Goal: Task Accomplishment & Management: Use online tool/utility

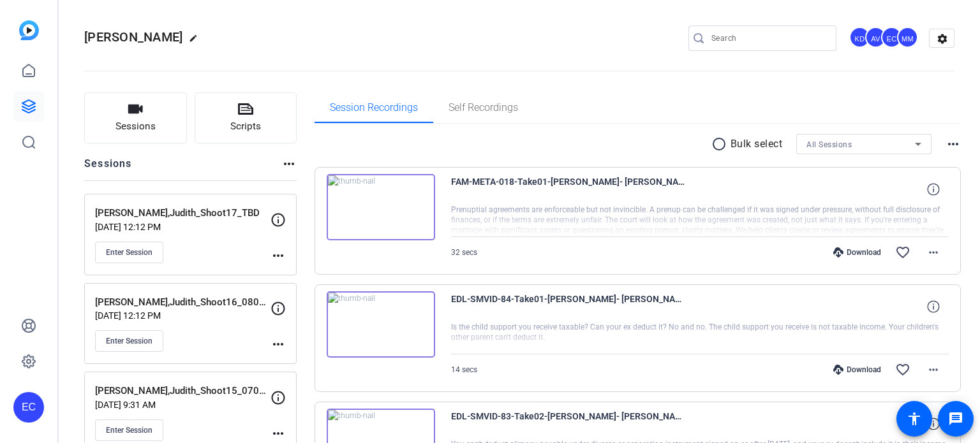
click at [283, 253] on mat-icon "more_horiz" at bounding box center [278, 255] width 15 height 15
click at [302, 275] on span "Edit Session" at bounding box center [310, 273] width 58 height 15
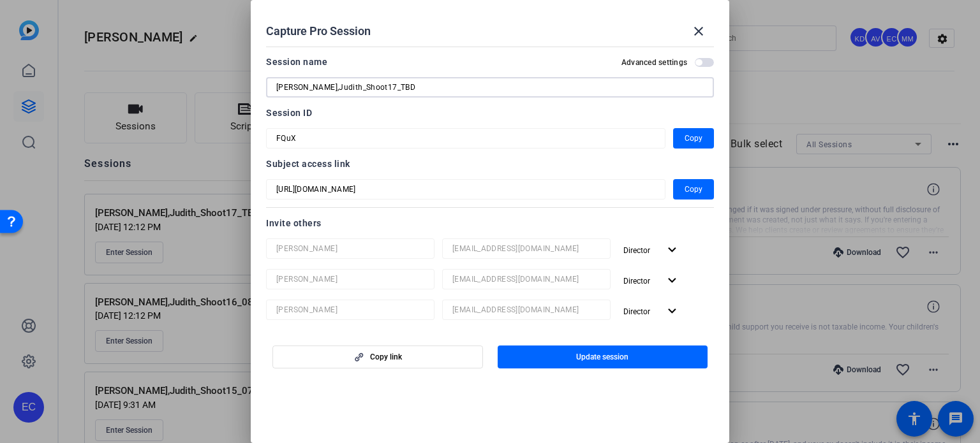
drag, startPoint x: 357, startPoint y: 87, endPoint x: 410, endPoint y: 89, distance: 53.6
click at [410, 89] on input "Miller,Judith_Shoot17_TBD" at bounding box center [490, 87] width 428 height 15
type input "[PERSON_NAME],Judith_Shoot17_09052025"
click at [677, 357] on span "button" at bounding box center [603, 357] width 211 height 31
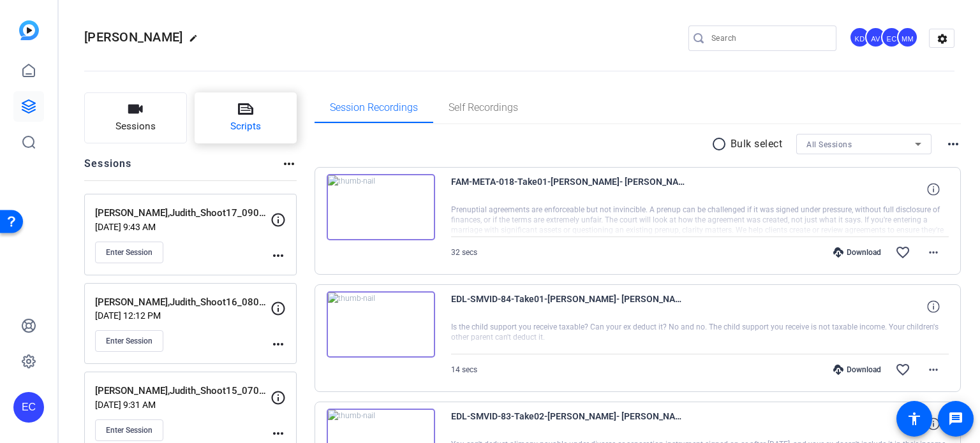
click at [228, 117] on button "Scripts" at bounding box center [246, 118] width 103 height 51
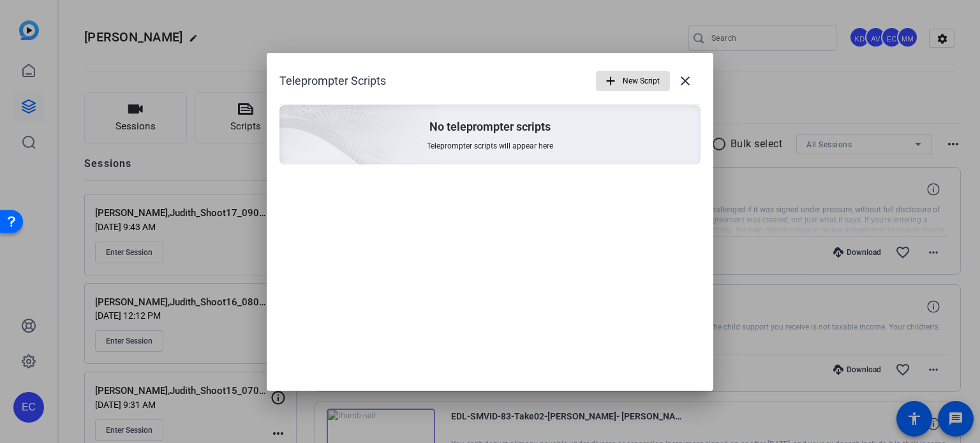
click at [616, 76] on button "add New Script" at bounding box center [633, 81] width 74 height 20
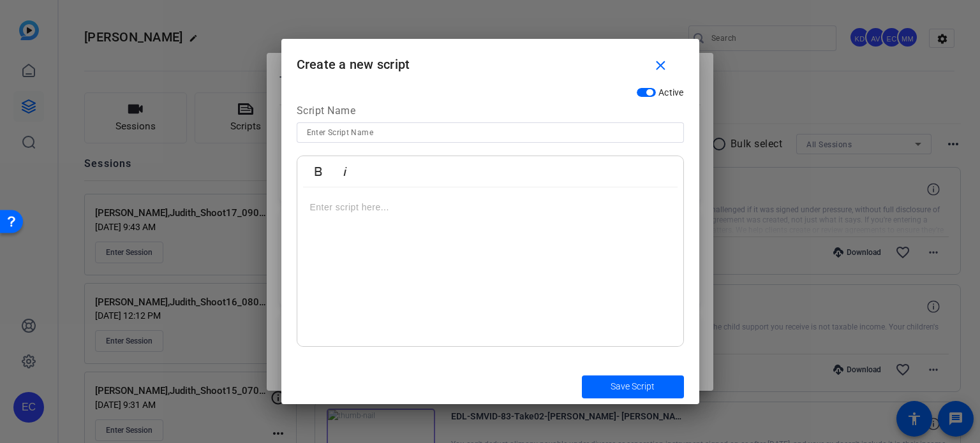
click at [404, 137] on input at bounding box center [490, 132] width 367 height 15
paste input "FAM-META-007 — “What Triggers a DYFS Investigation?"
type input "FAM-META-007 — “What Triggers a DYFS Investigation?"
click at [426, 249] on div at bounding box center [490, 268] width 386 height 160
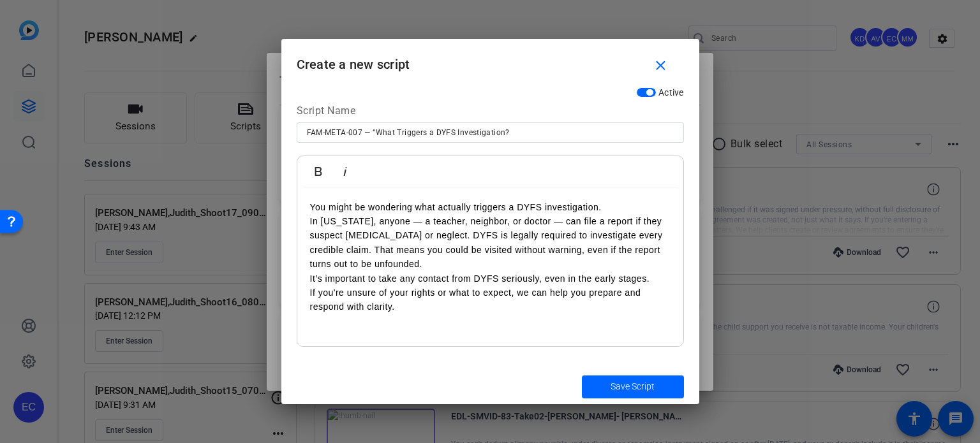
click at [618, 197] on div "You might be wondering what actually triggers a DYFS investigation. In New Jers…" at bounding box center [490, 268] width 386 height 160
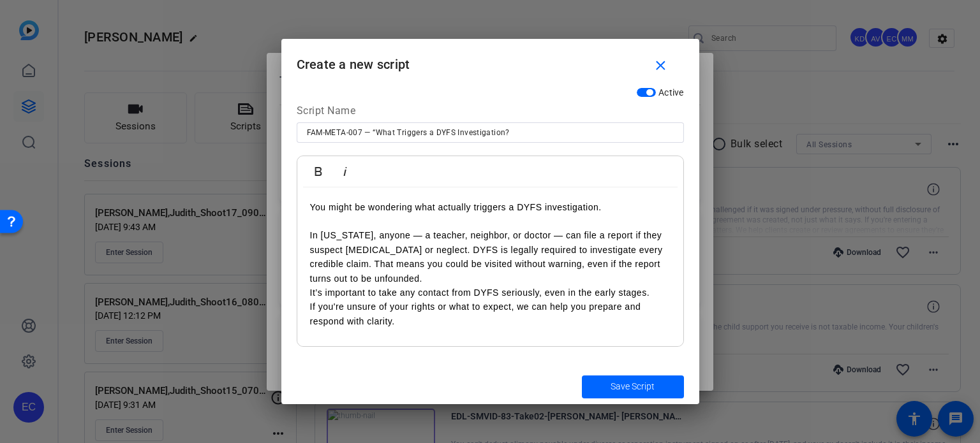
click at [438, 276] on p "In New Jersey, anyone — a teacher, neighbor, or doctor — can file a report if t…" at bounding box center [490, 271] width 361 height 114
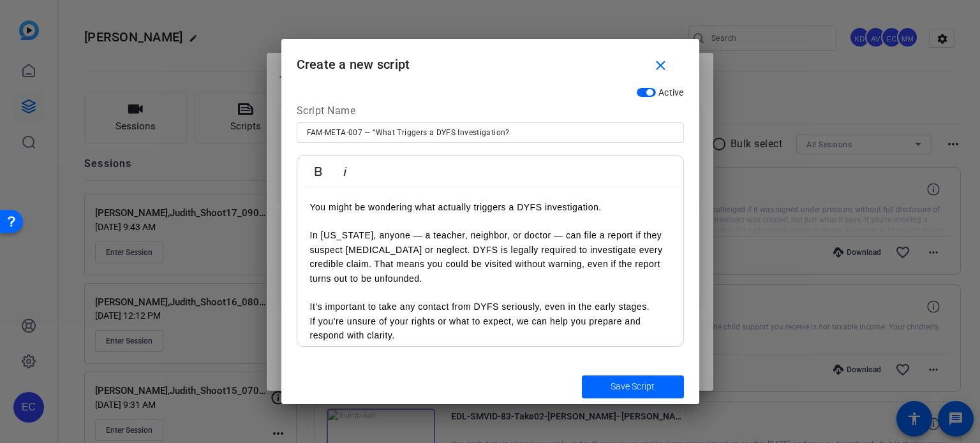
click at [312, 309] on p "It’s important to take any contact from DYFS seriously, even in the early stage…" at bounding box center [490, 314] width 361 height 57
click at [314, 323] on p "It’s important to take any contact from DYFS seriously, even in the early stage…" at bounding box center [490, 314] width 361 height 57
click at [311, 232] on p "In New Jersey, anyone — a teacher, neighbor, or doctor — can file a report if t…" at bounding box center [490, 249] width 361 height 71
click at [615, 383] on span "Save Script" at bounding box center [633, 386] width 44 height 13
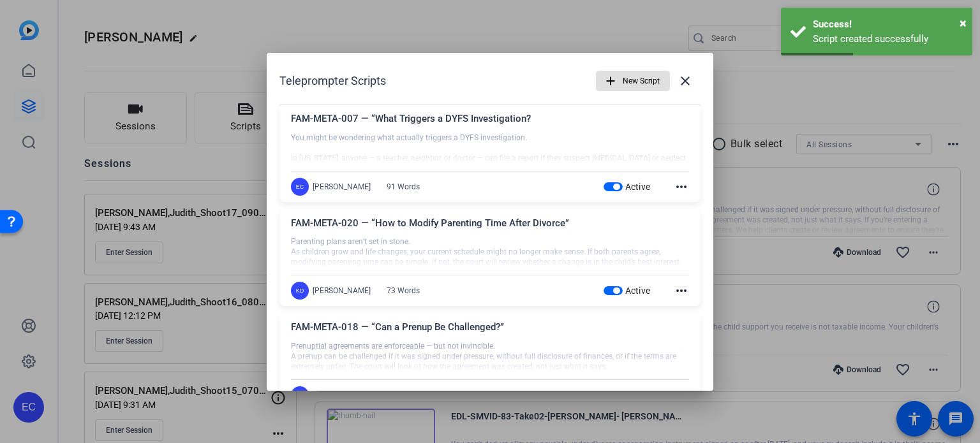
click at [604, 287] on span "button" at bounding box center [613, 291] width 19 height 9
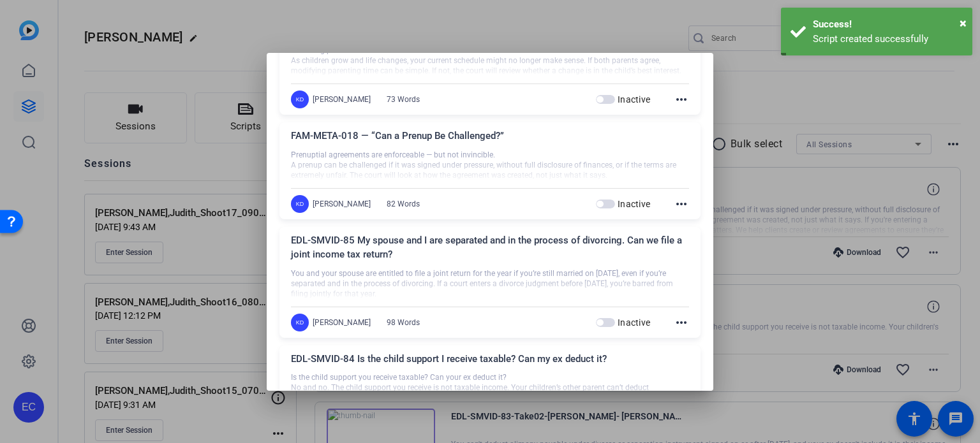
scroll to position [702, 0]
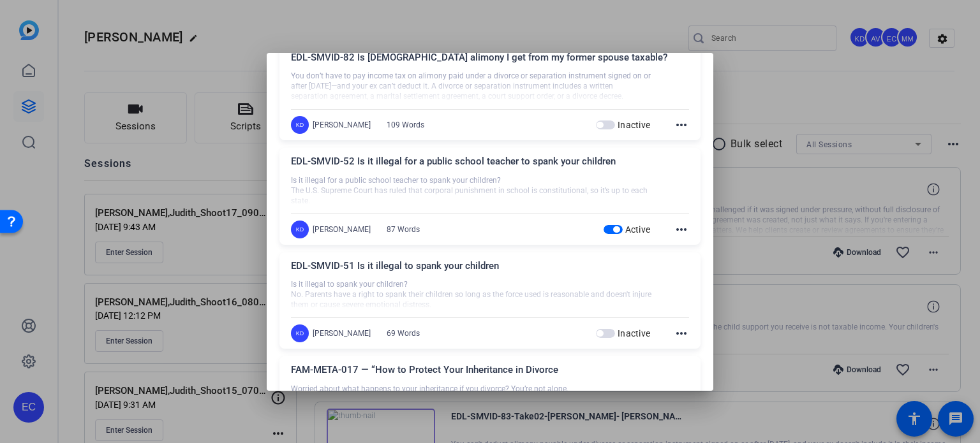
click at [625, 227] on span "Active" at bounding box center [638, 230] width 26 height 10
click at [618, 227] on button "Active" at bounding box center [613, 229] width 19 height 9
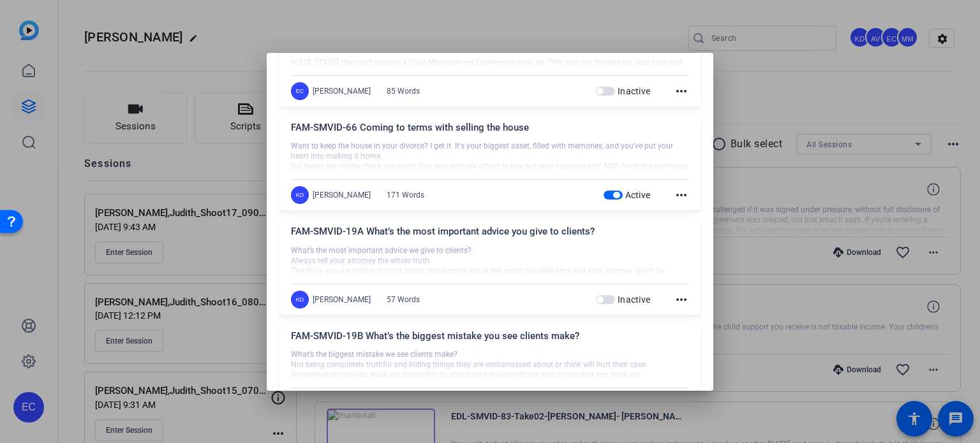
scroll to position [2233, 0]
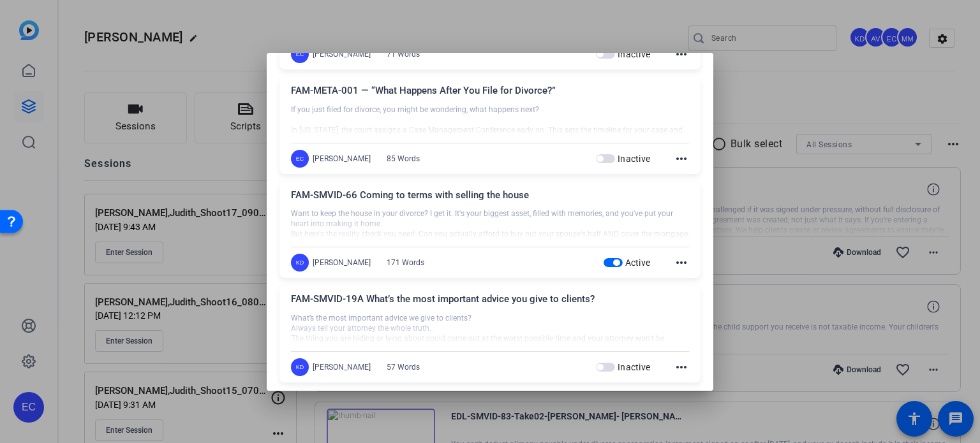
click at [604, 258] on span "button" at bounding box center [613, 262] width 19 height 9
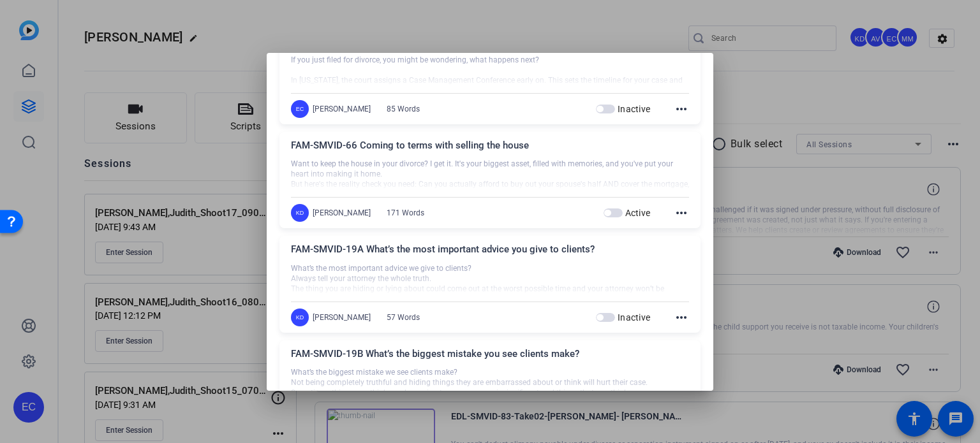
scroll to position [2489, 0]
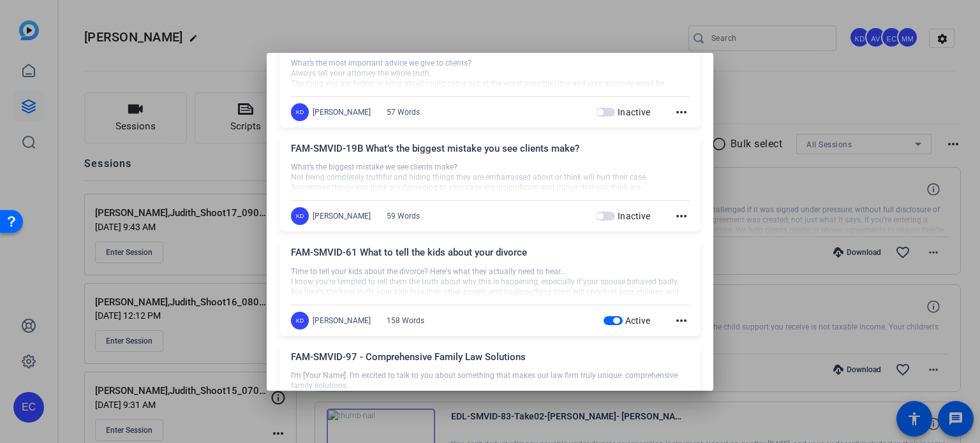
click at [613, 318] on span "button" at bounding box center [616, 321] width 6 height 6
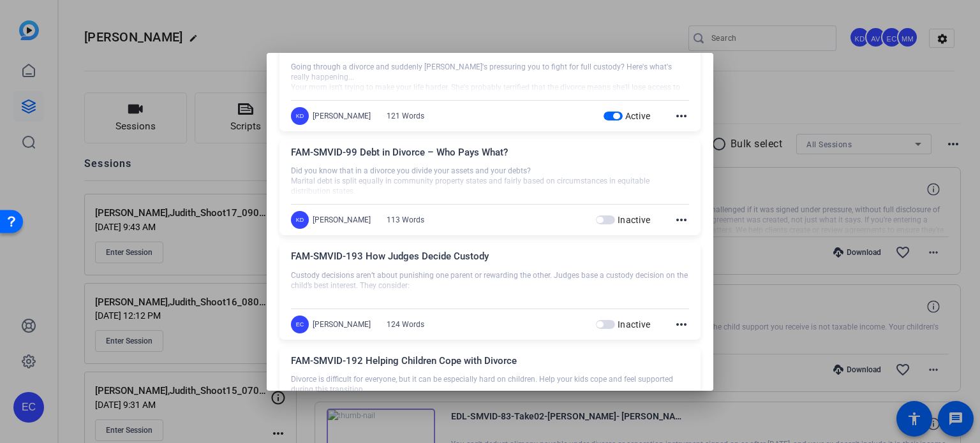
scroll to position [2871, 0]
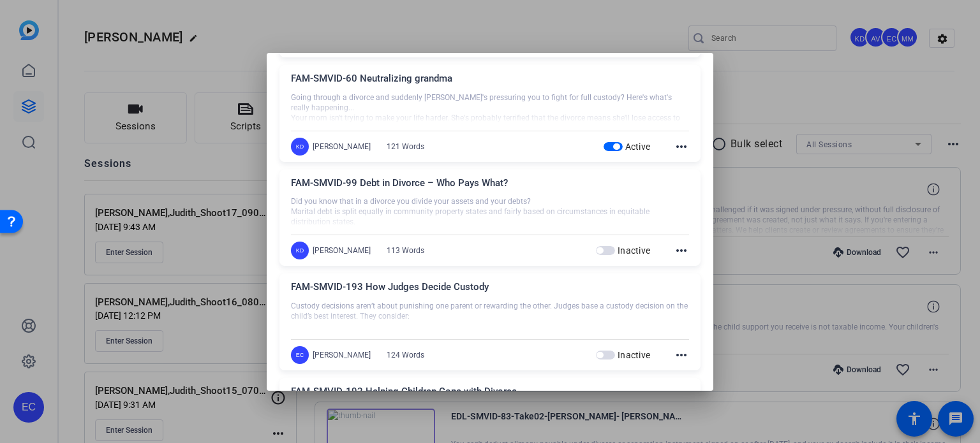
click at [605, 142] on span "button" at bounding box center [613, 146] width 19 height 9
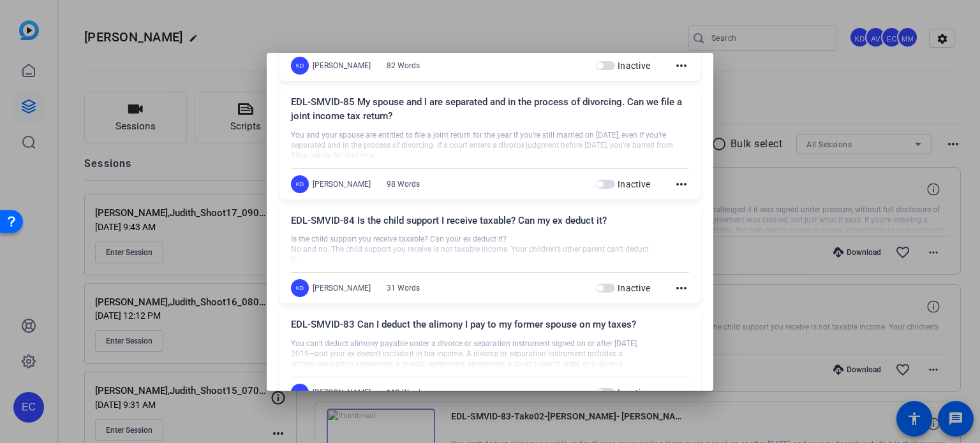
scroll to position [0, 0]
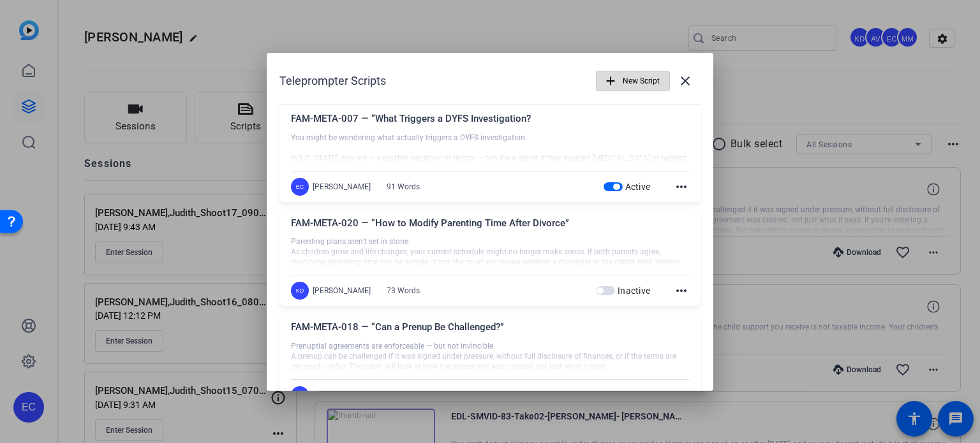
click at [631, 73] on span "New Script" at bounding box center [641, 81] width 37 height 24
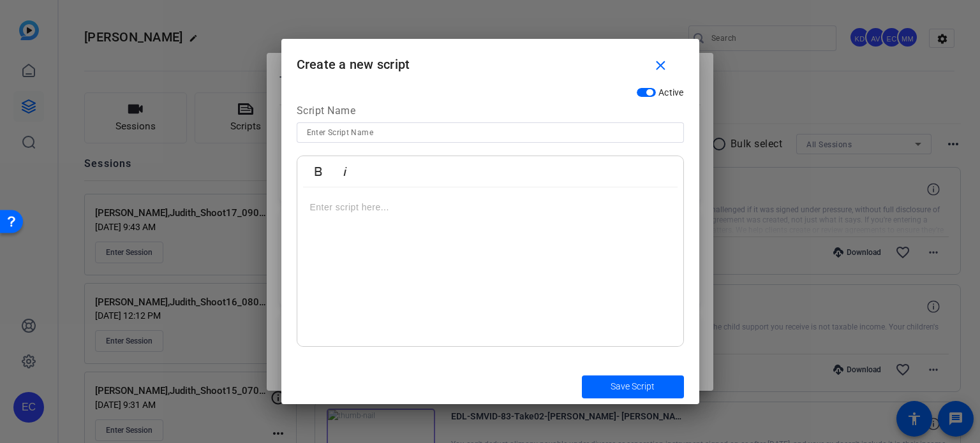
click at [383, 129] on input at bounding box center [490, 132] width 367 height 15
paste input "FAM-META-008 — “Can I Talk to DCPP Without a Lawyer?"
type input "FAM-META-008 — “Can I Talk to DCPP Without a Lawyer?"
click at [346, 236] on div at bounding box center [490, 268] width 386 height 160
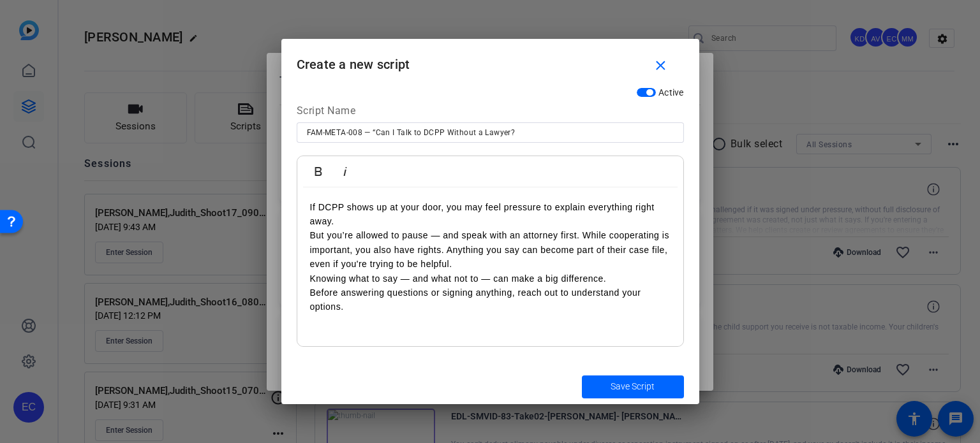
click at [355, 215] on p "If DCPP shows up at your door, you may feel pressure to explain everything righ…" at bounding box center [490, 257] width 361 height 114
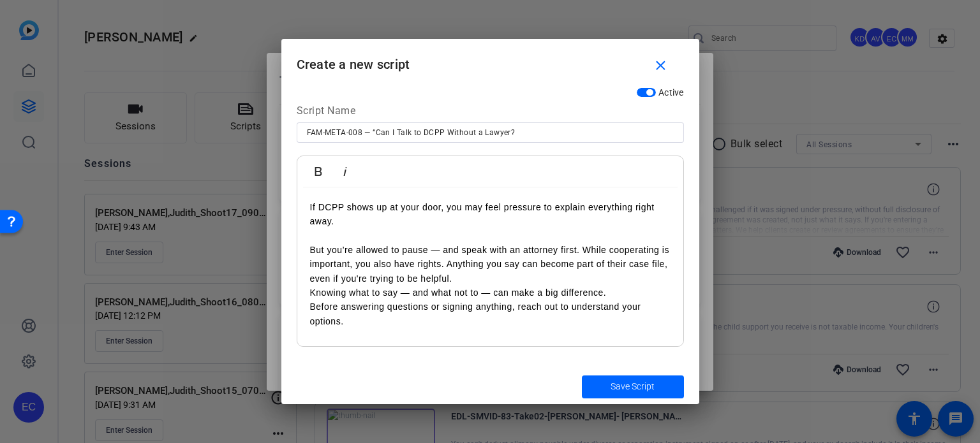
click at [311, 249] on p "But you’re allowed to pause — and speak with an attorney first. While cooperati…" at bounding box center [490, 278] width 361 height 100
click at [459, 278] on p "But you’re allowed to pause — and speak with an attorney first. While cooperati…" at bounding box center [490, 278] width 361 height 100
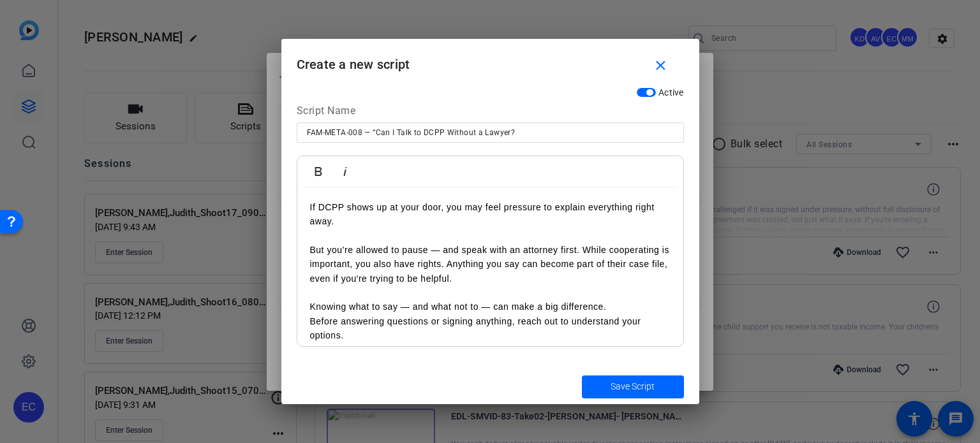
click at [313, 309] on p "Knowing what to say — and what not to — can make a big difference. Before answe…" at bounding box center [490, 314] width 361 height 57
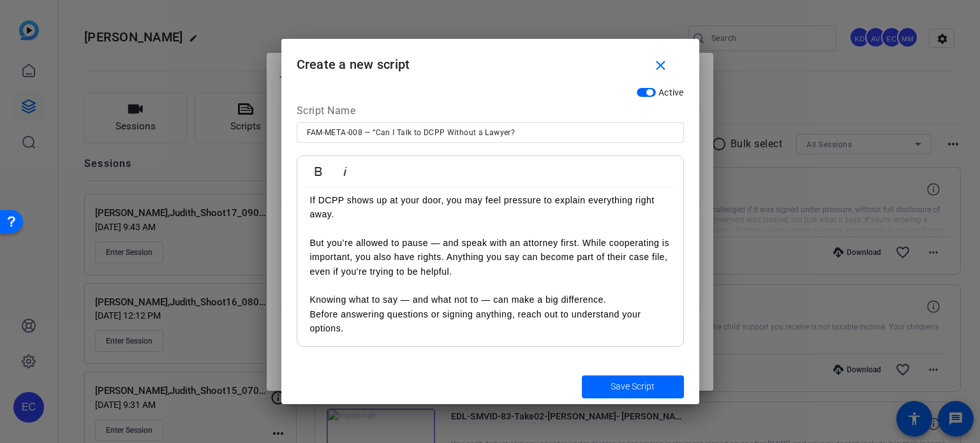
scroll to position [8, 0]
click at [313, 308] on p "Knowing what to say — and what not to — can make a big difference. Before answe…" at bounding box center [490, 306] width 361 height 57
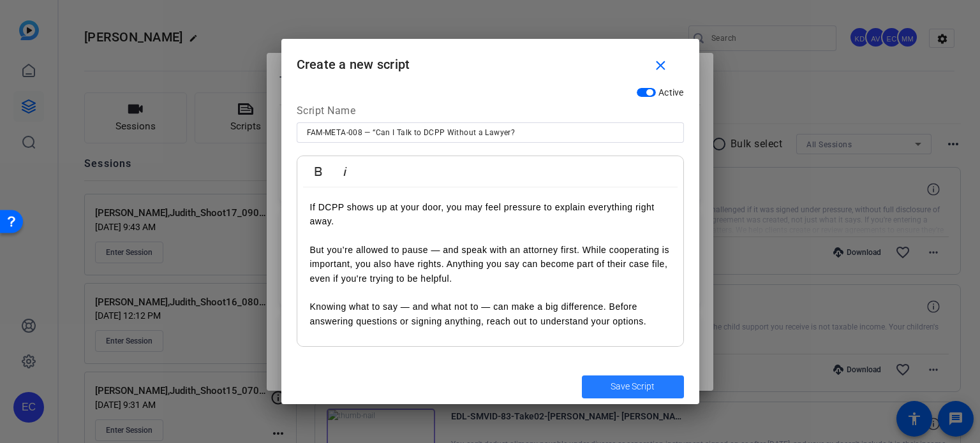
click at [618, 383] on span "Save Script" at bounding box center [633, 386] width 44 height 13
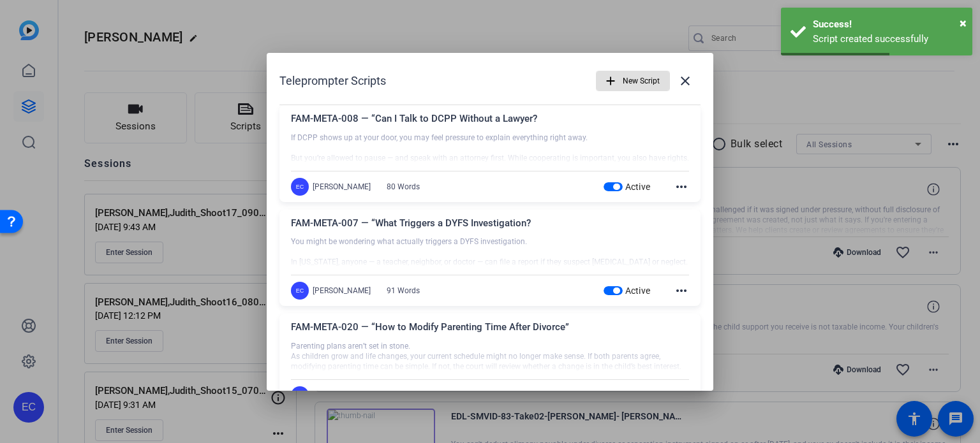
click at [625, 82] on span "New Script" at bounding box center [641, 81] width 37 height 24
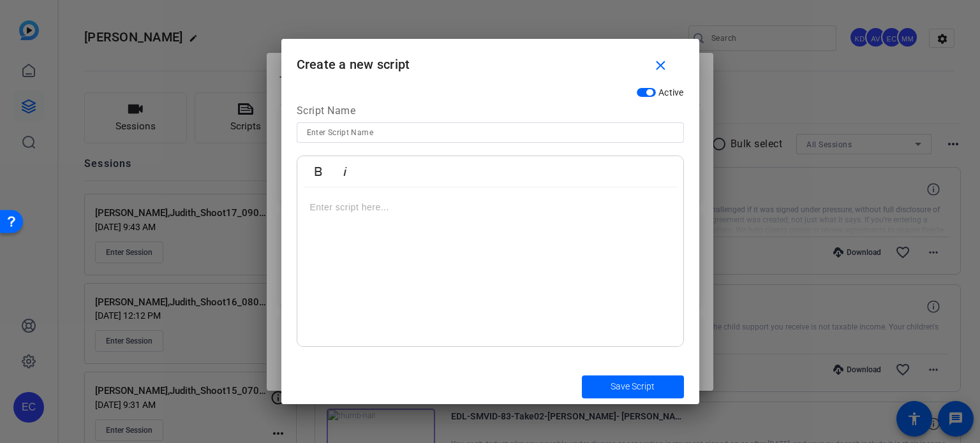
click at [390, 140] on div at bounding box center [490, 133] width 367 height 20
paste input "FAM-META-009 — “What to Expect in a Child Removal Hearing”"
type input "FAM-META-009 — “What to Expect in a Child Removal Hearing”"
click at [387, 250] on div at bounding box center [490, 268] width 386 height 160
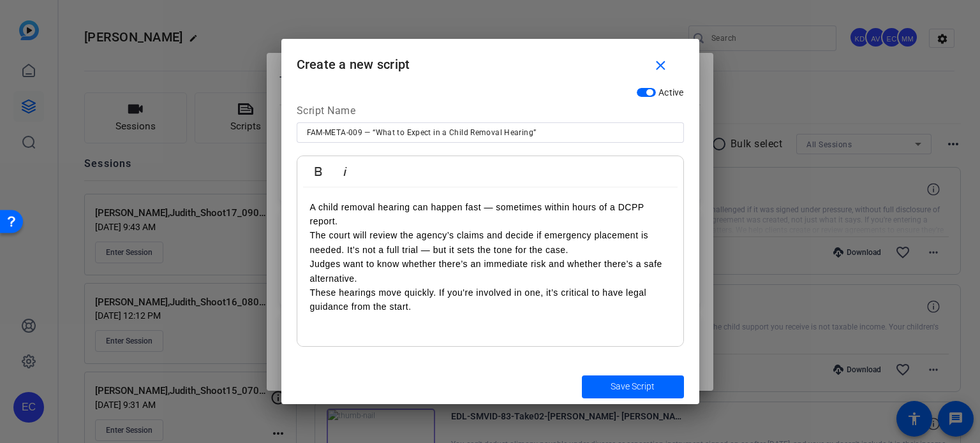
click at [314, 237] on p "A child removal hearing can happen fast — sometimes within hours of a DCPP repo…" at bounding box center [490, 257] width 361 height 114
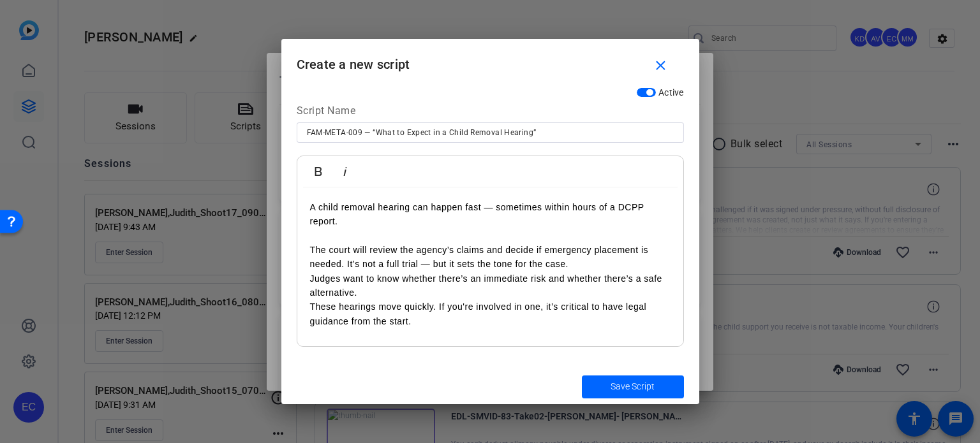
click at [311, 281] on p "The court will review the agency’s claims and decide if emergency placement is …" at bounding box center [490, 286] width 361 height 86
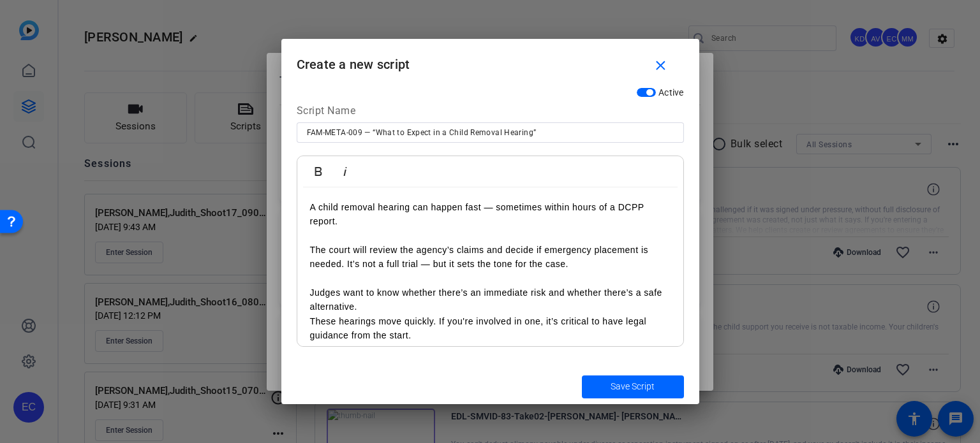
click at [314, 322] on p "Judges want to know whether there’s an immediate risk and whether there’s a saf…" at bounding box center [490, 314] width 361 height 57
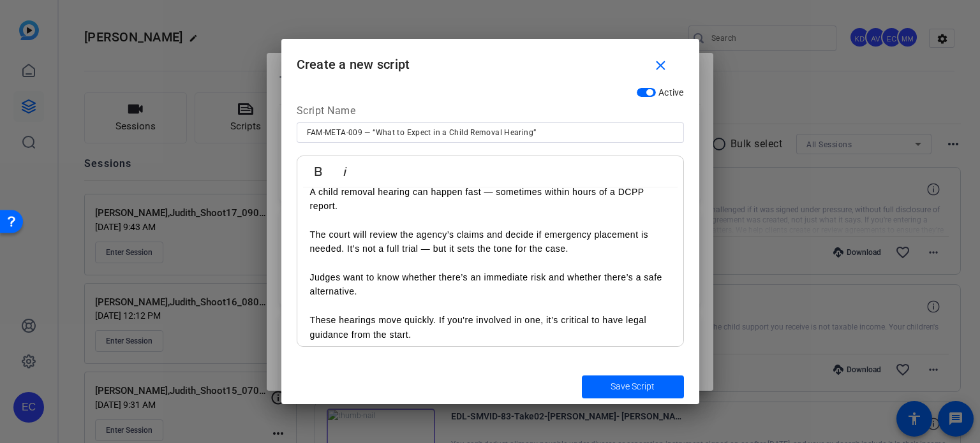
scroll to position [23, 0]
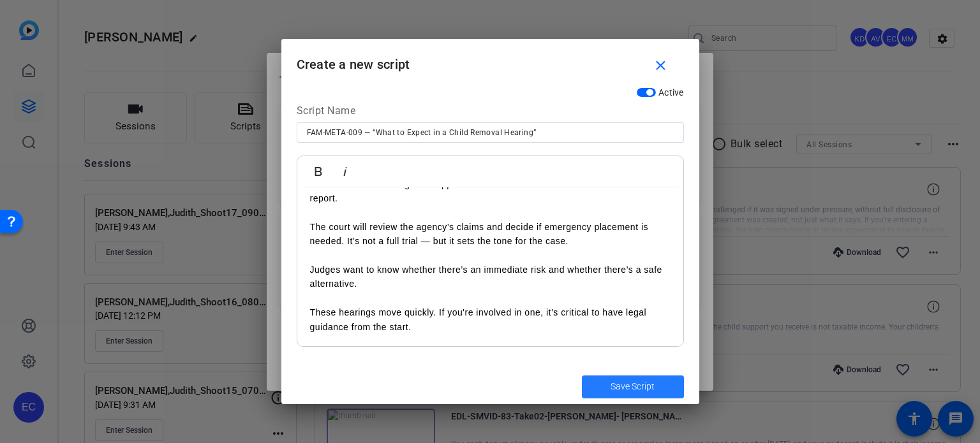
click at [625, 391] on span "Save Script" at bounding box center [633, 386] width 44 height 13
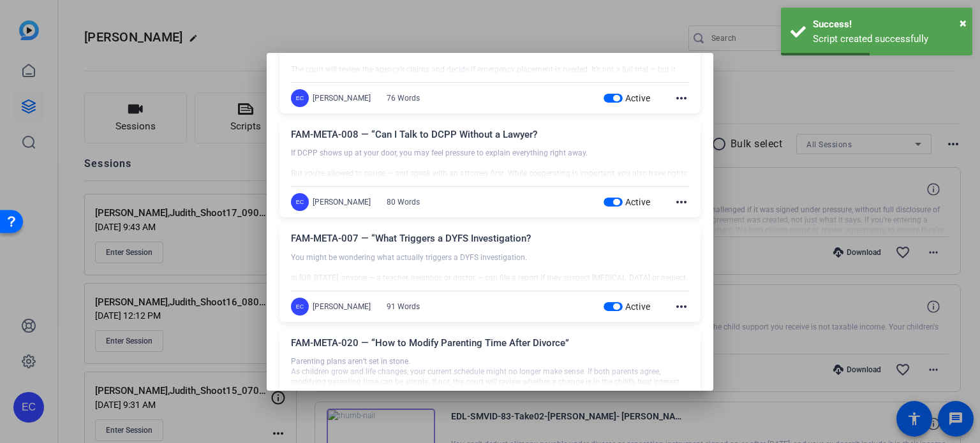
scroll to position [0, 0]
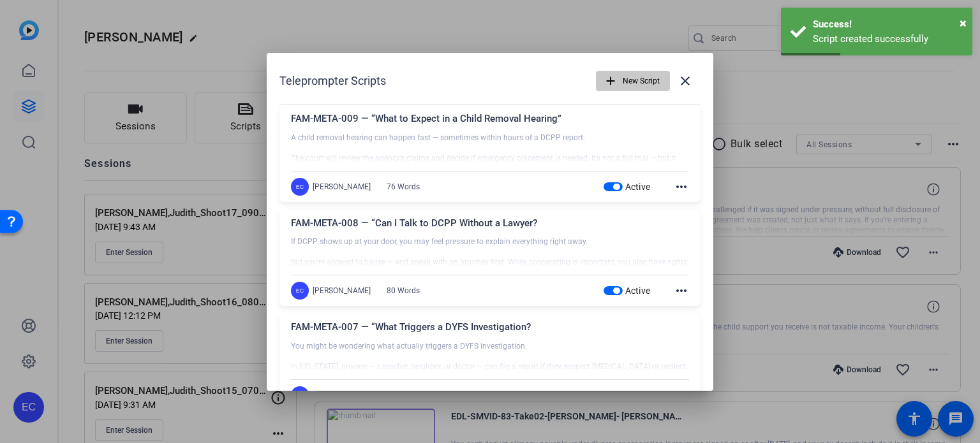
click at [628, 78] on span "New Script" at bounding box center [641, 81] width 37 height 24
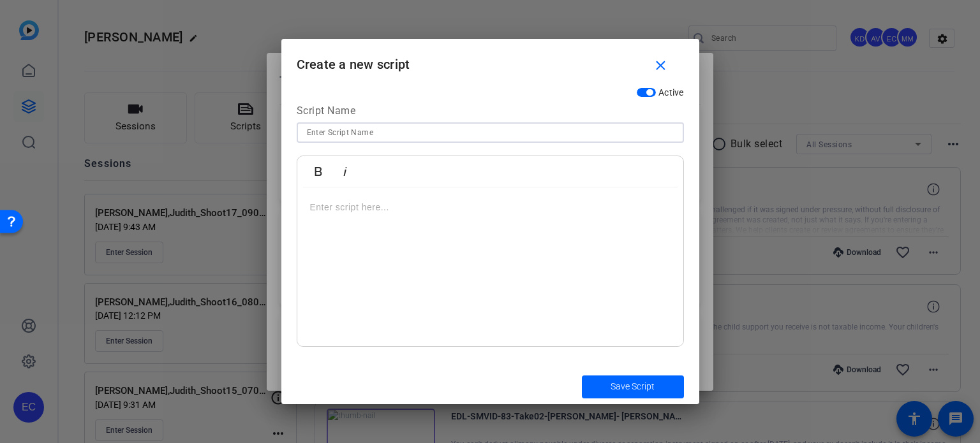
click at [406, 135] on input at bounding box center [490, 132] width 367 height 15
paste input "FAM-META-010 — “Understanding Parental Rights Termination”"
type input "FAM-META-010 — “Understanding Parental Rights Termination”"
click at [423, 263] on div at bounding box center [490, 268] width 386 height 160
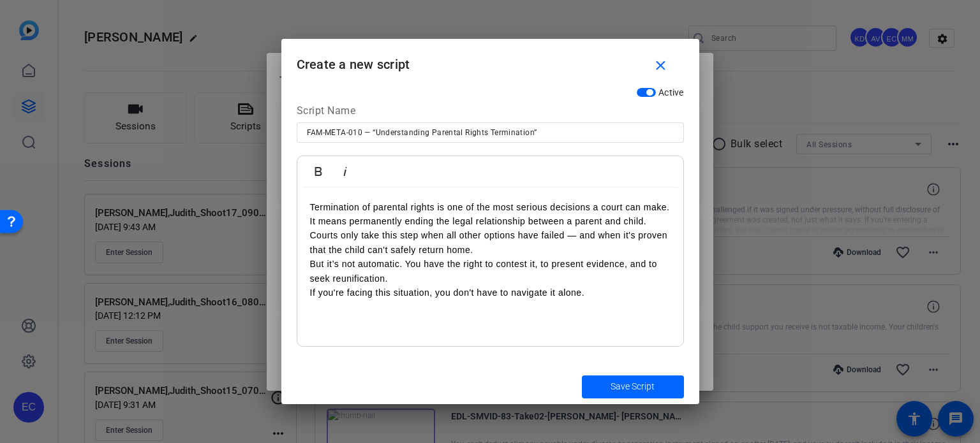
click at [311, 223] on p "Termination of parental rights is one of the most serious decisions a court can…" at bounding box center [490, 250] width 361 height 100
click at [310, 238] on p "Termination of parental rights is one of the most serious decisions a court can…" at bounding box center [490, 250] width 361 height 100
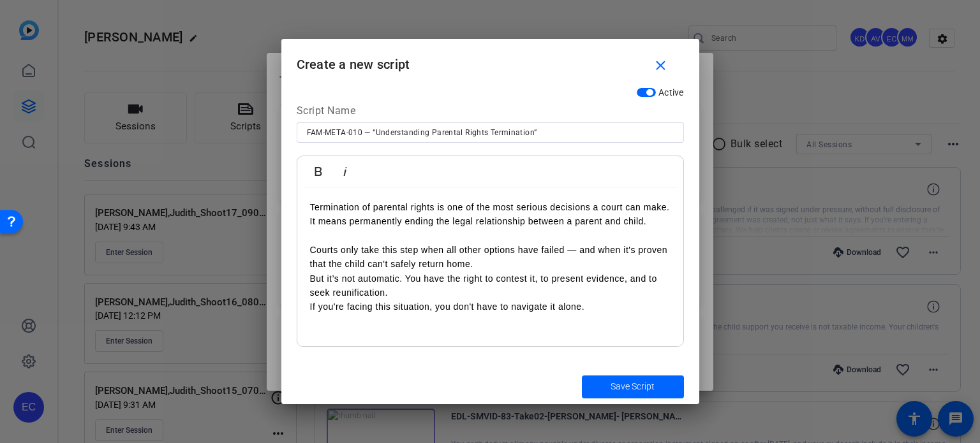
click at [314, 279] on p "Courts only take this step when all other options have failed — and when it's p…" at bounding box center [490, 278] width 361 height 71
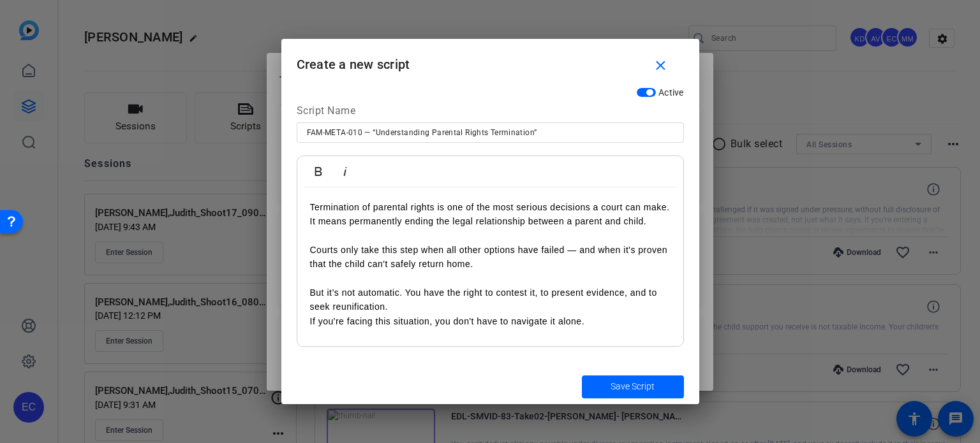
click at [313, 322] on p "But it’s not automatic. You have the right to contest it, to present evidence, …" at bounding box center [490, 307] width 361 height 43
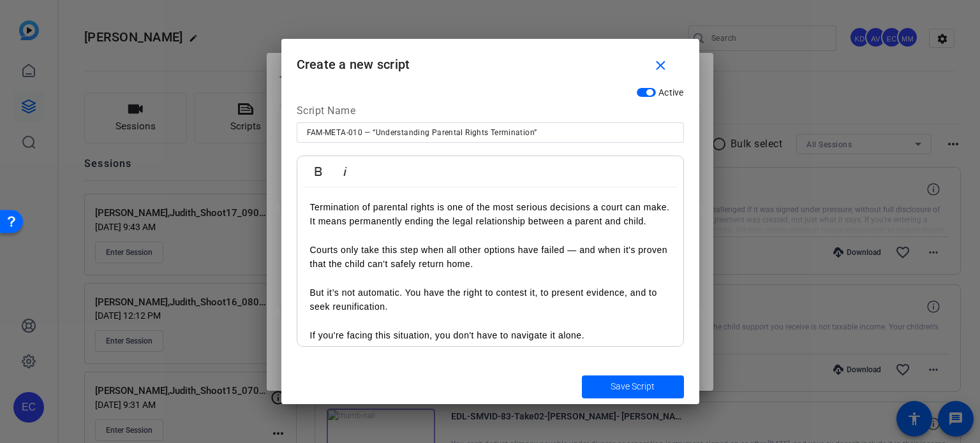
scroll to position [11, 0]
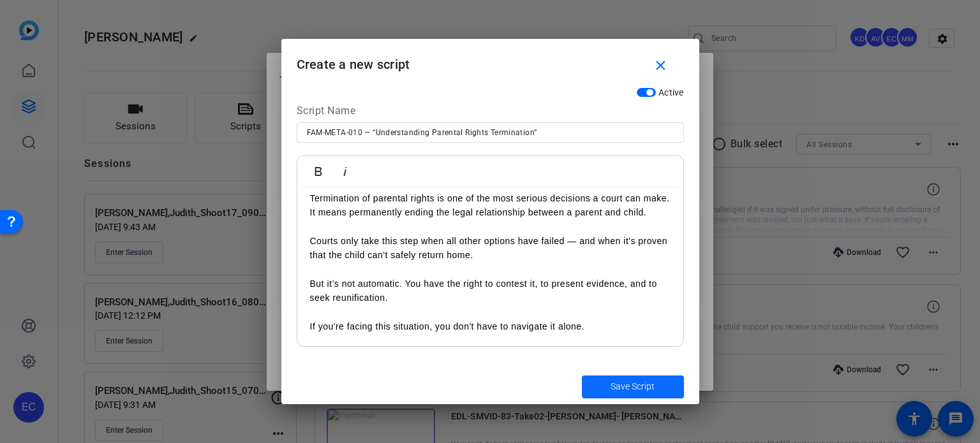
click at [621, 393] on span "Save Script" at bounding box center [633, 386] width 44 height 13
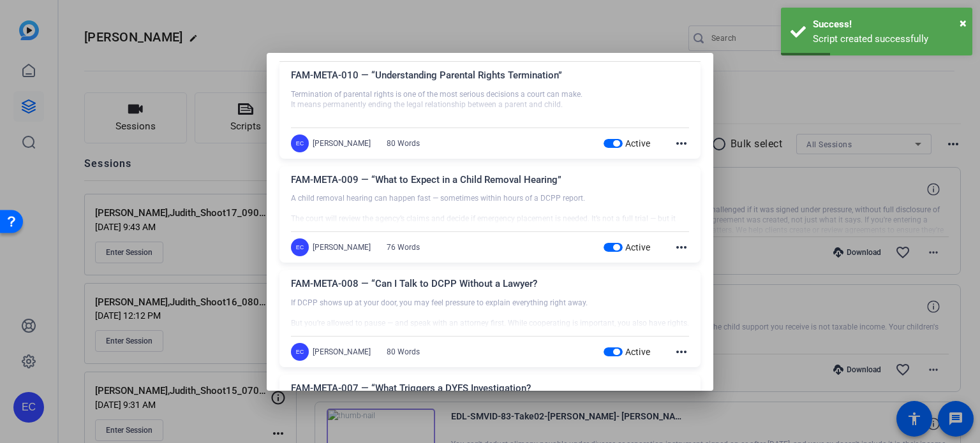
scroll to position [0, 0]
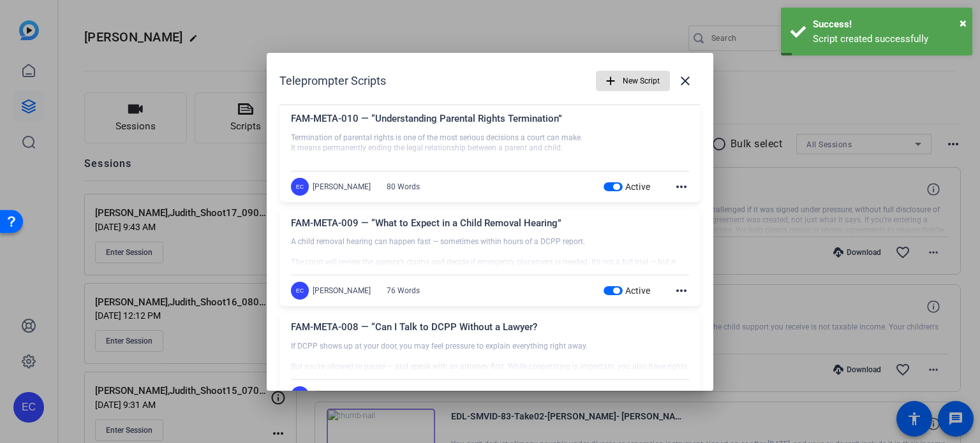
click at [606, 84] on mat-icon "add" at bounding box center [611, 81] width 14 height 14
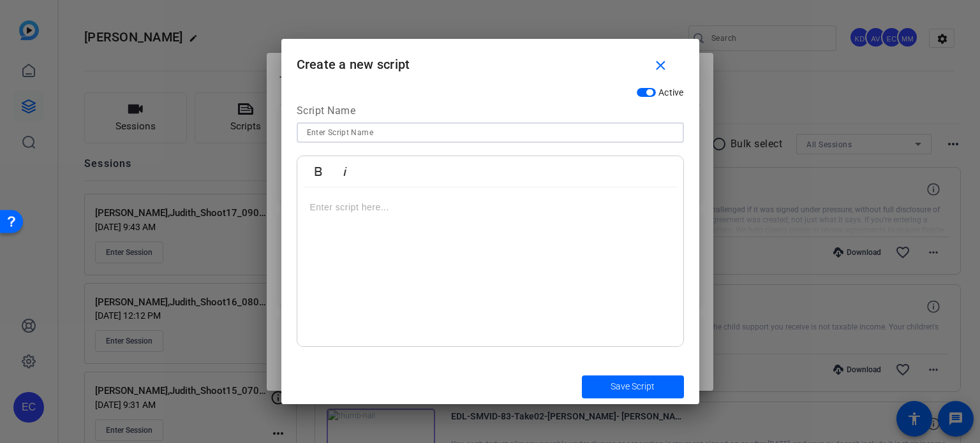
click at [362, 138] on input at bounding box center [490, 132] width 367 height 15
paste input "FAM-META-011 — “What Is a Safety Protection Plan?”"
type input "FAM-META-011 — “What Is a Safety Protection Plan?”"
click at [442, 278] on div at bounding box center [490, 268] width 386 height 160
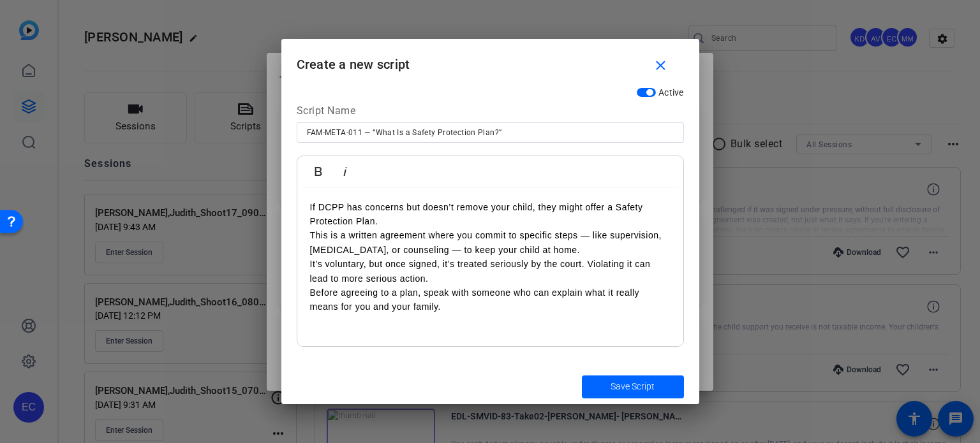
click at [406, 219] on p "If DCPP has concerns but doesn’t remove your child, they might offer a Safety P…" at bounding box center [490, 257] width 361 height 114
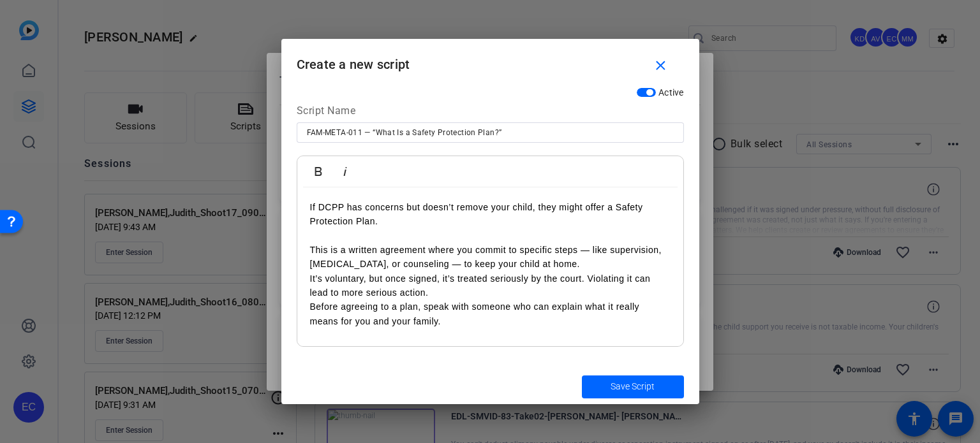
click at [313, 252] on p "This is a written agreement where you commit to specific steps — like supervisi…" at bounding box center [490, 278] width 361 height 100
click at [312, 279] on p "This is a written agreement where you commit to specific steps — like supervisi…" at bounding box center [490, 286] width 361 height 86
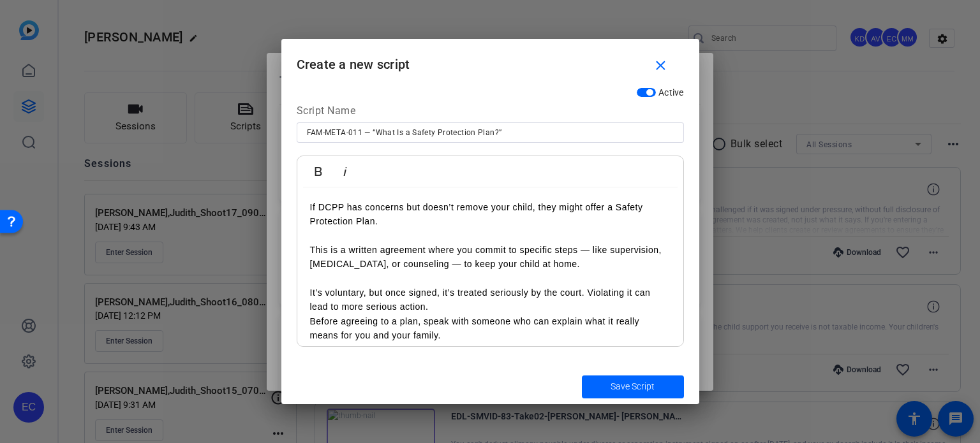
click at [313, 322] on p "It’s voluntary, but once signed, it’s treated seriously by the court. Violating…" at bounding box center [490, 314] width 361 height 57
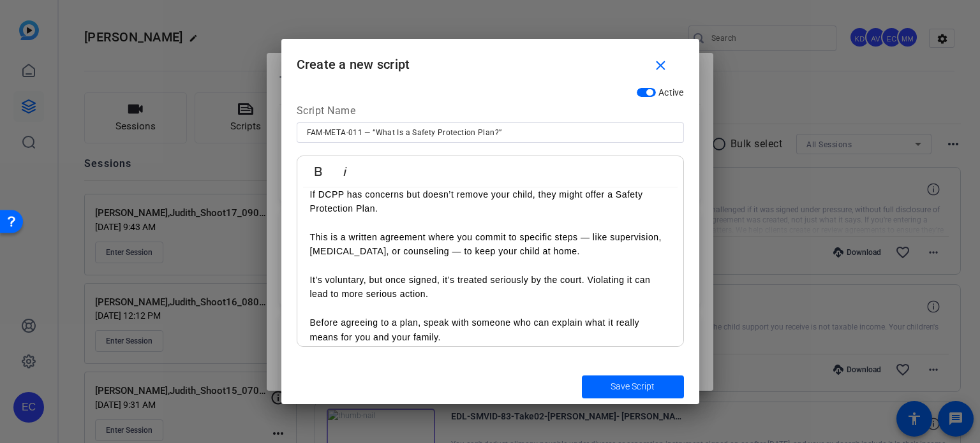
scroll to position [23, 0]
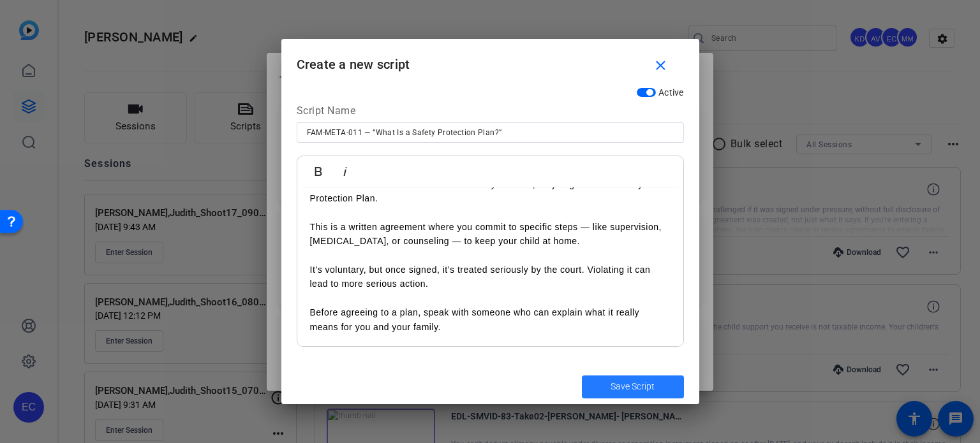
click at [620, 384] on span "Save Script" at bounding box center [633, 386] width 44 height 13
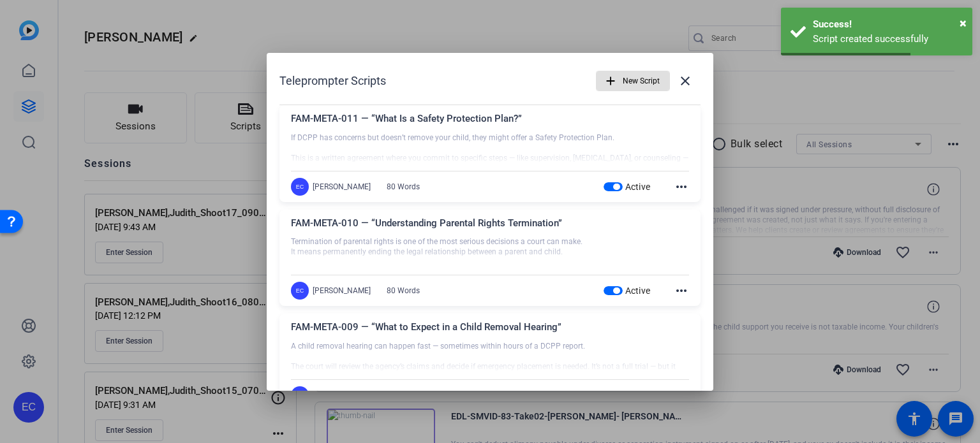
click at [623, 84] on span "New Script" at bounding box center [641, 81] width 37 height 24
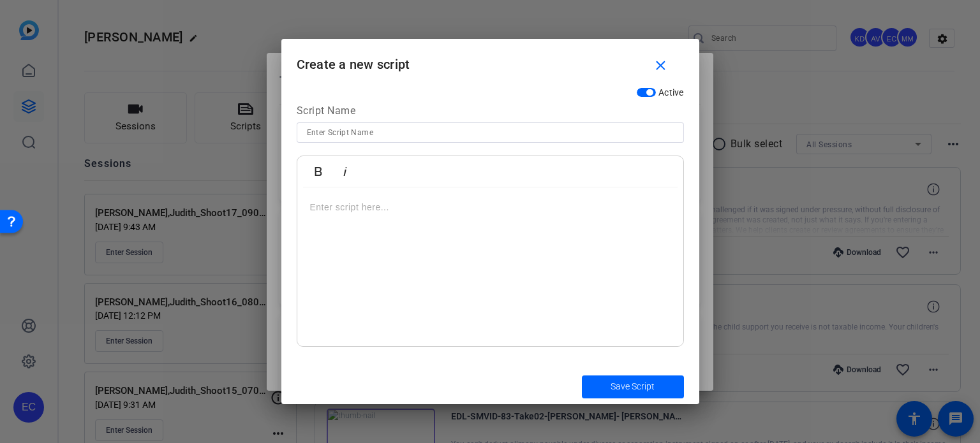
click at [397, 133] on input at bounding box center [490, 132] width 367 height 15
paste input "FAM-META-012 — “When Can DCPP Close a Case?”"
type input "FAM-META-012 — “When Can DCPP Close a Case?”"
click at [380, 212] on p at bounding box center [490, 207] width 361 height 14
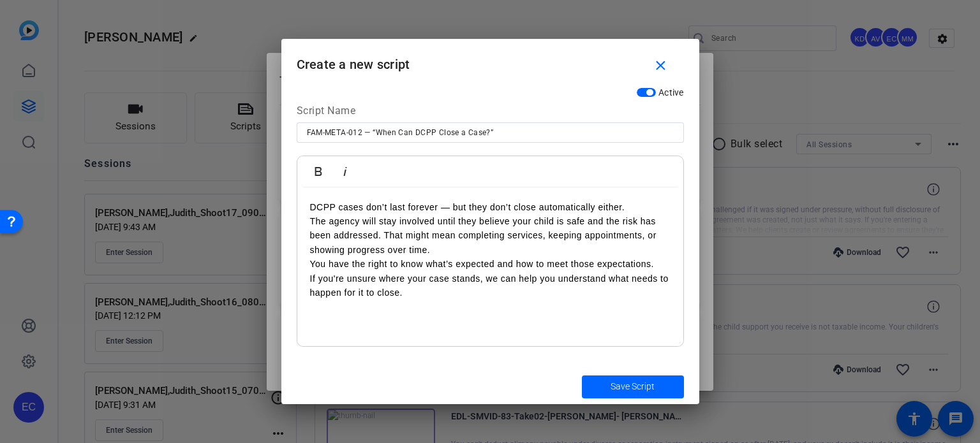
click at [313, 224] on p "DCPP cases don’t last forever — but they don’t close automatically either. The …" at bounding box center [490, 250] width 361 height 100
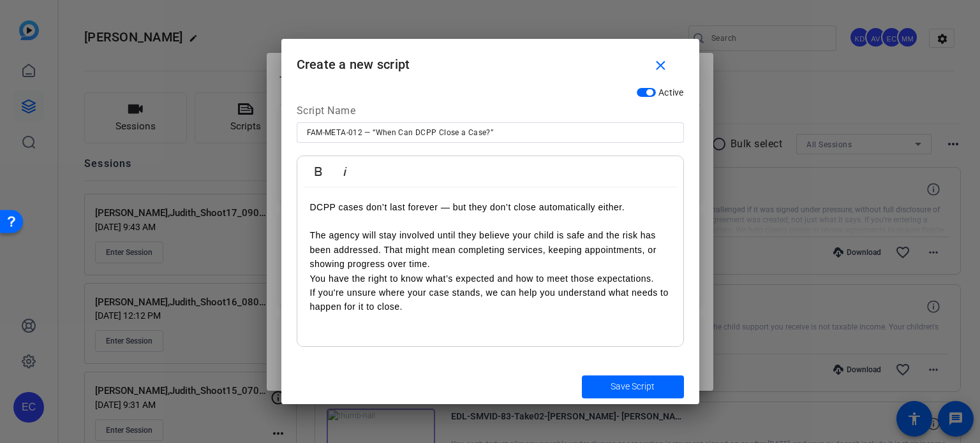
click at [314, 276] on p "The agency will stay involved until they believe your child is safe and the ris…" at bounding box center [490, 271] width 361 height 86
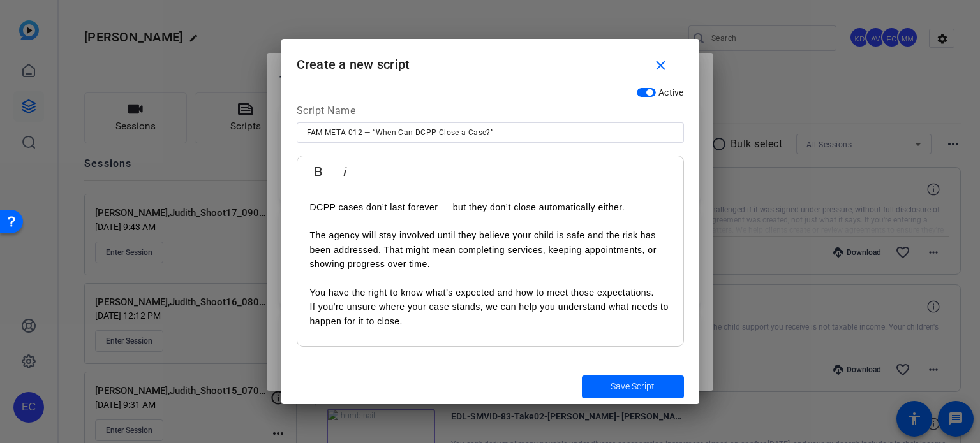
click at [311, 302] on p "You have the right to know what’s expected and how to meet those expectations. …" at bounding box center [490, 307] width 361 height 43
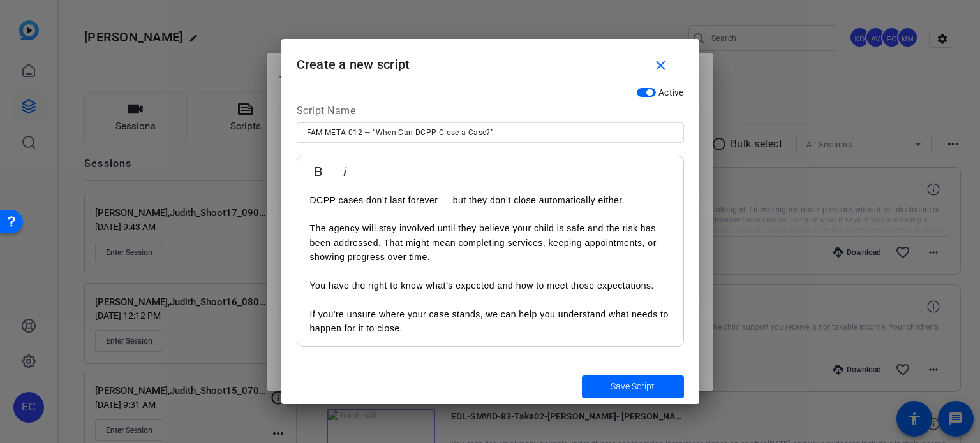
scroll to position [8, 0]
click at [607, 387] on span "submit" at bounding box center [633, 387] width 102 height 31
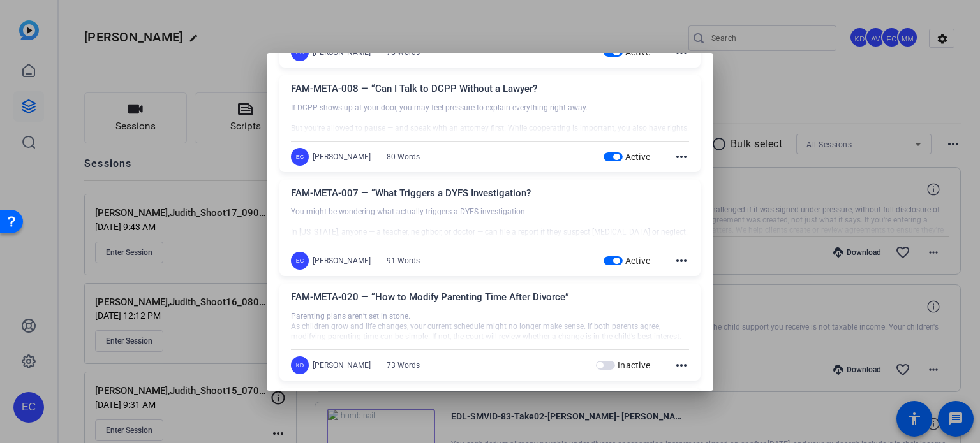
scroll to position [447, 0]
drag, startPoint x: 535, startPoint y: 192, endPoint x: 292, endPoint y: 186, distance: 243.2
click at [292, 187] on div "FAM-META-007 — “What Triggers a DYFS Investigation?" at bounding box center [490, 197] width 398 height 21
copy div "FAM-META-007 — “What Triggers a DYFS Investigation?"
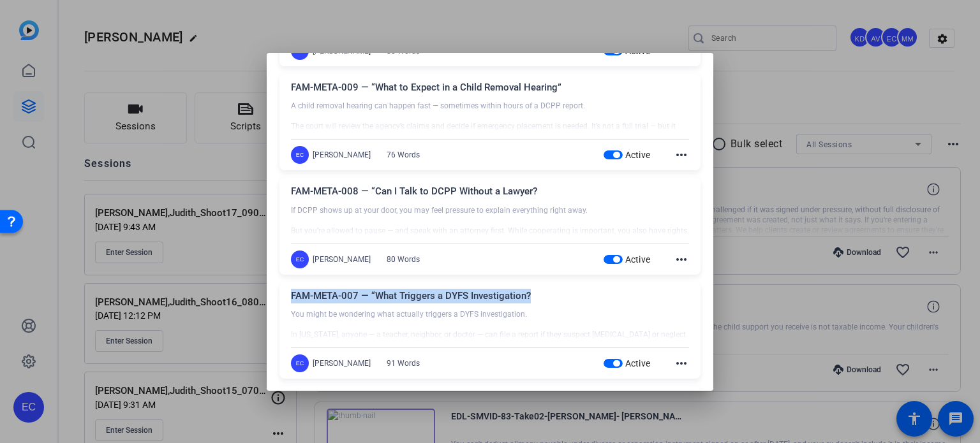
scroll to position [319, 0]
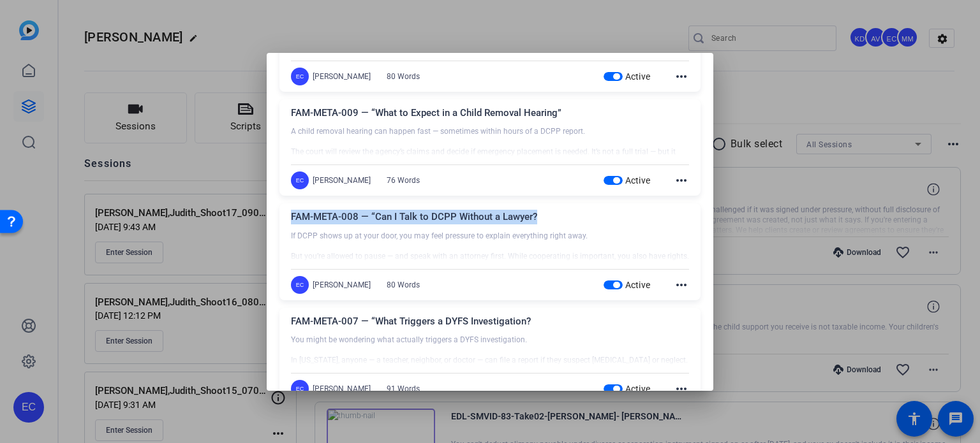
drag, startPoint x: 539, startPoint y: 216, endPoint x: 288, endPoint y: 214, distance: 250.8
click at [288, 214] on div "FAM-META-008 — “Can I Talk to DCPP Without a Lawyer? If DCPP shows up at your d…" at bounding box center [489, 252] width 421 height 97
copy div "FAM-META-008 — “Can I Talk to DCPP Without a Lawyer?"
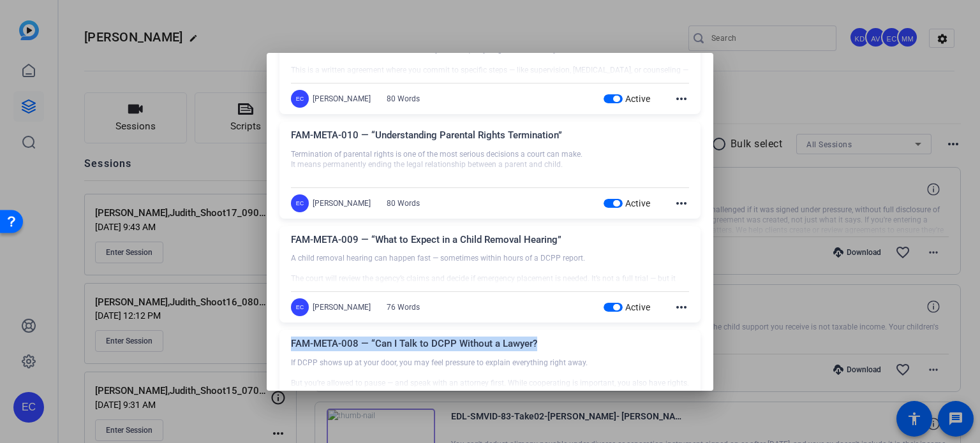
scroll to position [191, 0]
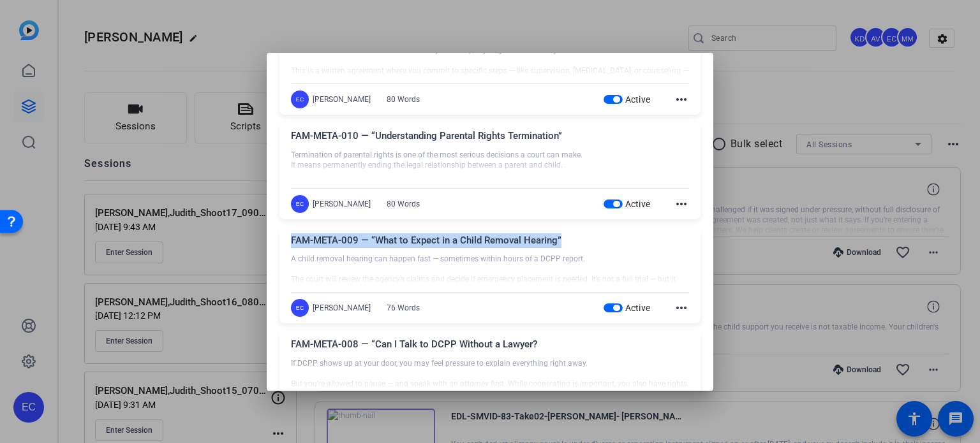
drag, startPoint x: 560, startPoint y: 239, endPoint x: 290, endPoint y: 235, distance: 269.9
click at [290, 235] on div "FAM-META-009 — “What to Expect in a Child Removal Hearing” A child removal hear…" at bounding box center [489, 275] width 421 height 97
copy div "FAM-META-009 — “What to Expect in a Child Removal Hearing”"
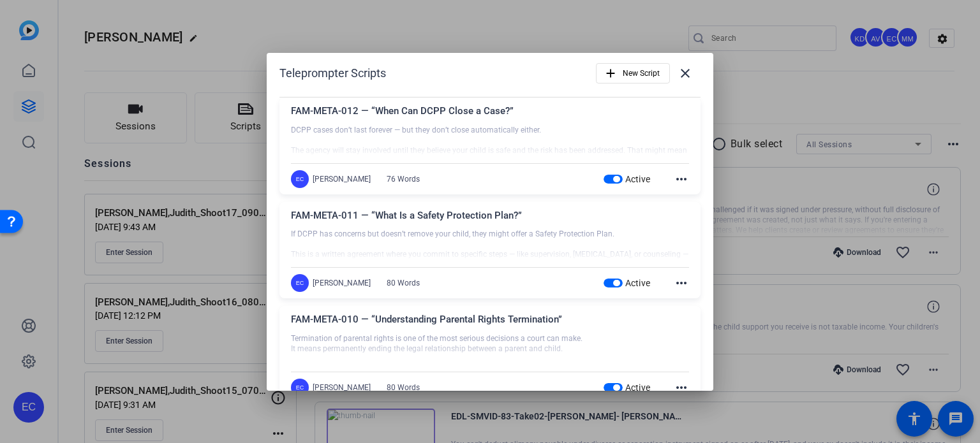
scroll to position [0, 0]
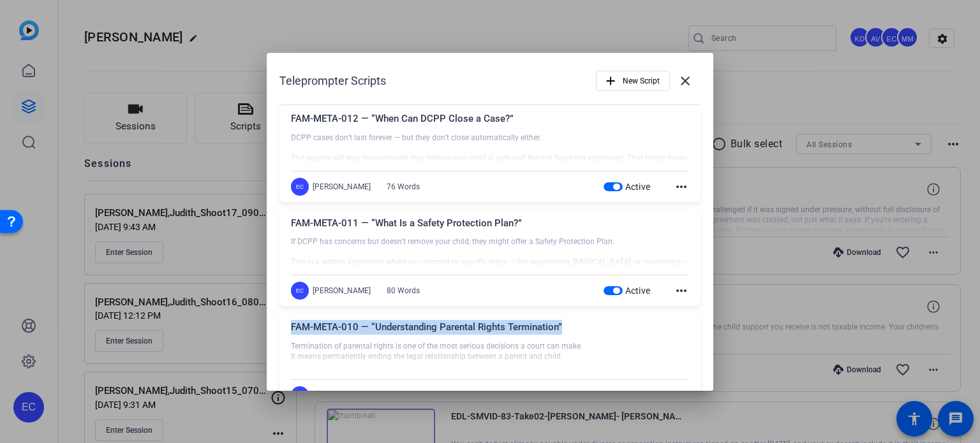
drag, startPoint x: 563, startPoint y: 325, endPoint x: 287, endPoint y: 331, distance: 275.7
click at [287, 331] on div "FAM-META-010 — “Understanding Parental Rights Termination” Termination of paren…" at bounding box center [489, 362] width 421 height 97
copy div "FAM-META-010 — “Understanding Parental Rights Termination”"
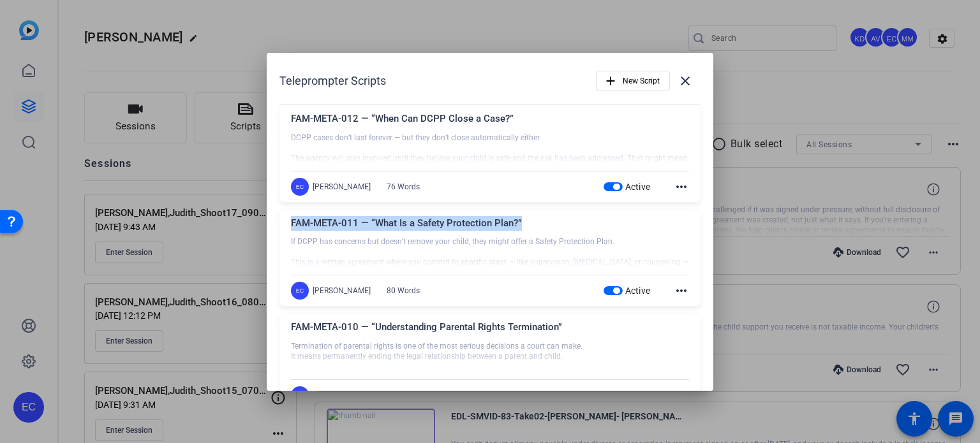
drag, startPoint x: 525, startPoint y: 225, endPoint x: 287, endPoint y: 218, distance: 237.5
click at [287, 218] on div "FAM-META-011 — “What Is a Safety Protection Plan?” If DCPP has concerns but doe…" at bounding box center [489, 258] width 421 height 97
copy div "FAM-META-011 — “What Is a Safety Protection Plan?”"
drag, startPoint x: 517, startPoint y: 119, endPoint x: 291, endPoint y: 123, distance: 226.5
click at [291, 123] on div "FAM-META-012 — “When Can DCPP Close a Case?”" at bounding box center [490, 122] width 398 height 21
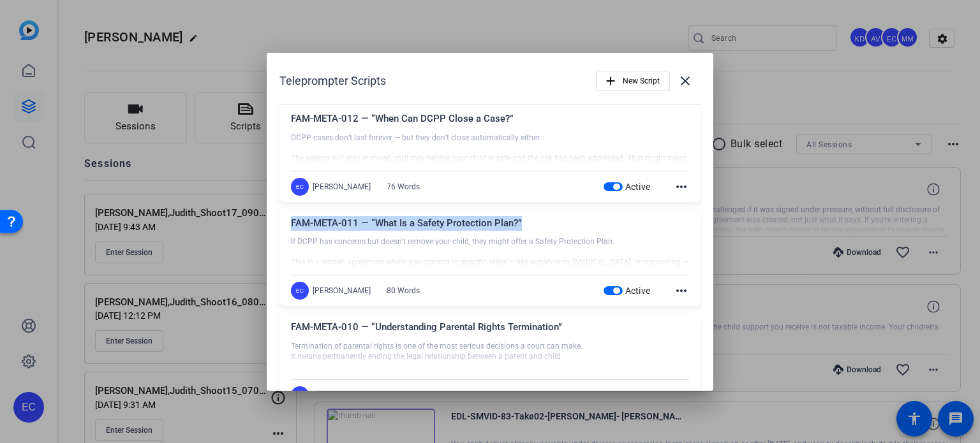
copy div "FAM-META-012 — “When Can DCPP Close a Case?”"
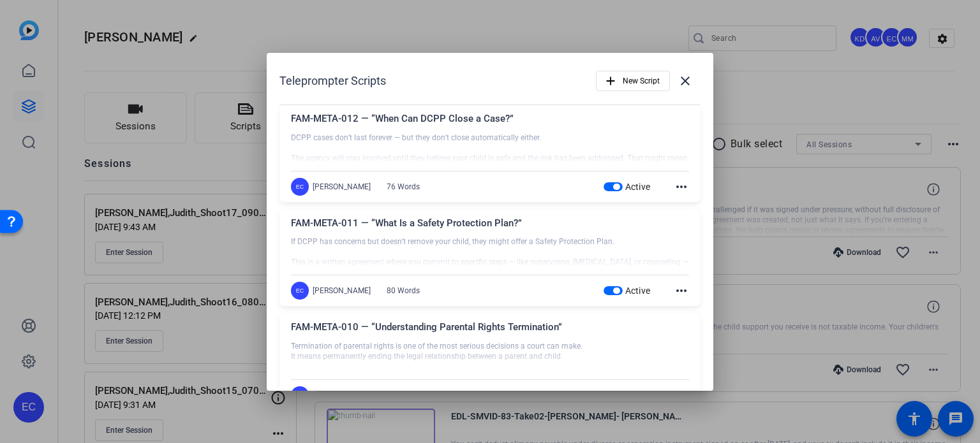
click at [241, 165] on div at bounding box center [490, 221] width 980 height 443
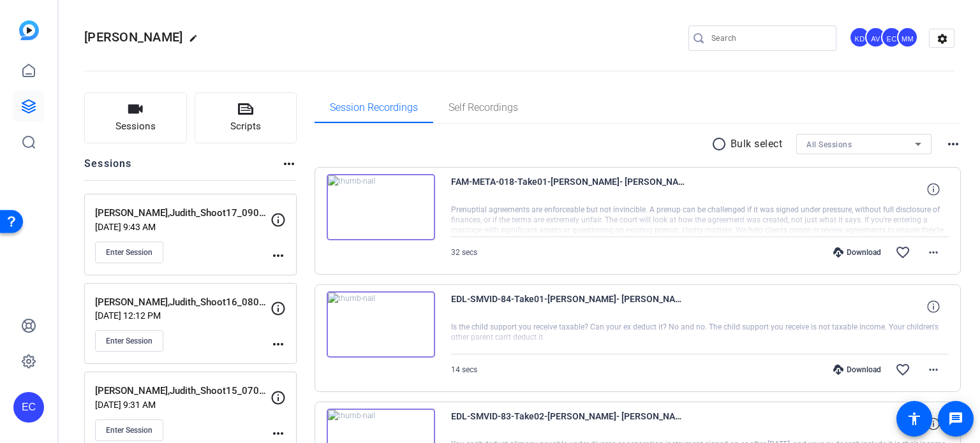
click at [278, 258] on mat-icon "more_horiz" at bounding box center [278, 255] width 15 height 15
click at [288, 272] on span "Edit Session" at bounding box center [310, 273] width 58 height 15
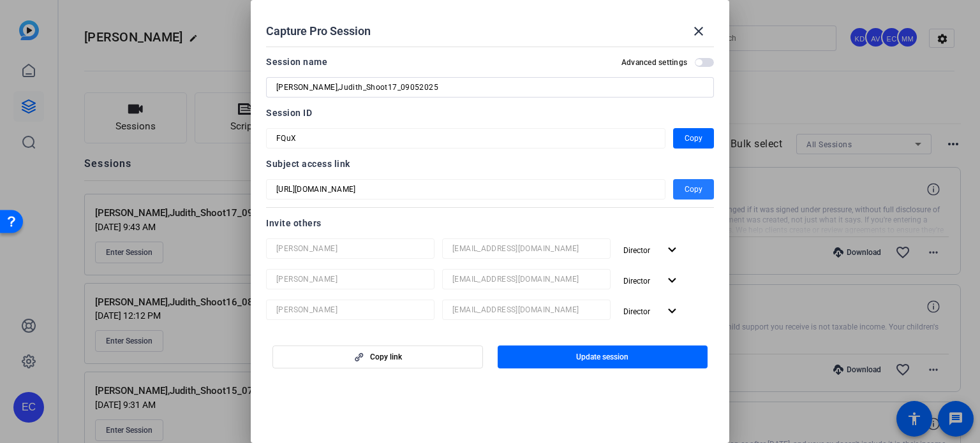
click at [685, 186] on span "Copy" at bounding box center [694, 189] width 18 height 15
click at [704, 40] on span at bounding box center [698, 31] width 31 height 31
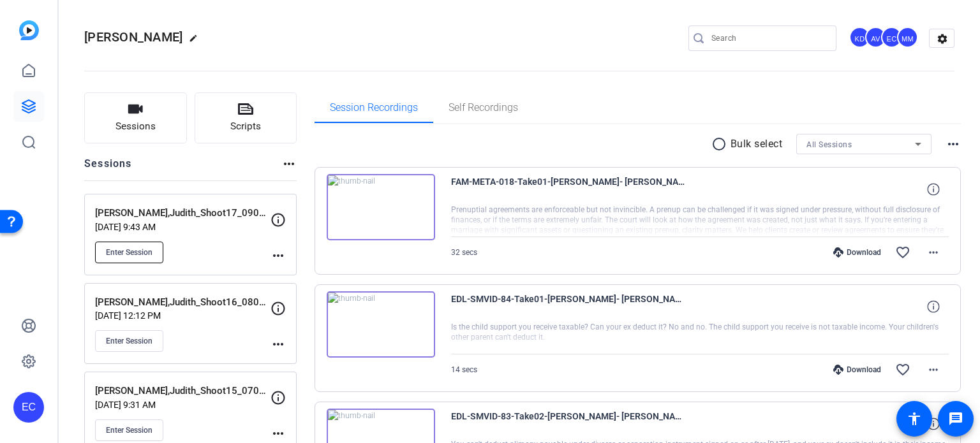
click at [139, 258] on button "Enter Session" at bounding box center [129, 253] width 68 height 22
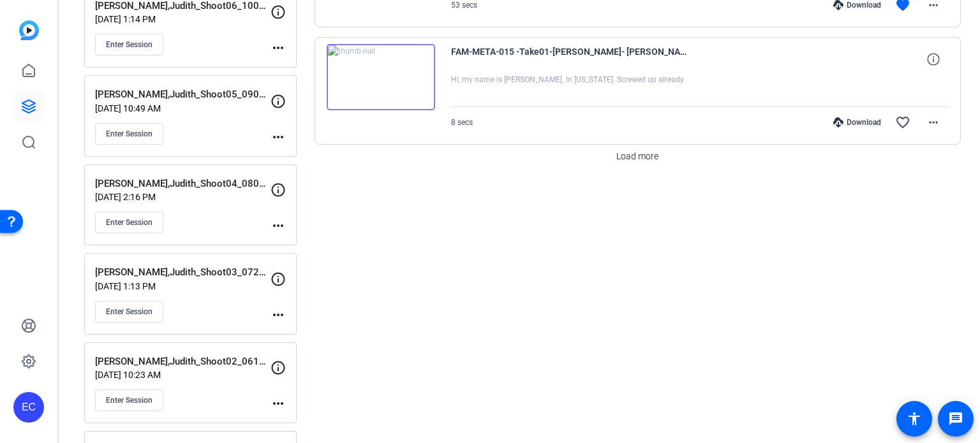
scroll to position [1263, 0]
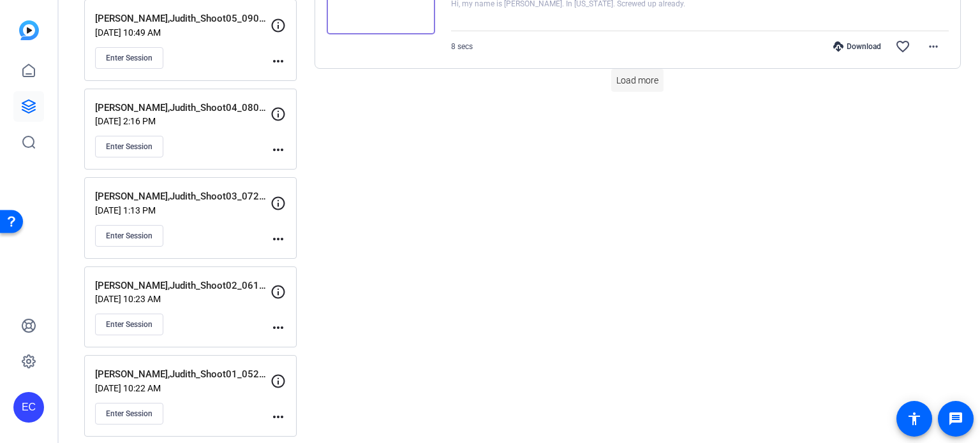
click at [618, 77] on span "Load more" at bounding box center [637, 80] width 42 height 13
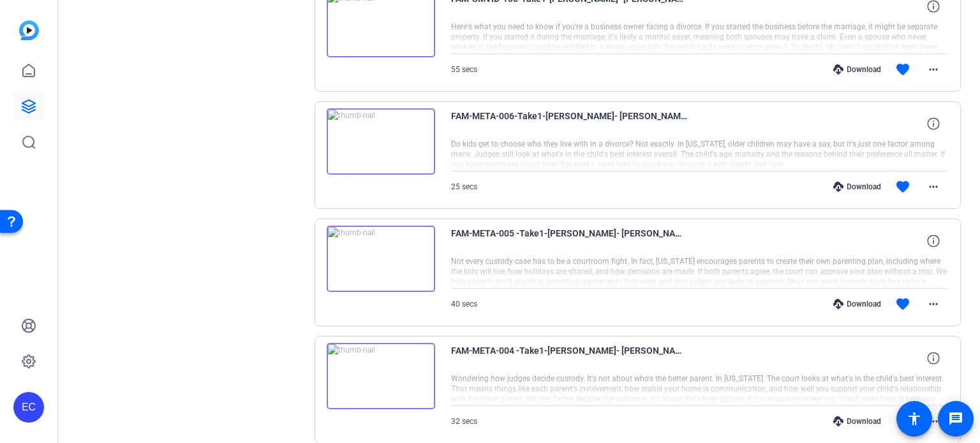
scroll to position [2134, 0]
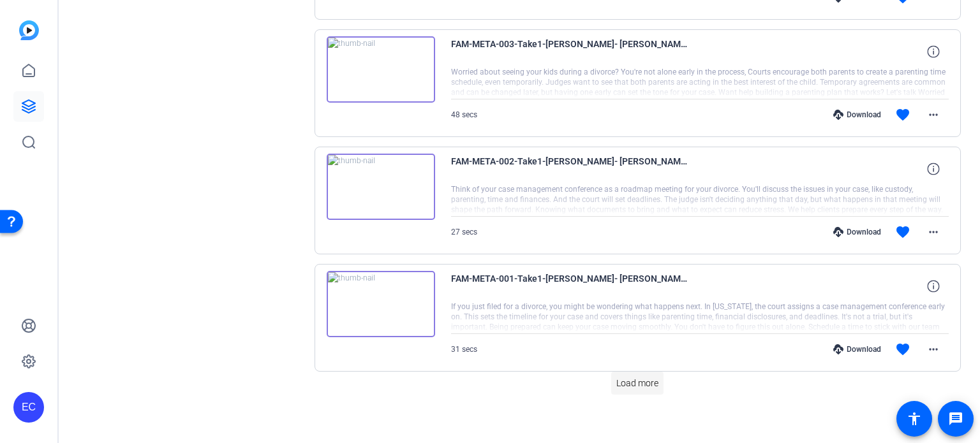
click at [629, 377] on span "Load more" at bounding box center [637, 383] width 42 height 13
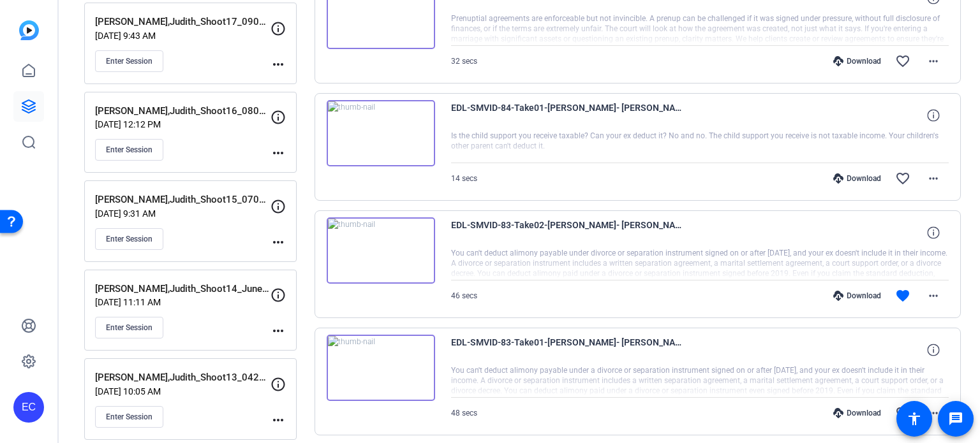
scroll to position [197, 0]
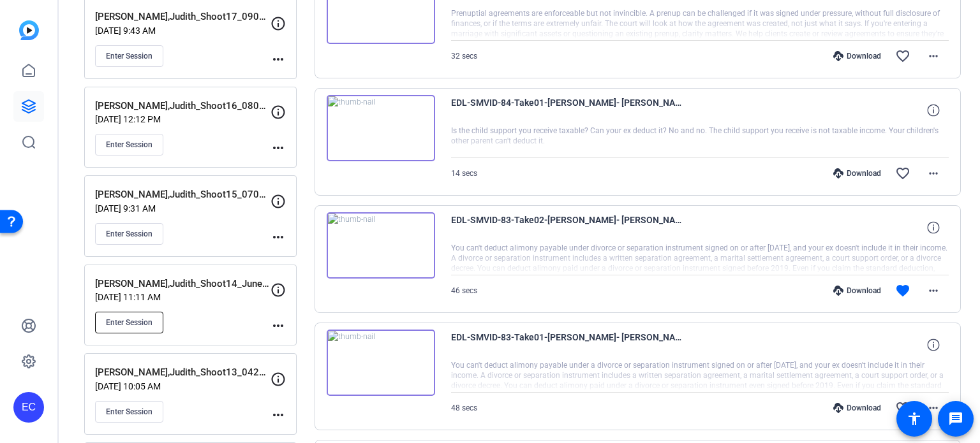
click at [109, 323] on span "Enter Session" at bounding box center [129, 323] width 47 height 10
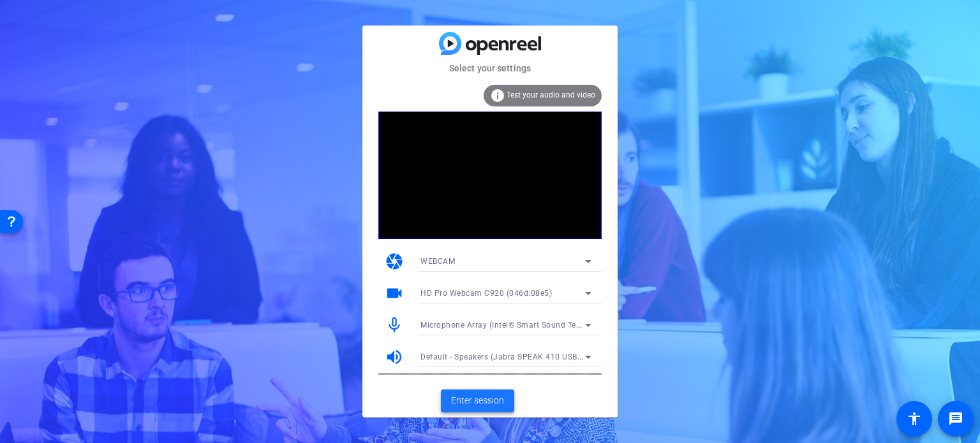
click at [463, 398] on span "Enter session" at bounding box center [477, 400] width 53 height 13
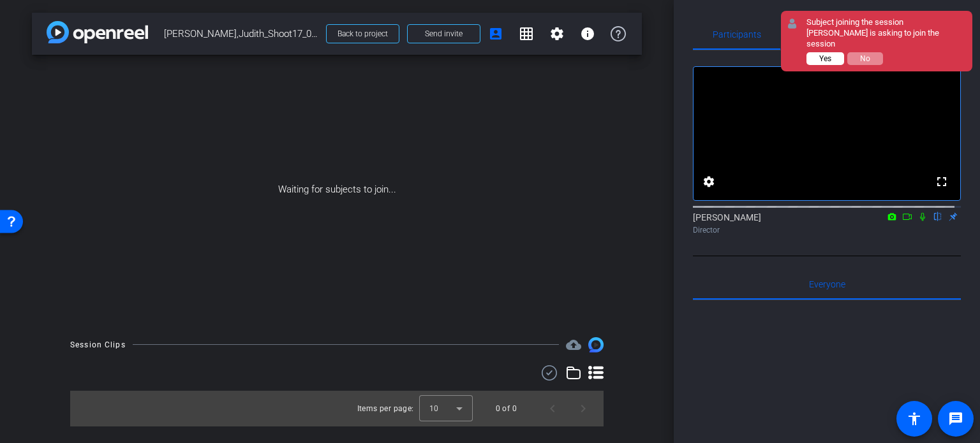
click at [827, 54] on span "Yes" at bounding box center [825, 58] width 12 height 9
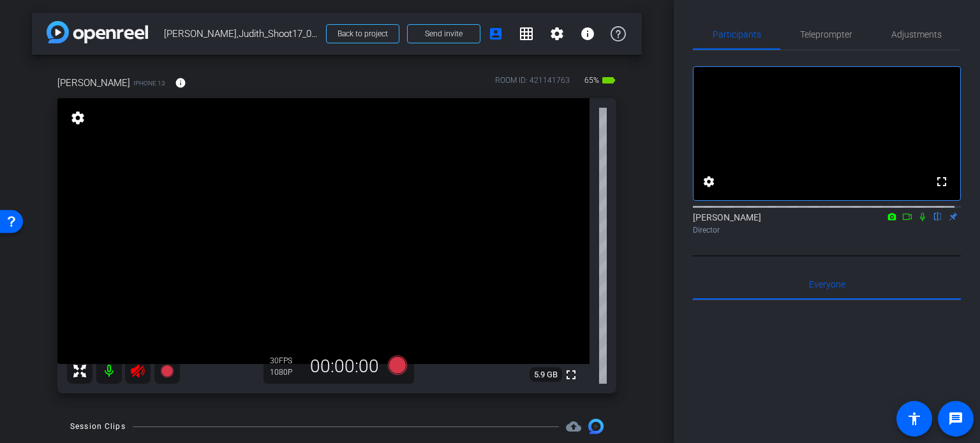
click at [137, 374] on icon at bounding box center [137, 371] width 15 height 15
click at [922, 33] on span "Adjustments" at bounding box center [916, 34] width 50 height 9
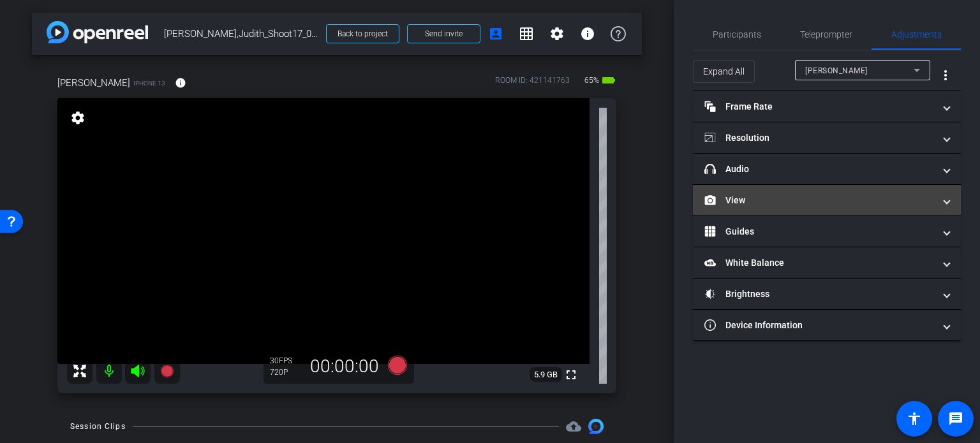
click at [799, 198] on mat-panel-title "View" at bounding box center [819, 200] width 230 height 13
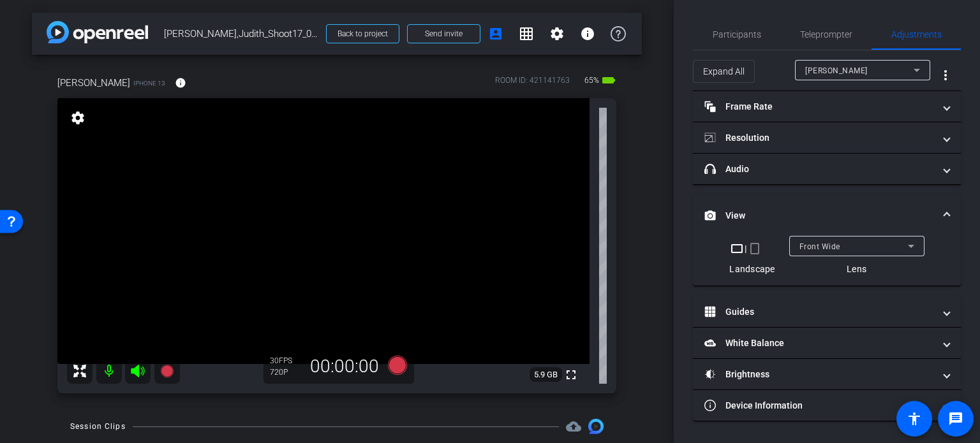
click at [759, 248] on mat-icon "crop_portrait" at bounding box center [754, 248] width 15 height 15
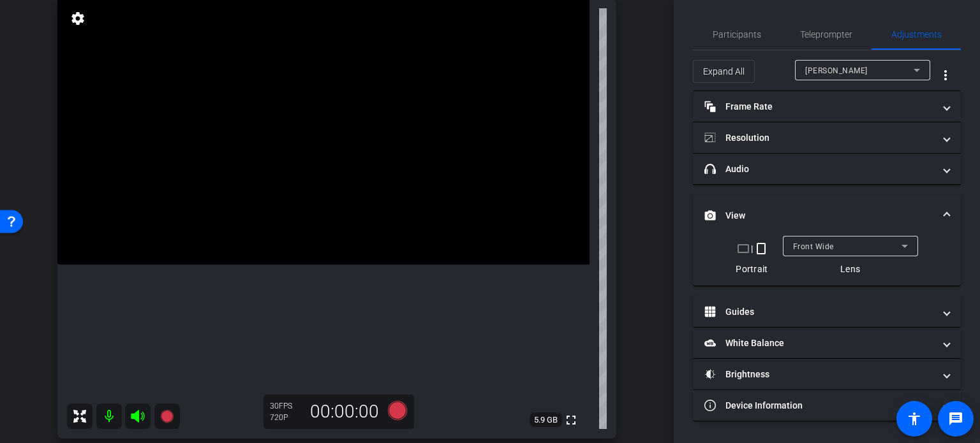
scroll to position [128, 0]
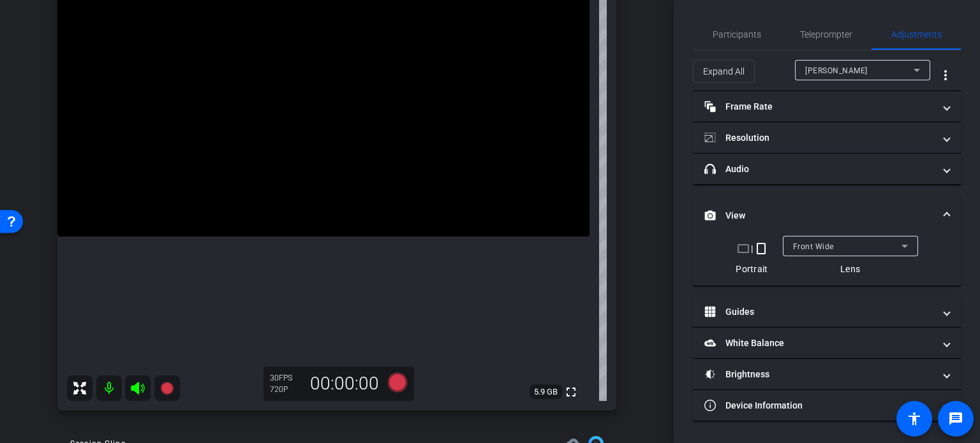
click at [949, 212] on mat-expansion-panel-header "View" at bounding box center [827, 215] width 268 height 41
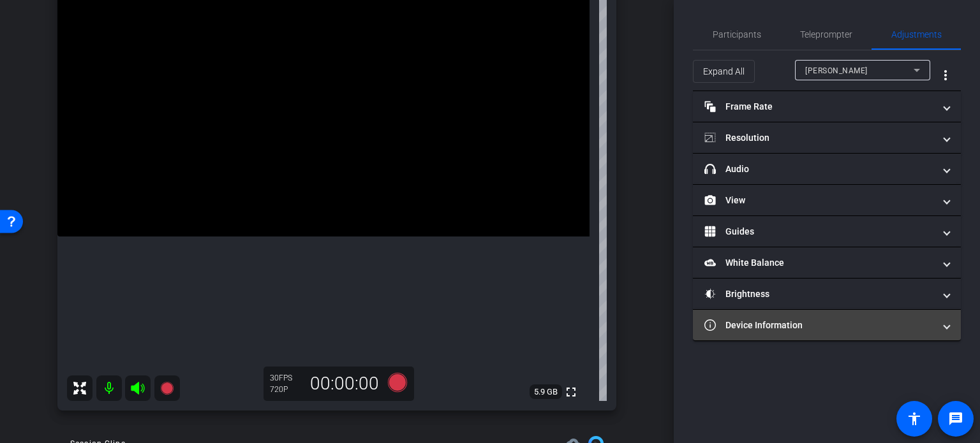
click at [846, 324] on mat-panel-title "Device Information" at bounding box center [819, 325] width 230 height 13
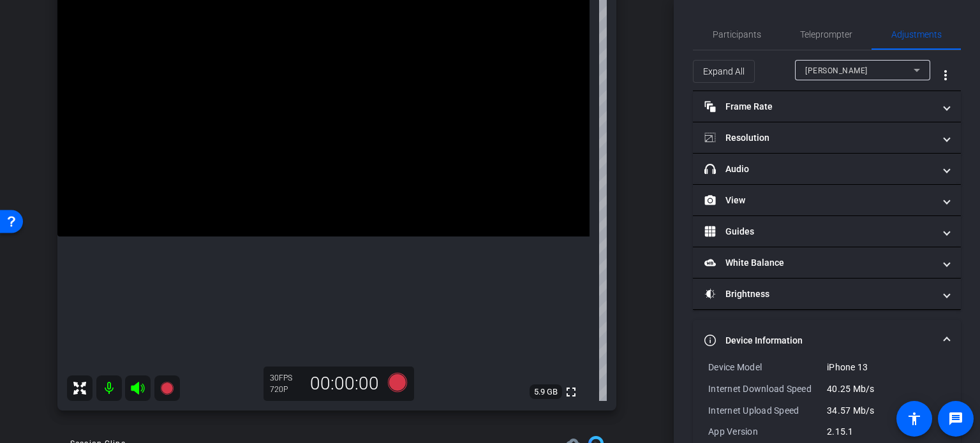
click at [916, 329] on mat-expansion-panel-header "Device Information" at bounding box center [827, 340] width 268 height 41
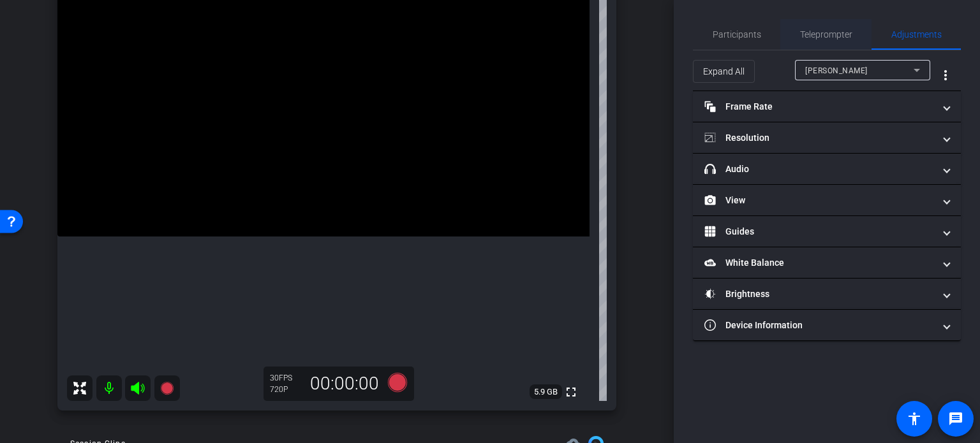
click at [836, 32] on span "Teleprompter" at bounding box center [826, 34] width 52 height 9
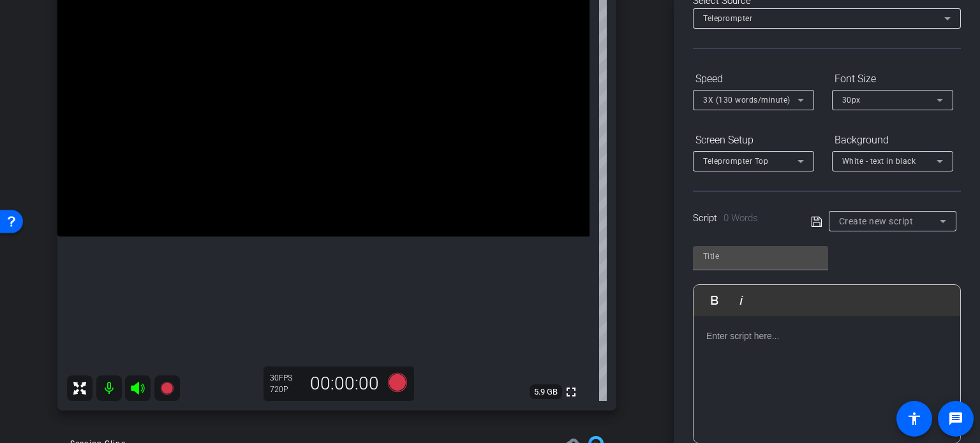
scroll to position [0, 0]
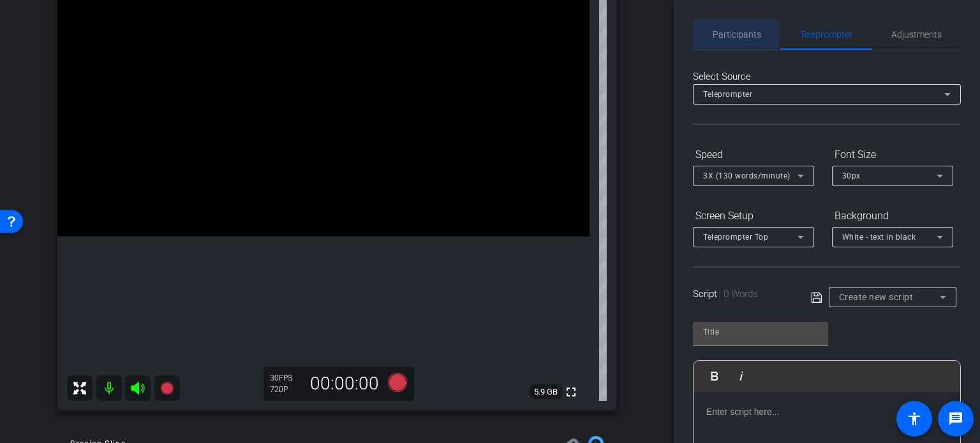
click at [717, 34] on span "Participants" at bounding box center [737, 34] width 48 height 9
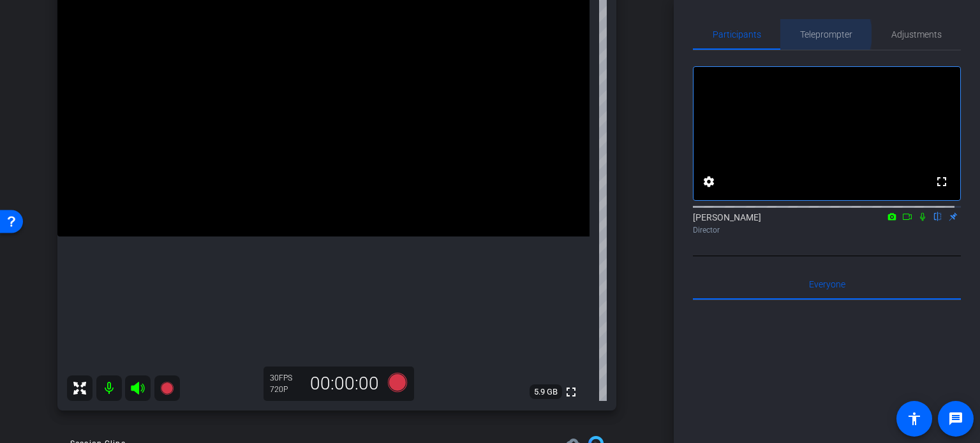
click at [819, 34] on span "Teleprompter" at bounding box center [826, 34] width 52 height 9
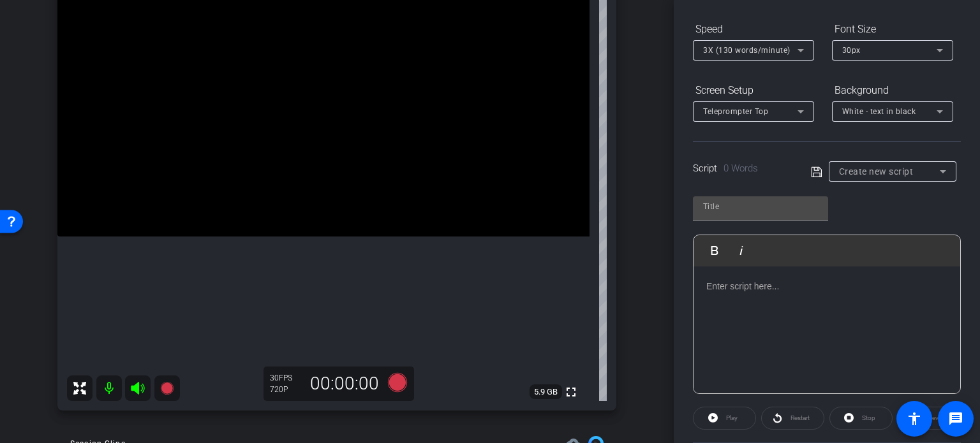
scroll to position [128, 0]
click at [872, 172] on span "Create new script" at bounding box center [876, 170] width 75 height 10
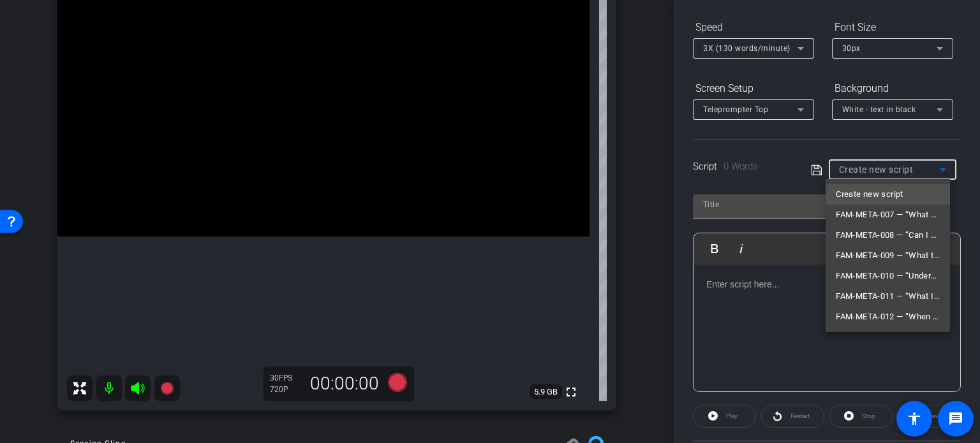
click at [636, 190] on div at bounding box center [490, 221] width 980 height 443
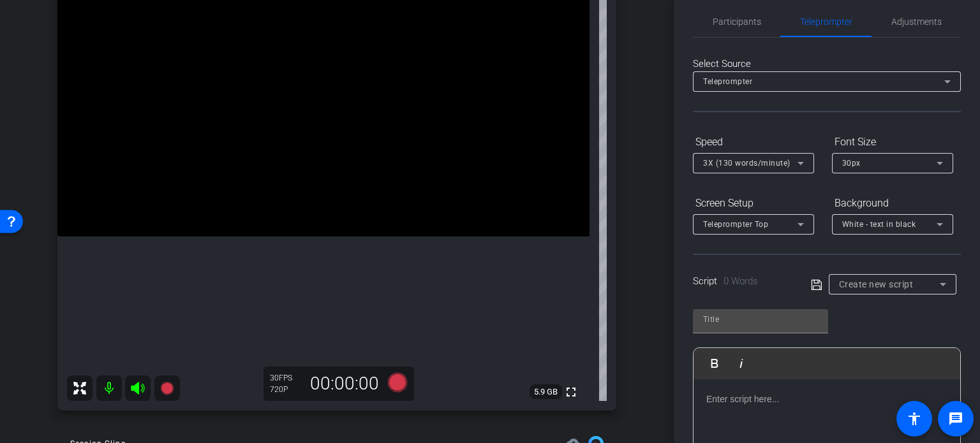
scroll to position [0, 0]
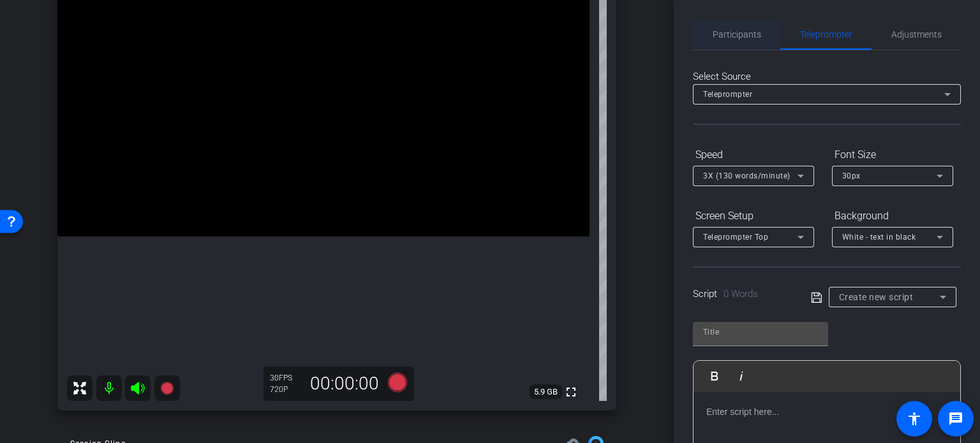
click at [741, 40] on span "Participants" at bounding box center [737, 34] width 48 height 31
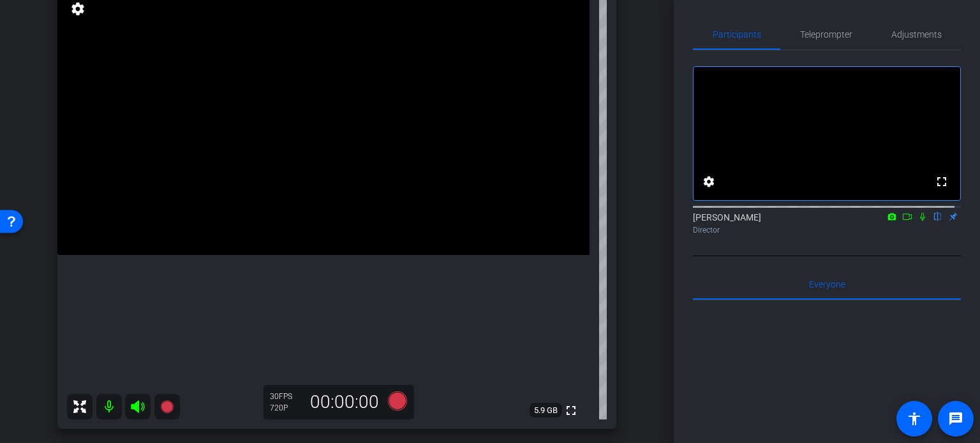
scroll to position [128, 0]
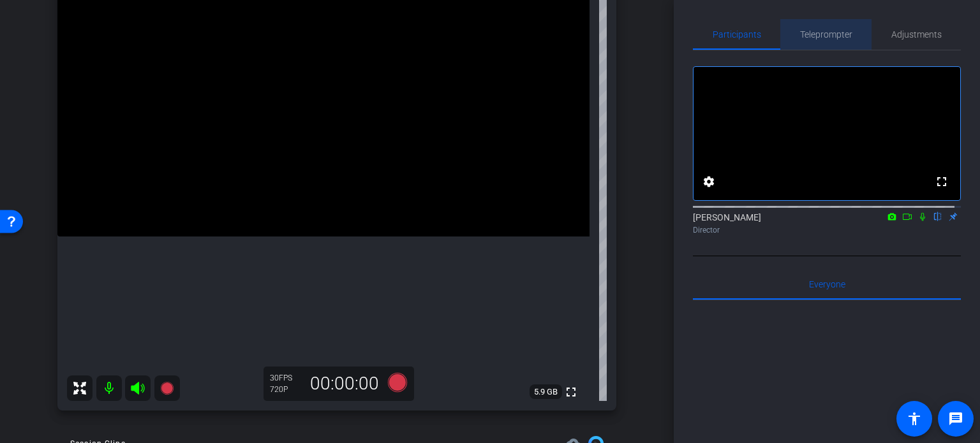
click at [842, 30] on span "Teleprompter" at bounding box center [826, 34] width 52 height 9
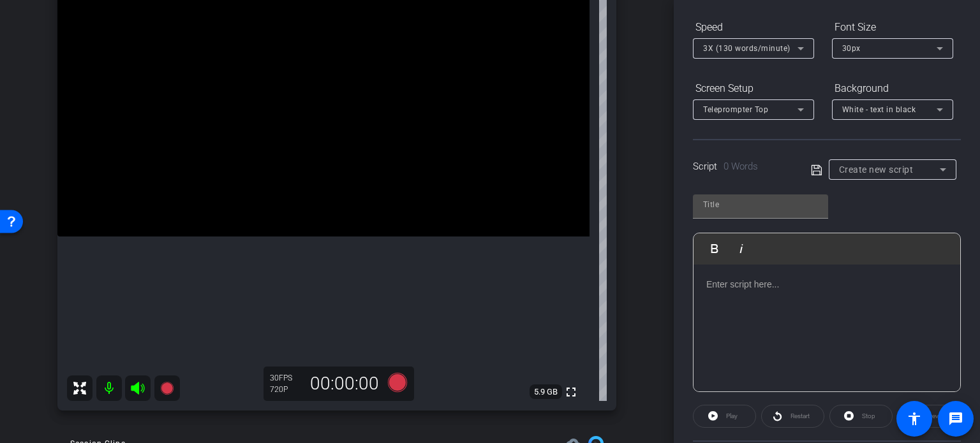
click at [897, 165] on span "Create new script" at bounding box center [876, 170] width 75 height 10
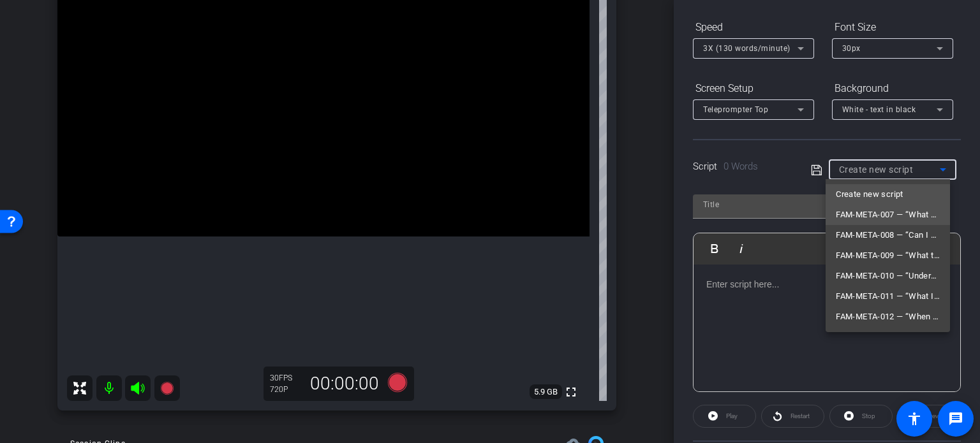
click at [901, 211] on span "FAM-META-007 — “What Triggers a DYFS Investigation?" at bounding box center [888, 214] width 104 height 15
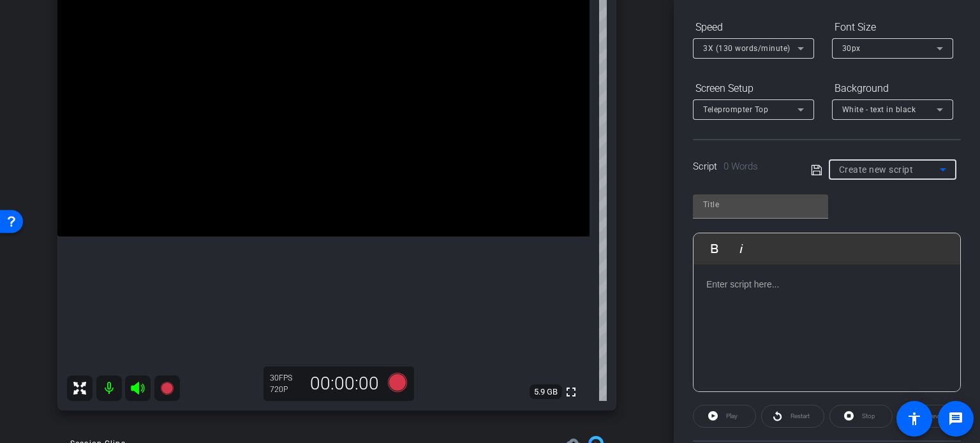
type input "FAM-META-007 — “What Triggers a DYFS Investigation?"
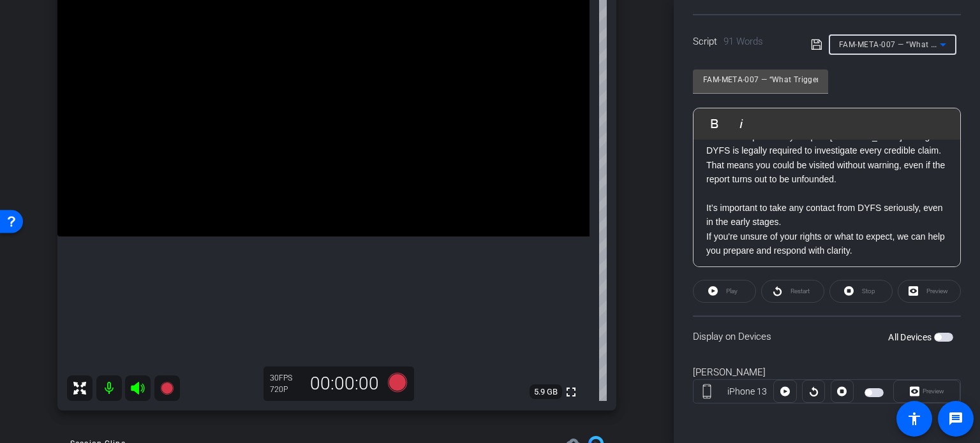
scroll to position [84, 0]
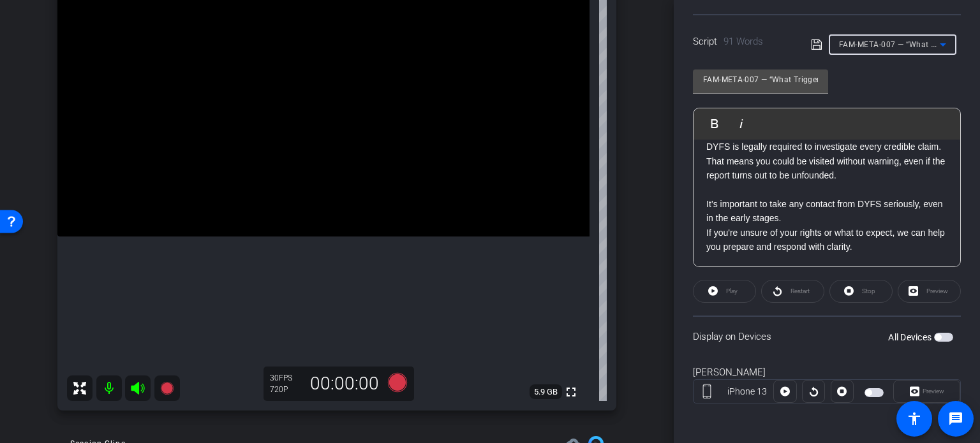
click at [941, 335] on span "button" at bounding box center [943, 337] width 19 height 9
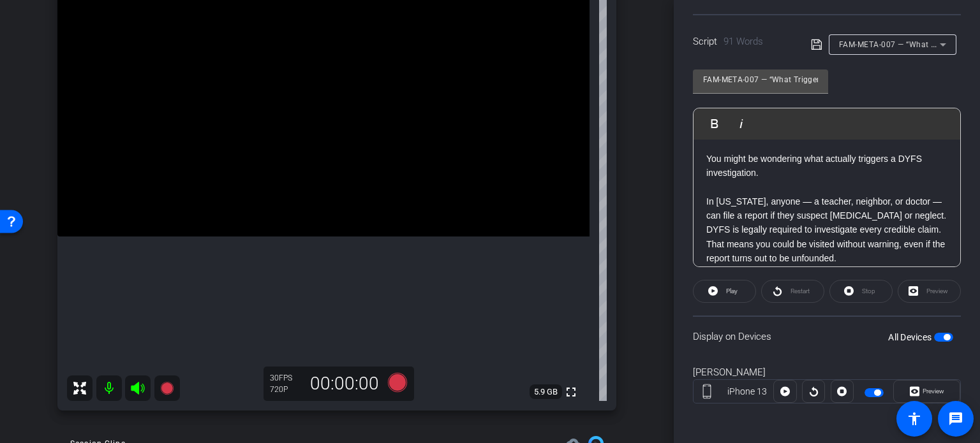
scroll to position [0, 0]
drag, startPoint x: 759, startPoint y: 80, endPoint x: 625, endPoint y: 84, distance: 134.1
click at [625, 84] on div "arrow_back Miller,Judith_Shoot17_09052025 Back to project Send invite account_b…" at bounding box center [490, 221] width 980 height 443
click at [639, 176] on div "arrow_back Miller,Judith_Shoot17_09052025 Back to project Send invite account_b…" at bounding box center [337, 93] width 674 height 443
click at [394, 378] on icon at bounding box center [397, 382] width 19 height 19
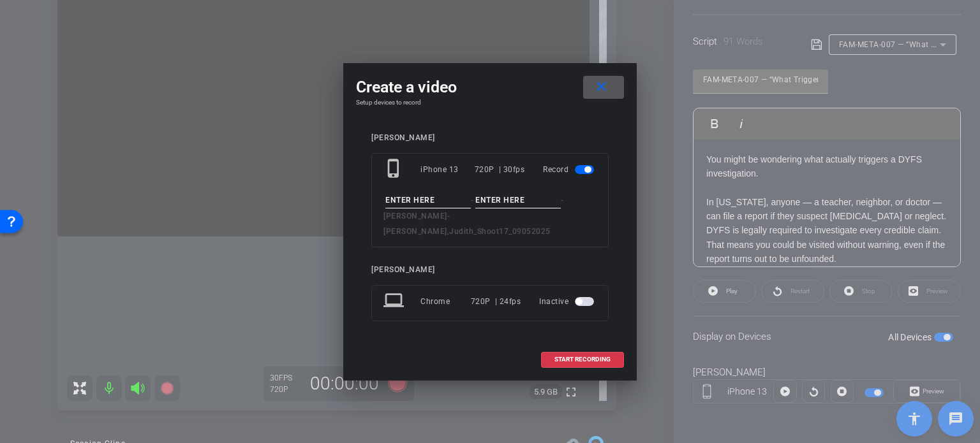
click at [431, 209] on input at bounding box center [428, 201] width 86 height 16
paste input "FAM-META-007"
type input "FAM-META-007"
click at [512, 207] on input at bounding box center [518, 201] width 86 height 16
type input "Take1"
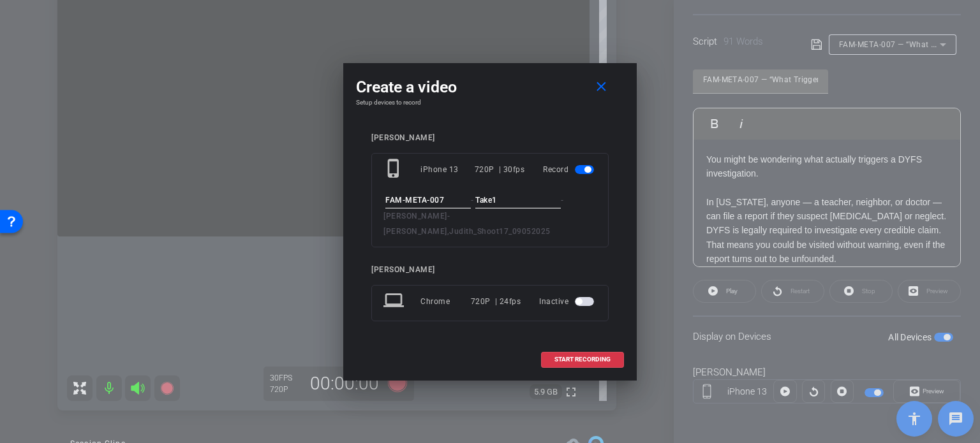
click at [451, 206] on input "FAM-META-007" at bounding box center [428, 201] width 86 height 16
click at [508, 254] on div "Gene Richards phone_iphone iPhone 13 720P | 30fps Record FAM-META-007 - Take1 -…" at bounding box center [489, 236] width 237 height 206
click at [568, 357] on span "START RECORDING" at bounding box center [582, 360] width 56 height 6
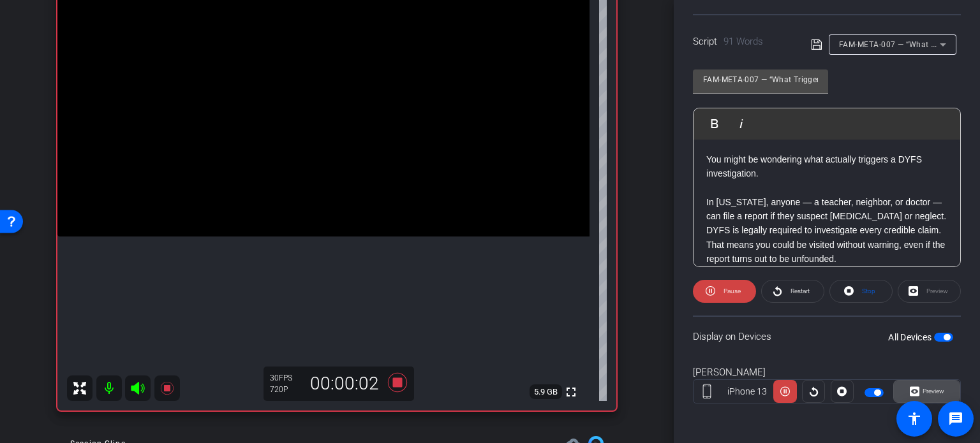
click at [926, 392] on span "Preview" at bounding box center [934, 391] width 22 height 7
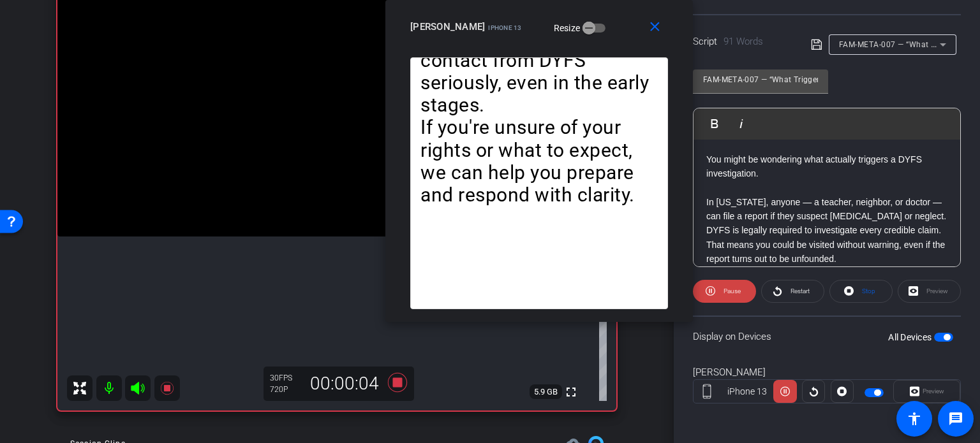
drag, startPoint x: 487, startPoint y: 101, endPoint x: 537, endPoint y: 31, distance: 86.2
click at [537, 31] on div "close Gene Richards iPhone 13 Resize" at bounding box center [539, 28] width 308 height 57
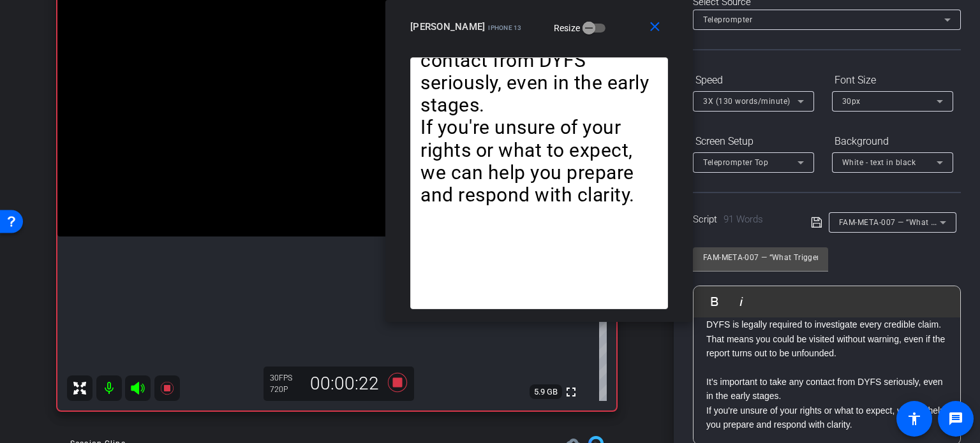
scroll to position [61, 0]
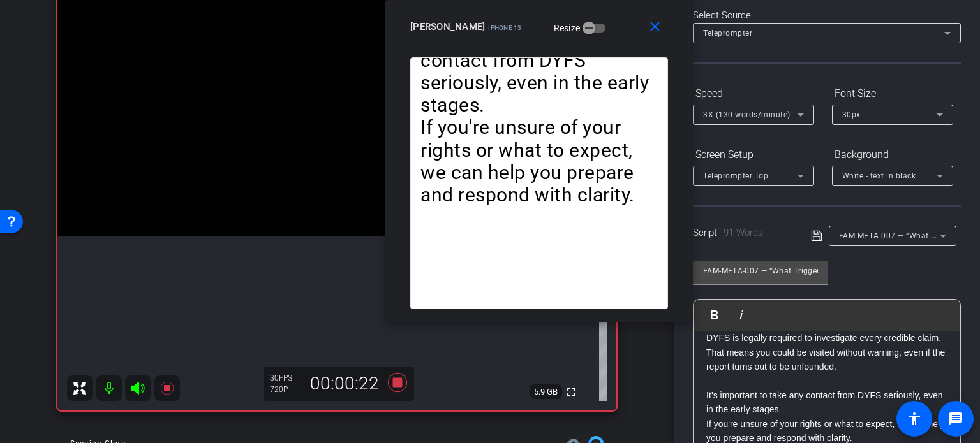
click at [734, 108] on div "3X (130 words/minute)" at bounding box center [750, 115] width 94 height 16
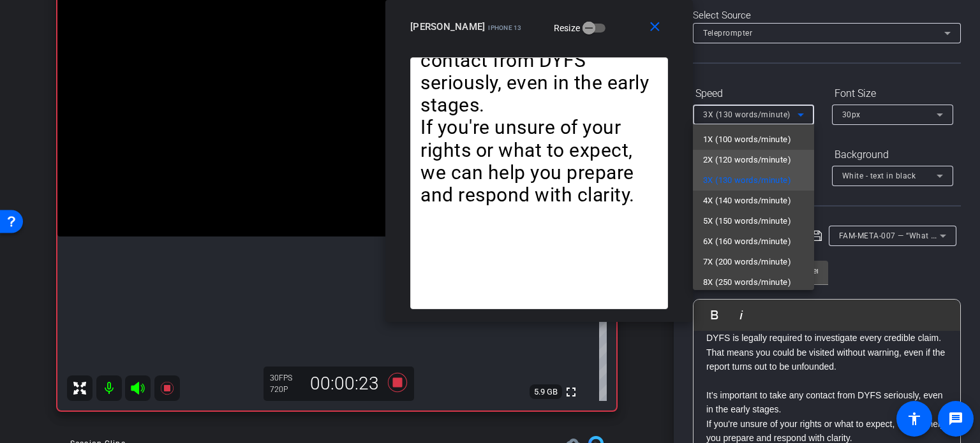
scroll to position [28, 0]
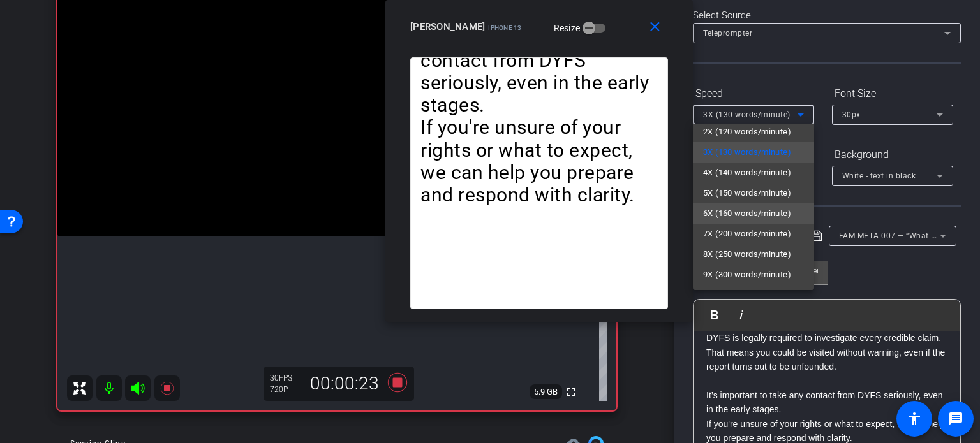
click at [750, 211] on span "6X (160 words/minute)" at bounding box center [747, 213] width 88 height 15
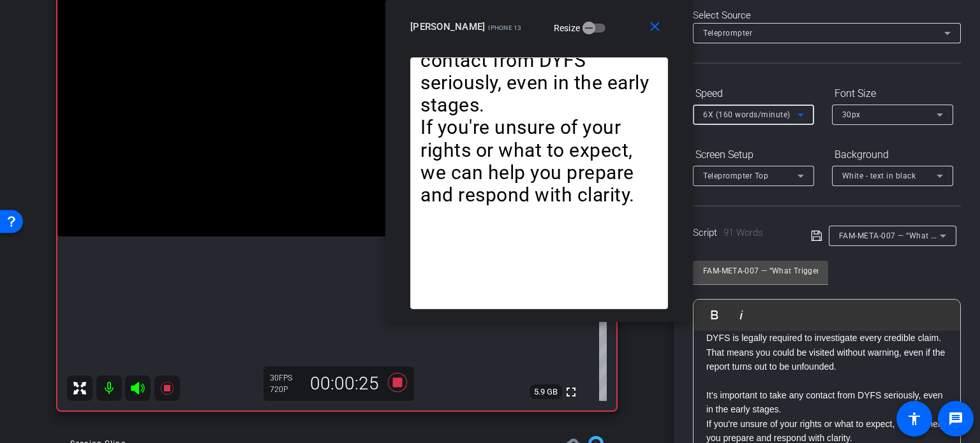
click at [733, 117] on span "6X (160 words/minute)" at bounding box center [746, 114] width 87 height 9
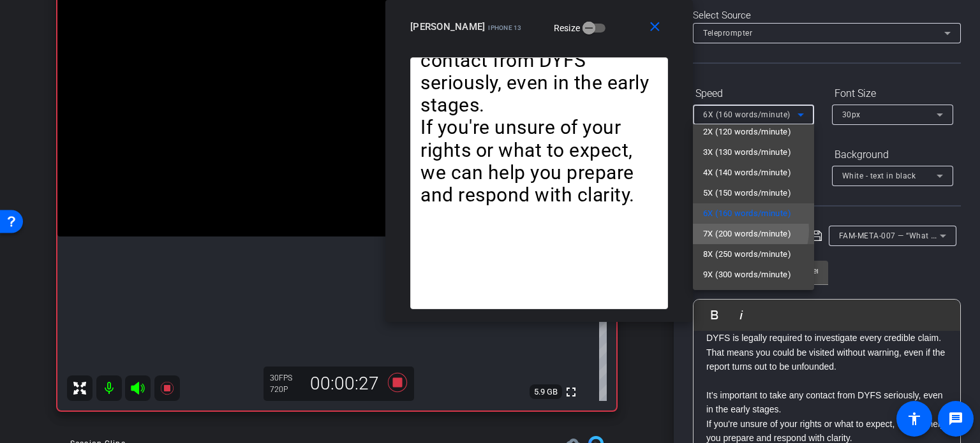
click at [745, 230] on span "7X (200 words/minute)" at bounding box center [747, 234] width 88 height 15
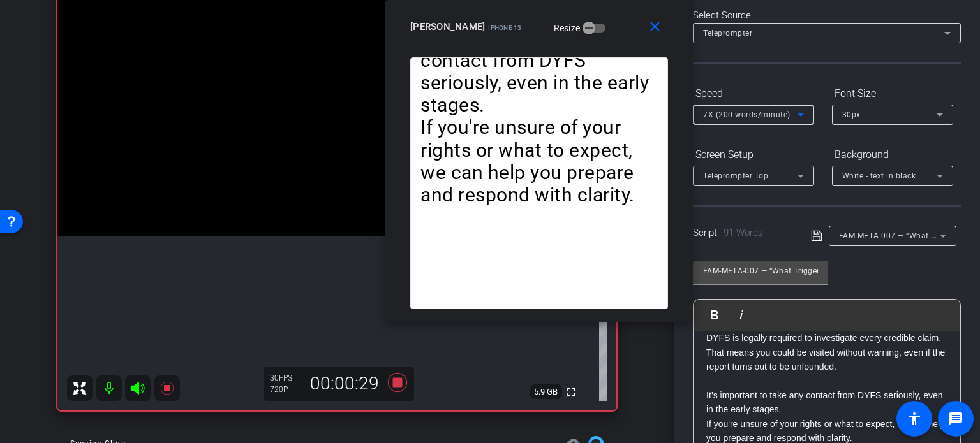
click at [732, 112] on span "7X (200 words/minute)" at bounding box center [746, 114] width 87 height 9
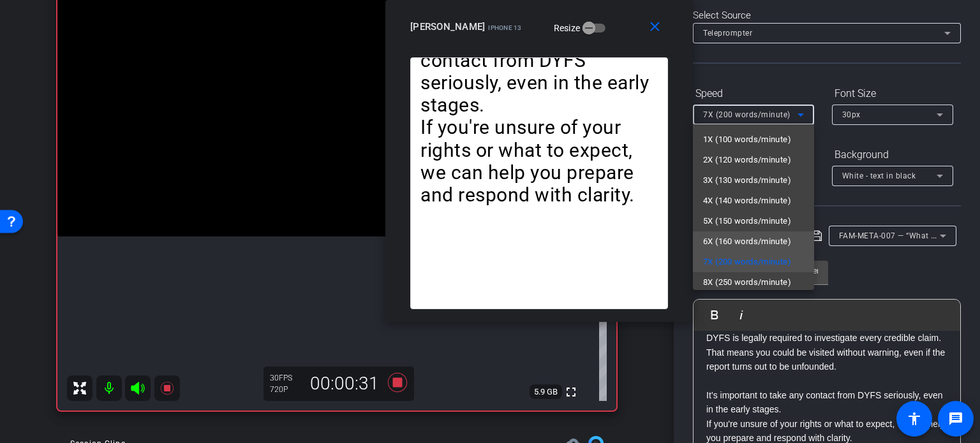
click at [733, 234] on span "6X (160 words/minute)" at bounding box center [747, 241] width 88 height 15
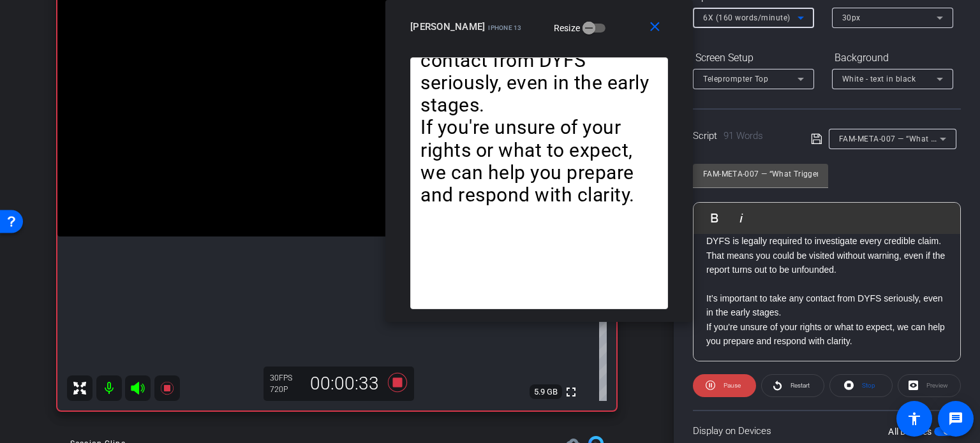
scroll to position [189, 0]
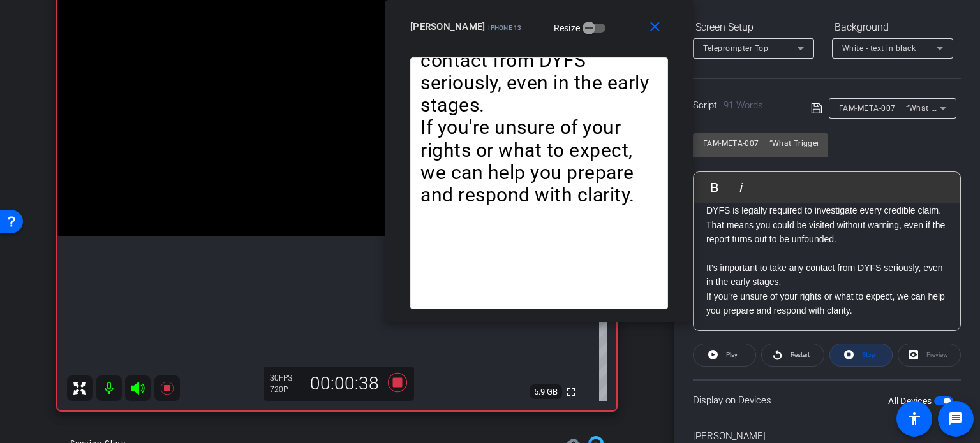
click at [862, 352] on span "Stop" at bounding box center [868, 355] width 13 height 7
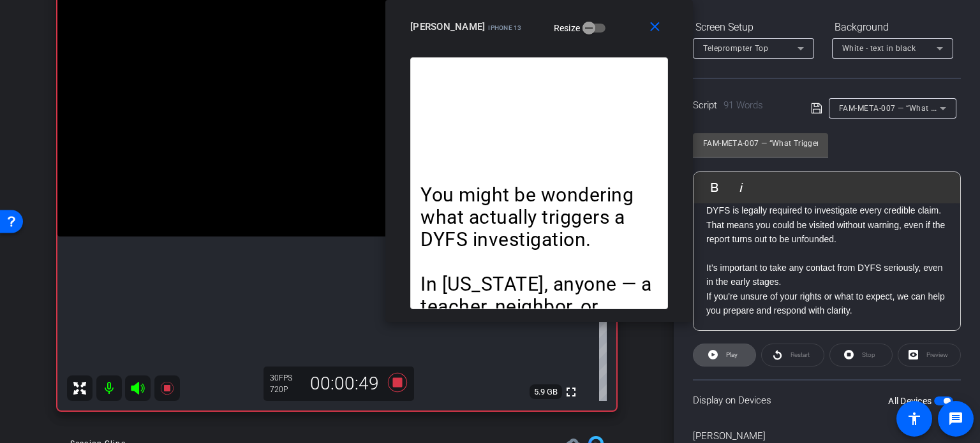
click at [731, 357] on span "Play" at bounding box center [731, 355] width 11 height 7
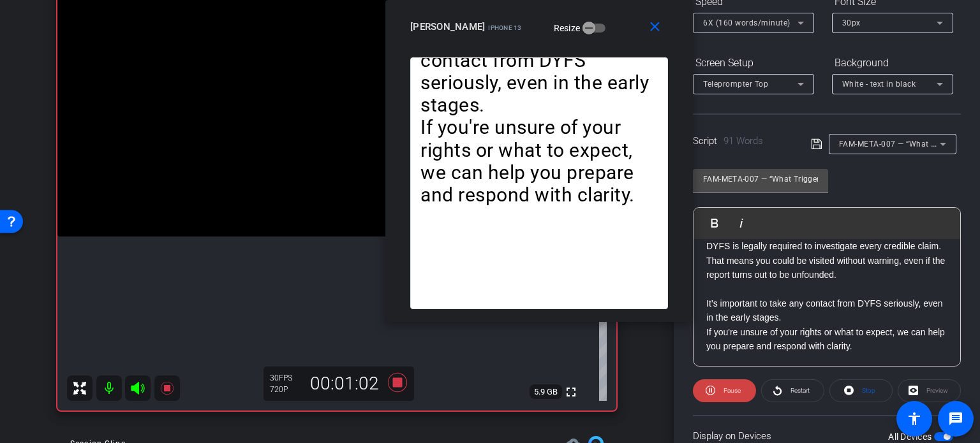
scroll to position [61, 0]
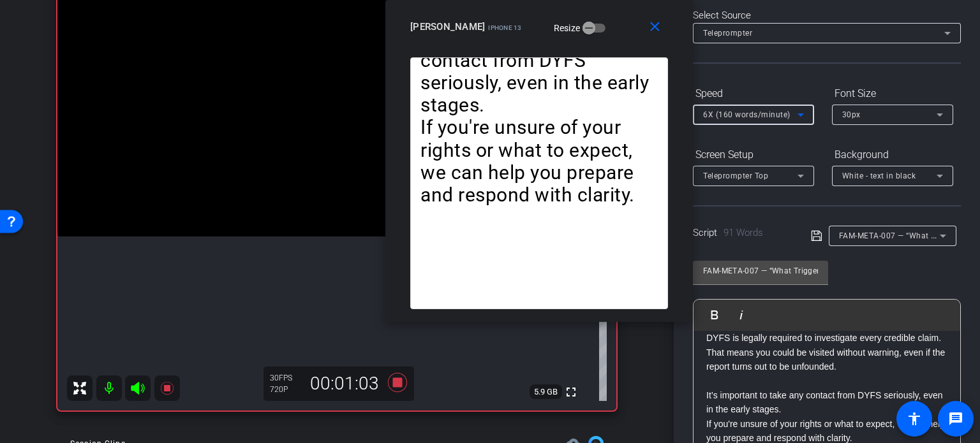
click at [754, 112] on span "6X (160 words/minute)" at bounding box center [746, 114] width 87 height 9
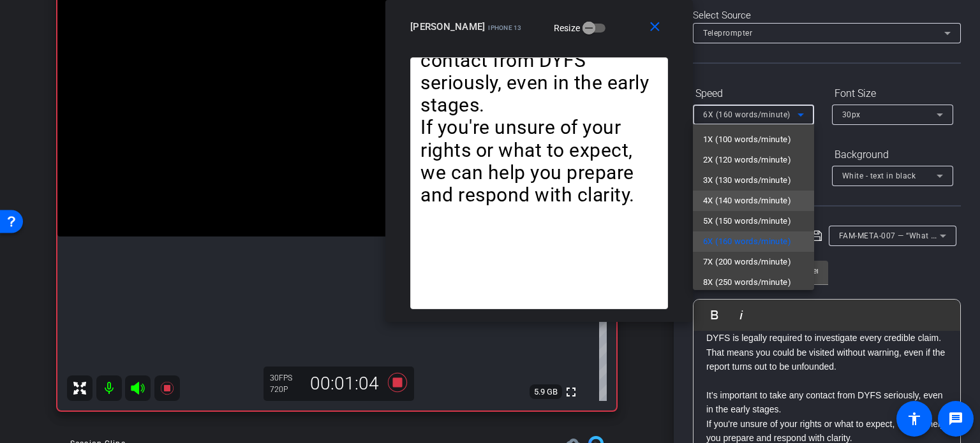
click at [750, 204] on span "4X (140 words/minute)" at bounding box center [747, 200] width 88 height 15
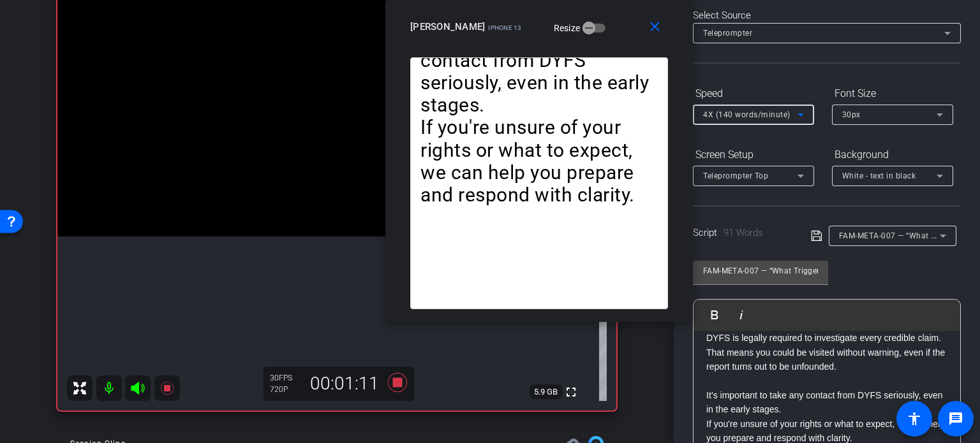
click at [730, 120] on div "4X (140 words/minute)" at bounding box center [750, 115] width 94 height 16
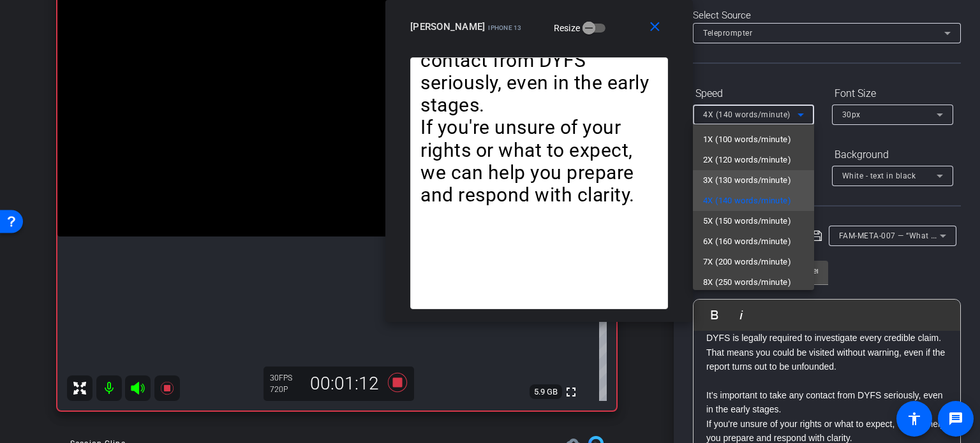
click at [730, 177] on span "3X (130 words/minute)" at bounding box center [747, 180] width 88 height 15
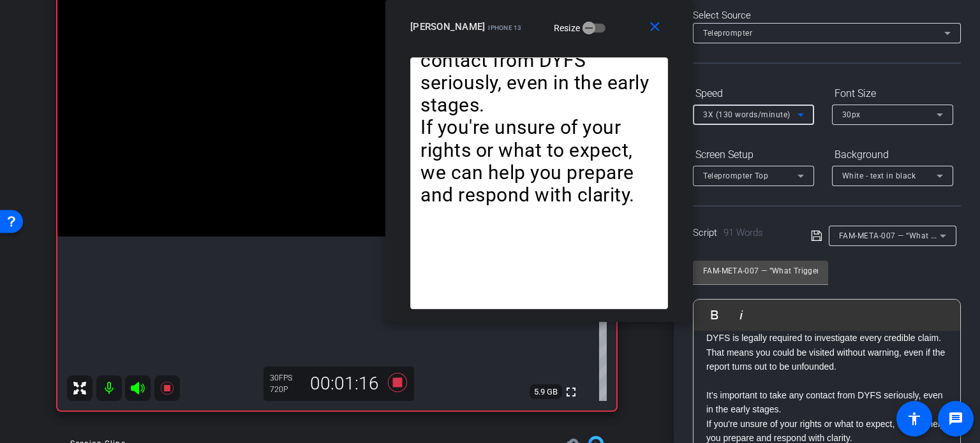
click at [733, 116] on span "3X (130 words/minute)" at bounding box center [746, 114] width 87 height 9
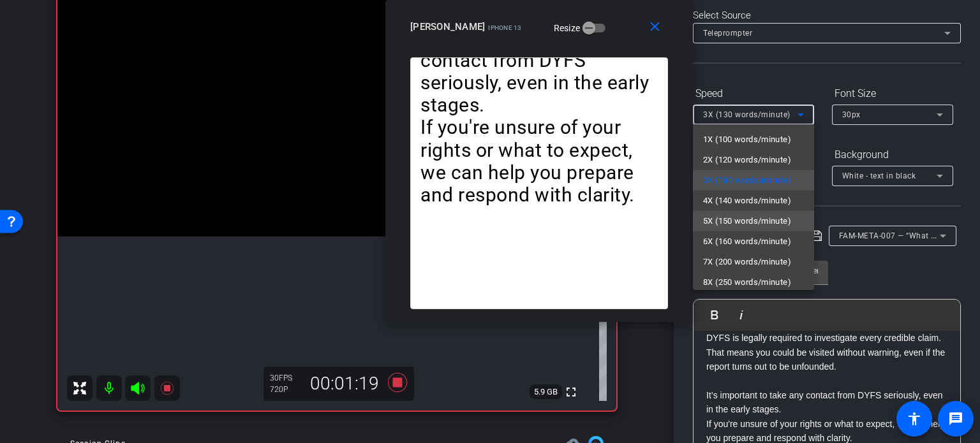
click at [745, 214] on span "5X (150 words/minute)" at bounding box center [747, 221] width 88 height 15
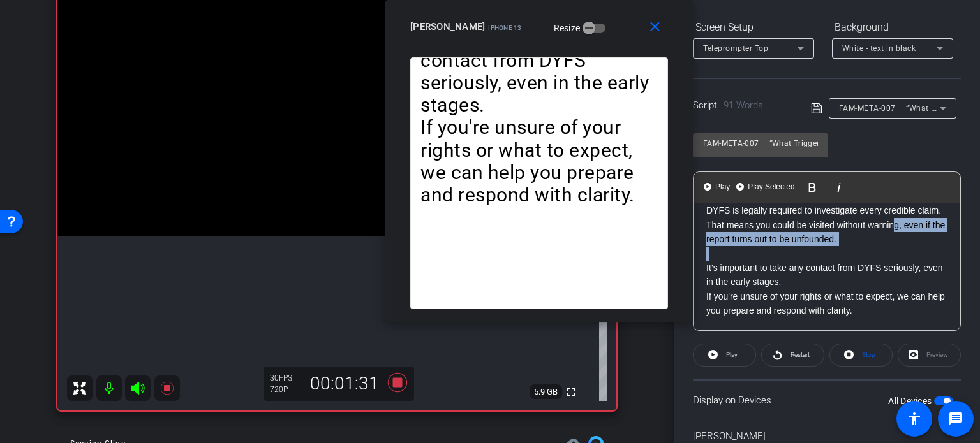
scroll to position [0, 0]
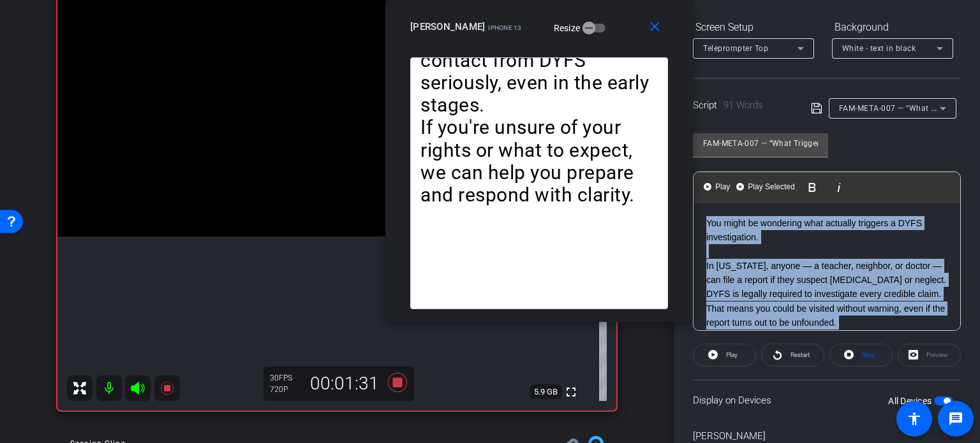
drag, startPoint x: 704, startPoint y: 270, endPoint x: 660, endPoint y: 145, distance: 132.8
click at [660, 145] on body "Accessibility Screen-Reader Guide, Feedback, and Issue Reporting | New window m…" at bounding box center [490, 221] width 980 height 443
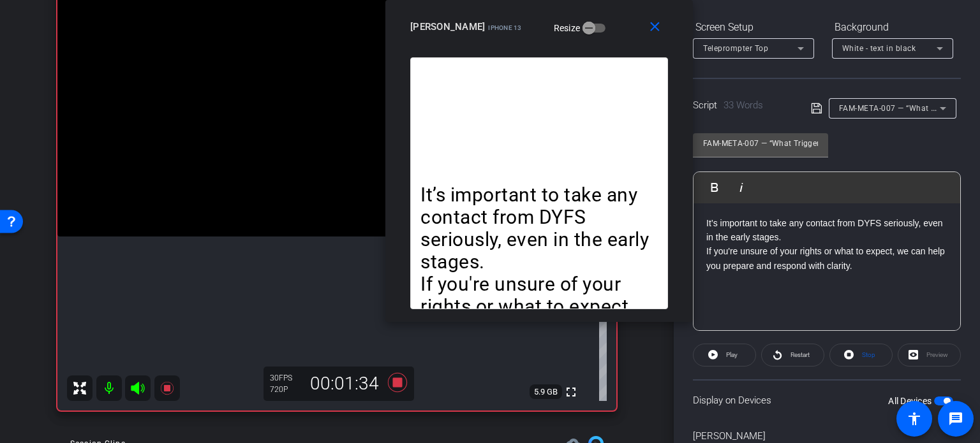
click at [936, 397] on span "button" at bounding box center [943, 401] width 19 height 9
click at [862, 355] on span "Stop" at bounding box center [868, 355] width 13 height 7
click at [724, 355] on span "Play" at bounding box center [730, 355] width 15 height 18
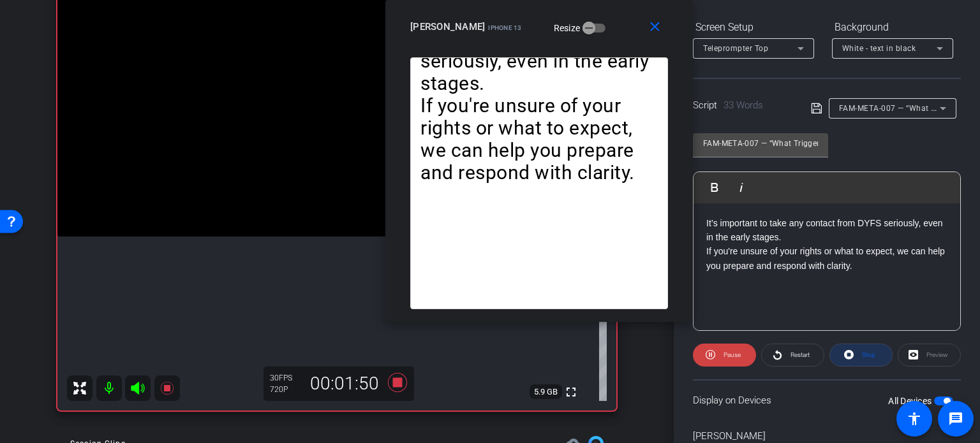
click at [850, 352] on span at bounding box center [861, 355] width 62 height 31
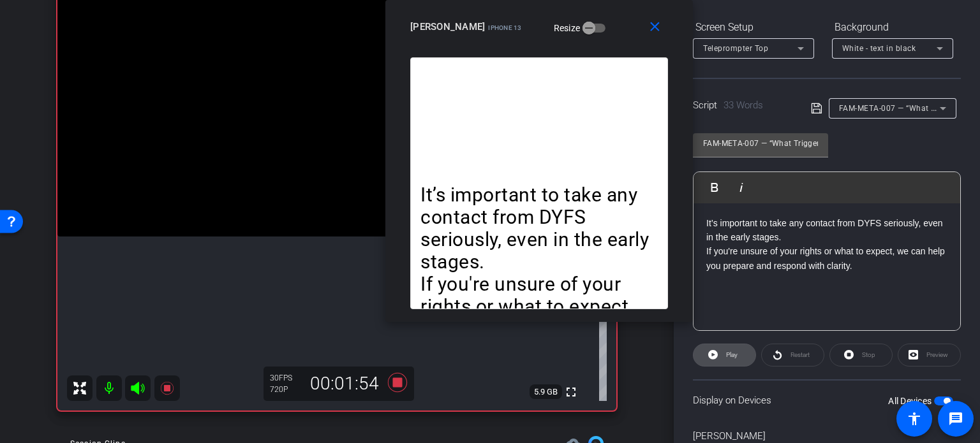
click at [731, 352] on span "Play" at bounding box center [731, 355] width 11 height 7
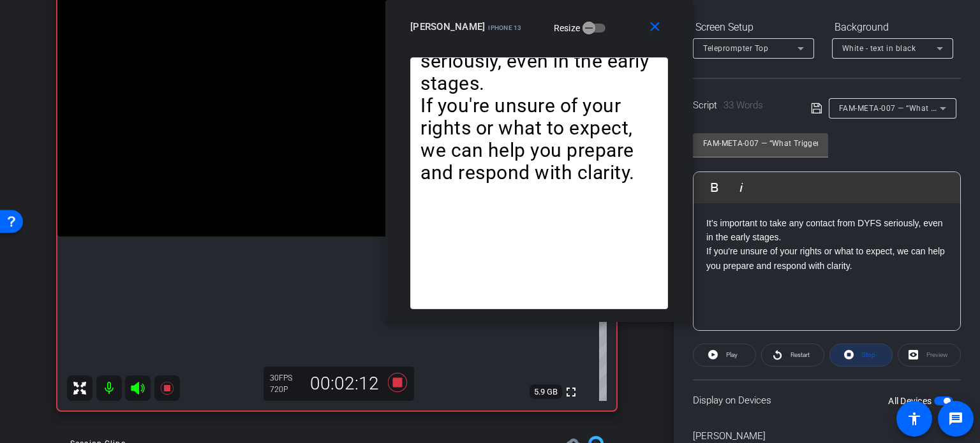
click at [862, 354] on span "Stop" at bounding box center [868, 355] width 13 height 7
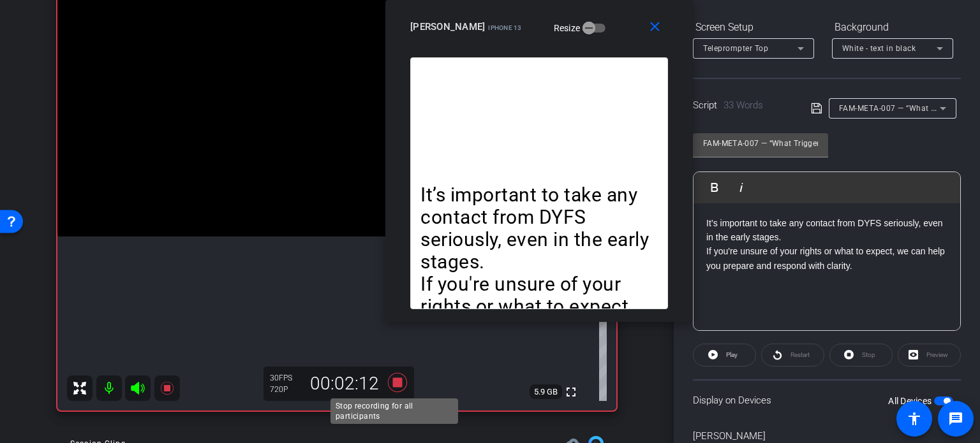
click at [394, 386] on icon at bounding box center [397, 382] width 19 height 19
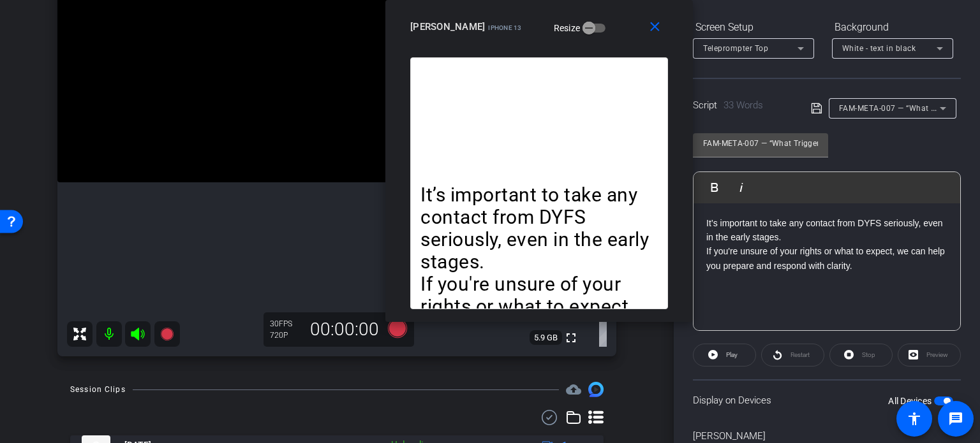
scroll to position [239, 0]
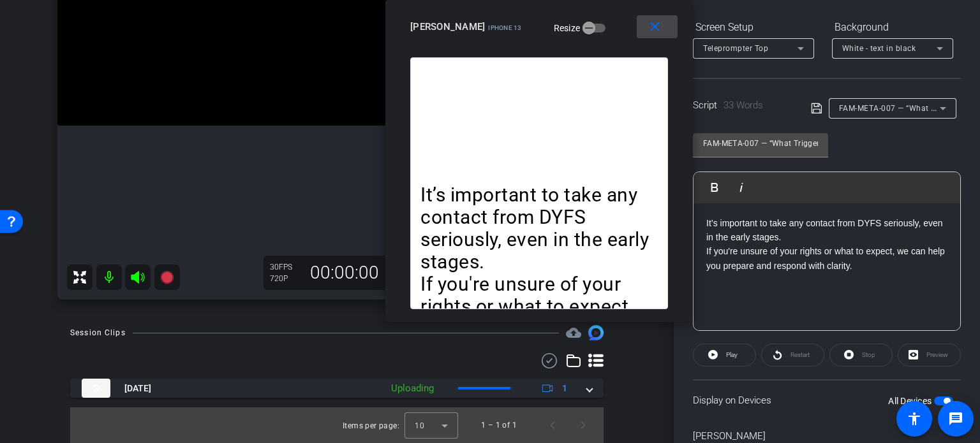
click at [654, 26] on mat-icon "close" at bounding box center [655, 27] width 16 height 16
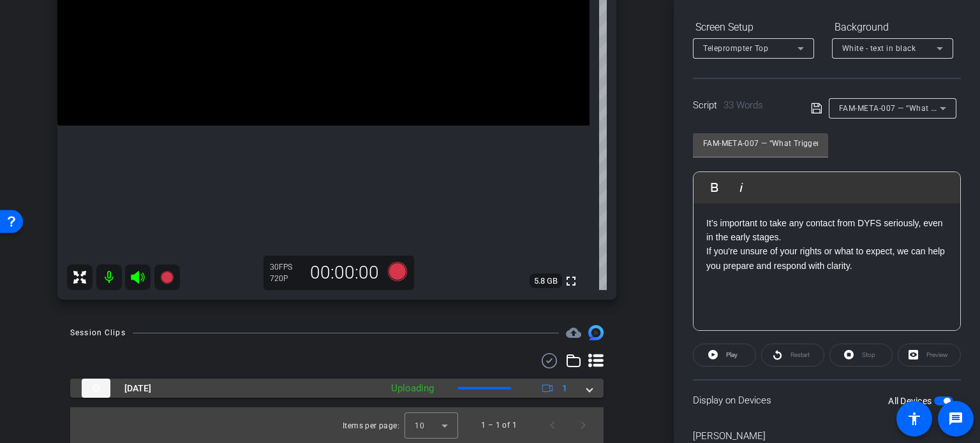
click at [586, 398] on mat-expansion-panel-header "Sep 5, 2025 Uploading 1" at bounding box center [336, 388] width 533 height 19
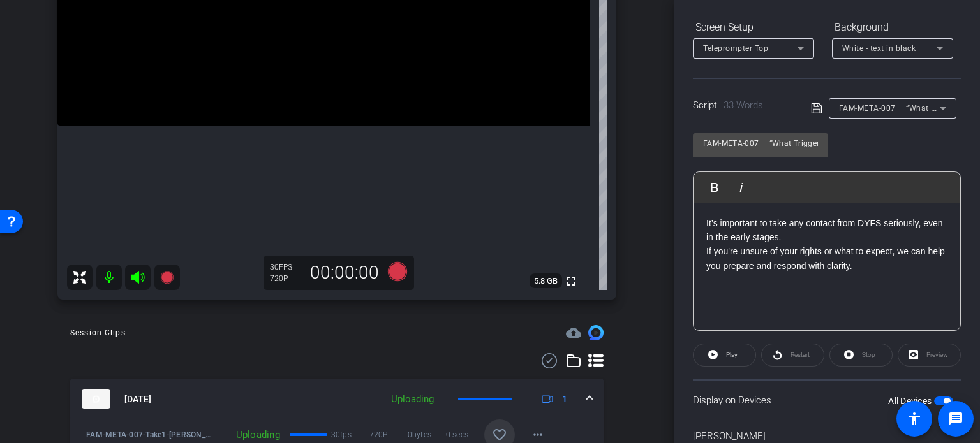
click at [485, 438] on span at bounding box center [499, 435] width 31 height 31
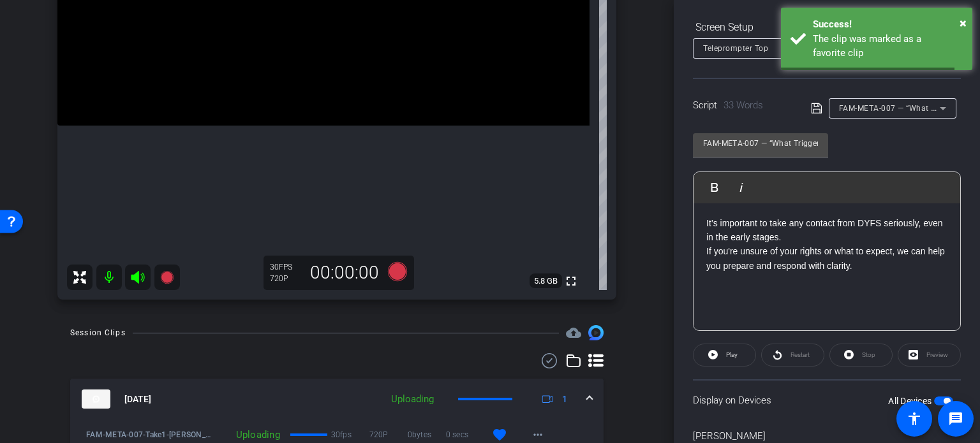
click at [577, 399] on div "Sep 5, 2025 Uploading 1" at bounding box center [334, 399] width 505 height 19
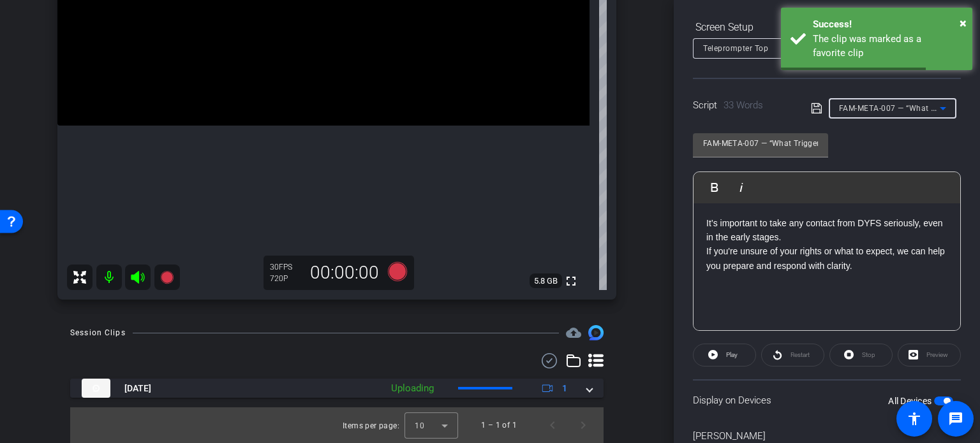
click at [878, 108] on span "FAM-META-007 — “What Triggers a DYFS Investigation?" at bounding box center [942, 108] width 207 height 10
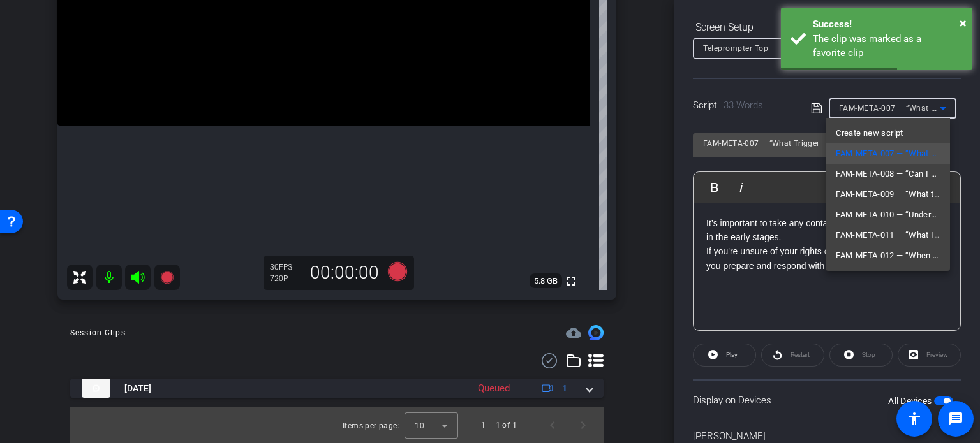
click at [883, 167] on span "FAM-META-008 — “Can I Talk to DCPP Without a Lawyer?" at bounding box center [888, 174] width 104 height 15
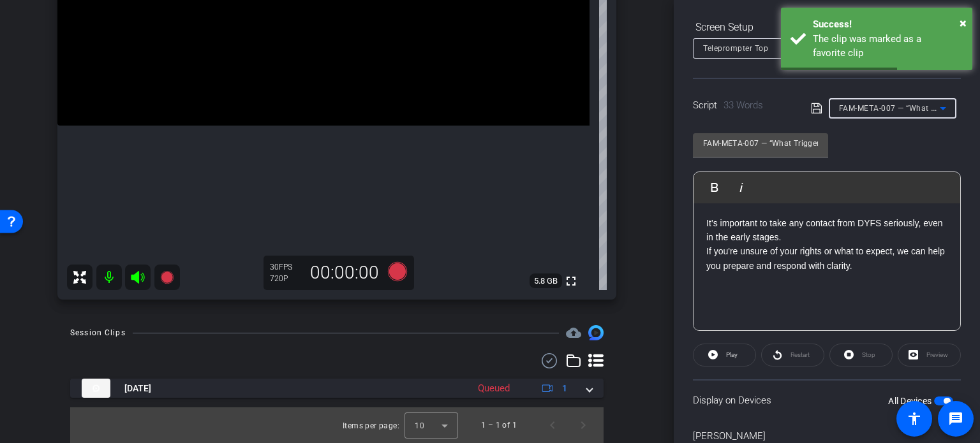
type input "FAM-META-008 — “Can I Talk to DCPP Without a Lawyer?"
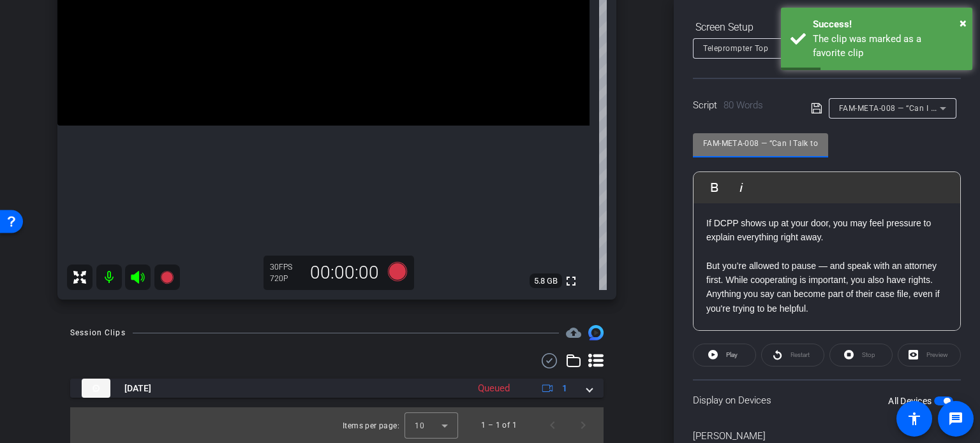
drag, startPoint x: 761, startPoint y: 144, endPoint x: 541, endPoint y: 127, distance: 220.2
click at [541, 127] on div "arrow_back Miller,Judith_Shoot17_09052025 Back to project Send invite account_b…" at bounding box center [490, 221] width 980 height 443
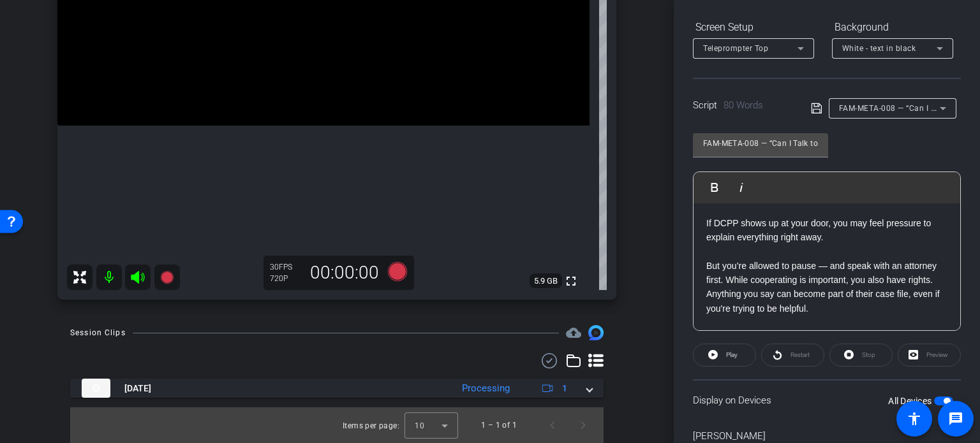
click at [633, 283] on div "Gene Richards iPhone 13 info ROOM ID: 421141763 65% battery_std fullscreen sett…" at bounding box center [337, 64] width 610 height 496
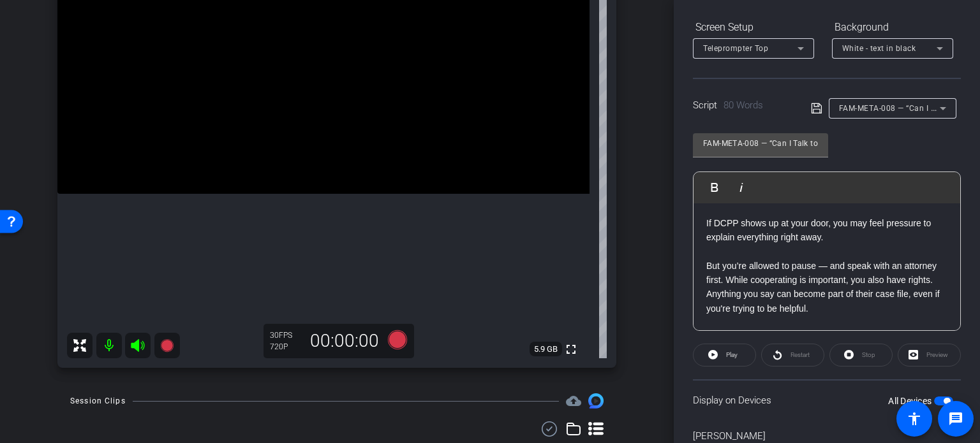
scroll to position [175, 0]
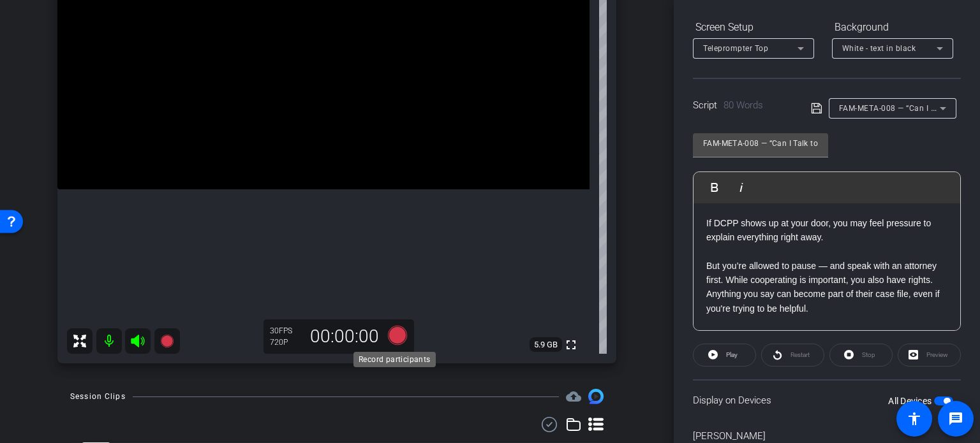
click at [398, 336] on icon at bounding box center [397, 335] width 19 height 19
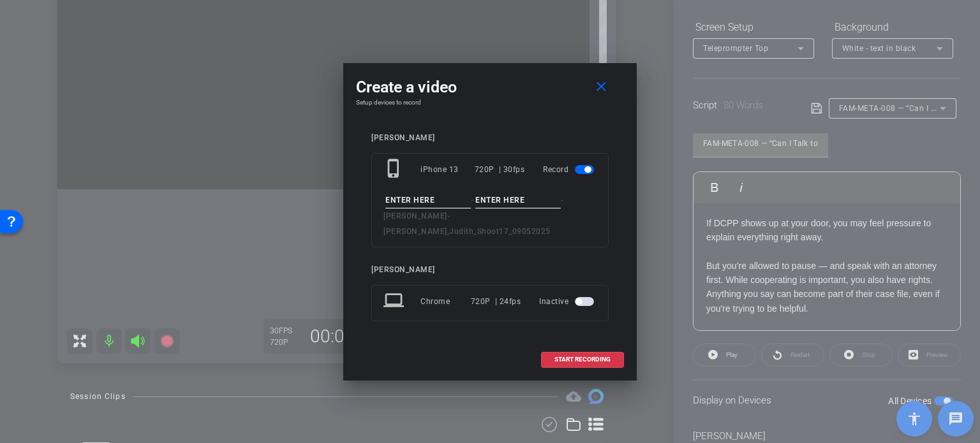
click at [405, 209] on input at bounding box center [428, 201] width 86 height 16
paste input "FAM-META-008"
type input "FAM-META-008"
click at [530, 204] on input at bounding box center [518, 201] width 86 height 16
type input "Take1"
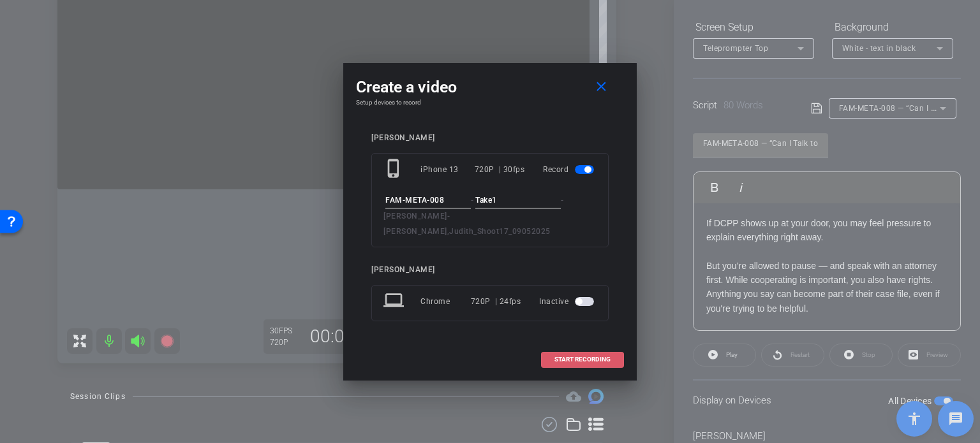
click at [593, 357] on span "START RECORDING" at bounding box center [582, 360] width 56 height 6
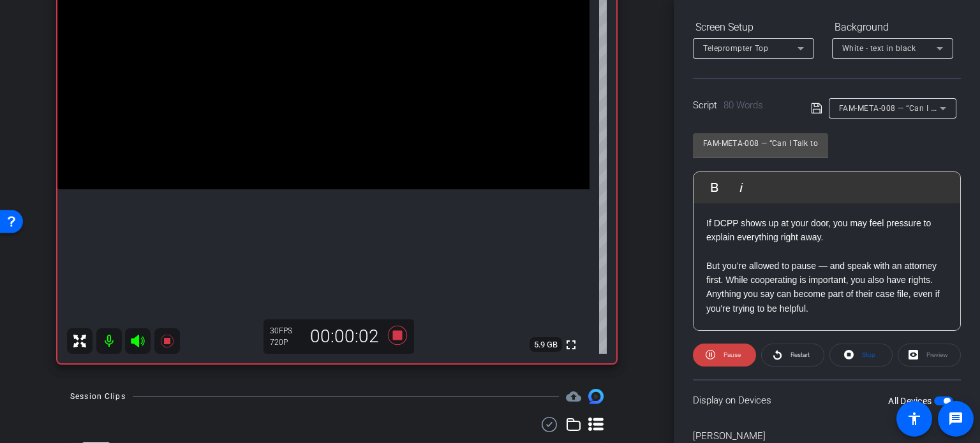
scroll to position [253, 0]
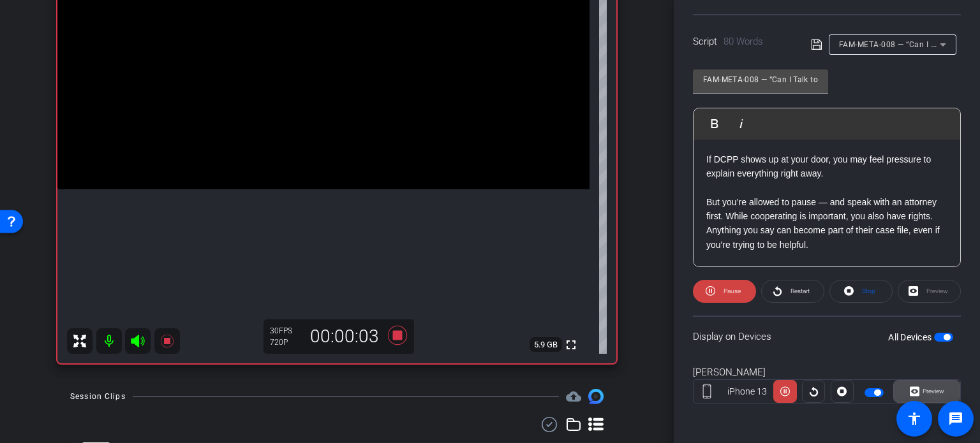
click at [941, 387] on span at bounding box center [927, 391] width 66 height 31
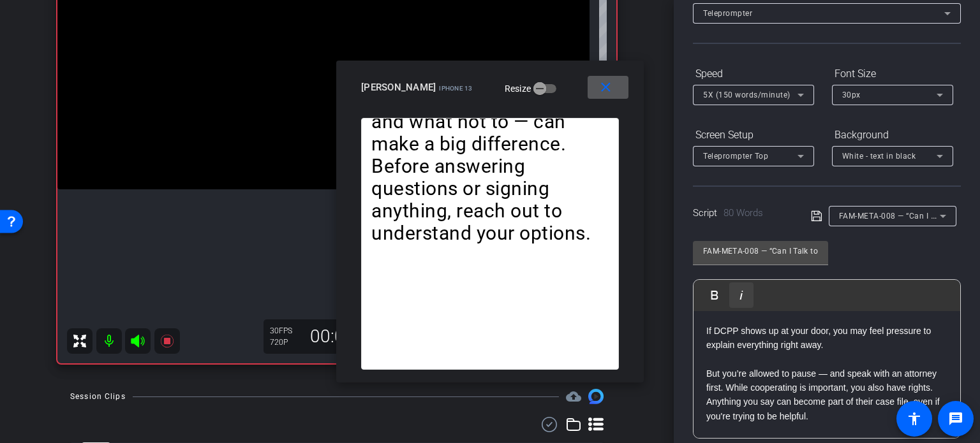
scroll to position [61, 0]
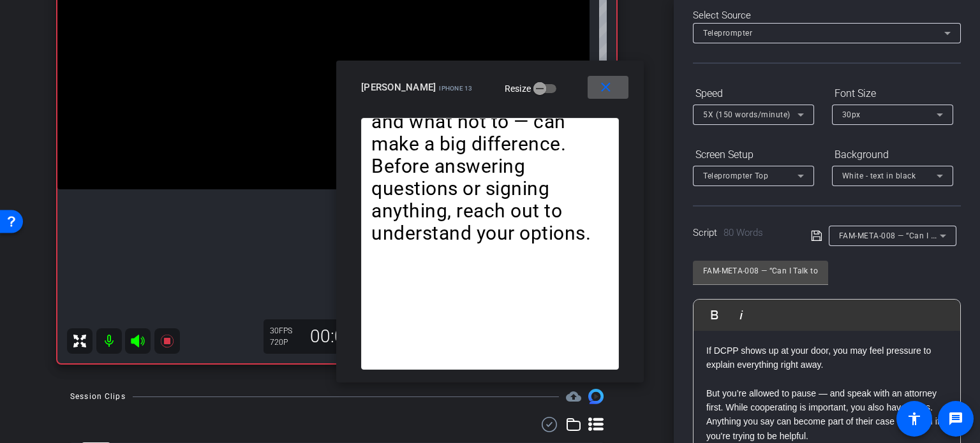
click at [733, 115] on span "5X (150 words/minute)" at bounding box center [746, 114] width 87 height 9
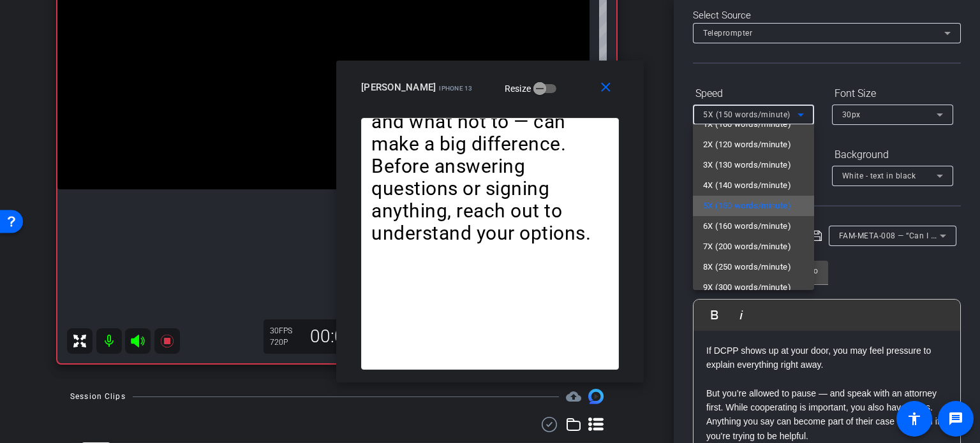
scroll to position [28, 0]
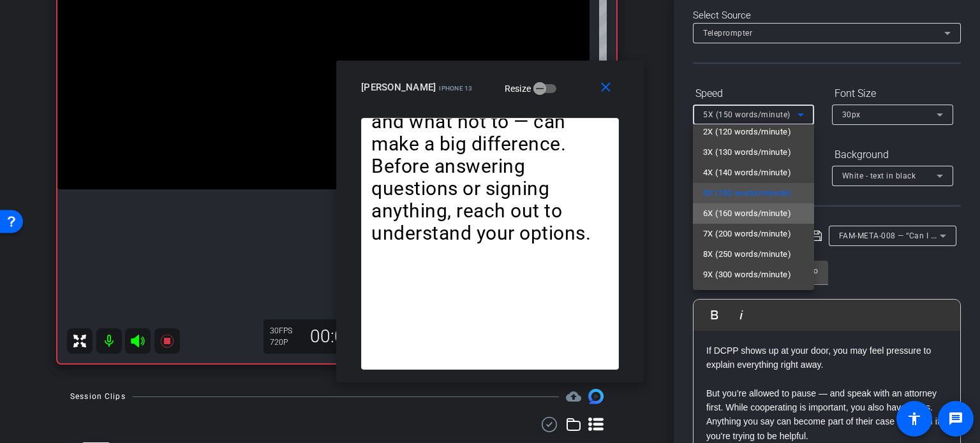
click at [756, 211] on span "6X (160 words/minute)" at bounding box center [747, 213] width 88 height 15
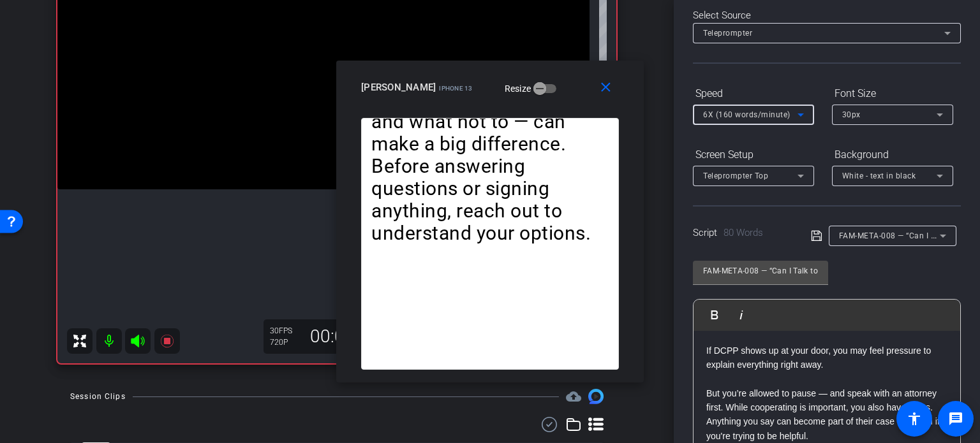
click at [754, 115] on span "6X (160 words/minute)" at bounding box center [746, 114] width 87 height 9
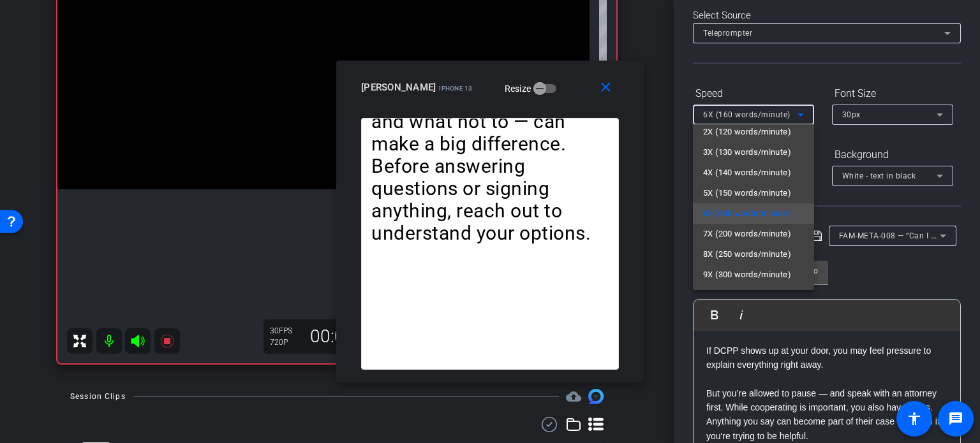
click at [554, 100] on div at bounding box center [490, 221] width 980 height 443
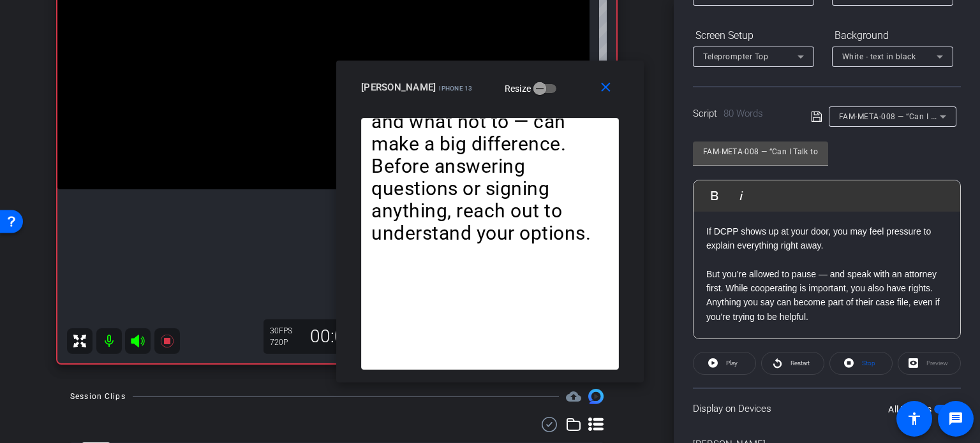
scroll to position [189, 0]
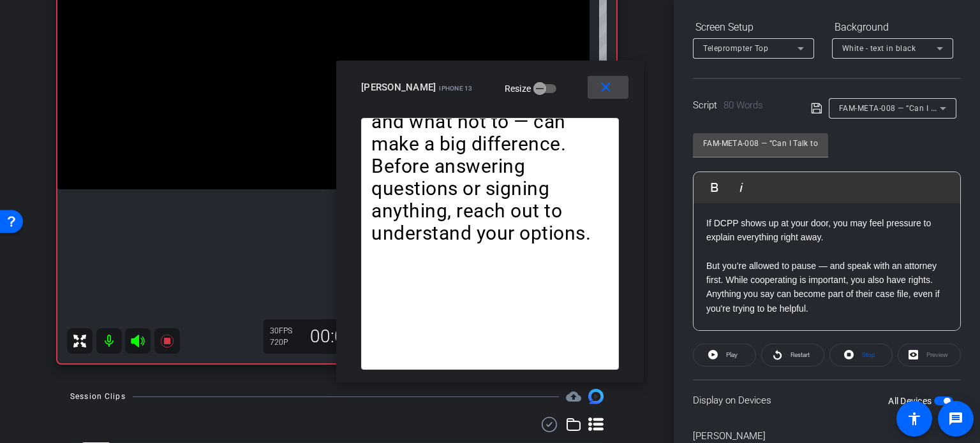
click at [602, 96] on span at bounding box center [608, 87] width 41 height 31
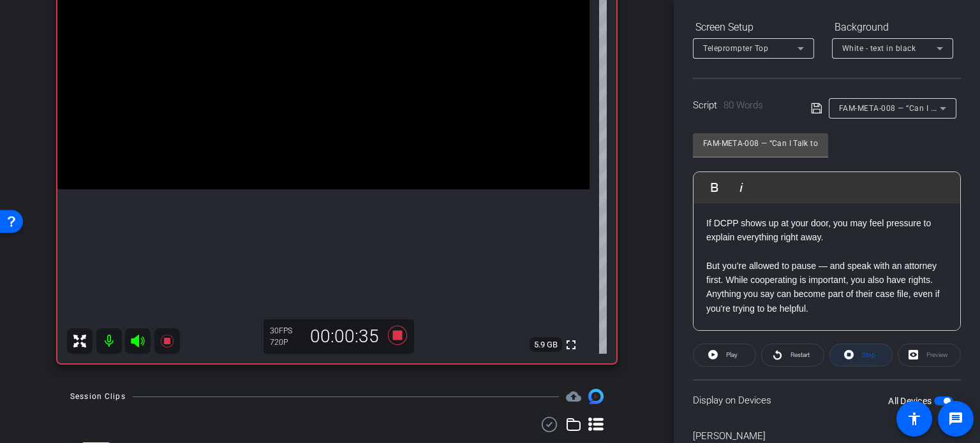
click at [875, 350] on span at bounding box center [861, 355] width 62 height 31
click at [727, 357] on span "Play" at bounding box center [731, 355] width 11 height 7
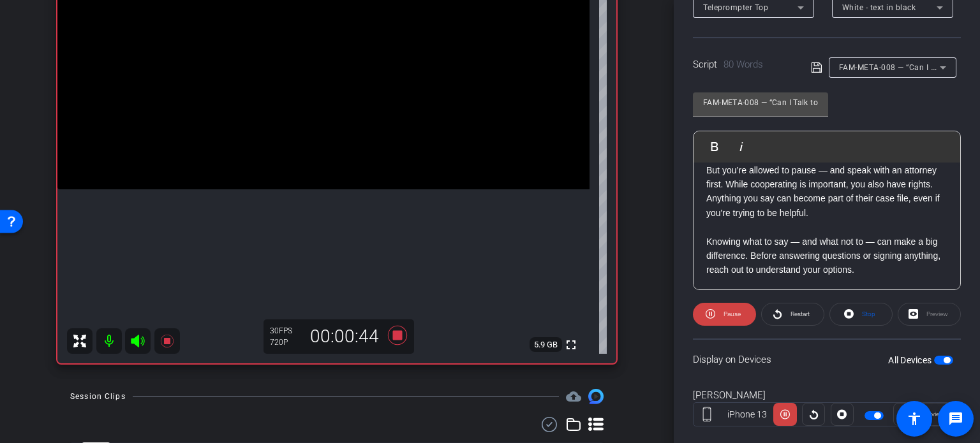
scroll to position [253, 0]
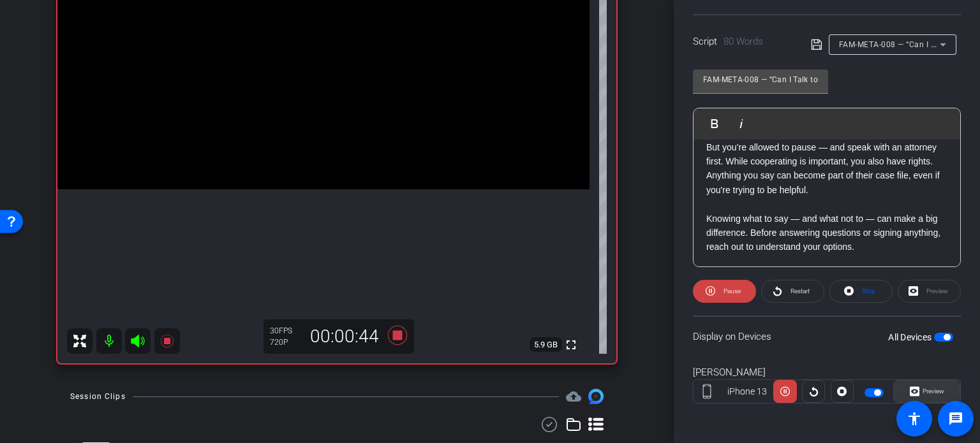
click at [931, 383] on span "Preview" at bounding box center [931, 392] width 25 height 18
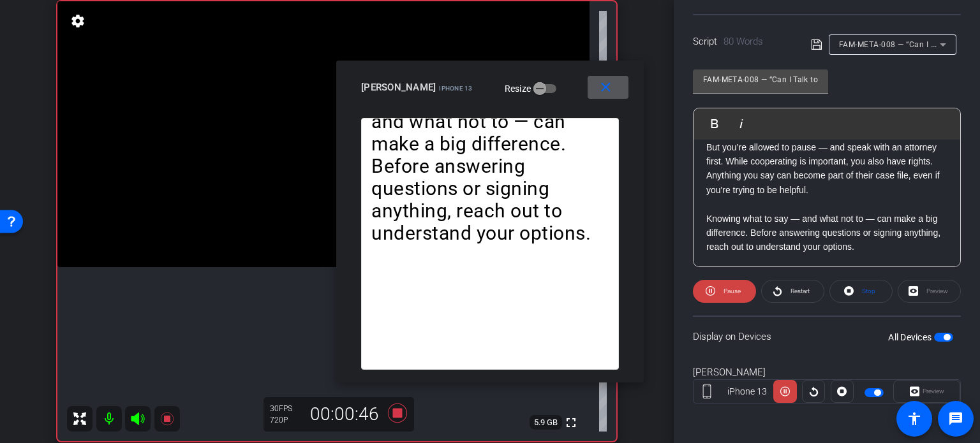
scroll to position [47, 0]
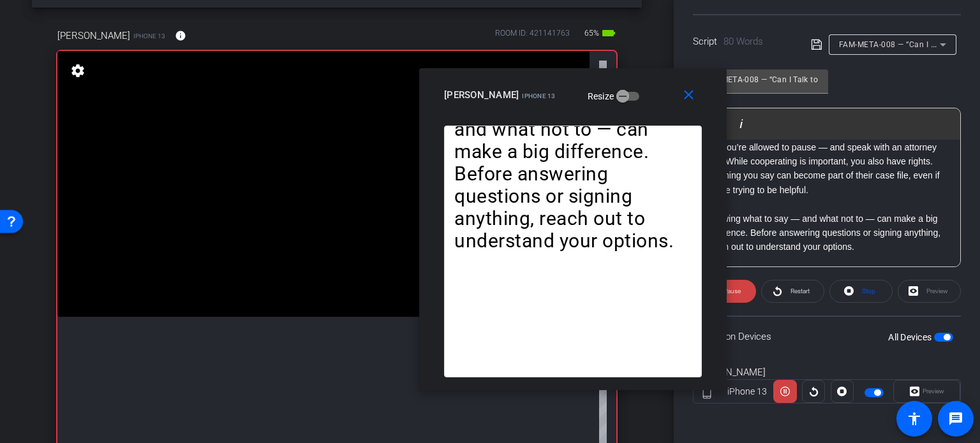
drag, startPoint x: 461, startPoint y: 103, endPoint x: 544, endPoint y: 110, distance: 83.3
click at [544, 110] on div "close Gene Richards iPhone 13 Resize" at bounding box center [573, 96] width 308 height 57
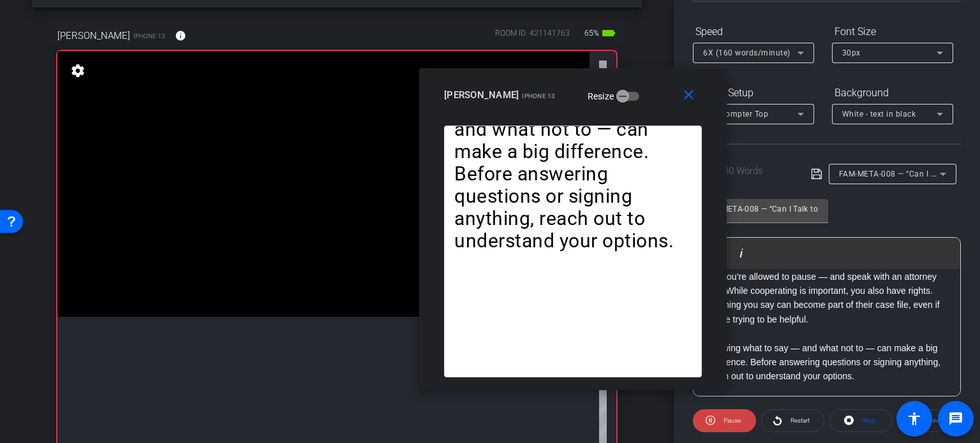
scroll to position [61, 0]
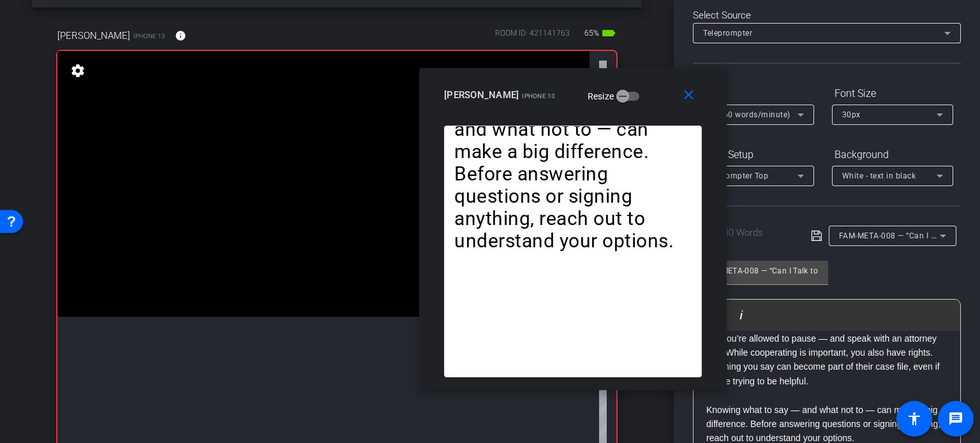
click at [768, 111] on span "6X (160 words/minute)" at bounding box center [746, 114] width 87 height 9
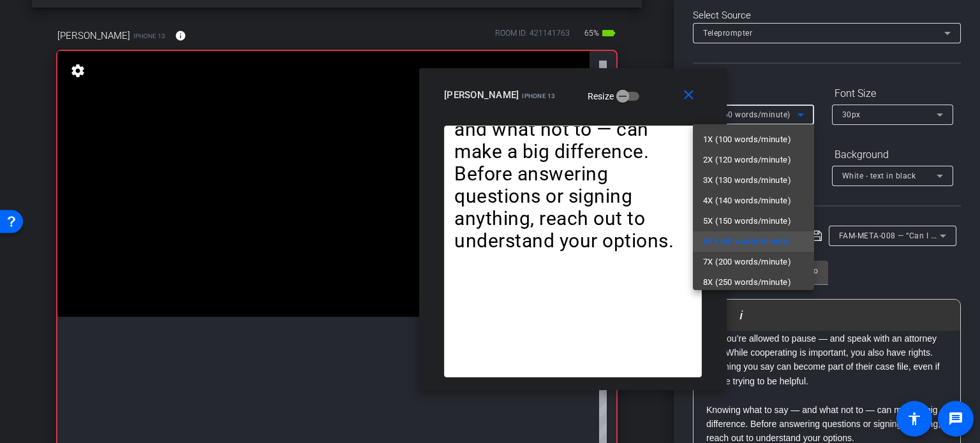
click at [537, 105] on div at bounding box center [490, 221] width 980 height 443
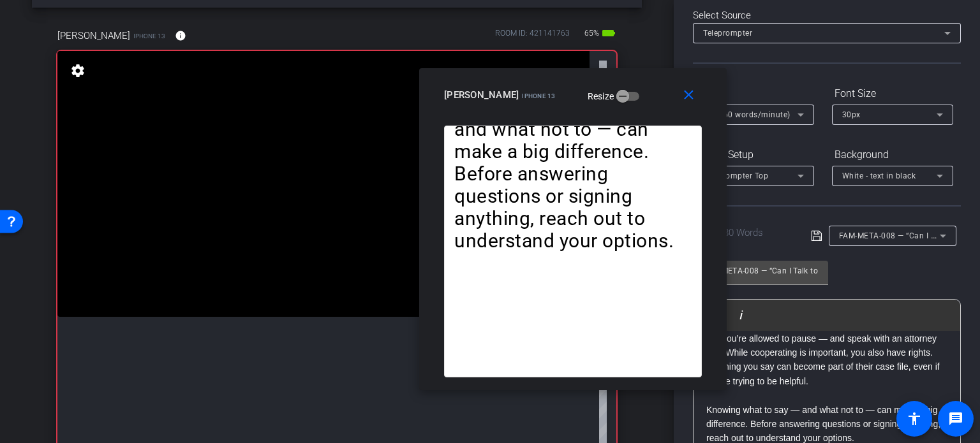
drag, startPoint x: 688, startPoint y: 96, endPoint x: 704, endPoint y: 94, distance: 16.2
click at [694, 94] on mat-icon "close" at bounding box center [689, 95] width 16 height 16
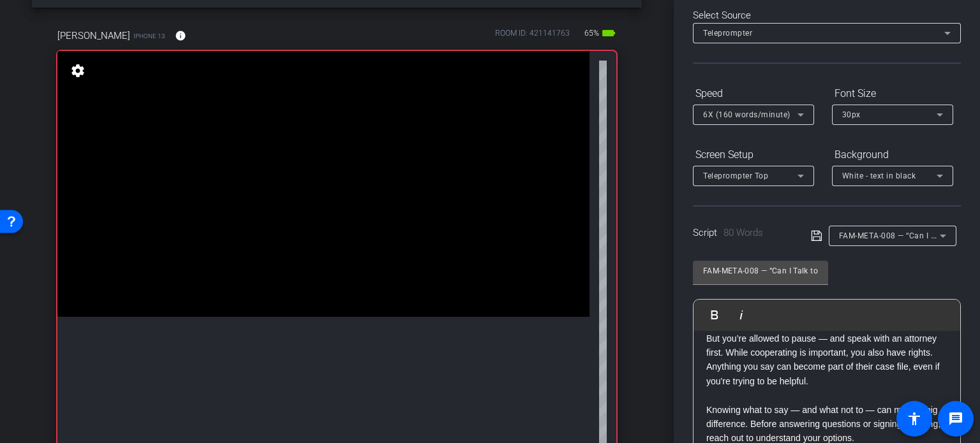
scroll to position [253, 0]
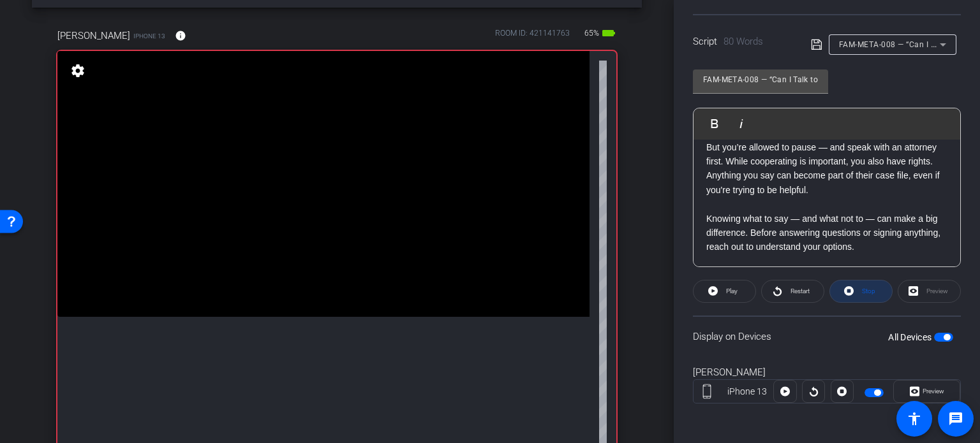
click at [862, 290] on span "Stop" at bounding box center [868, 291] width 13 height 7
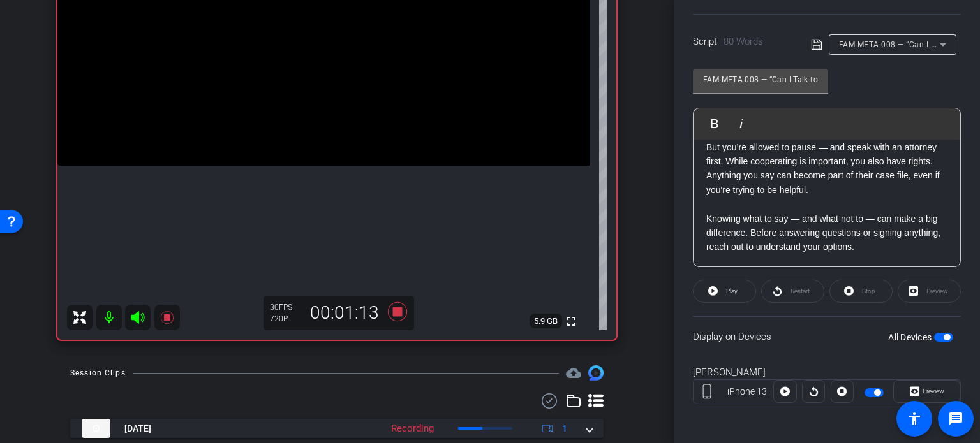
scroll to position [239, 0]
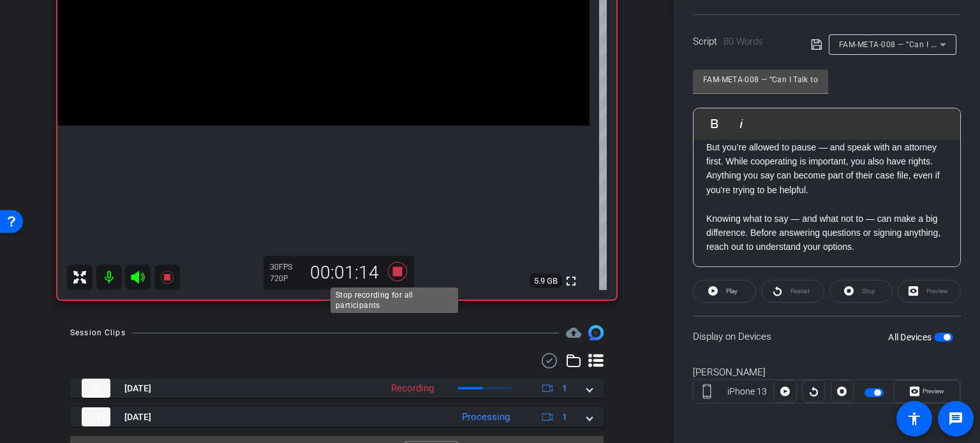
click at [392, 269] on icon at bounding box center [397, 271] width 19 height 19
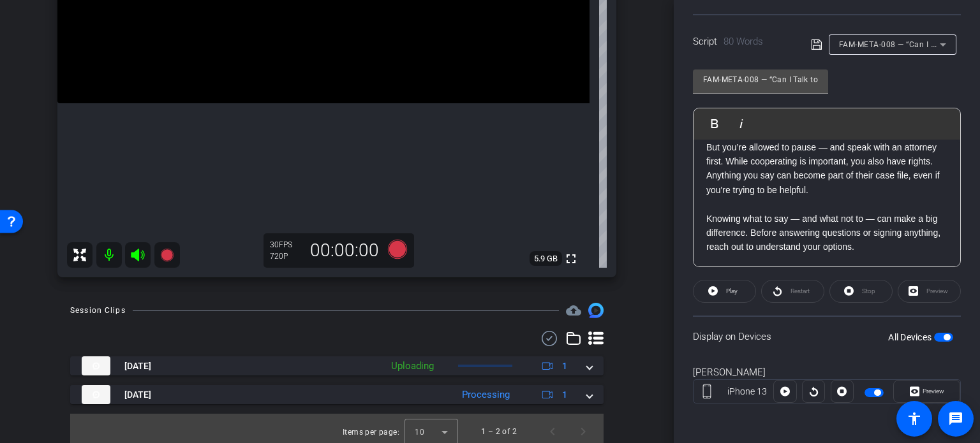
scroll to position [267, 0]
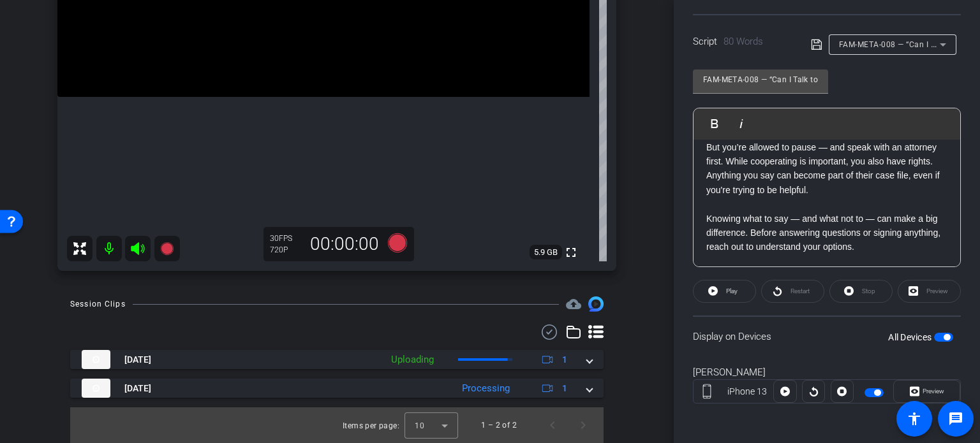
click at [580, 370] on div "Sep 5, 2025 Uploading 1 FAM-META-008 -Take1-Miller- Judith-Miller-Judith-Shoot1…" at bounding box center [336, 374] width 533 height 48
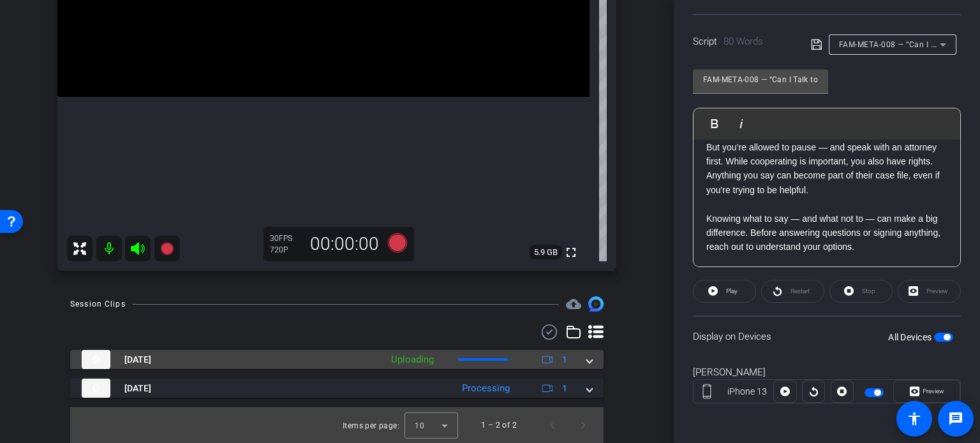
click at [587, 365] on span at bounding box center [589, 359] width 5 height 13
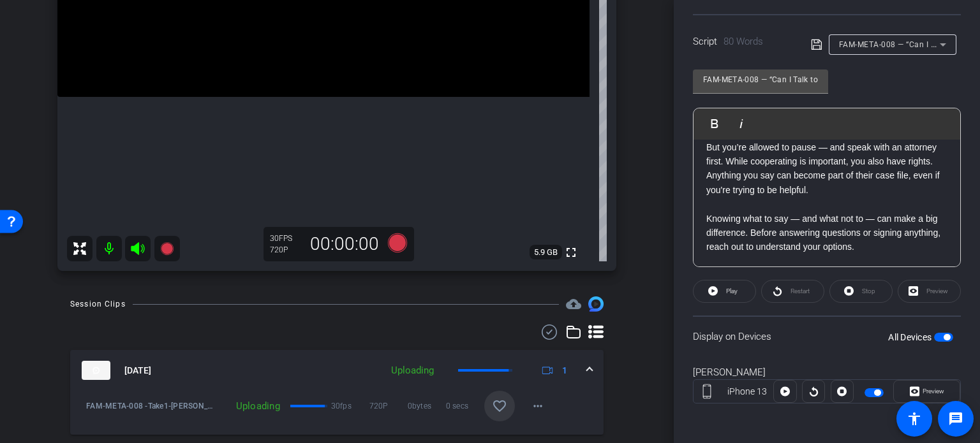
click at [496, 407] on mat-icon "favorite_border" at bounding box center [499, 406] width 15 height 15
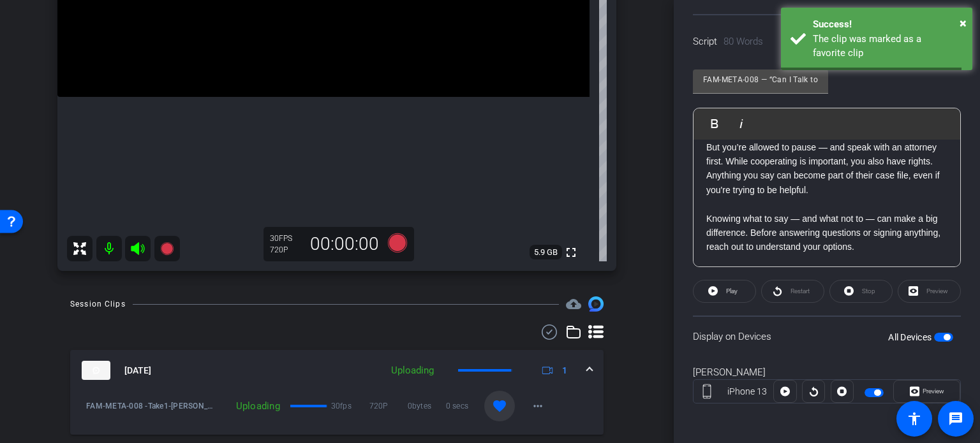
click at [587, 367] on span at bounding box center [589, 370] width 5 height 13
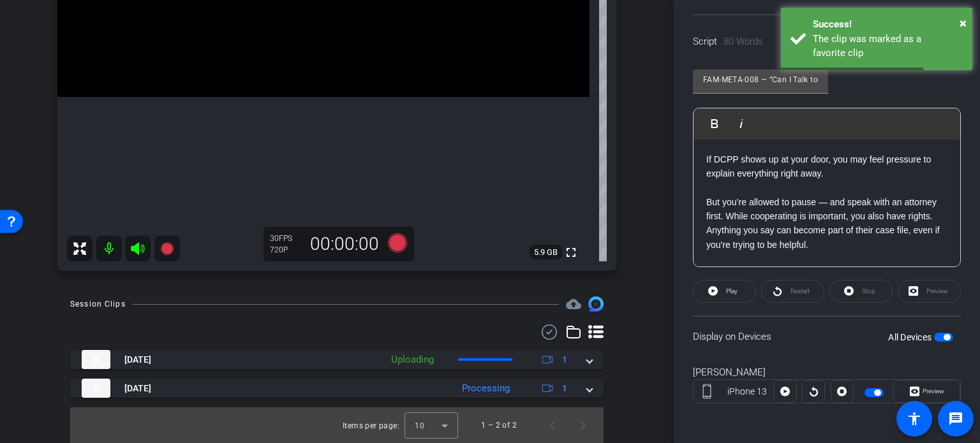
scroll to position [189, 0]
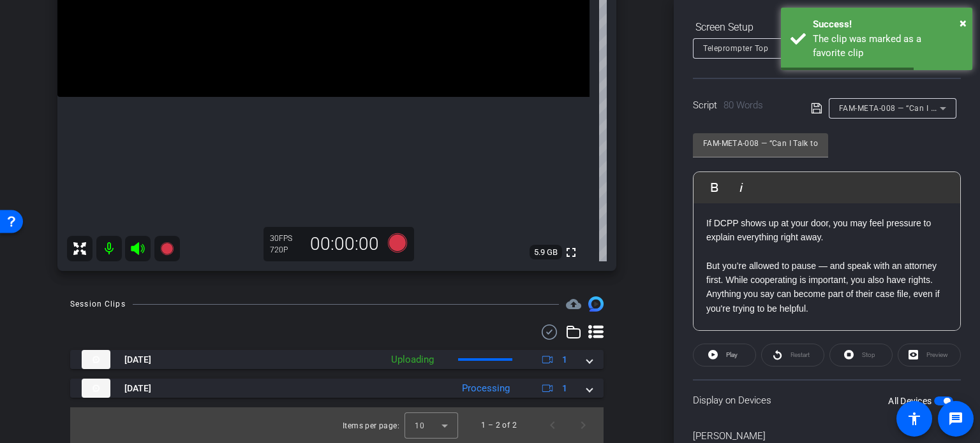
click at [898, 110] on span "FAM-META-008 — “Can I Talk to DCPP Without a Lawyer?" at bounding box center [945, 108] width 212 height 10
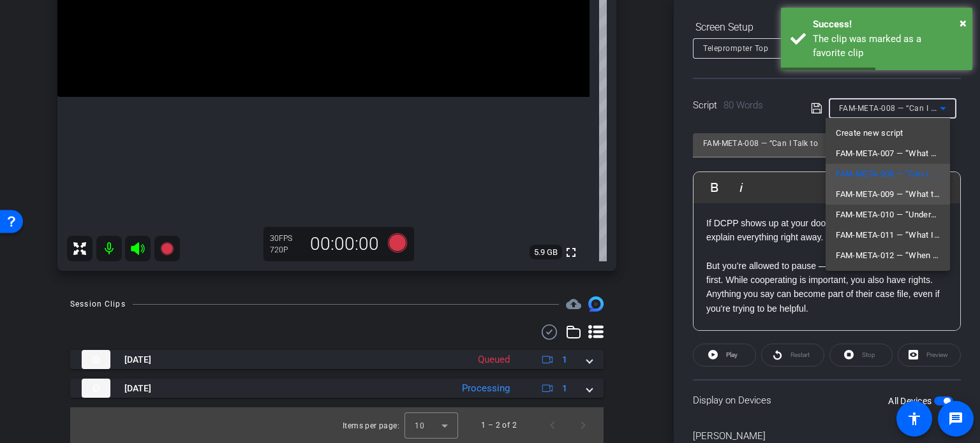
click at [890, 198] on span "FAM-META-009 — “What to Expect in a Child Removal Hearing”" at bounding box center [888, 194] width 104 height 15
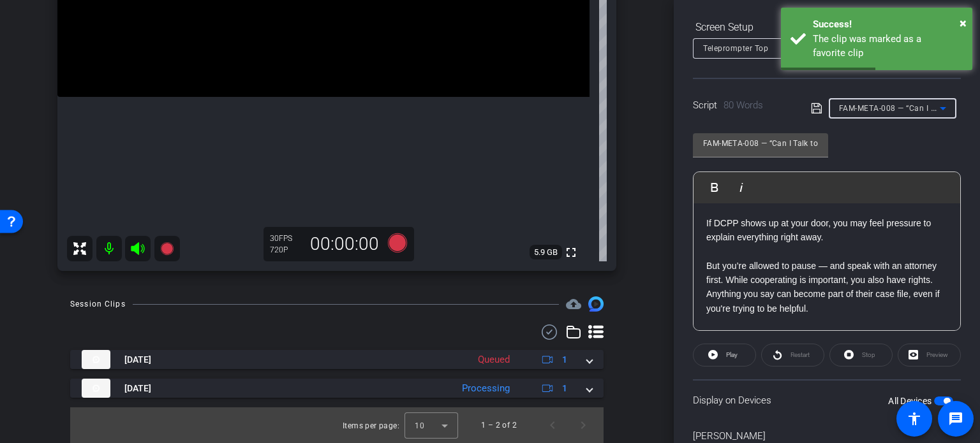
type input "FAM-META-009 — “What to Expect in a Child Removal Hearing”"
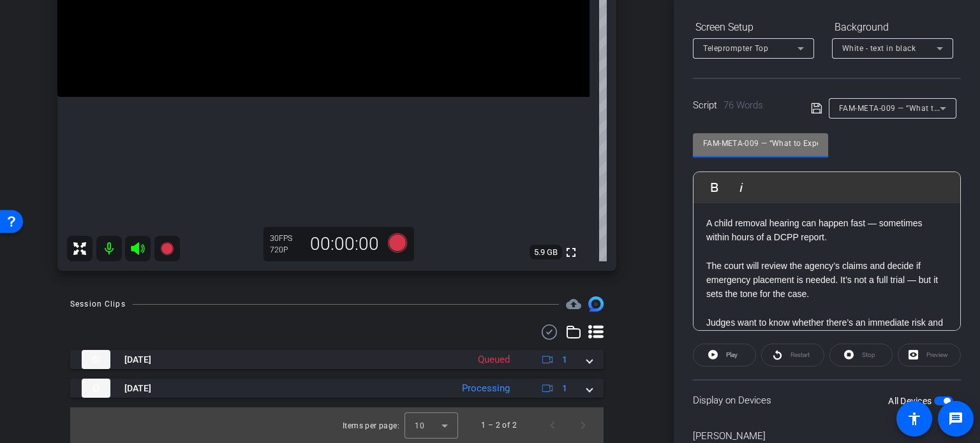
drag, startPoint x: 761, startPoint y: 143, endPoint x: 555, endPoint y: 139, distance: 205.5
click at [555, 139] on div "arrow_back Miller,Judith_Shoot17_09052025 Back to project Send invite account_b…" at bounding box center [490, 221] width 980 height 443
click at [654, 200] on div "arrow_back Miller,Judith_Shoot17_09052025 Back to project Send invite account_b…" at bounding box center [337, 221] width 674 height 443
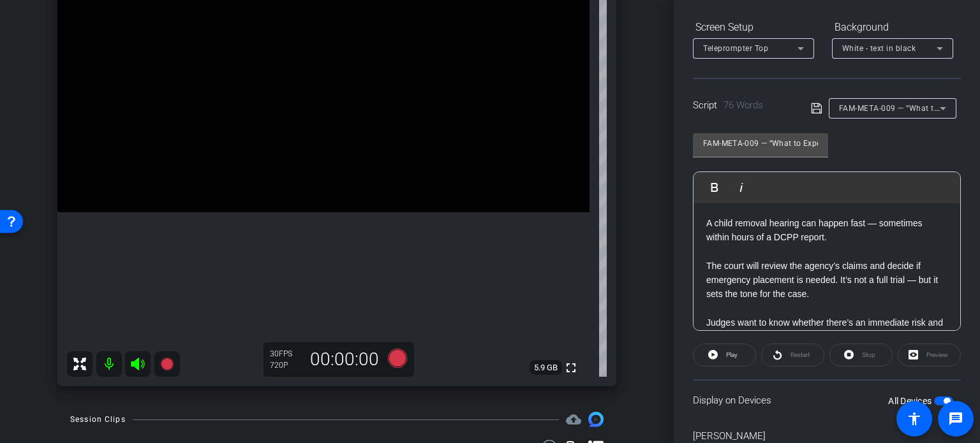
scroll to position [140, 0]
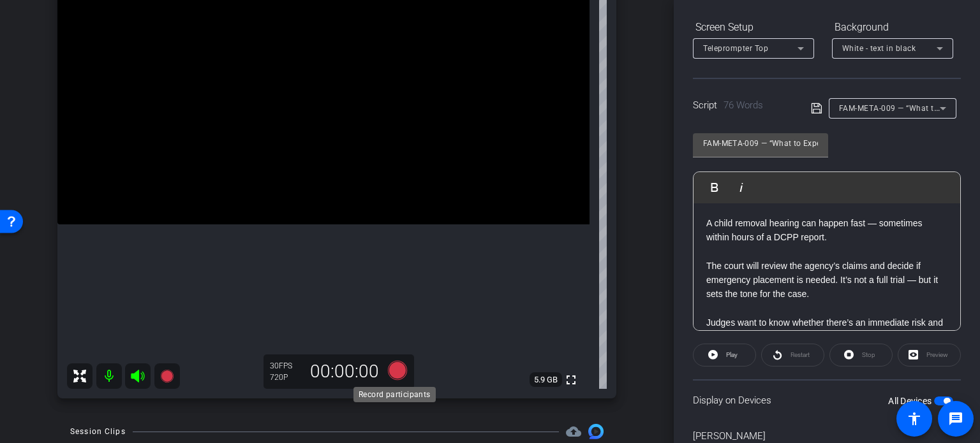
click at [399, 371] on icon at bounding box center [397, 370] width 19 height 19
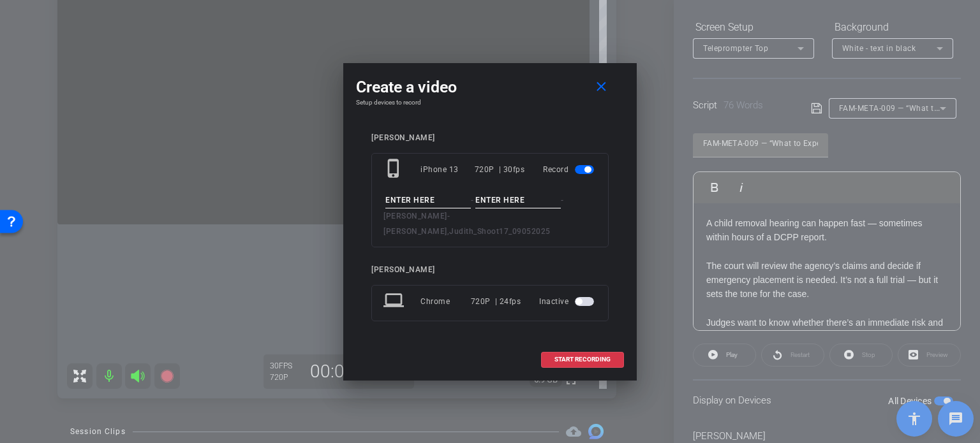
click at [416, 204] on input at bounding box center [428, 201] width 86 height 16
paste input "FAM-META-009"
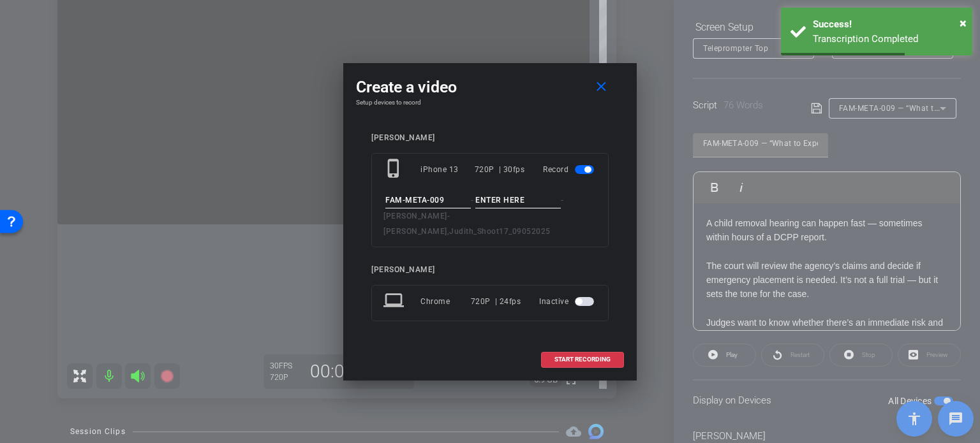
type input "FAM-META-009"
click at [510, 209] on input at bounding box center [518, 201] width 86 height 16
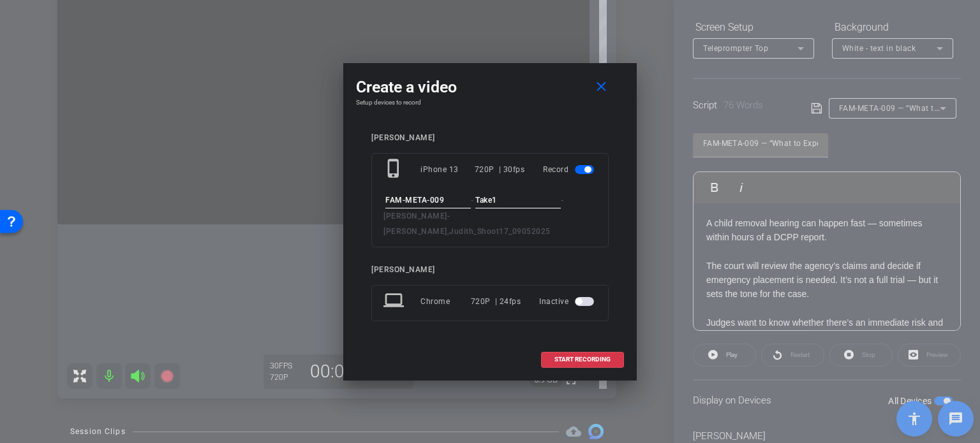
type input "Take1"
click at [524, 135] on div "Gene Richards phone_iphone iPhone 13 720P | 30fps Record FAM-META-009 - Take1 -…" at bounding box center [490, 237] width 268 height 232
click at [607, 357] on span "START RECORDING" at bounding box center [582, 360] width 56 height 6
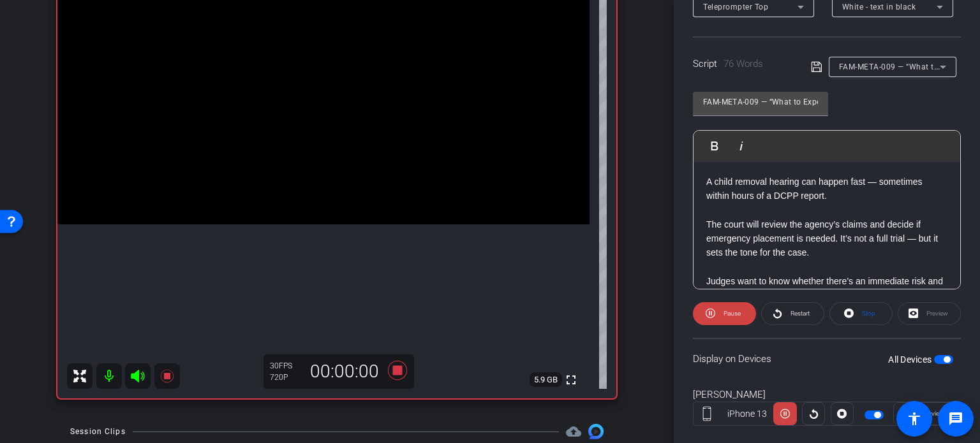
scroll to position [253, 0]
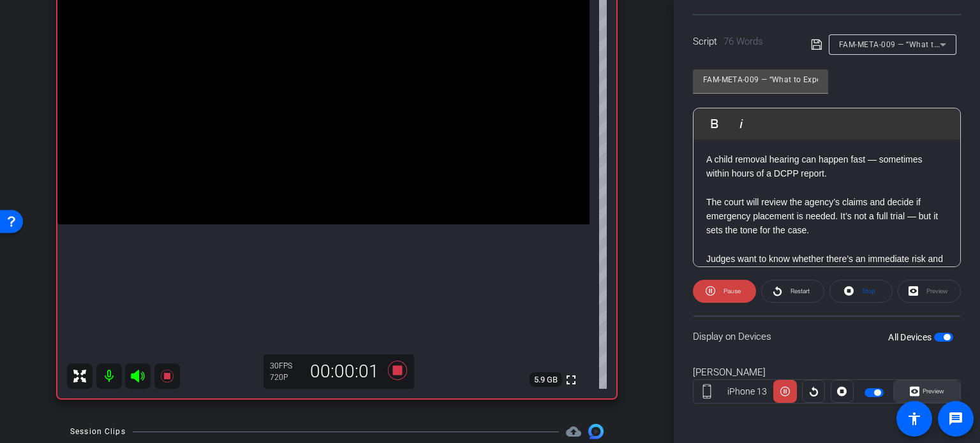
click at [930, 385] on span "Preview" at bounding box center [931, 392] width 25 height 18
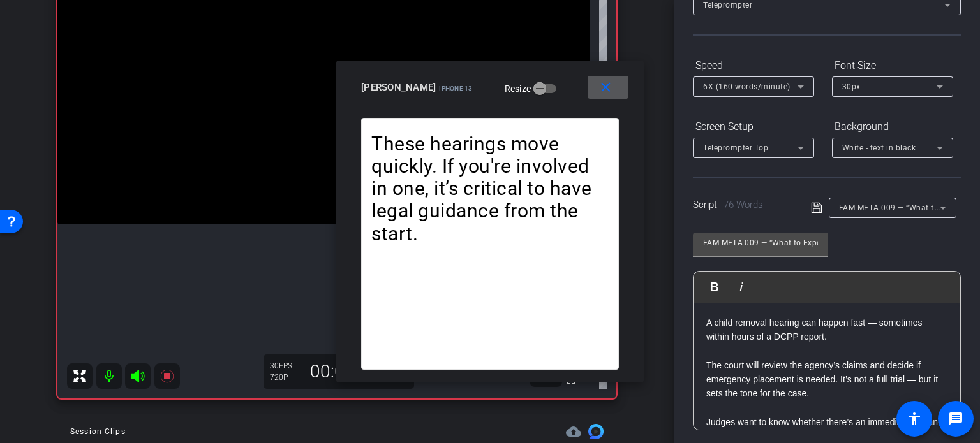
scroll to position [61, 0]
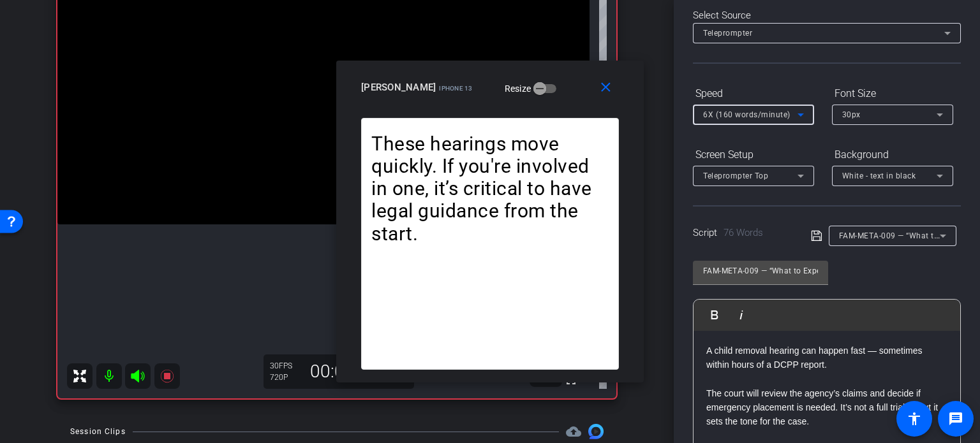
click at [730, 114] on span "6X (160 words/minute)" at bounding box center [746, 114] width 87 height 9
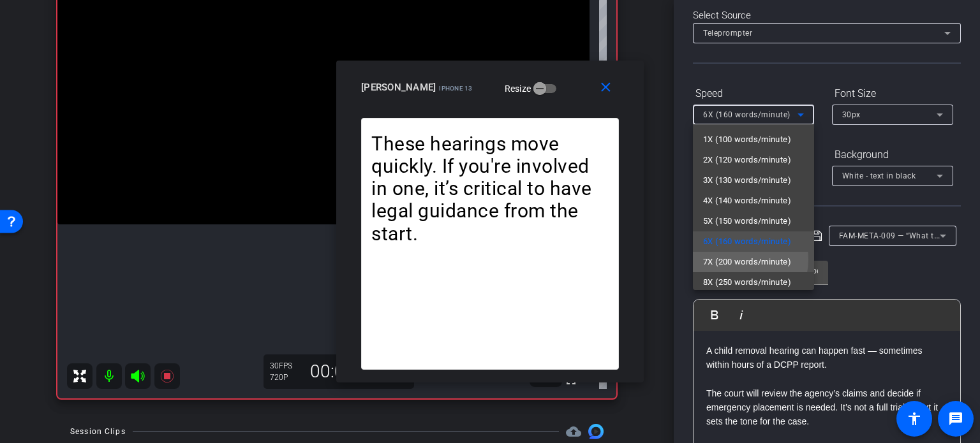
click at [735, 260] on span "7X (200 words/minute)" at bounding box center [747, 262] width 88 height 15
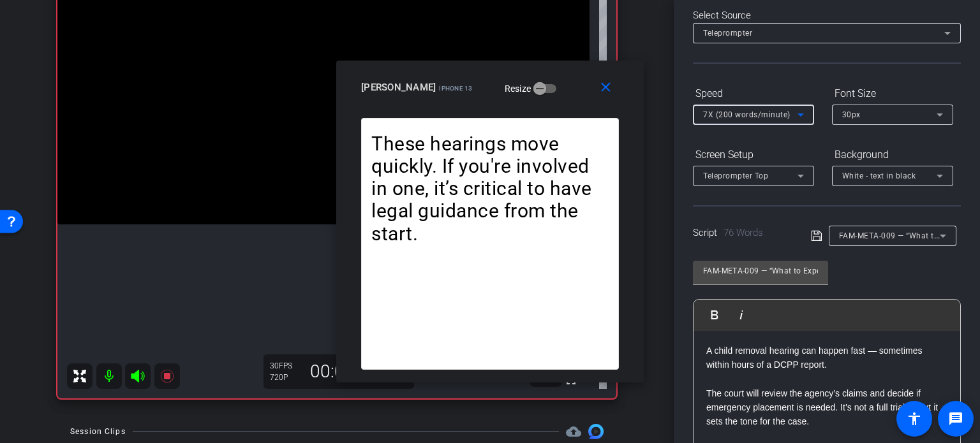
click at [728, 113] on span "7X (200 words/minute)" at bounding box center [746, 114] width 87 height 9
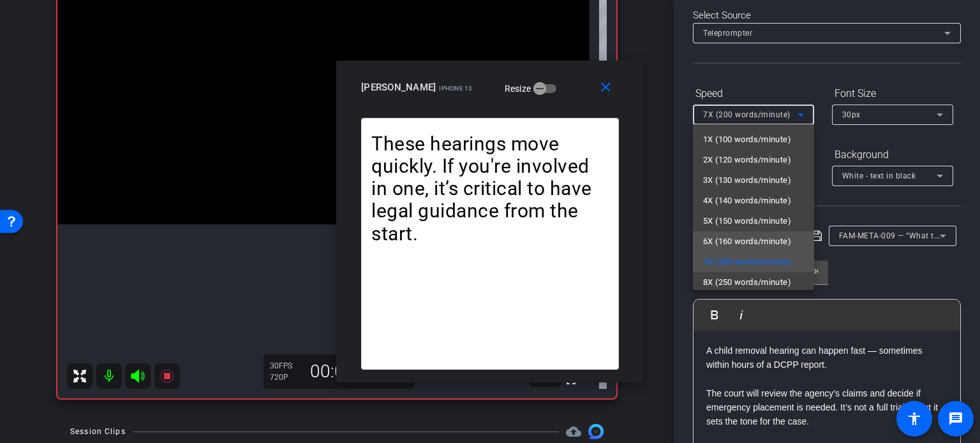
click at [750, 234] on span "6X (160 words/minute)" at bounding box center [747, 241] width 88 height 15
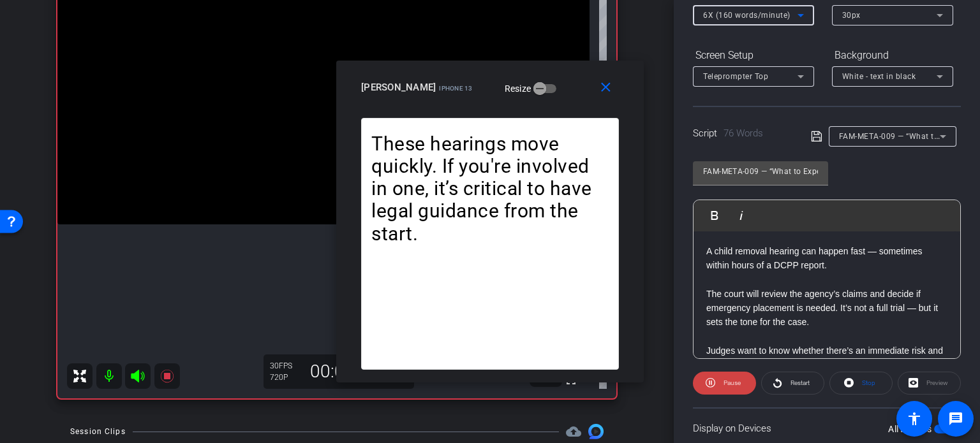
scroll to position [189, 0]
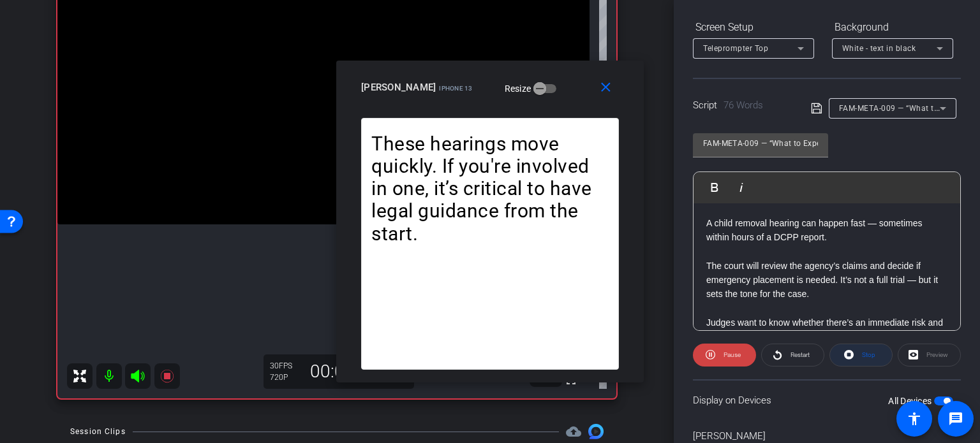
click at [859, 349] on span "Stop" at bounding box center [867, 355] width 17 height 18
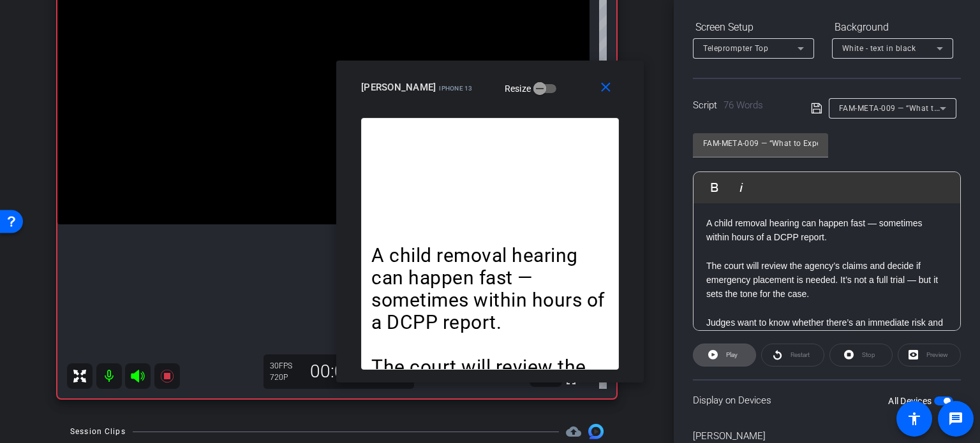
click at [727, 355] on span "Play" at bounding box center [731, 355] width 11 height 7
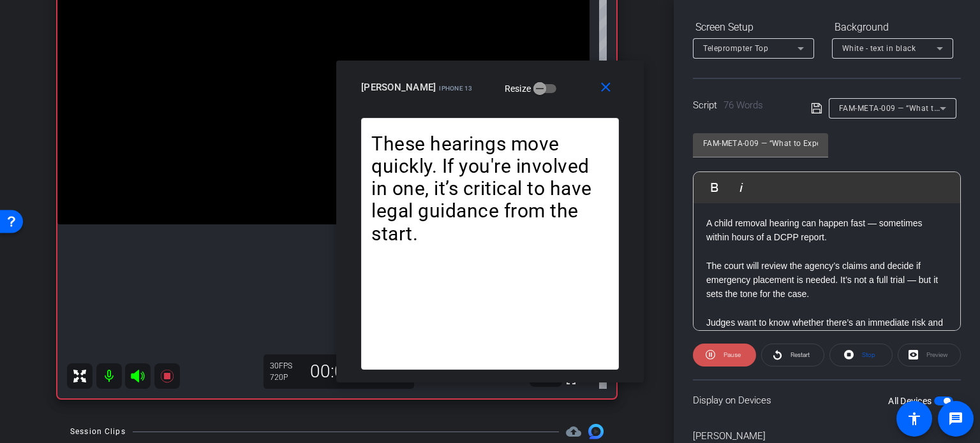
click at [733, 358] on span "Pause" at bounding box center [730, 355] width 20 height 18
click at [844, 352] on icon at bounding box center [849, 355] width 10 height 16
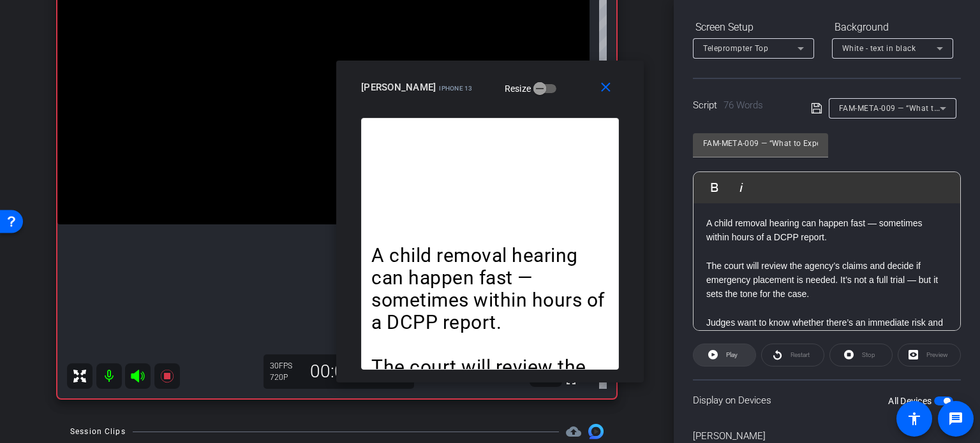
click at [721, 355] on span at bounding box center [725, 355] width 62 height 31
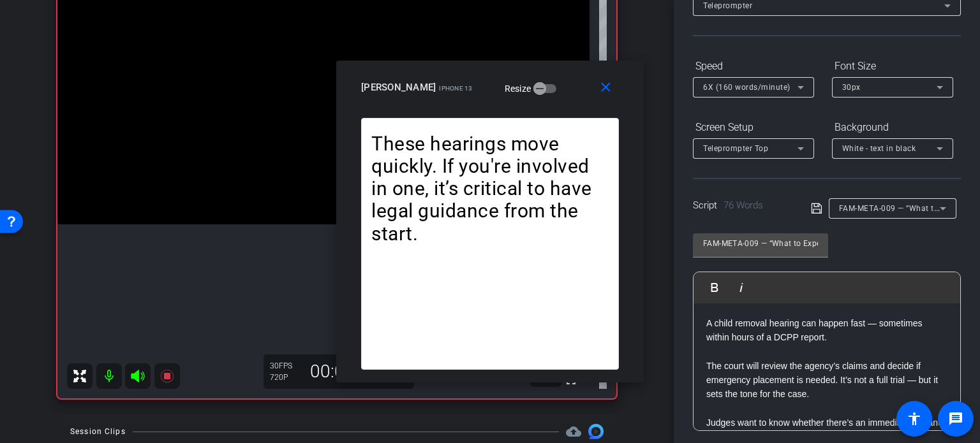
scroll to position [61, 0]
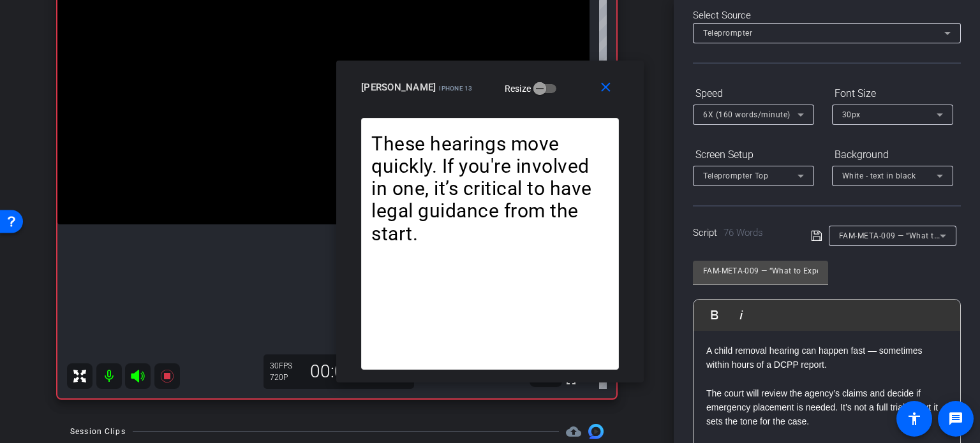
click at [766, 114] on span "6X (160 words/minute)" at bounding box center [746, 114] width 87 height 9
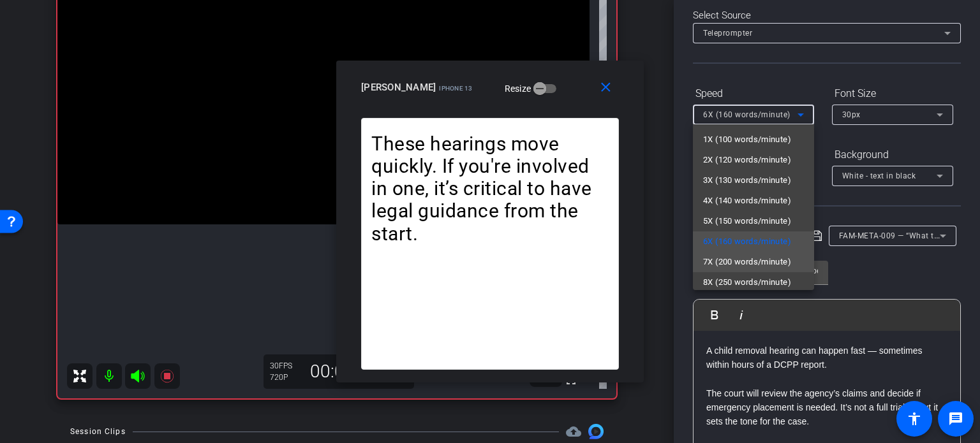
click at [734, 265] on span "7X (200 words/minute)" at bounding box center [747, 262] width 88 height 15
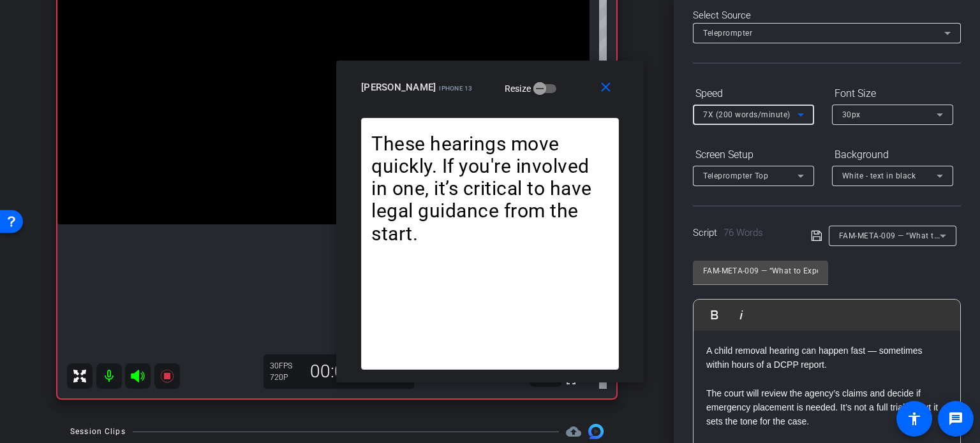
click at [737, 112] on span "7X (200 words/minute)" at bounding box center [746, 114] width 87 height 9
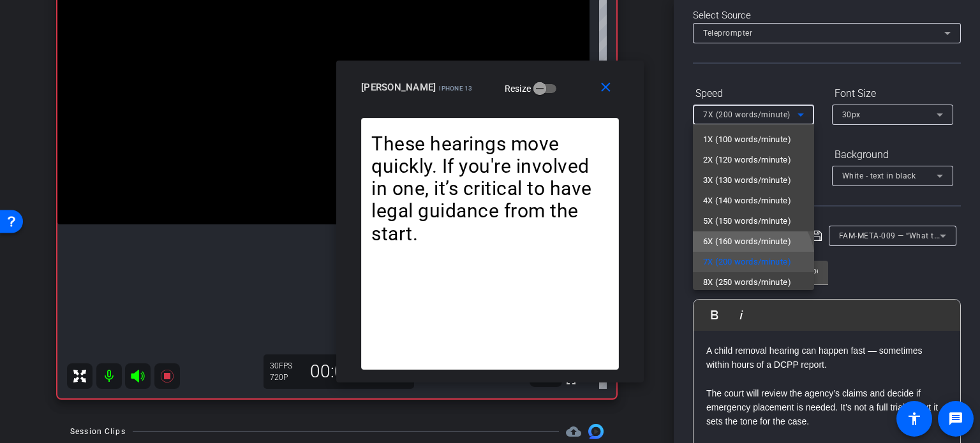
click at [741, 237] on span "6X (160 words/minute)" at bounding box center [747, 241] width 88 height 15
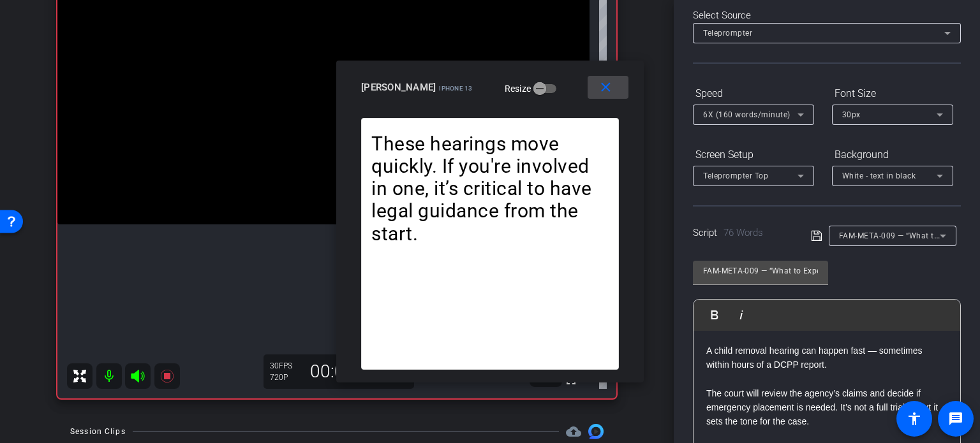
click at [606, 92] on mat-icon "close" at bounding box center [606, 88] width 16 height 16
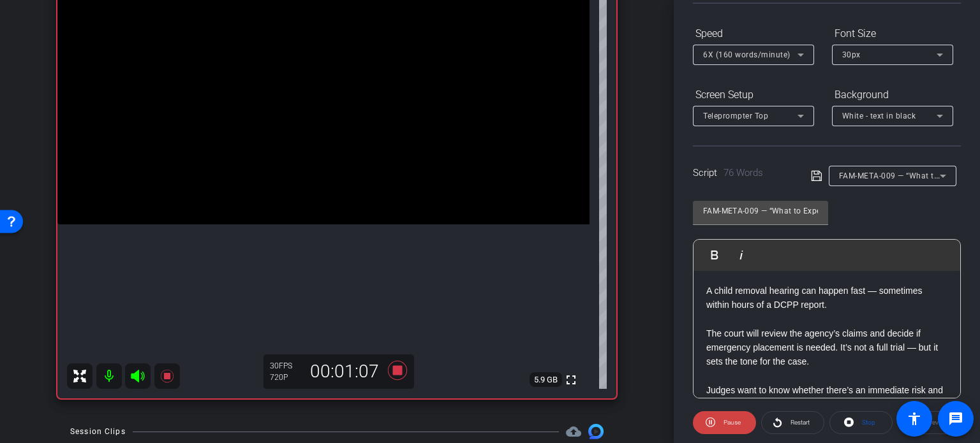
scroll to position [253, 0]
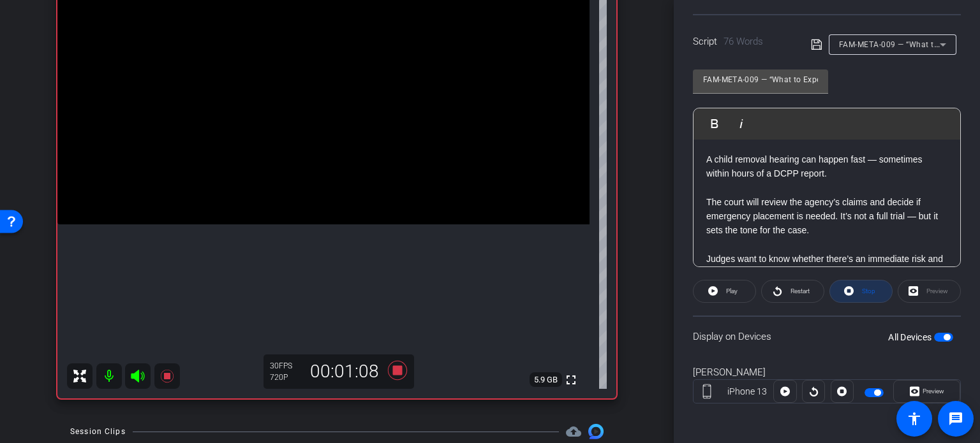
click at [869, 290] on span "Stop" at bounding box center [868, 291] width 13 height 7
click at [401, 370] on icon at bounding box center [397, 370] width 31 height 23
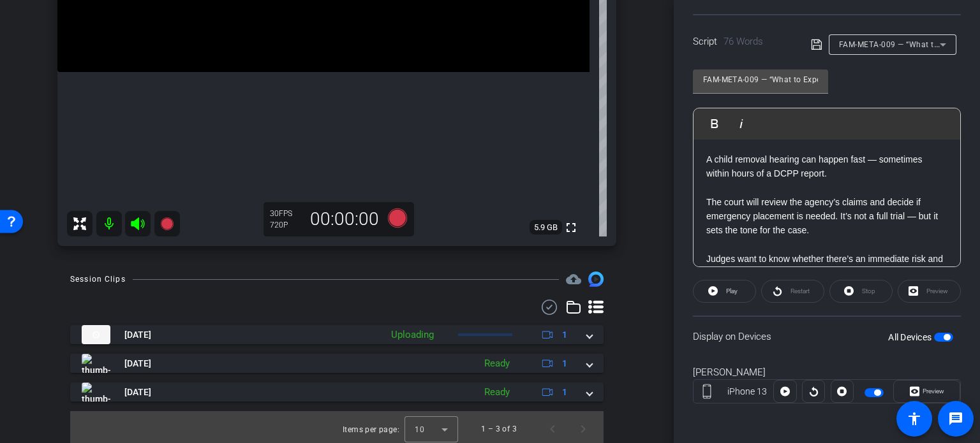
scroll to position [296, 0]
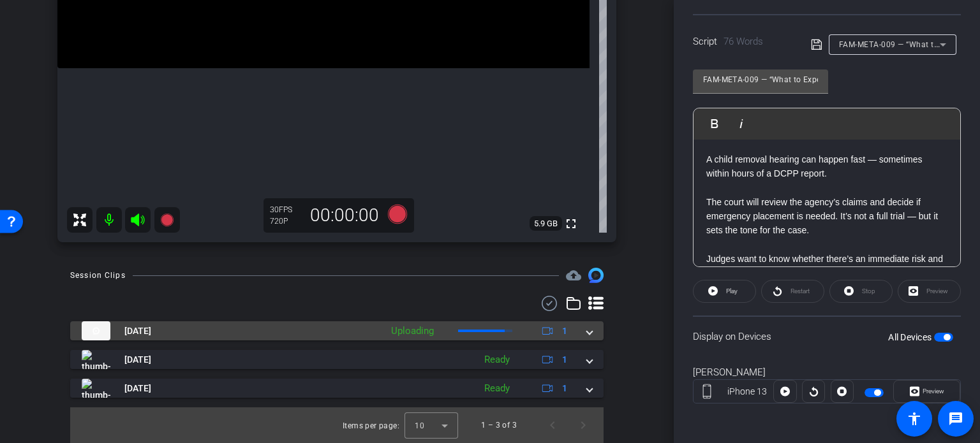
click at [587, 329] on span at bounding box center [589, 331] width 5 height 13
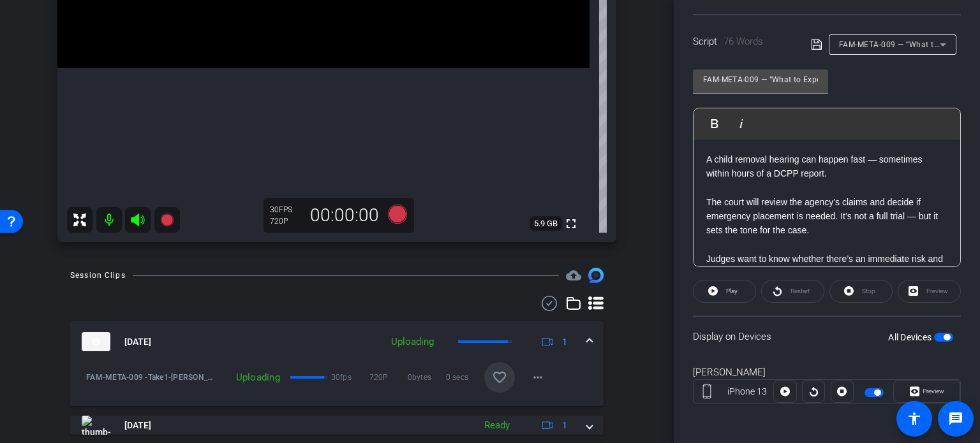
click at [496, 378] on mat-icon "favorite_border" at bounding box center [499, 377] width 15 height 15
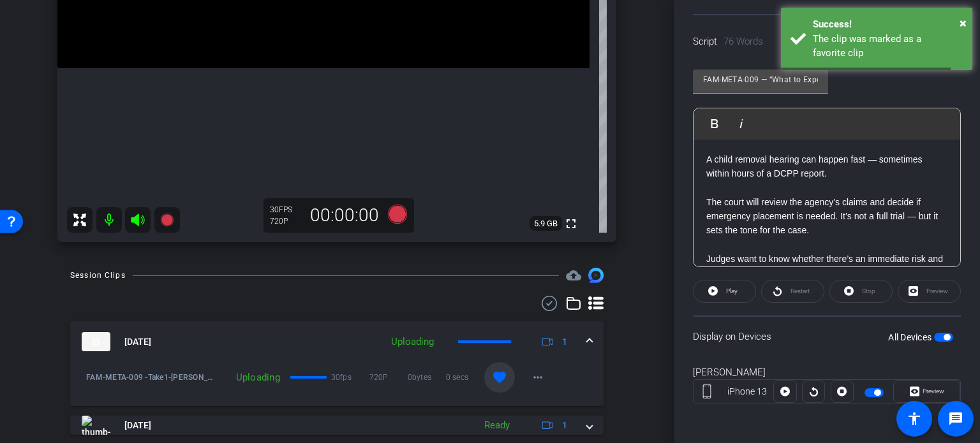
click at [588, 335] on mat-expansion-panel-header "Sep 5, 2025 Uploading 1" at bounding box center [336, 342] width 533 height 41
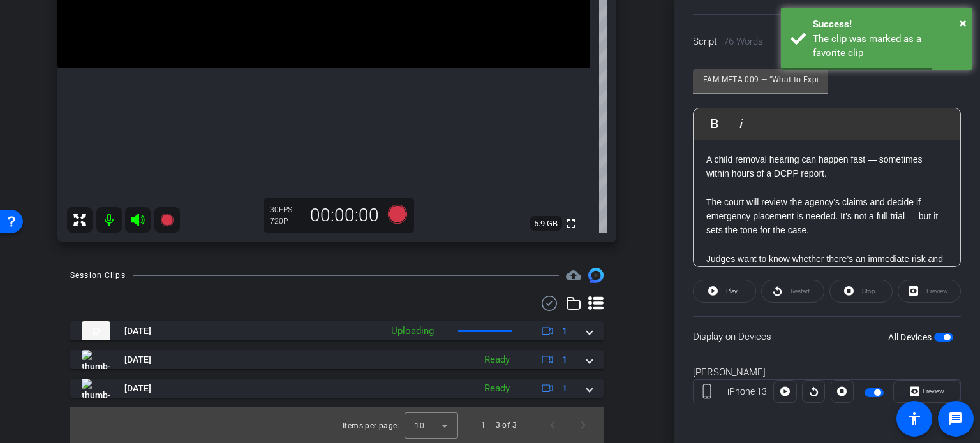
scroll to position [125, 0]
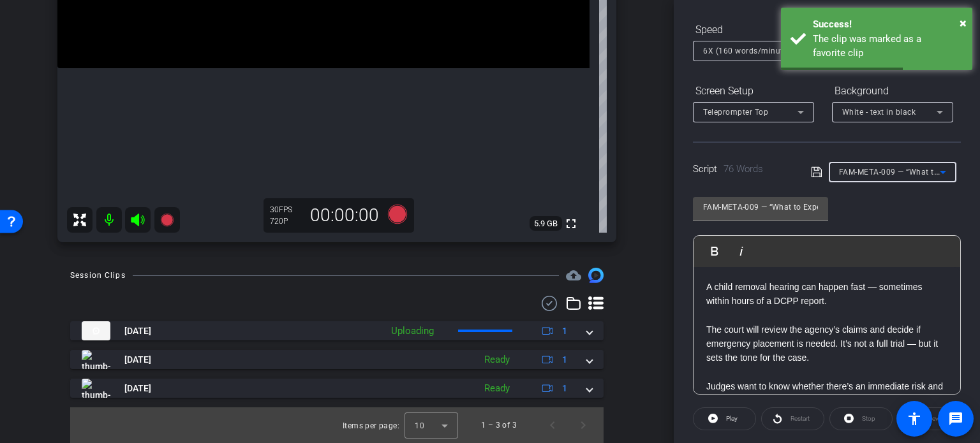
click at [888, 167] on span "FAM-META-009 — “What to Expect in a Child Removal Hearing”" at bounding box center [956, 172] width 234 height 10
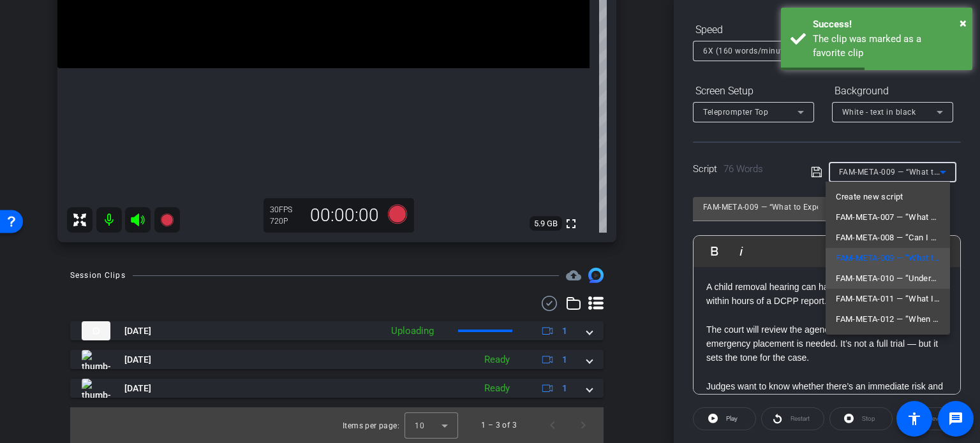
click at [878, 272] on span "FAM-META-010 — “Understanding Parental Rights Termination”" at bounding box center [888, 278] width 104 height 15
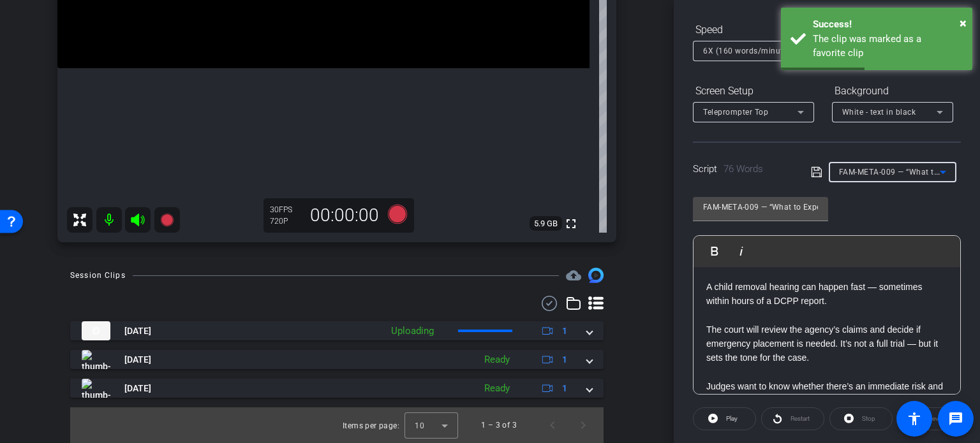
type input "FAM-META-010 — “Understanding Parental Rights Termination”"
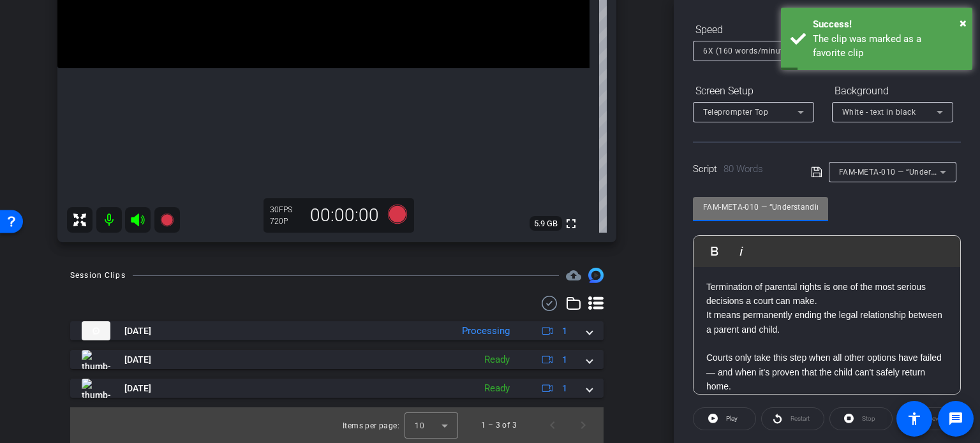
drag, startPoint x: 760, startPoint y: 209, endPoint x: 556, endPoint y: 204, distance: 203.6
click at [556, 204] on div "arrow_back Miller,Judith_Shoot17_09052025 Back to project Send invite account_b…" at bounding box center [490, 221] width 980 height 443
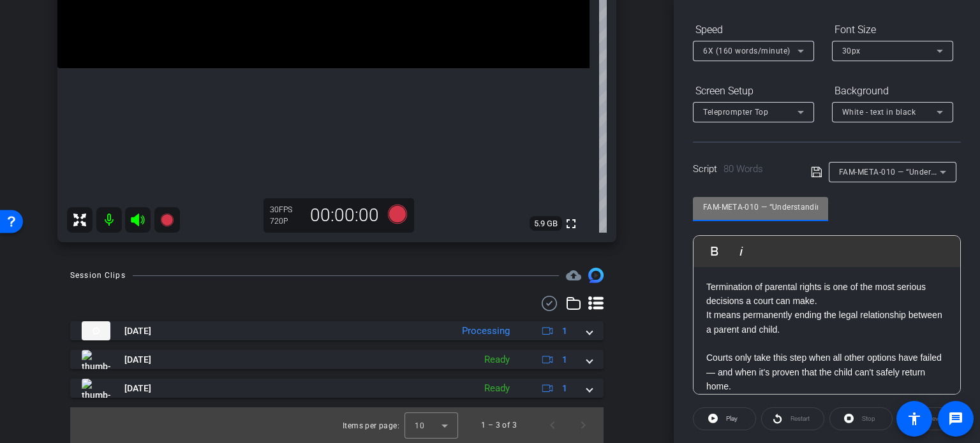
click at [645, 350] on div "arrow_back Miller,Judith_Shoot17_09052025 Back to project Send invite account_b…" at bounding box center [337, 221] width 674 height 443
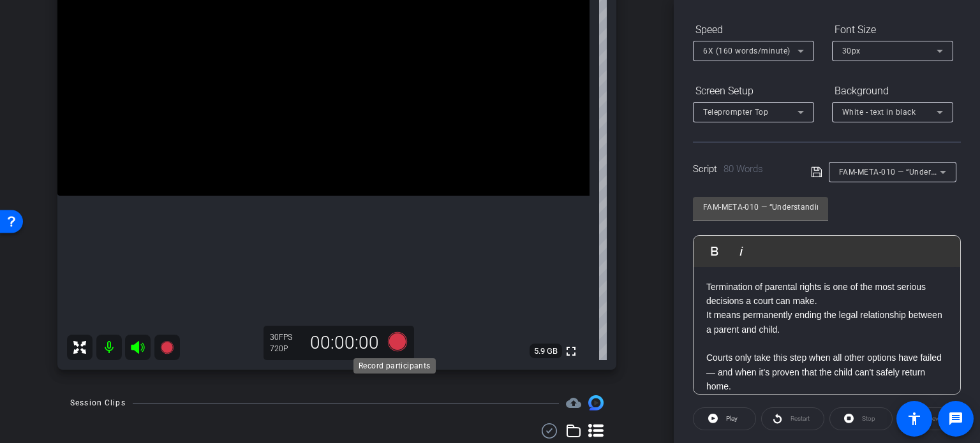
click at [391, 341] on icon at bounding box center [397, 341] width 19 height 19
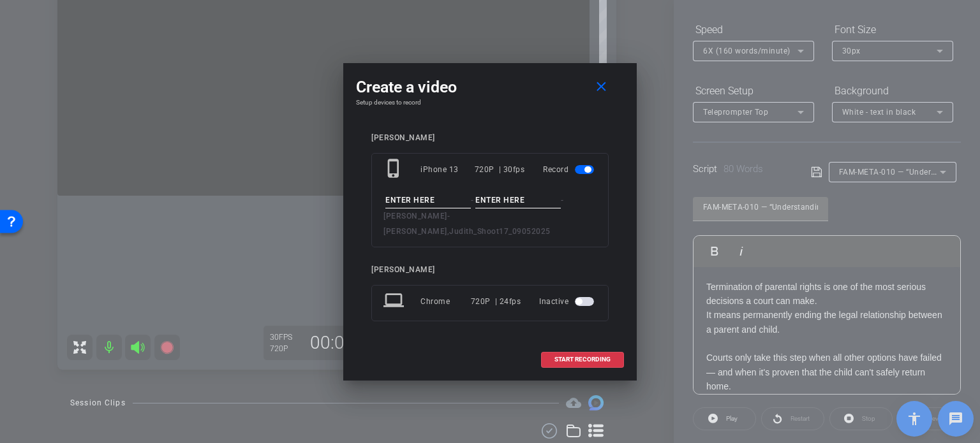
click at [418, 200] on input at bounding box center [428, 201] width 86 height 16
paste input "FAM-META-010"
type input "FAM-META-010"
click at [484, 204] on input at bounding box center [518, 201] width 86 height 16
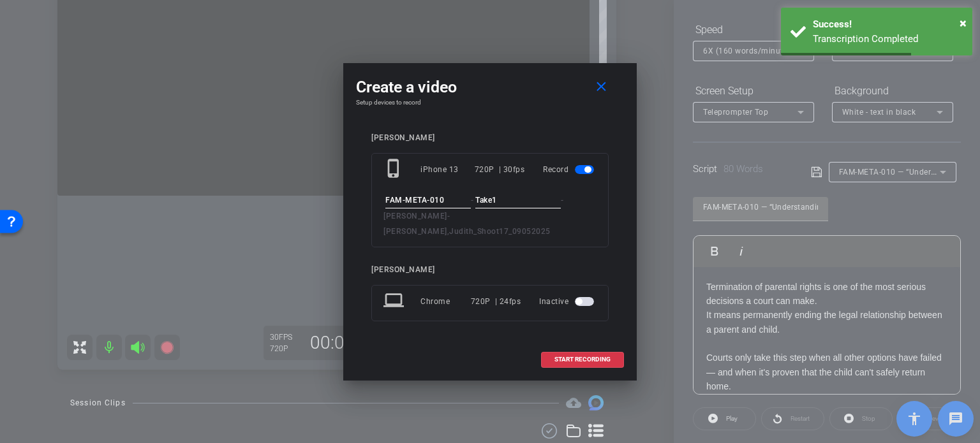
click at [528, 207] on input "Take1" at bounding box center [518, 201] width 86 height 16
type input "Take1"
click at [567, 222] on div "FAM-META-010 - Take1 - Miller, Judith - Miller,Judith_Shoot17_09052025" at bounding box center [489, 216] width 213 height 47
click at [574, 357] on span "START RECORDING" at bounding box center [582, 360] width 56 height 6
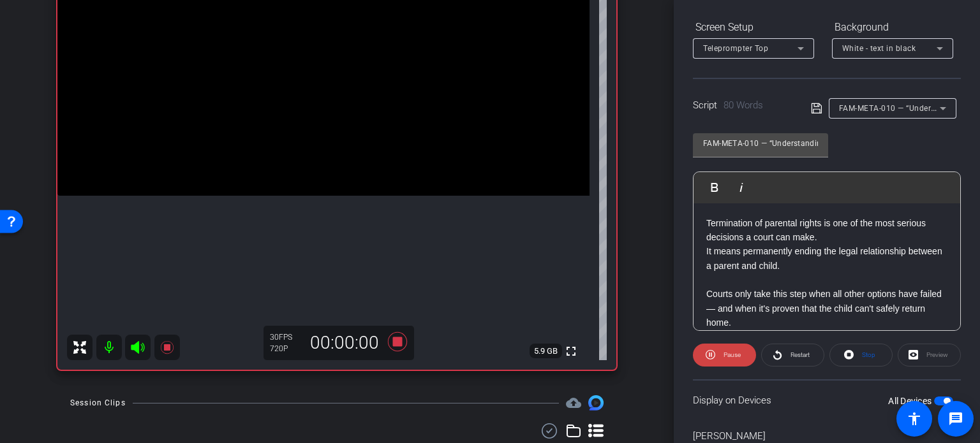
scroll to position [253, 0]
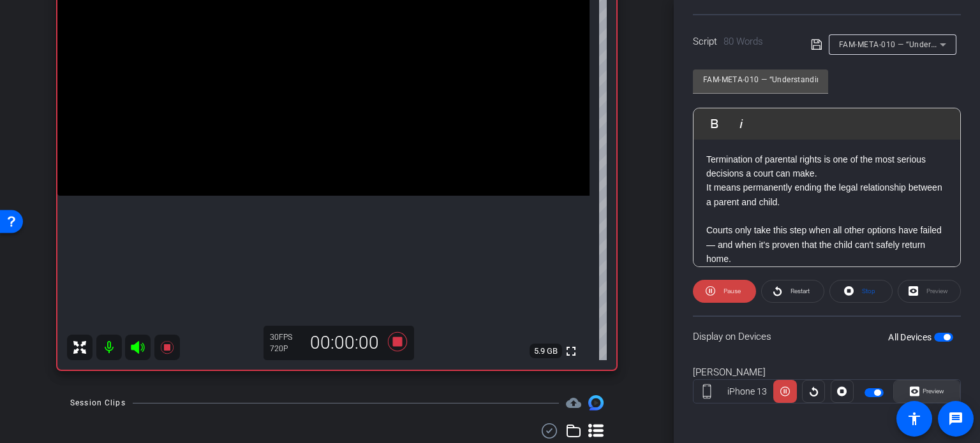
click at [931, 390] on span "Preview" at bounding box center [934, 391] width 22 height 7
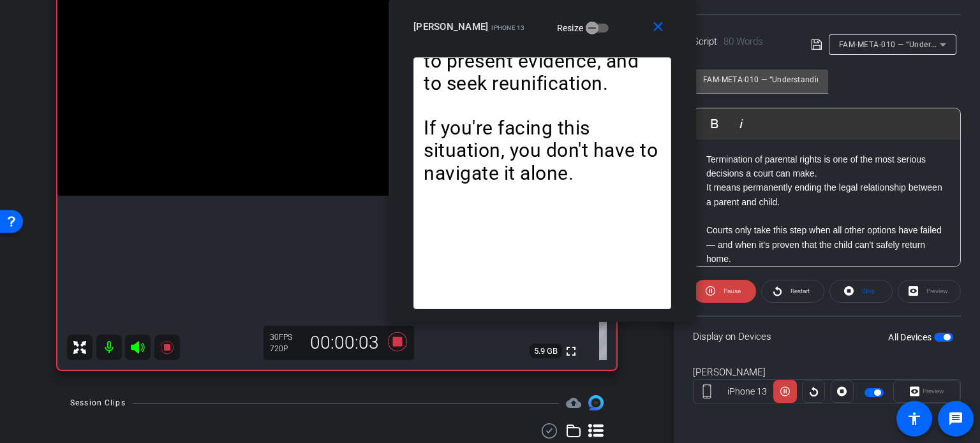
drag, startPoint x: 482, startPoint y: 106, endPoint x: 533, endPoint y: 45, distance: 79.7
click at [533, 45] on div "close Gene Richards iPhone 13 Resize" at bounding box center [543, 28] width 308 height 57
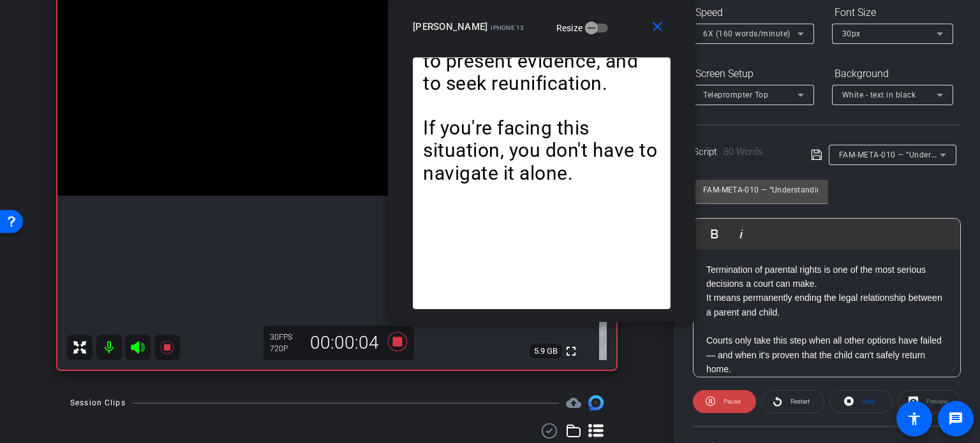
scroll to position [125, 0]
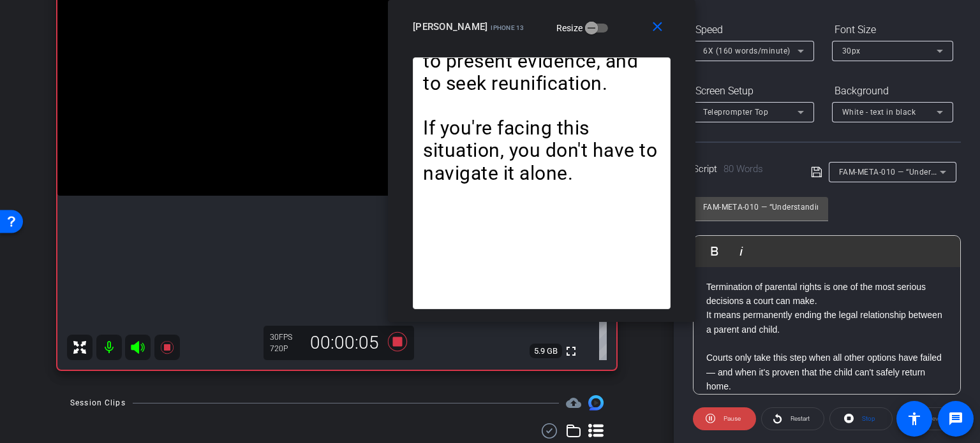
click at [725, 52] on span "6X (160 words/minute)" at bounding box center [746, 51] width 87 height 9
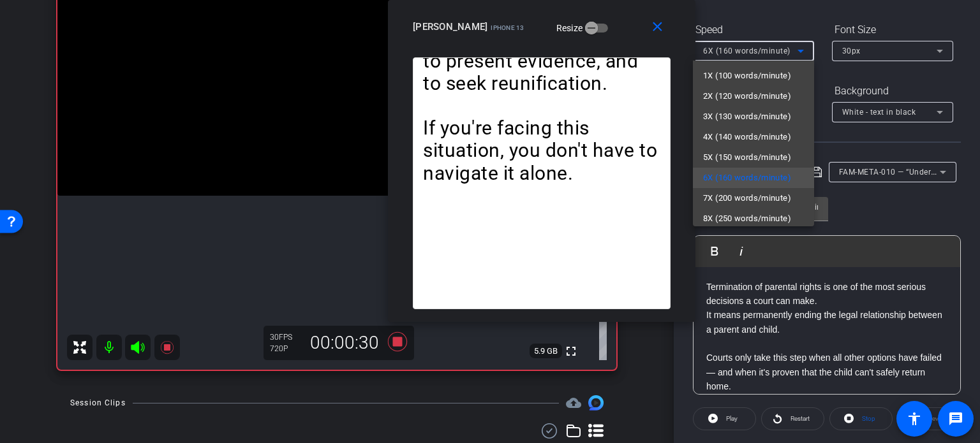
click at [859, 417] on div at bounding box center [490, 221] width 980 height 443
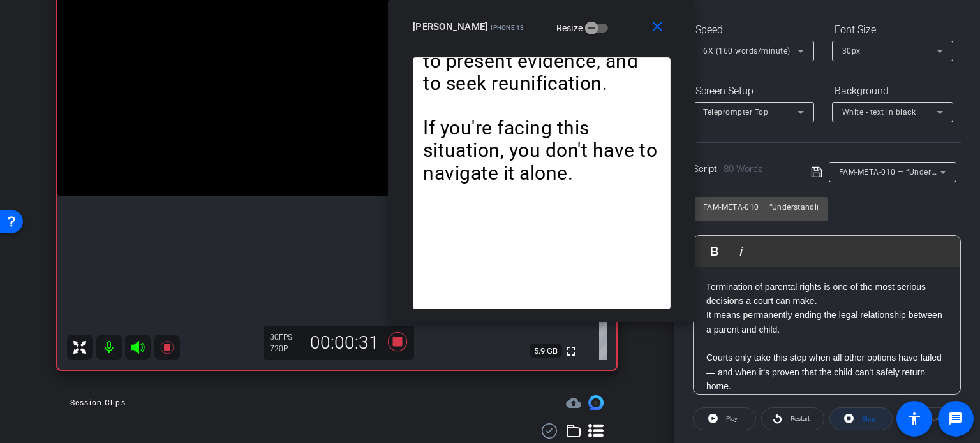
click at [862, 418] on span "Stop" at bounding box center [868, 418] width 13 height 7
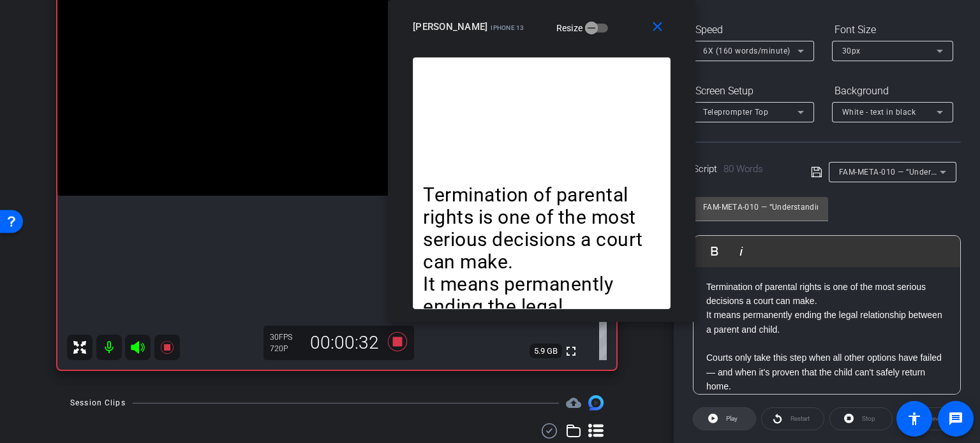
click at [720, 418] on span at bounding box center [725, 419] width 62 height 31
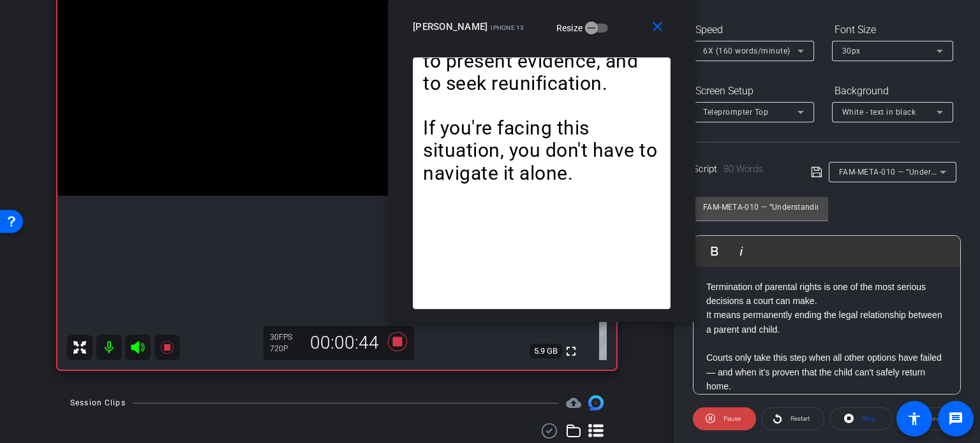
click at [736, 48] on span "6X (160 words/minute)" at bounding box center [746, 51] width 87 height 9
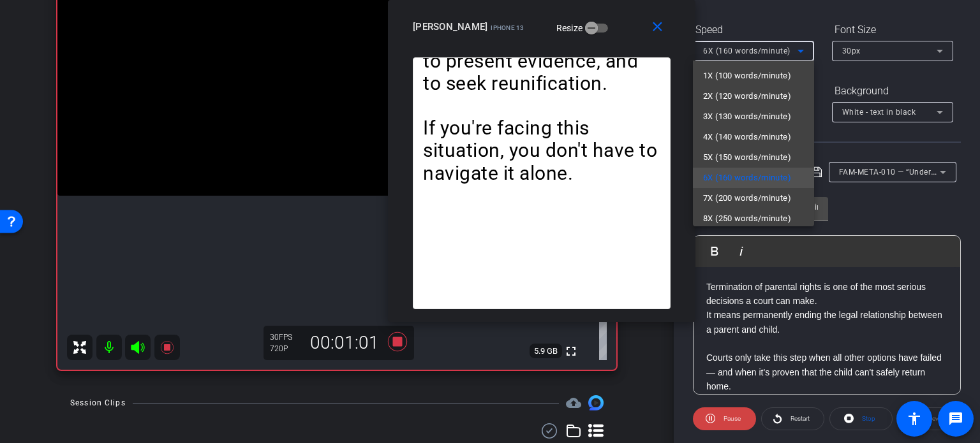
click at [614, 34] on div at bounding box center [490, 221] width 980 height 443
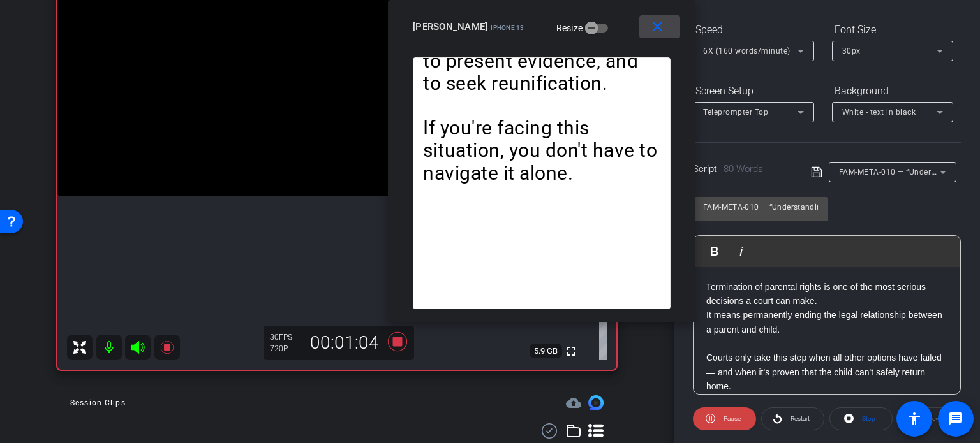
click at [650, 23] on mat-icon "close" at bounding box center [658, 27] width 16 height 16
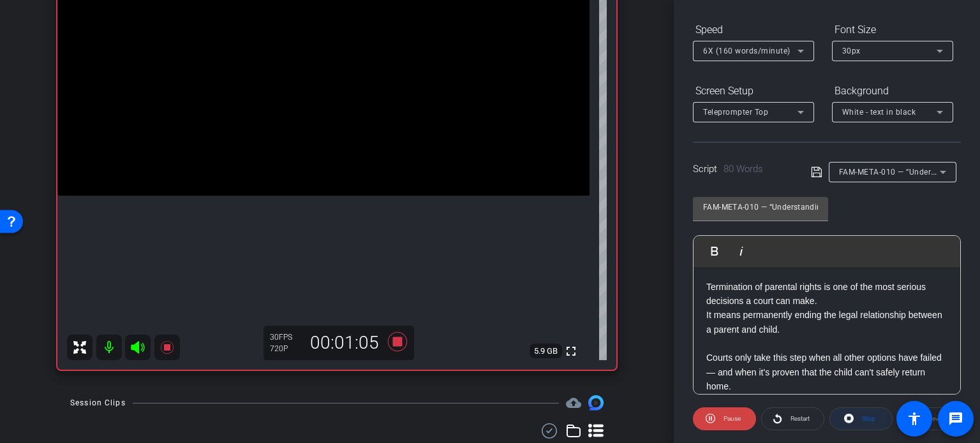
click at [859, 418] on span "Stop" at bounding box center [867, 419] width 17 height 18
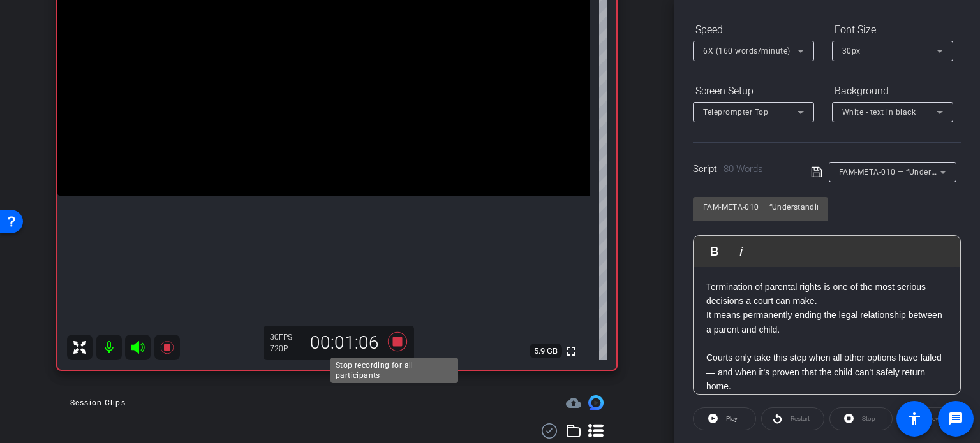
click at [396, 341] on icon at bounding box center [397, 341] width 19 height 19
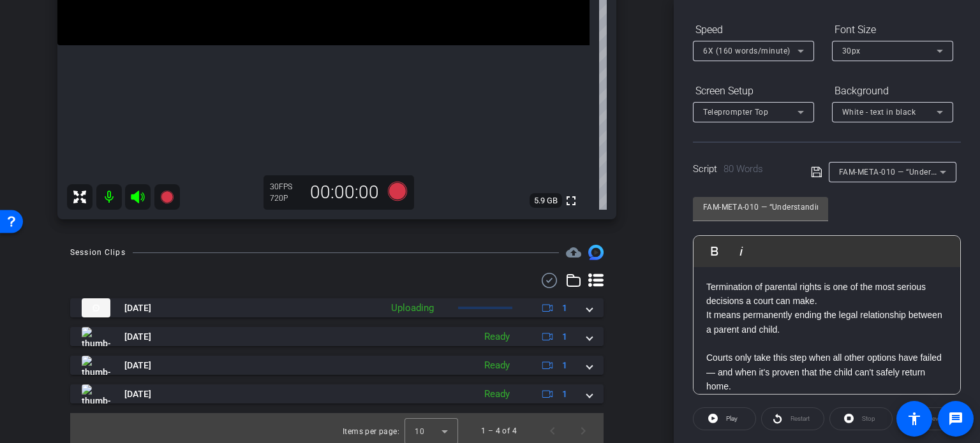
scroll to position [324, 0]
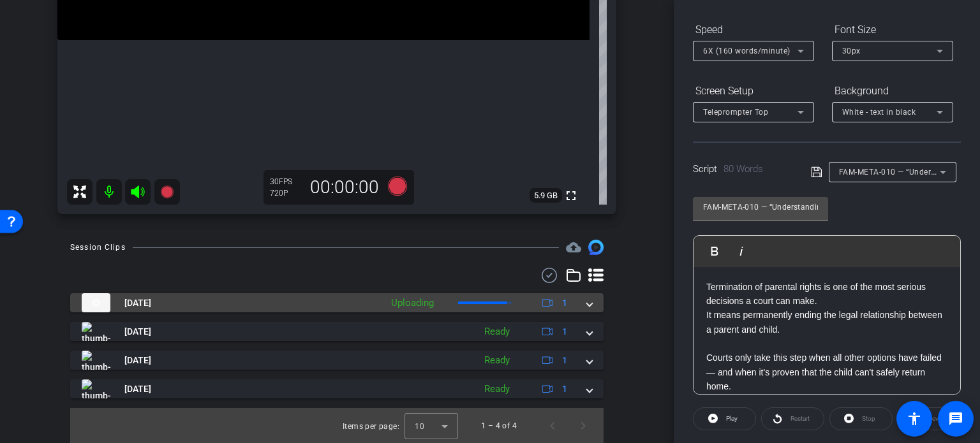
click at [584, 309] on mat-expansion-panel-header "Sep 5, 2025 Uploading 1" at bounding box center [336, 303] width 533 height 19
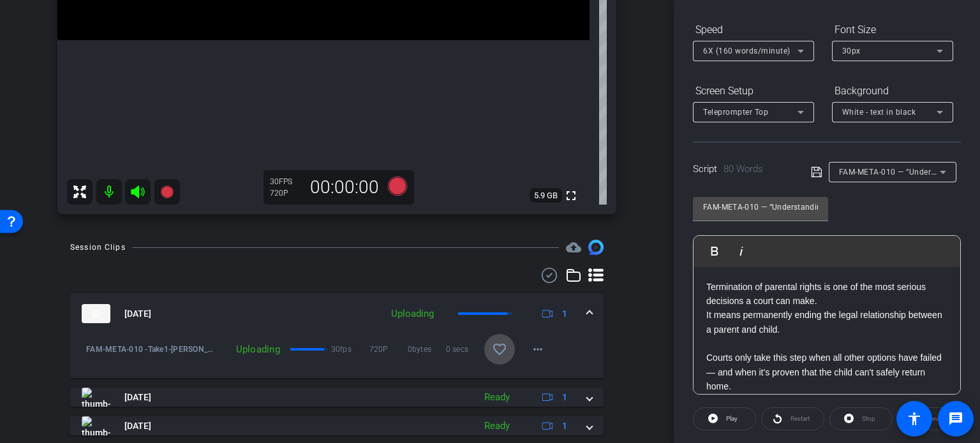
click at [492, 349] on mat-icon "favorite_border" at bounding box center [499, 349] width 15 height 15
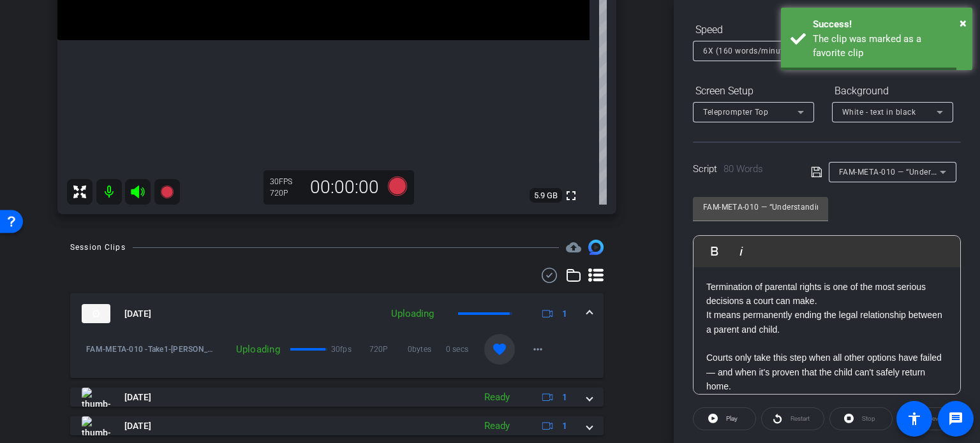
click at [578, 311] on div "Sep 5, 2025 Uploading 1" at bounding box center [334, 313] width 505 height 19
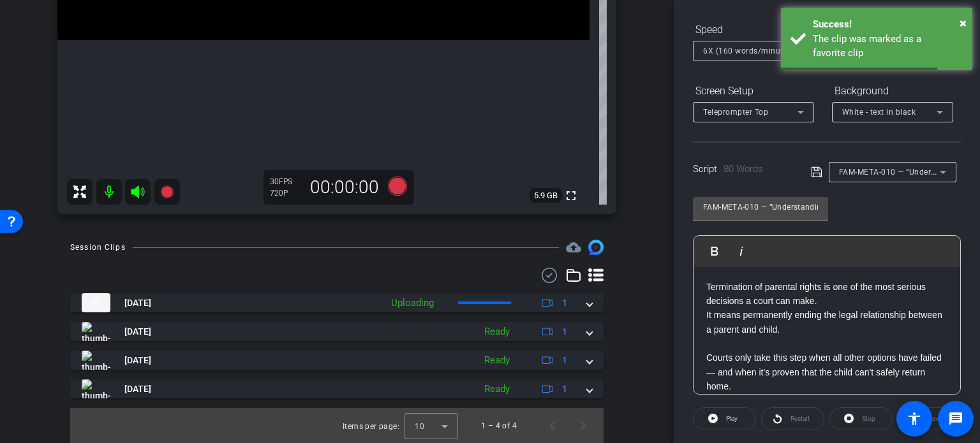
click at [896, 172] on span "FAM-META-010 — “Understanding Parental Rights Termination”" at bounding box center [956, 172] width 235 height 10
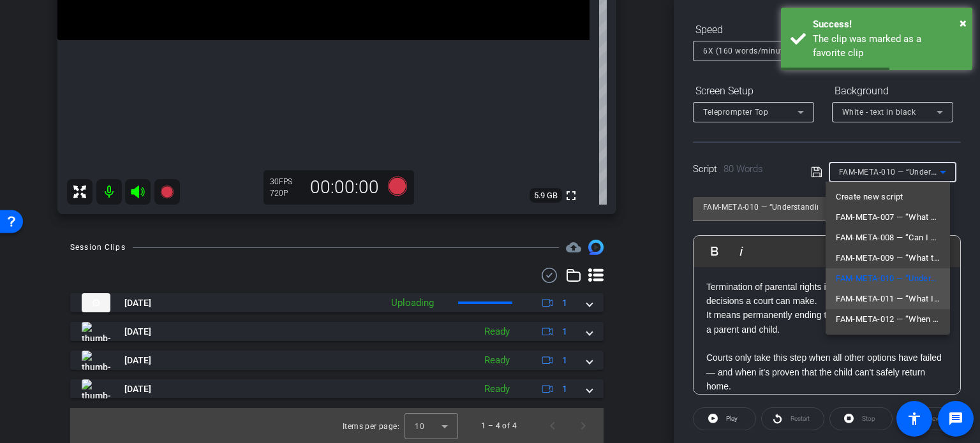
click at [881, 301] on span "FAM-META-011 — “What Is a Safety Protection Plan?”" at bounding box center [888, 299] width 104 height 15
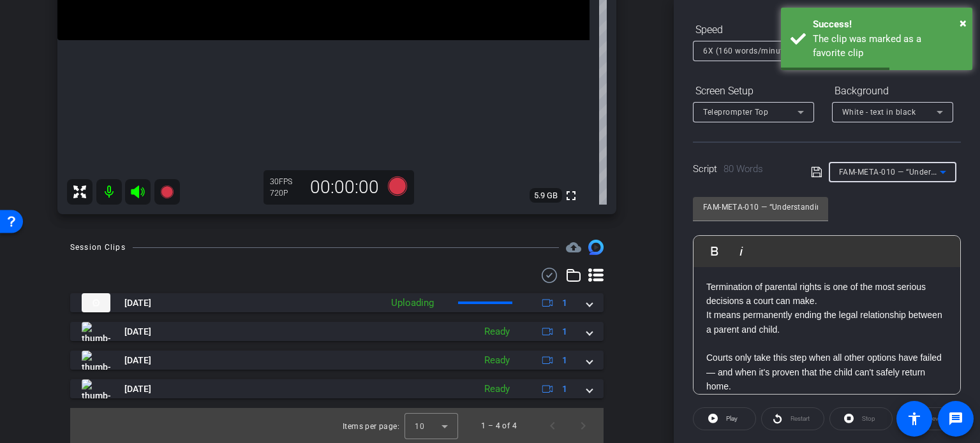
type input "FAM-META-011 — “What Is a Safety Protection Plan?”"
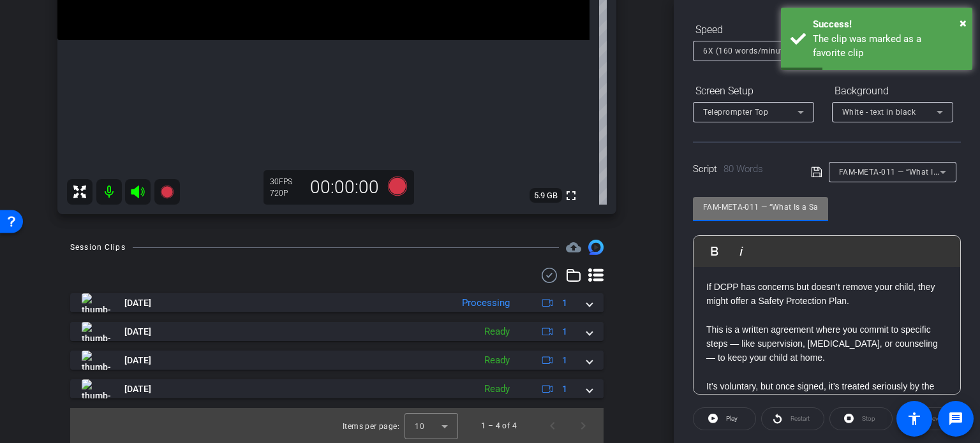
drag, startPoint x: 758, startPoint y: 208, endPoint x: 408, endPoint y: 181, distance: 351.3
click at [408, 181] on div "arrow_back Miller,Judith_Shoot17_09052025 Back to project Send invite account_b…" at bounding box center [490, 221] width 980 height 443
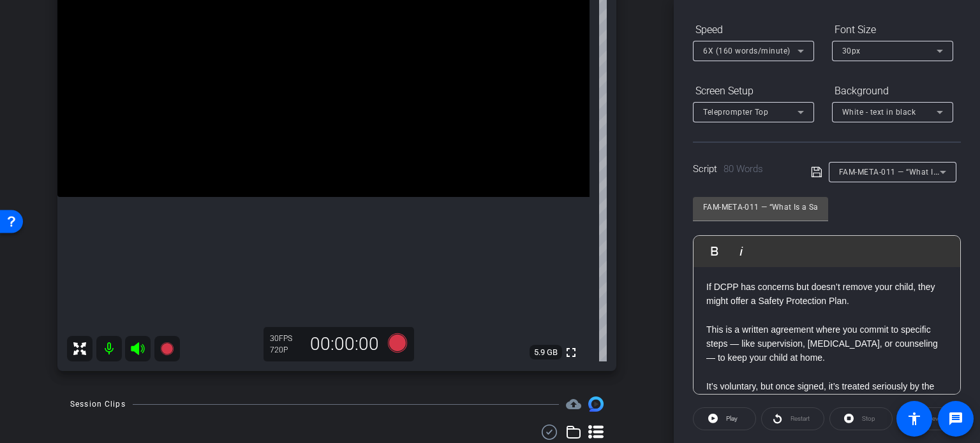
scroll to position [133, 0]
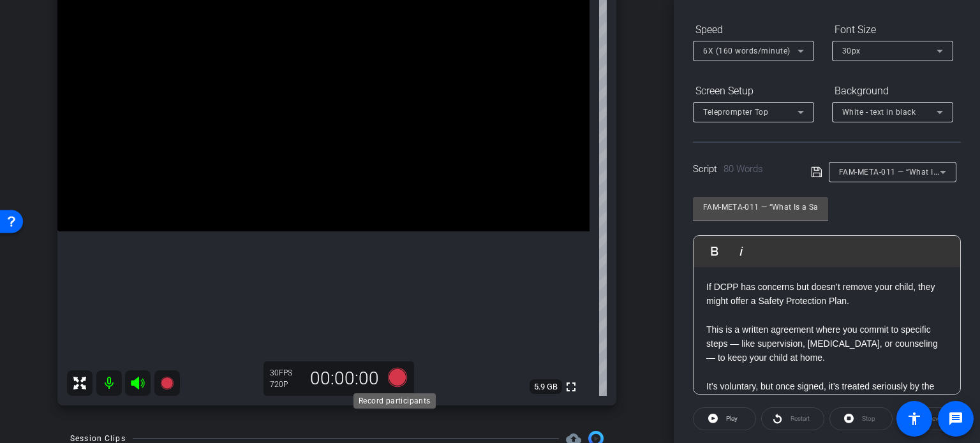
click at [397, 372] on icon at bounding box center [397, 377] width 19 height 19
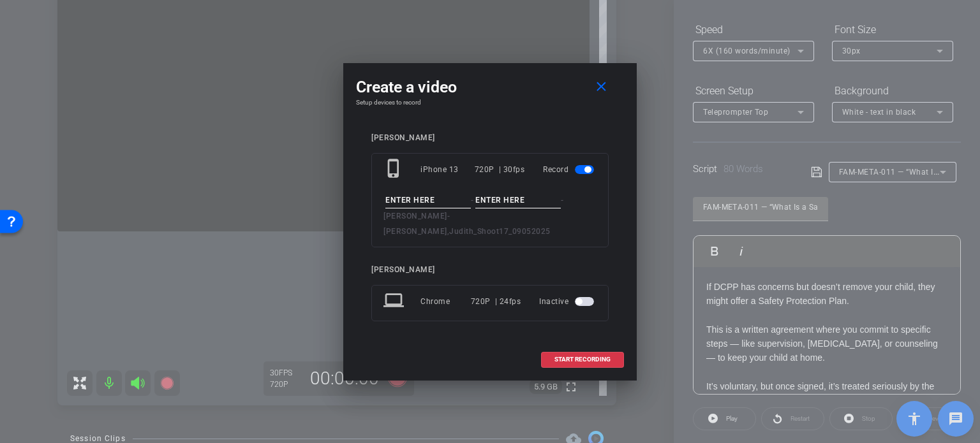
click at [436, 209] on input at bounding box center [428, 201] width 86 height 16
paste input "FAM-META-011"
type input "FAM-META-011"
click at [523, 207] on input at bounding box center [518, 201] width 86 height 16
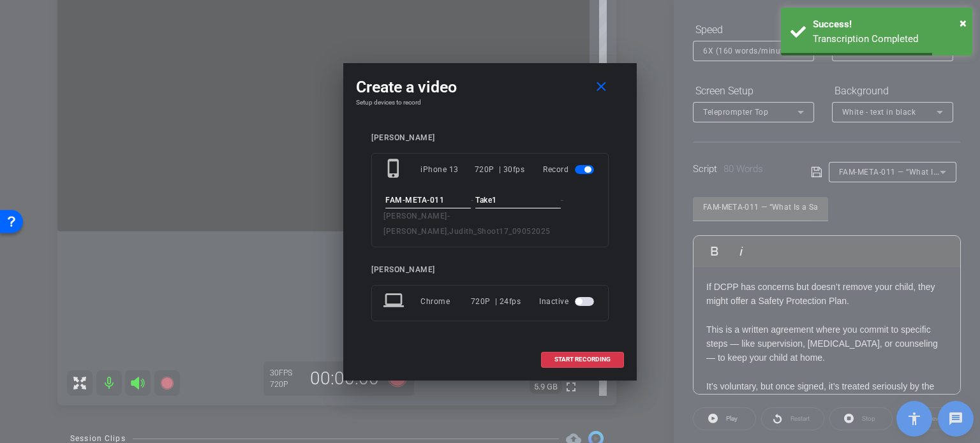
type input "Take1"
click at [528, 107] on h4 "Setup devices to record" at bounding box center [490, 103] width 268 height 8
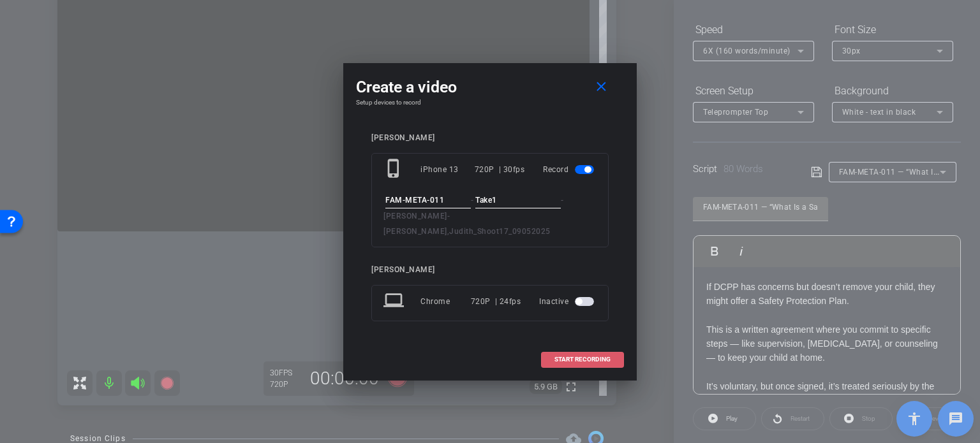
click at [588, 357] on span "START RECORDING" at bounding box center [582, 360] width 56 height 6
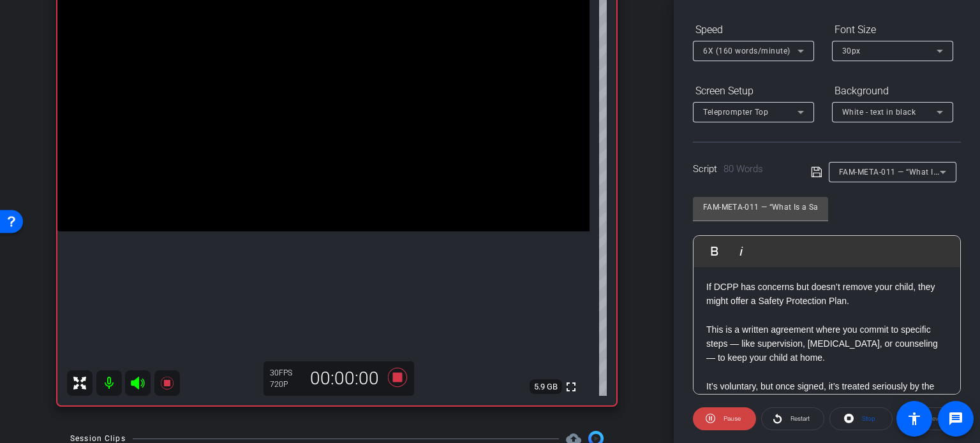
scroll to position [253, 0]
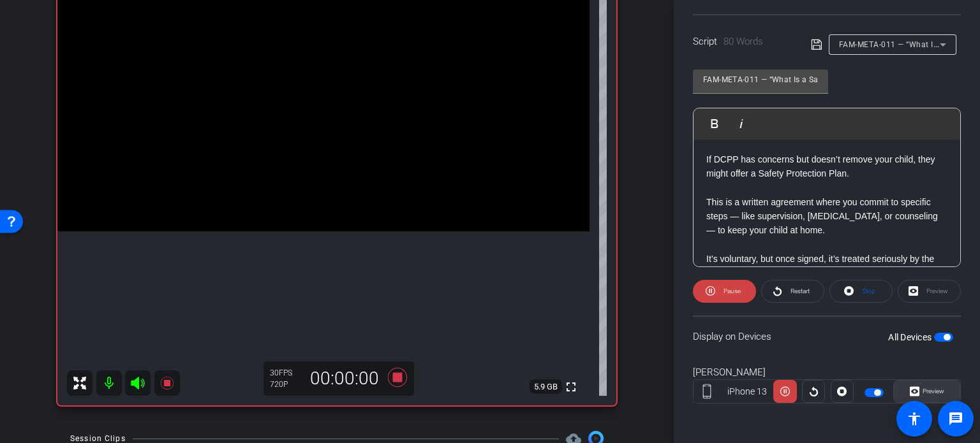
click at [925, 393] on span "Preview" at bounding box center [934, 391] width 22 height 7
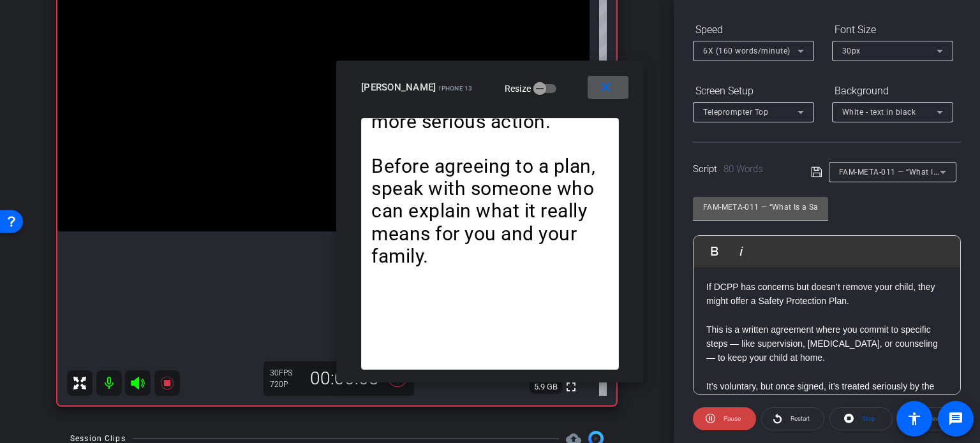
scroll to position [61, 0]
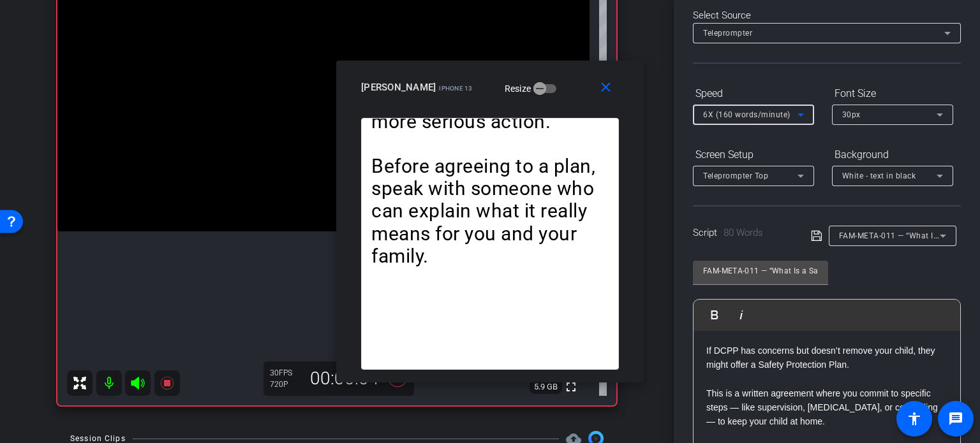
click at [770, 112] on span "6X (160 words/minute)" at bounding box center [746, 114] width 87 height 9
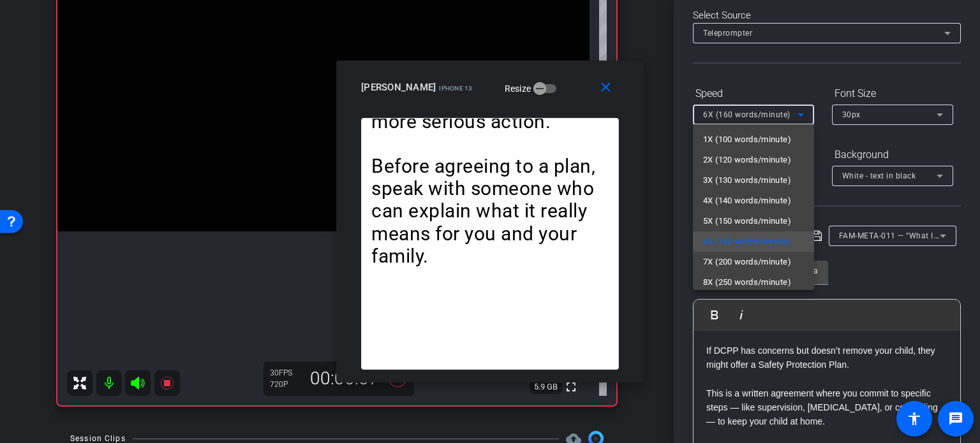
click at [565, 94] on div at bounding box center [490, 221] width 980 height 443
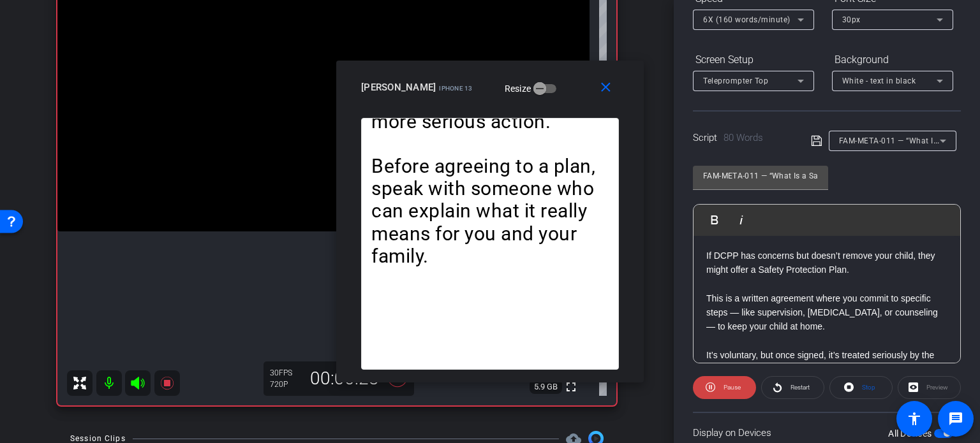
scroll to position [189, 0]
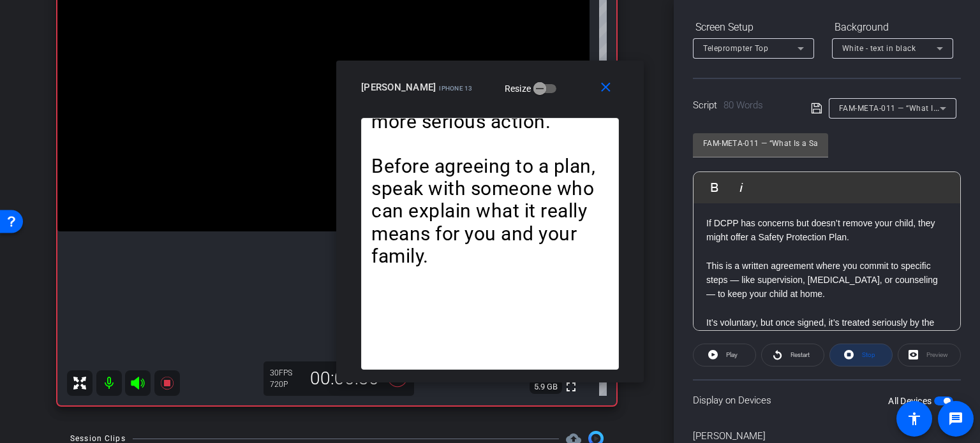
click at [871, 357] on span at bounding box center [861, 355] width 62 height 31
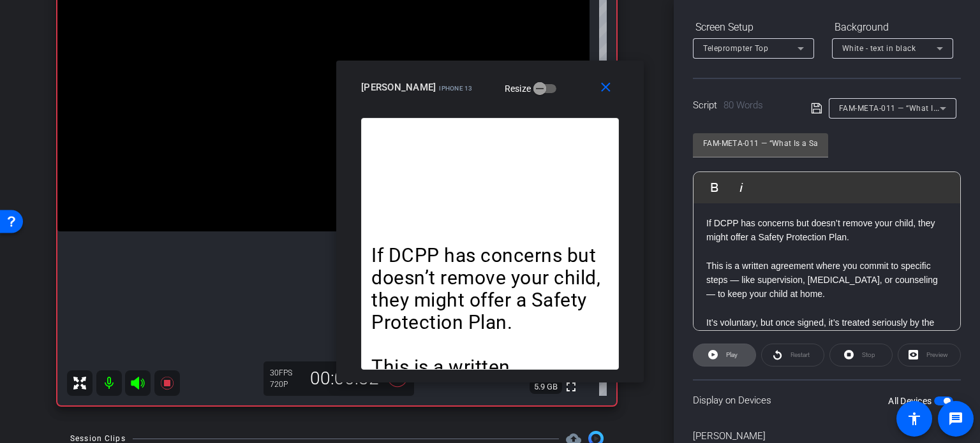
click at [723, 349] on span "Play" at bounding box center [730, 355] width 15 height 18
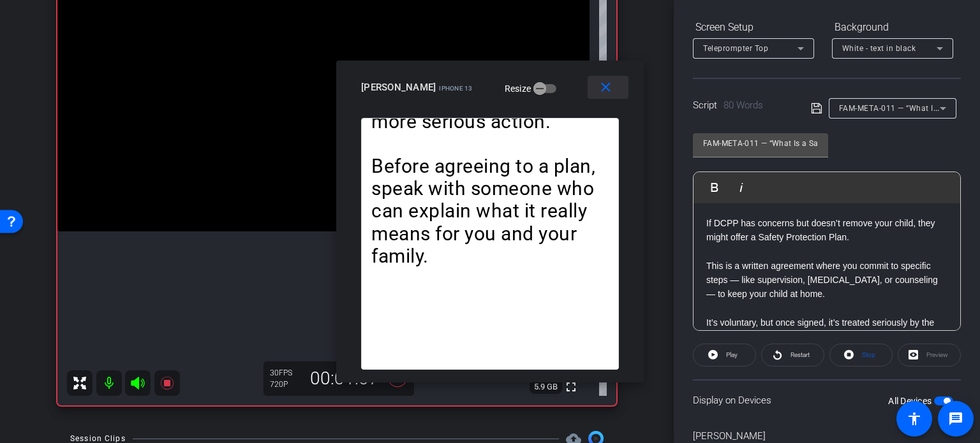
click at [615, 86] on span at bounding box center [608, 87] width 41 height 31
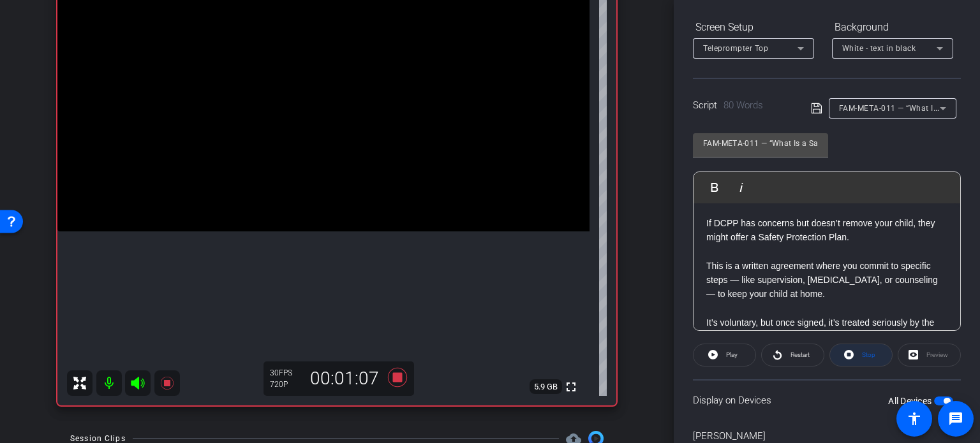
click at [865, 353] on span "Stop" at bounding box center [868, 355] width 13 height 7
click at [403, 374] on icon at bounding box center [397, 377] width 19 height 19
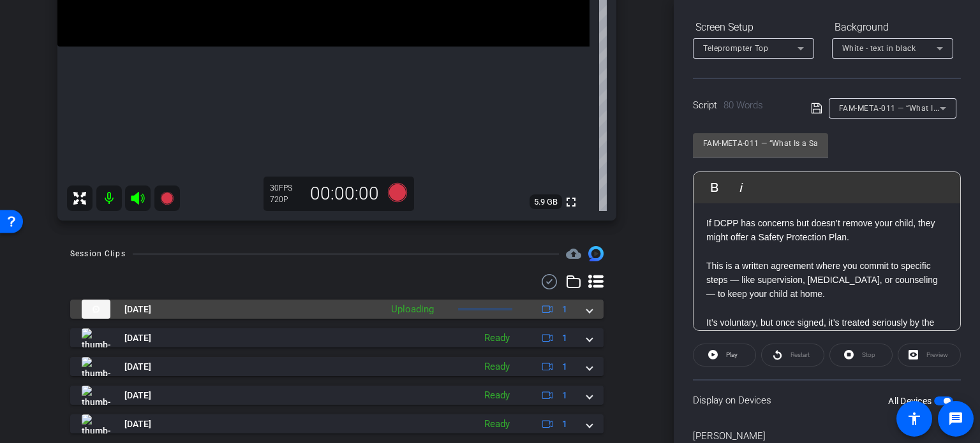
scroll to position [324, 0]
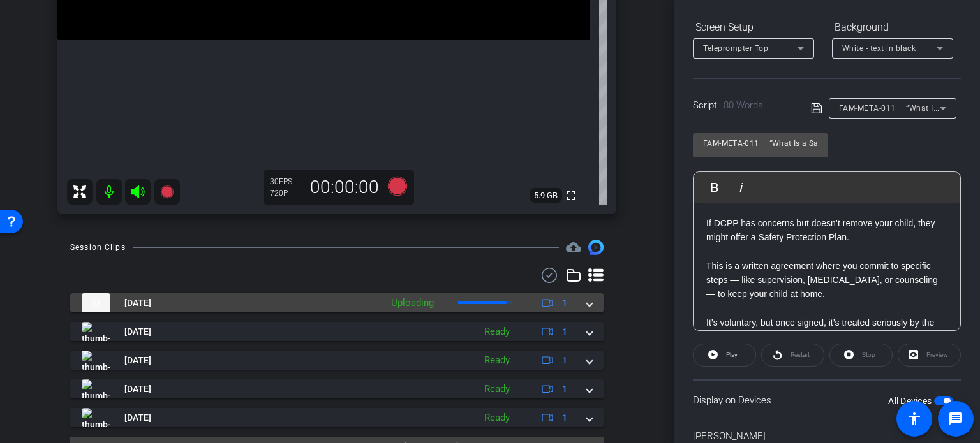
click at [588, 300] on mat-expansion-panel-header "Sep 5, 2025 Uploading 1" at bounding box center [336, 303] width 533 height 19
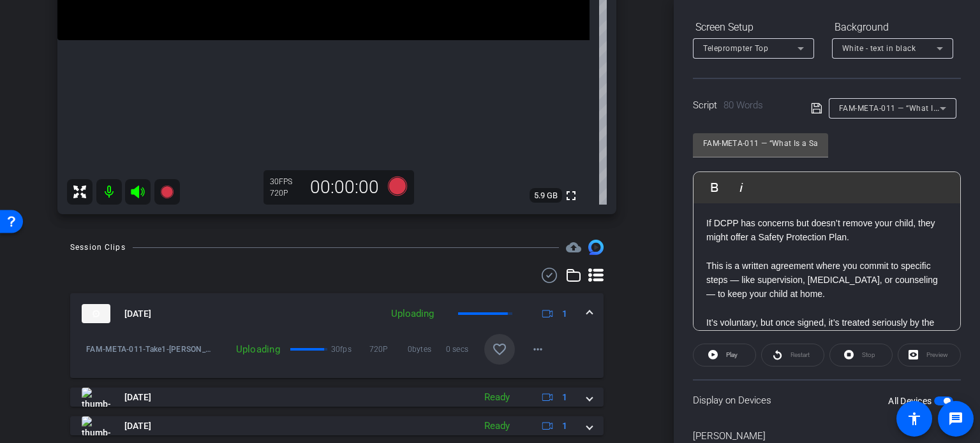
click at [503, 341] on span at bounding box center [499, 349] width 31 height 31
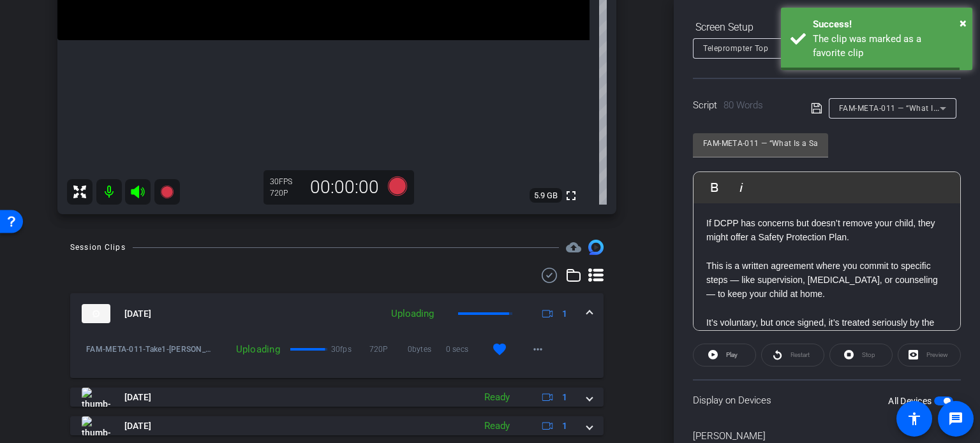
click at [587, 308] on span at bounding box center [589, 314] width 5 height 13
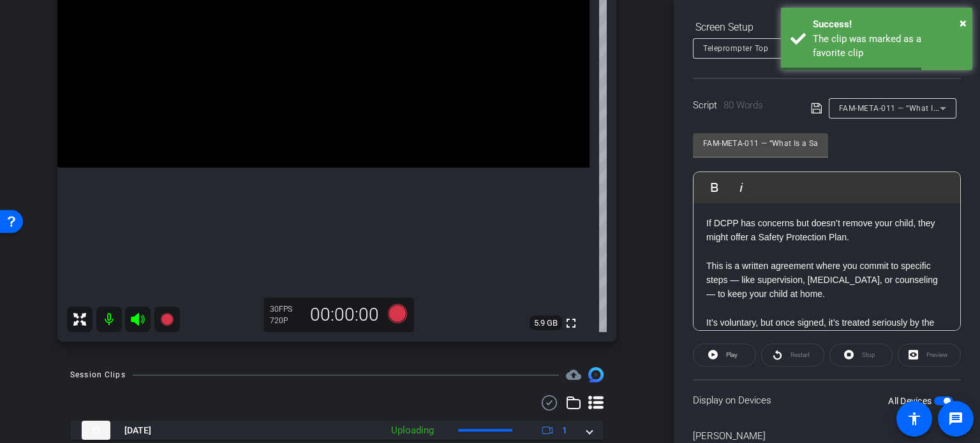
scroll to position [125, 0]
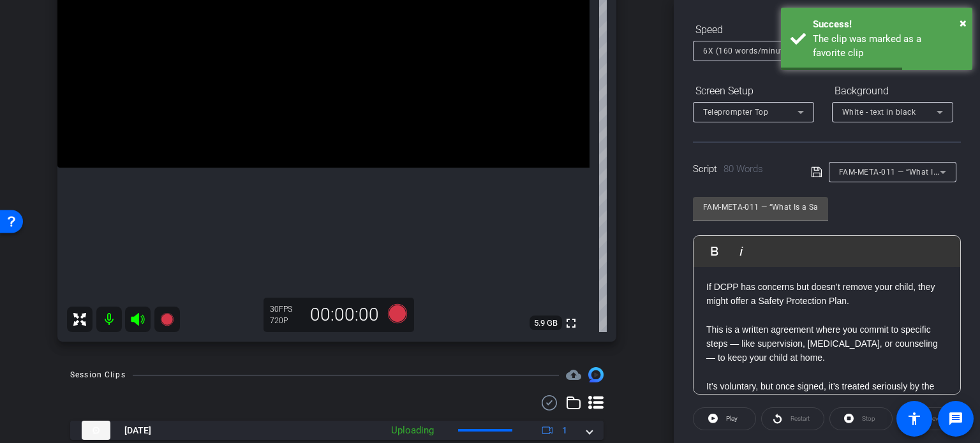
click at [893, 172] on span "FAM-META-011 — “What Is a Safety Protection Plan?”" at bounding box center [938, 172] width 199 height 10
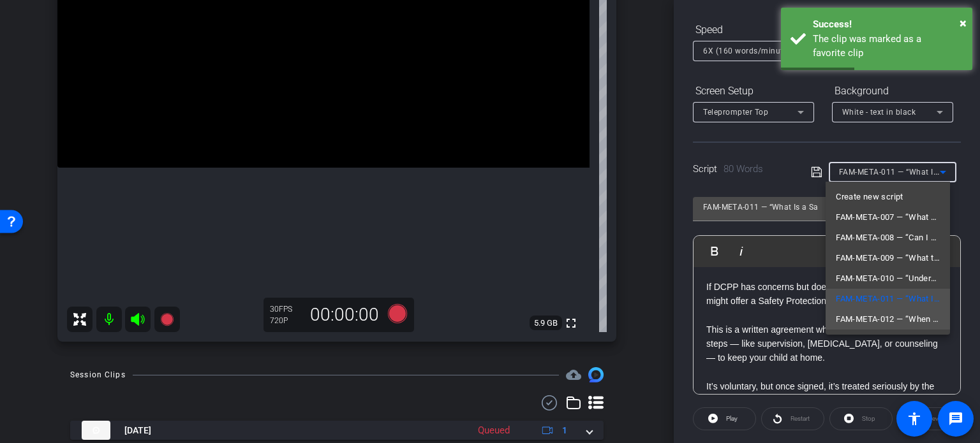
click at [878, 319] on span "FAM-META-012 — “When Can DCPP Close a Case?”" at bounding box center [888, 319] width 104 height 15
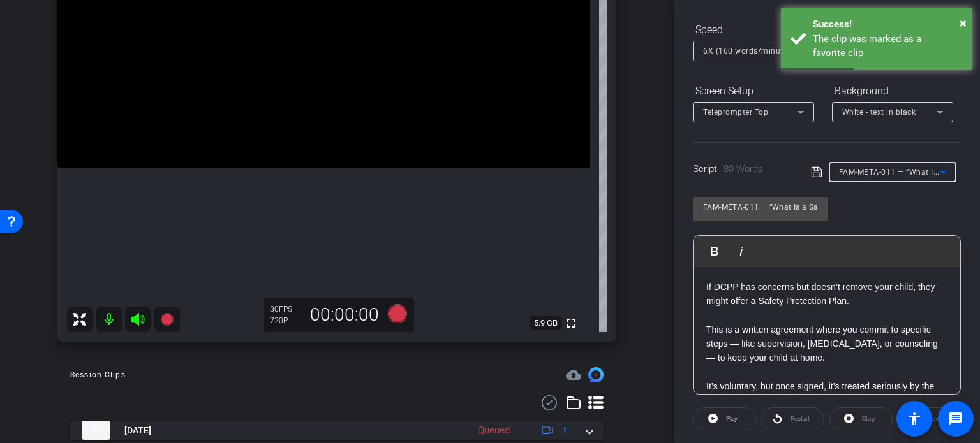
type input "FAM-META-012 — “When Can DCPP Close a Case?”"
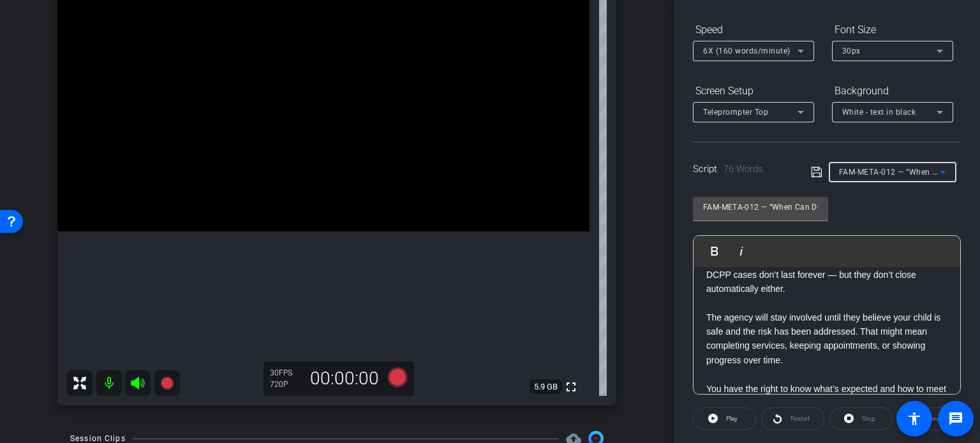
scroll to position [0, 0]
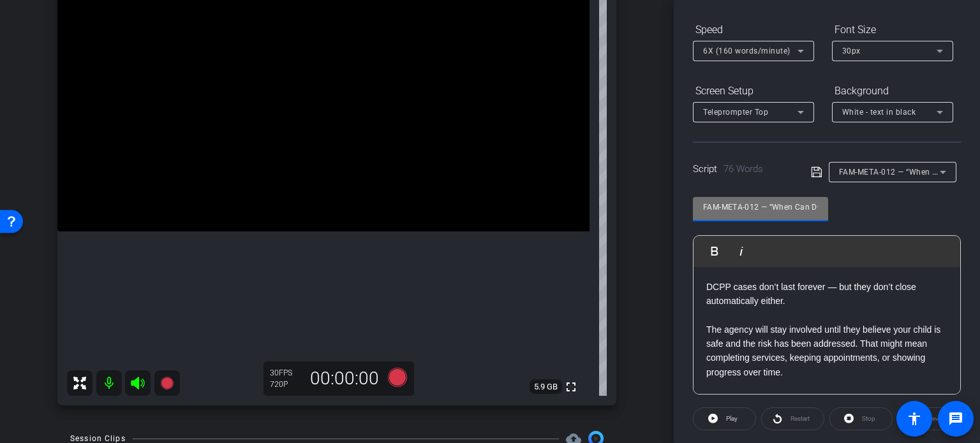
drag, startPoint x: 760, startPoint y: 207, endPoint x: 610, endPoint y: 198, distance: 150.2
click at [610, 198] on div "arrow_back Miller,Judith_Shoot17_09052025 Back to project Send invite account_b…" at bounding box center [490, 221] width 980 height 443
click at [791, 349] on p "The agency will stay involved until they believe your child is safe and the ris…" at bounding box center [826, 351] width 241 height 57
drag, startPoint x: 761, startPoint y: 211, endPoint x: 652, endPoint y: 202, distance: 108.8
click at [652, 202] on div "arrow_back Miller,Judith_Shoot17_09052025 Back to project Send invite account_b…" at bounding box center [490, 221] width 980 height 443
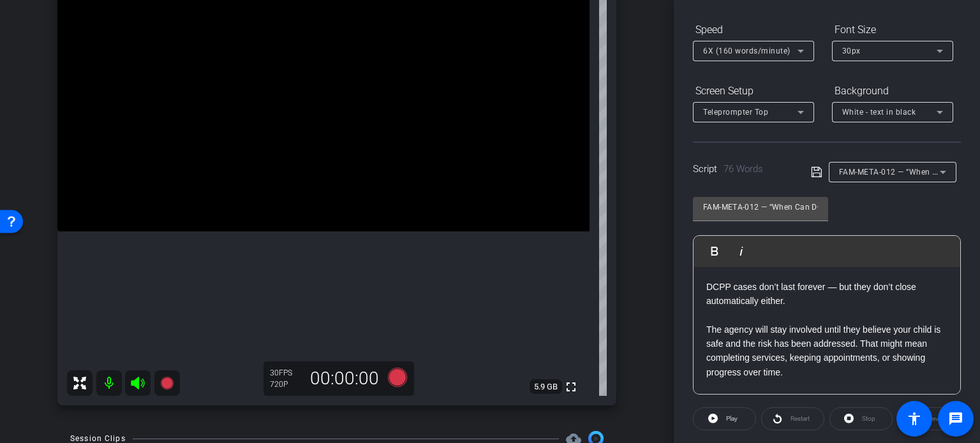
click at [641, 230] on div "arrow_back Miller,Judith_Shoot17_09052025 Back to project Send invite account_b…" at bounding box center [337, 88] width 674 height 443
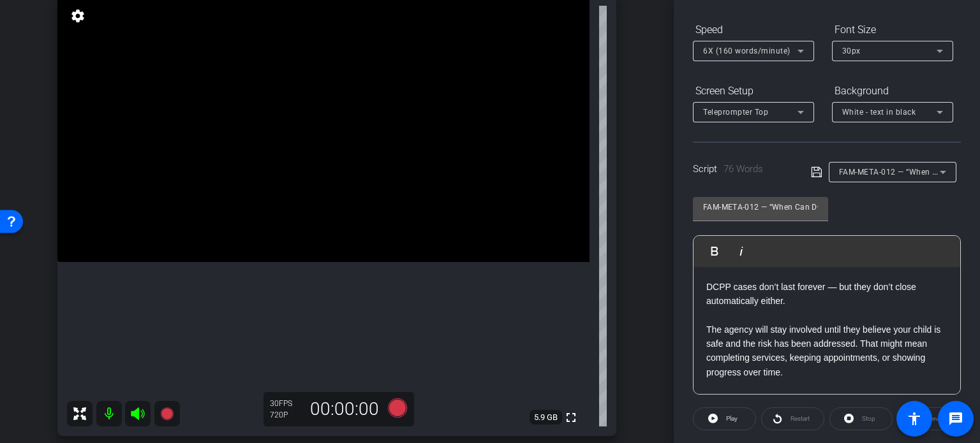
scroll to position [133, 0]
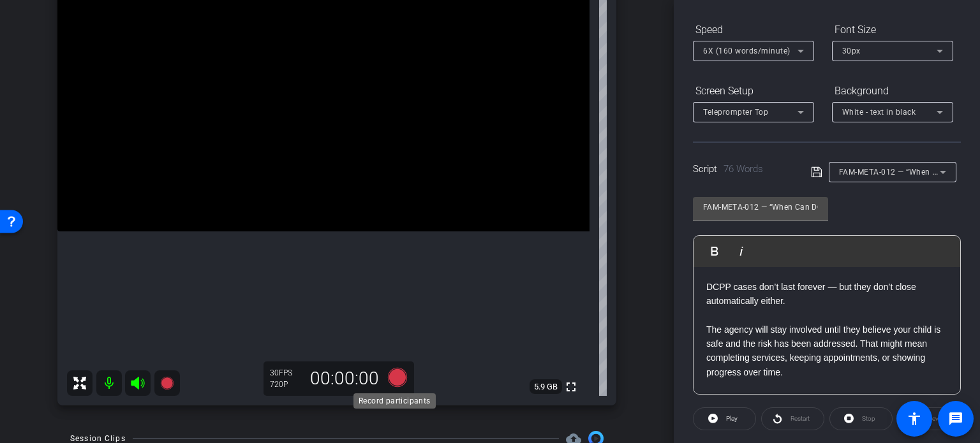
click at [395, 377] on icon at bounding box center [397, 377] width 19 height 19
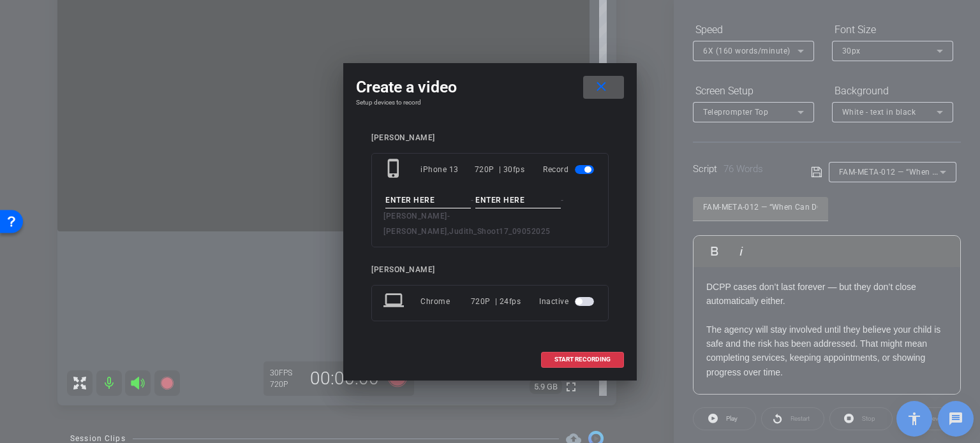
click at [440, 209] on input at bounding box center [428, 201] width 86 height 16
paste input "FAM-META-012"
type input "FAM-META-012"
click at [517, 206] on input at bounding box center [518, 201] width 86 height 16
type input "Take1"
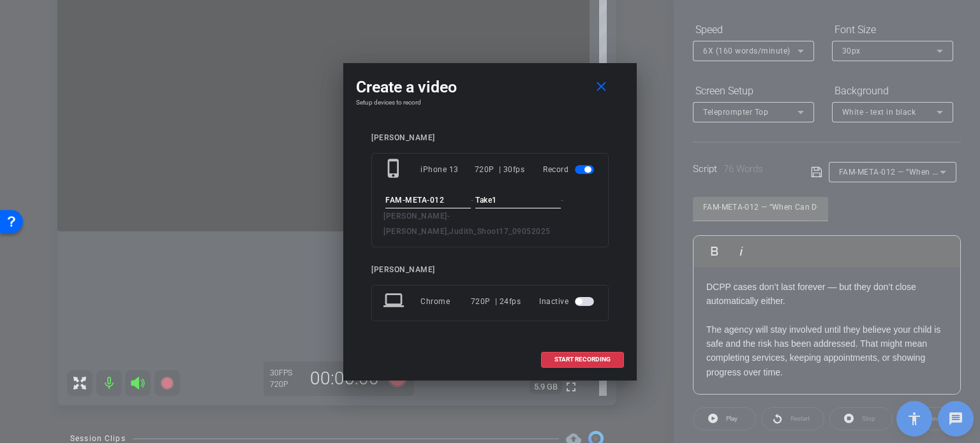
click at [456, 205] on input "FAM-META-012" at bounding box center [428, 201] width 86 height 16
click at [512, 208] on input "Take1" at bounding box center [518, 201] width 86 height 16
click at [461, 207] on input "FAM-META-012" at bounding box center [428, 201] width 86 height 16
click at [530, 209] on input "Take1" at bounding box center [518, 201] width 86 height 16
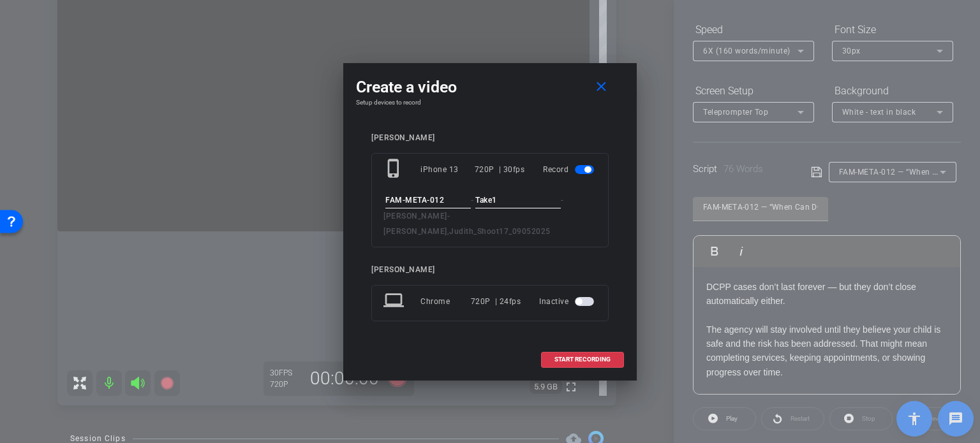
click at [535, 324] on div "Gene Richards phone_iphone iPhone 13 720P | 30fps Record FAM-META-012 - Take1 -…" at bounding box center [489, 236] width 237 height 206
click at [567, 357] on span "START RECORDING" at bounding box center [582, 360] width 56 height 6
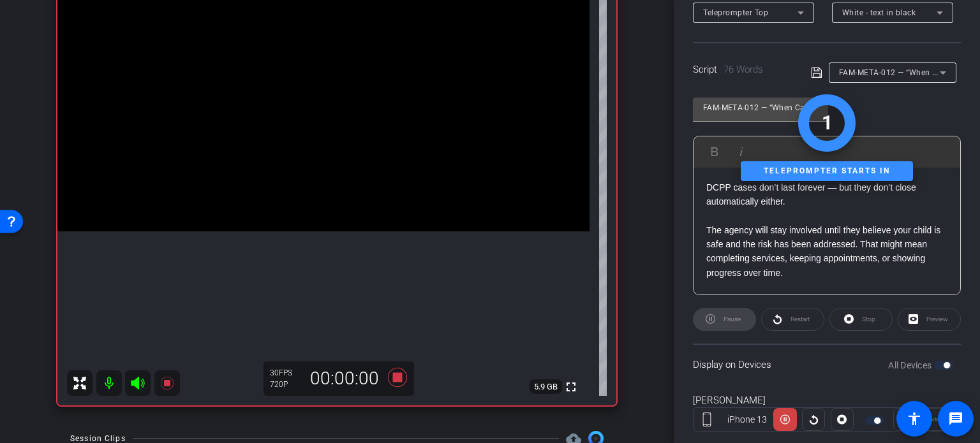
scroll to position [253, 0]
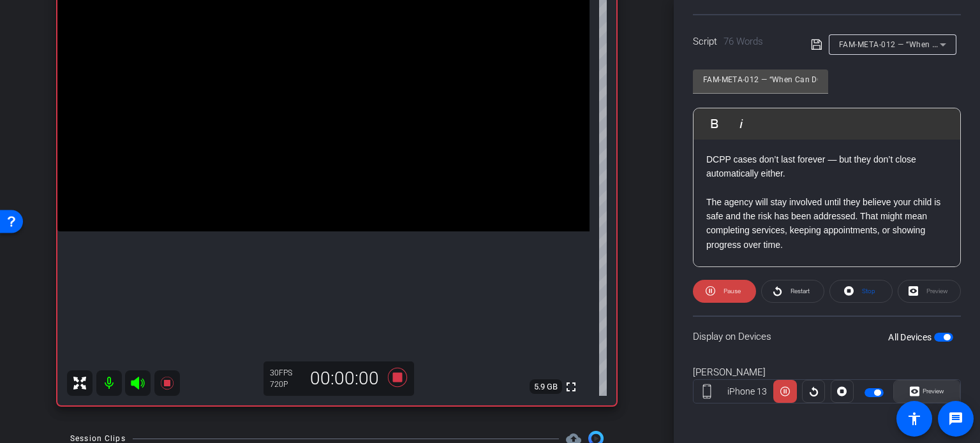
click at [937, 388] on span "Preview" at bounding box center [934, 391] width 22 height 7
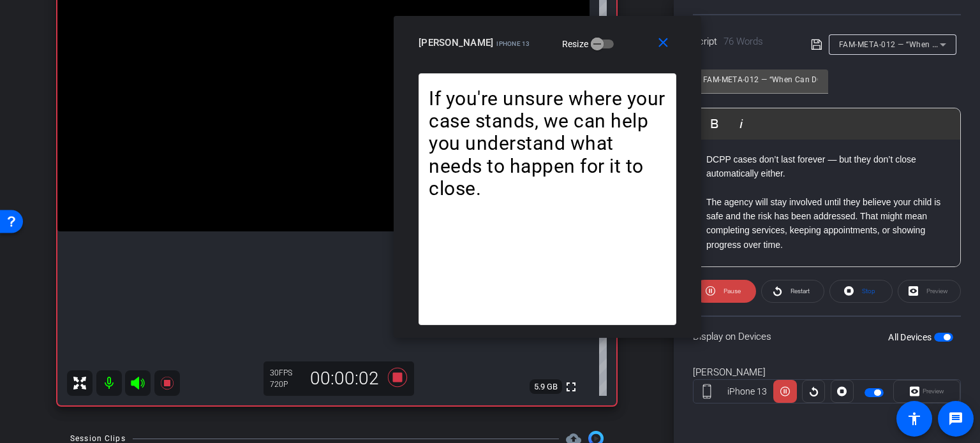
drag, startPoint x: 503, startPoint y: 107, endPoint x: 558, endPoint y: 63, distance: 70.8
click at [558, 63] on div "close Gene Richards iPhone 13 Resize" at bounding box center [548, 44] width 308 height 57
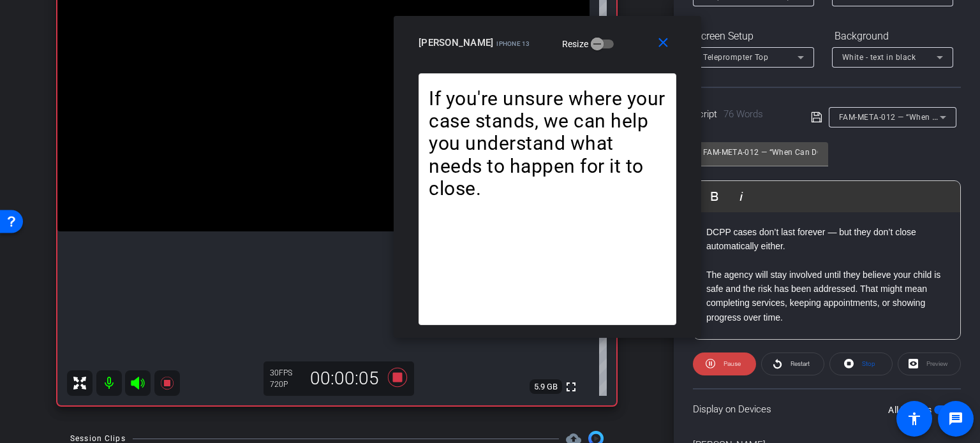
scroll to position [125, 0]
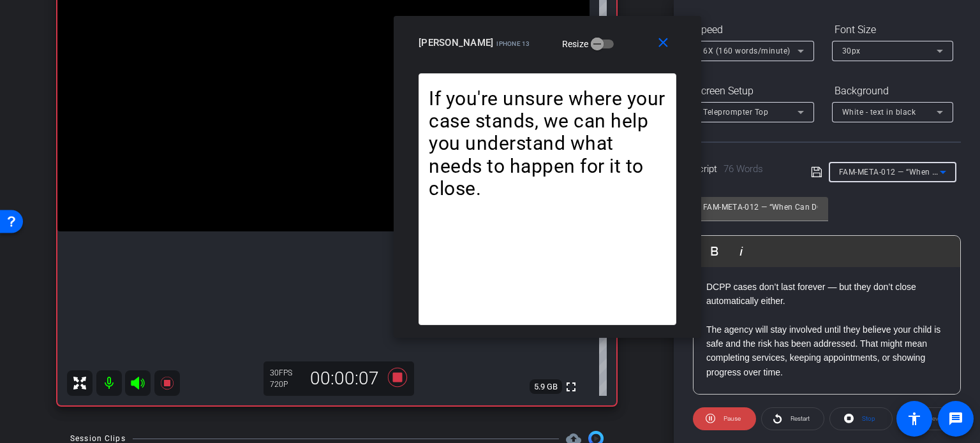
click at [879, 168] on span "FAM-META-012 — “When Can DCPP Close a Case?”" at bounding box center [934, 172] width 190 height 10
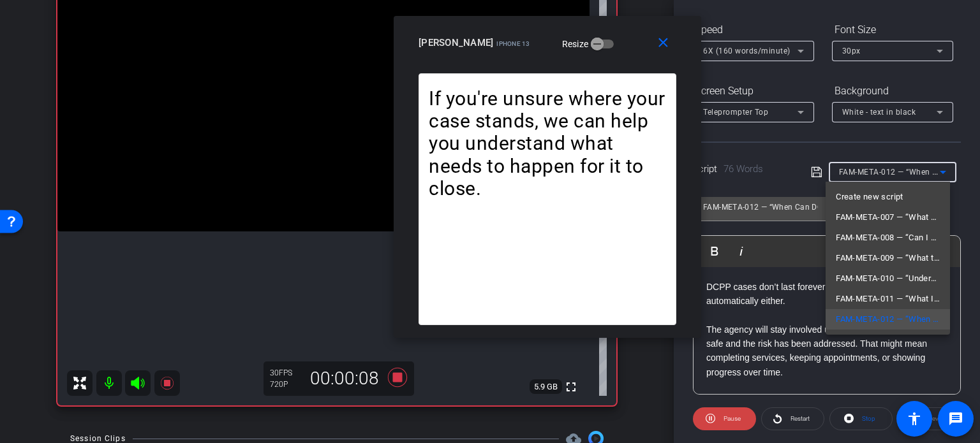
click at [766, 48] on div at bounding box center [490, 221] width 980 height 443
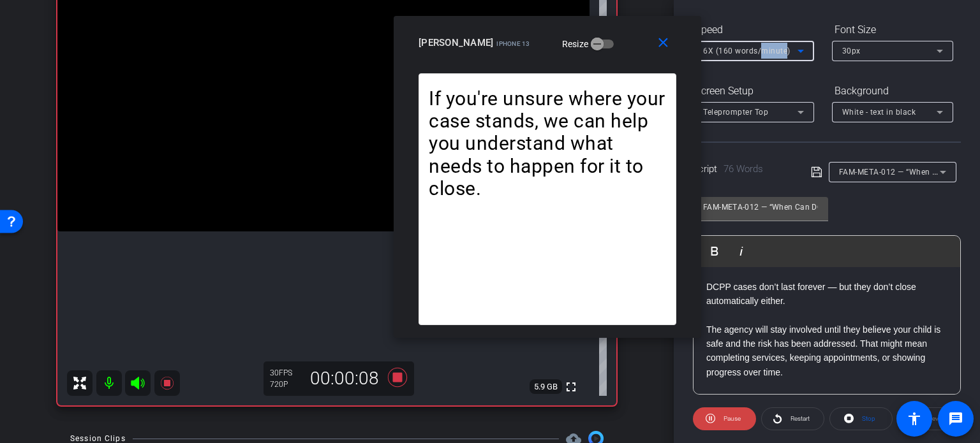
click at [764, 48] on span "6X (160 words/minute)" at bounding box center [746, 51] width 87 height 9
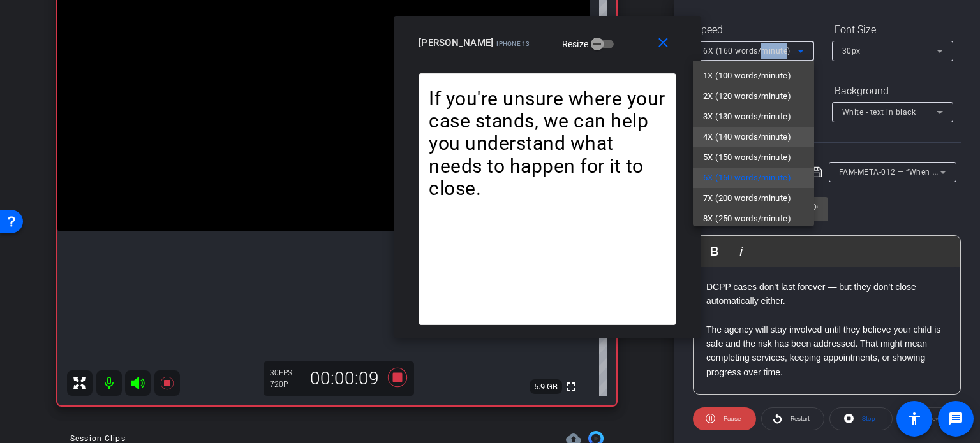
click at [762, 135] on span "4X (140 words/minute)" at bounding box center [747, 137] width 88 height 15
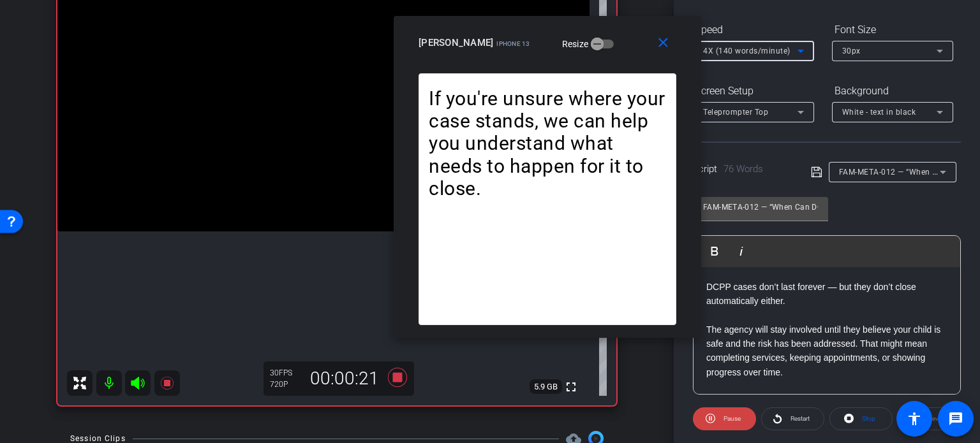
click at [741, 48] on span "4X (140 words/minute)" at bounding box center [746, 51] width 87 height 9
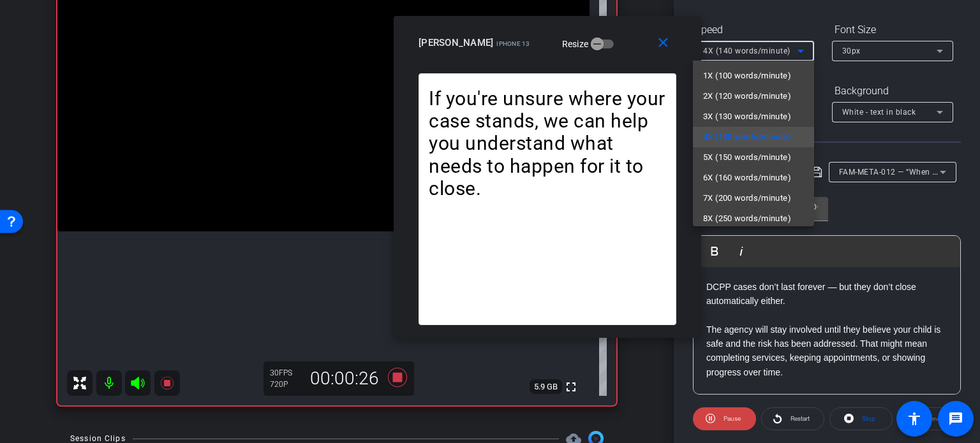
click at [621, 43] on div at bounding box center [490, 221] width 980 height 443
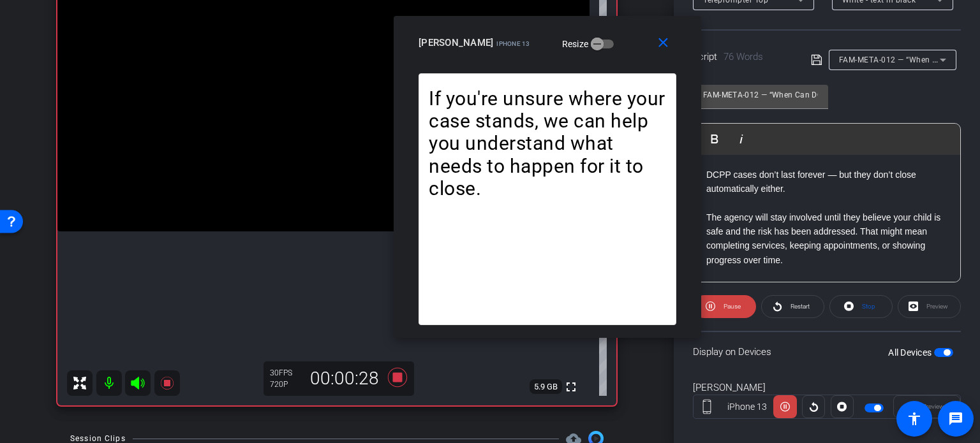
scroll to position [253, 0]
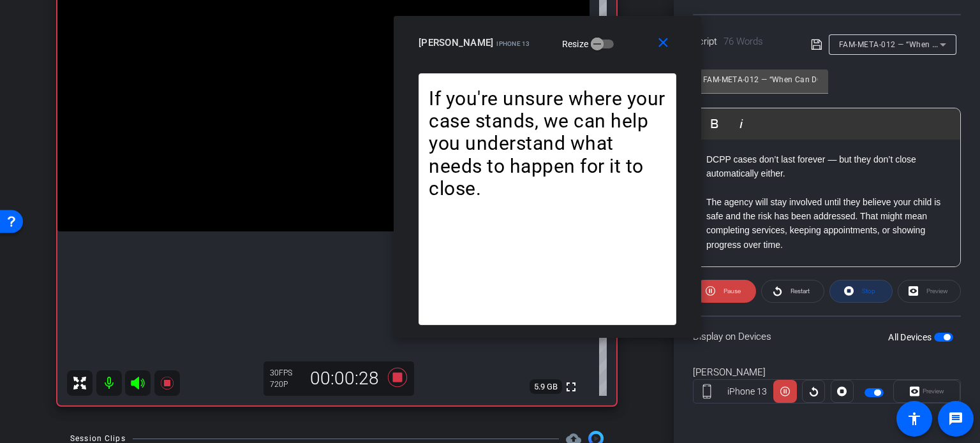
click at [872, 290] on span at bounding box center [861, 291] width 62 height 31
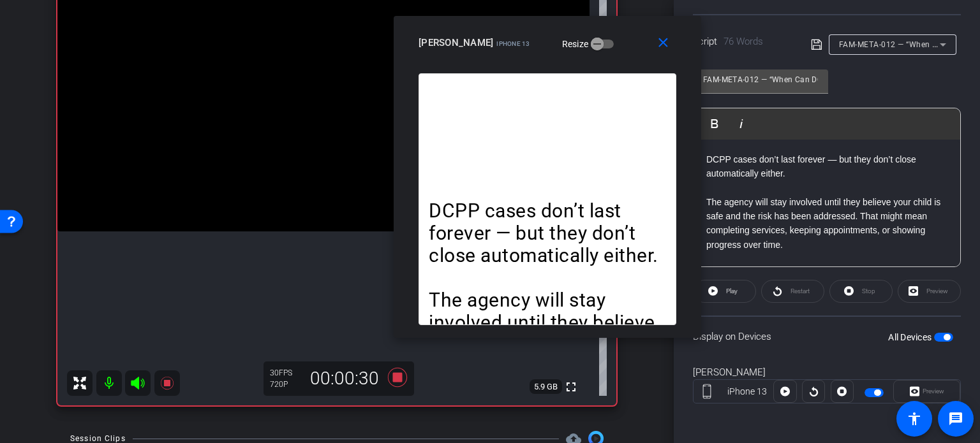
click at [740, 288] on span at bounding box center [725, 291] width 62 height 31
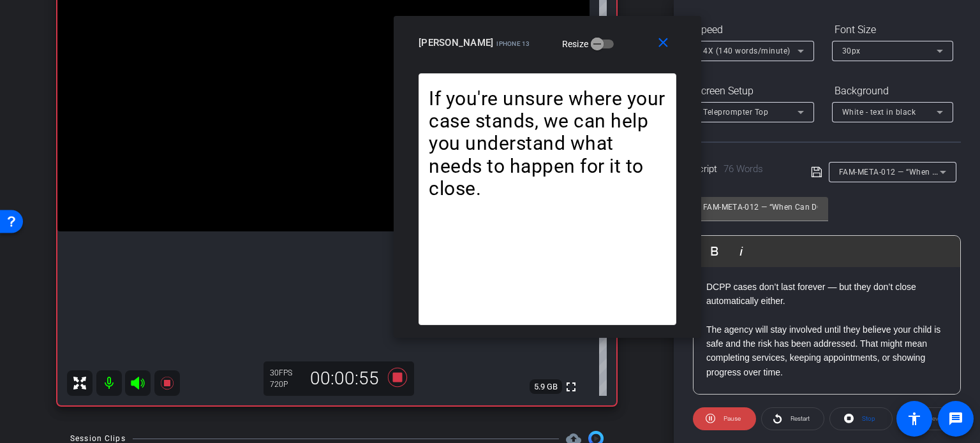
scroll to position [61, 0]
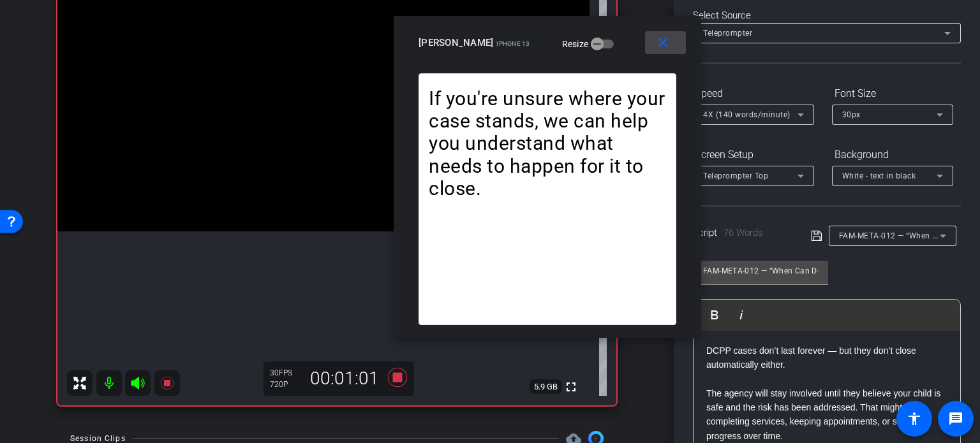
click at [669, 38] on mat-icon "close" at bounding box center [663, 43] width 16 height 16
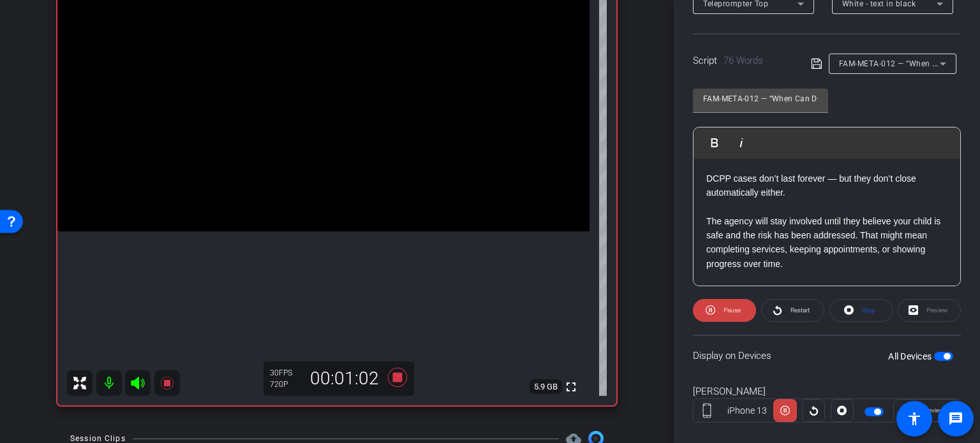
scroll to position [253, 0]
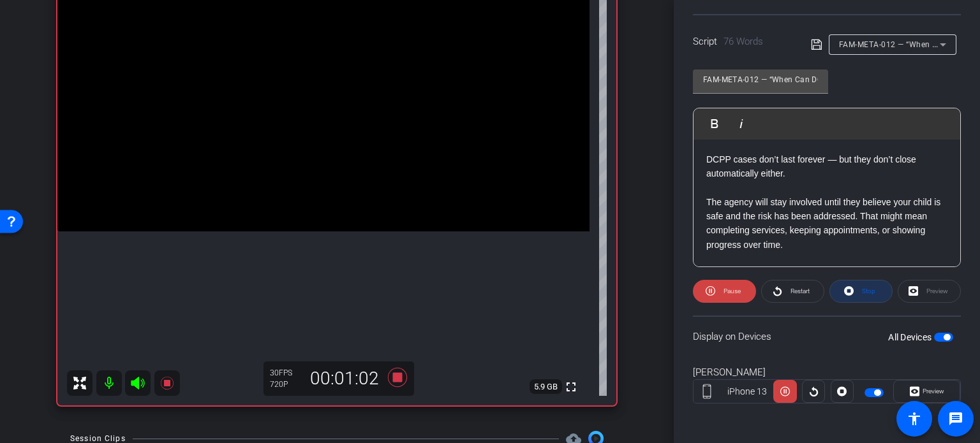
click at [865, 288] on span "Stop" at bounding box center [868, 291] width 13 height 7
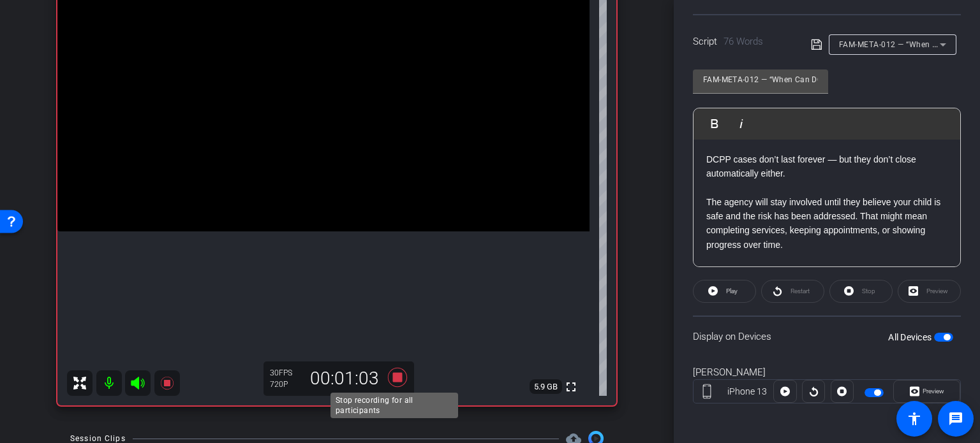
click at [391, 380] on icon at bounding box center [397, 377] width 19 height 19
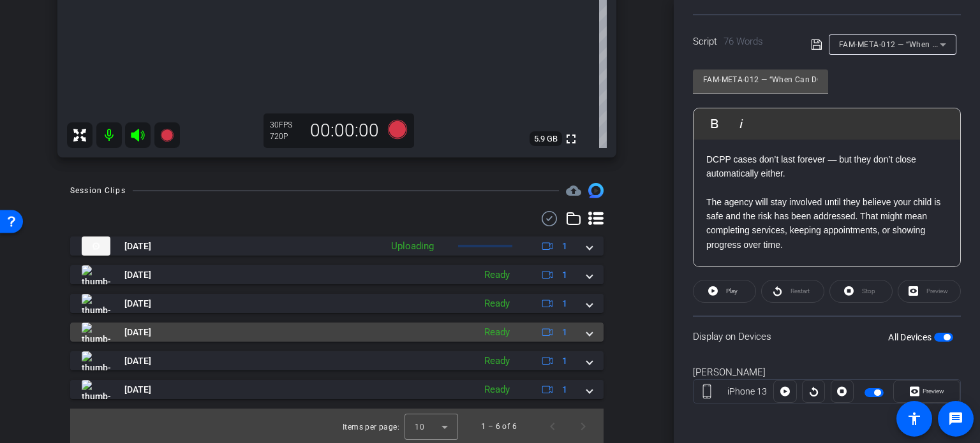
scroll to position [382, 0]
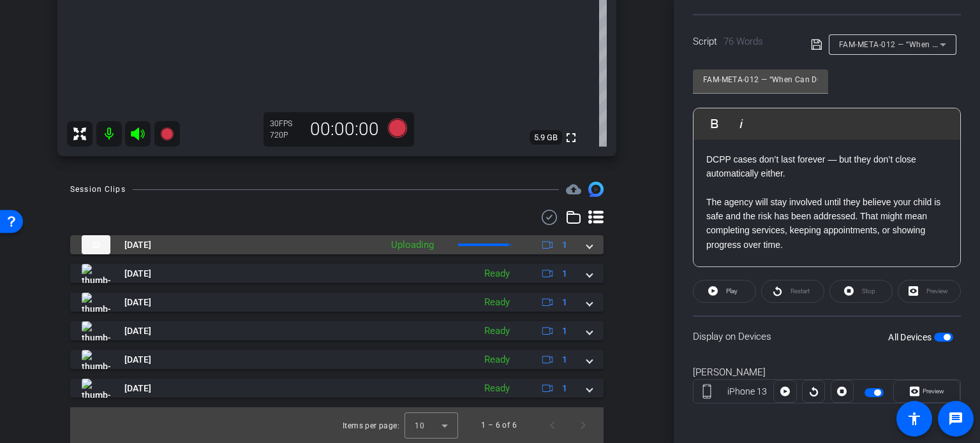
click at [587, 249] on span at bounding box center [589, 245] width 5 height 13
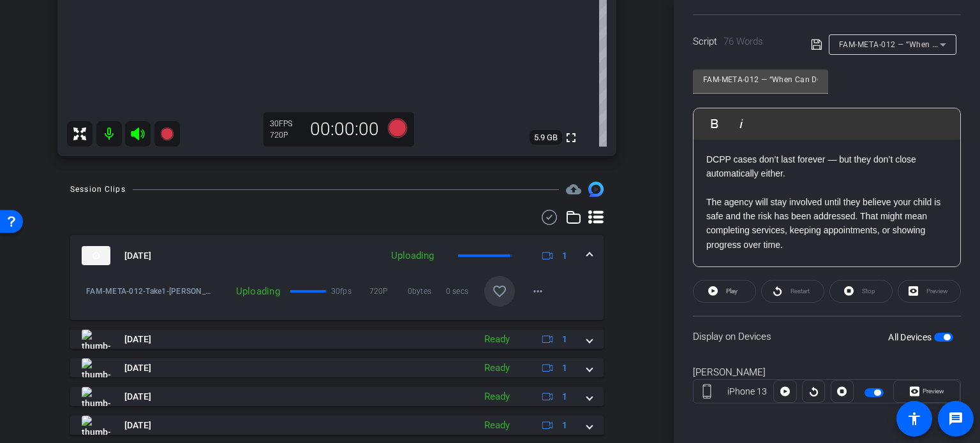
click at [497, 289] on mat-icon "favorite_border" at bounding box center [499, 291] width 15 height 15
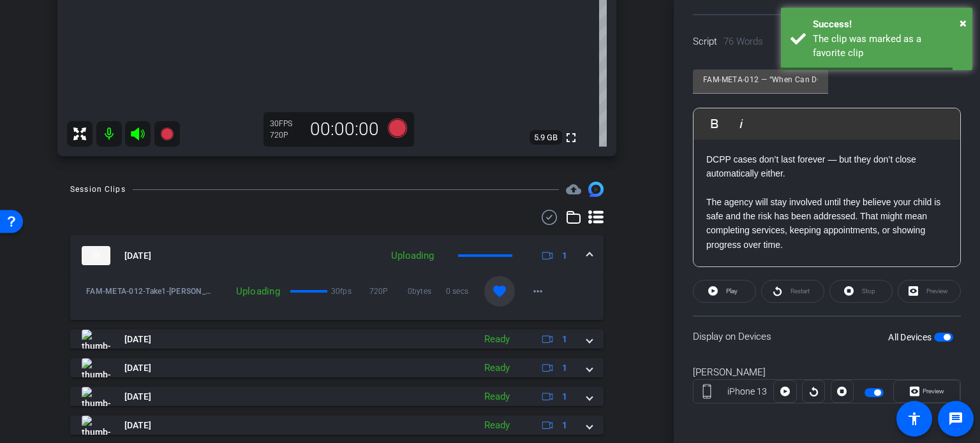
click at [587, 258] on span at bounding box center [589, 255] width 5 height 13
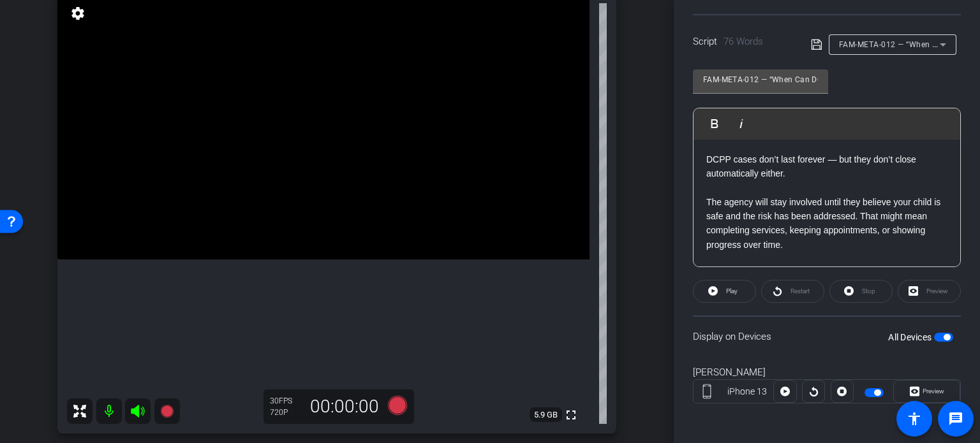
scroll to position [109, 0]
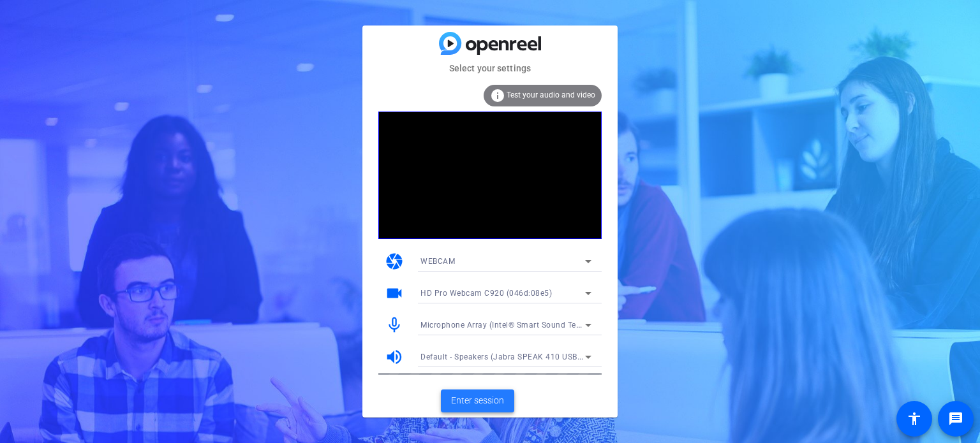
click at [502, 393] on span at bounding box center [477, 401] width 73 height 31
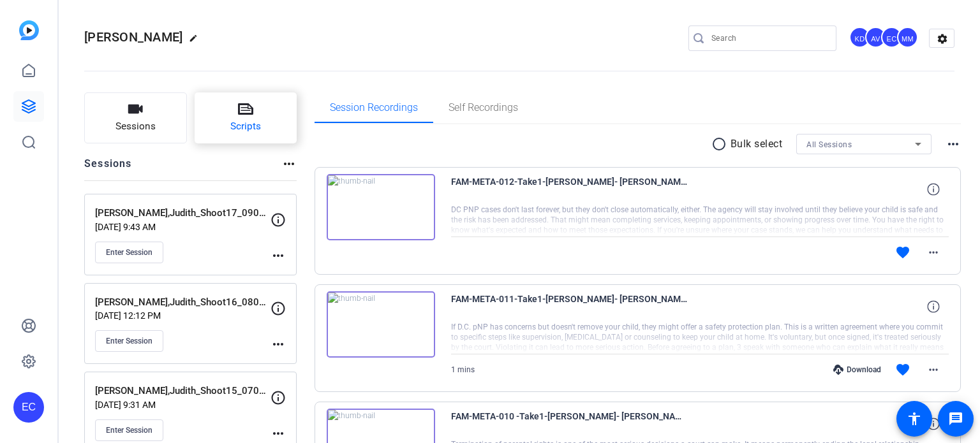
click at [236, 131] on span "Scripts" at bounding box center [245, 126] width 31 height 15
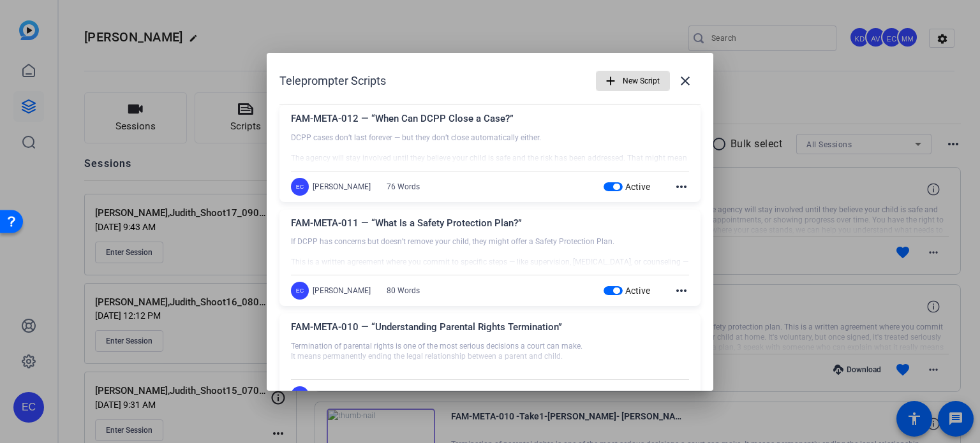
click at [610, 78] on mat-icon "add" at bounding box center [611, 81] width 14 height 14
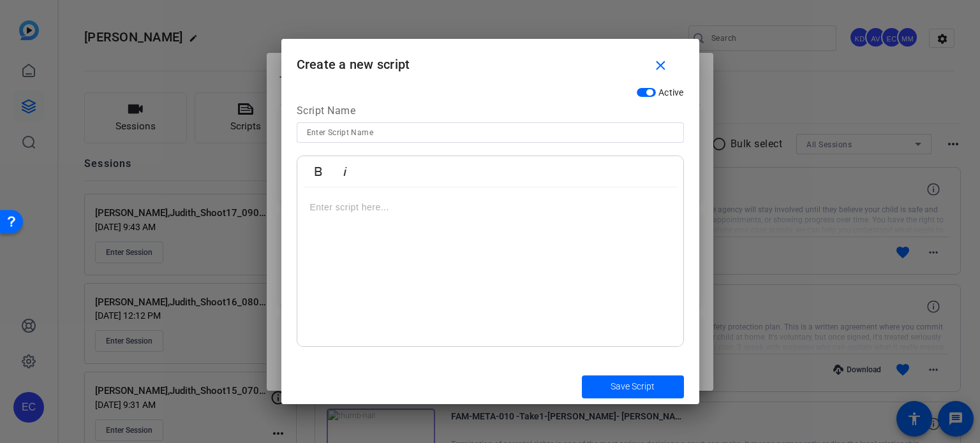
click at [420, 133] on input at bounding box center [490, 132] width 367 height 15
paste input "FAM-META-017 — “How to Protect Your Inheritance in Divorce”"
type input "FAM-META-017 — “How to Protect Your Inheritance in Divorce”"
click at [431, 260] on div at bounding box center [490, 268] width 386 height 160
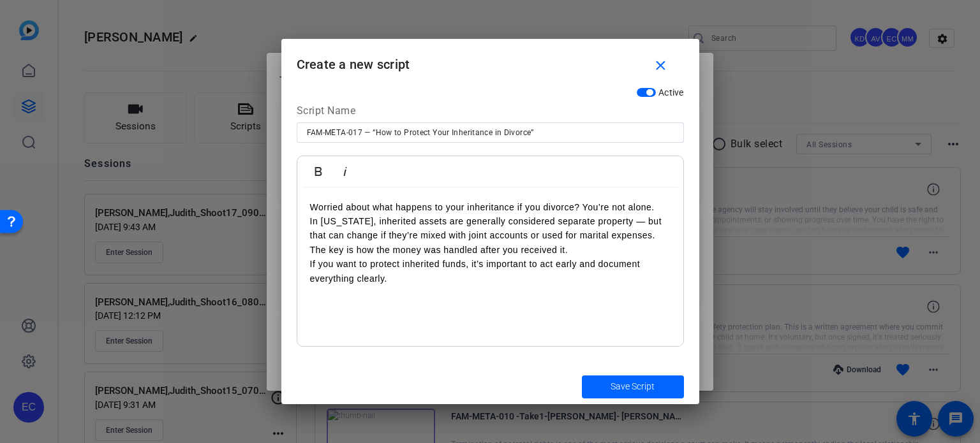
click at [660, 387] on span "submit" at bounding box center [633, 387] width 102 height 31
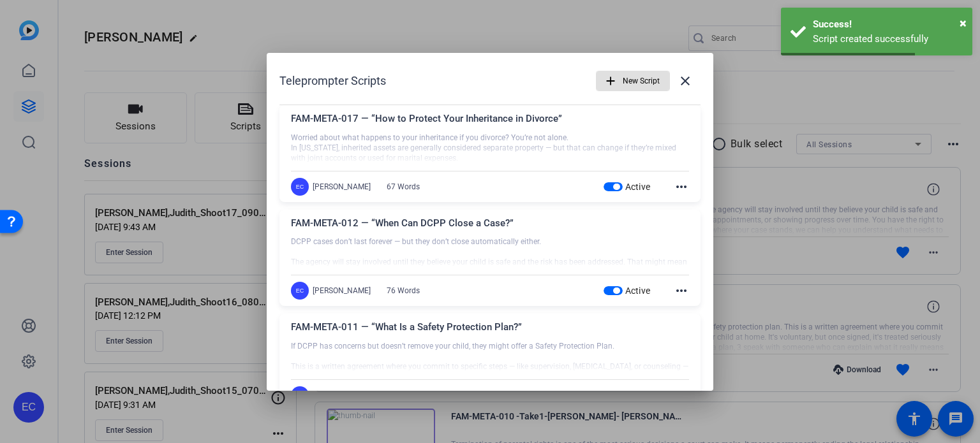
click at [623, 78] on span "New Script" at bounding box center [641, 81] width 37 height 24
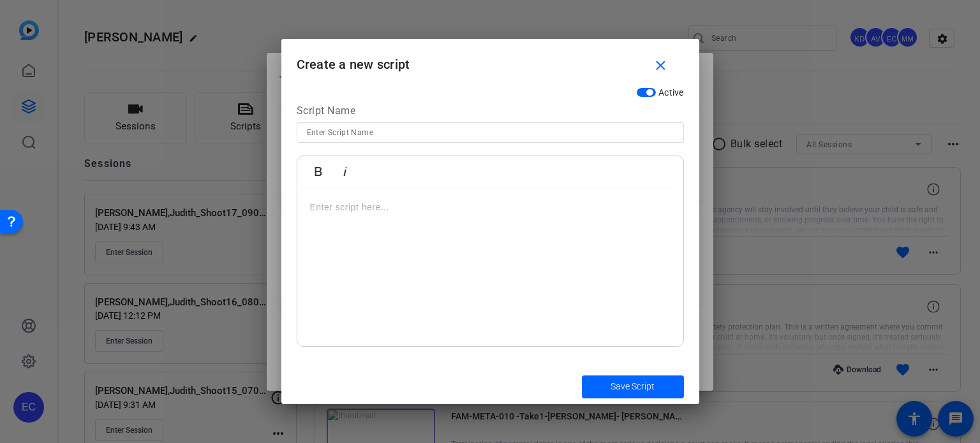
click at [393, 138] on input at bounding box center [490, 132] width 367 height 15
paste input "FAM-META-019 — “What Counts as a Change in Circumstance for Custody?”"
type input "FAM-META-019 — “What Counts as a Change in Circumstance for Custody?”"
click at [373, 225] on div at bounding box center [490, 268] width 386 height 160
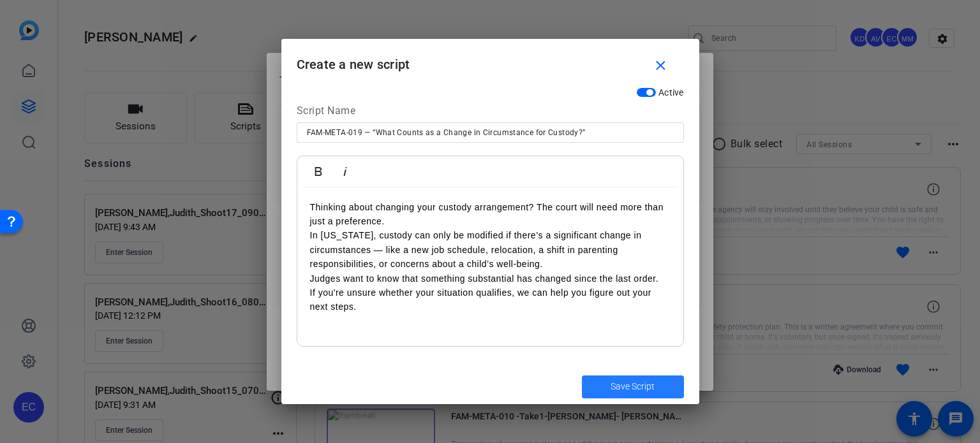
click at [628, 387] on span "Save Script" at bounding box center [633, 386] width 44 height 13
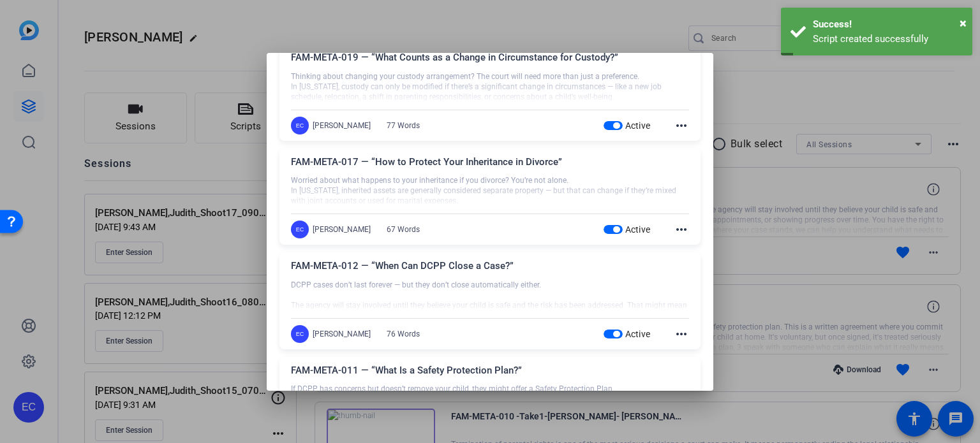
scroll to position [191, 0]
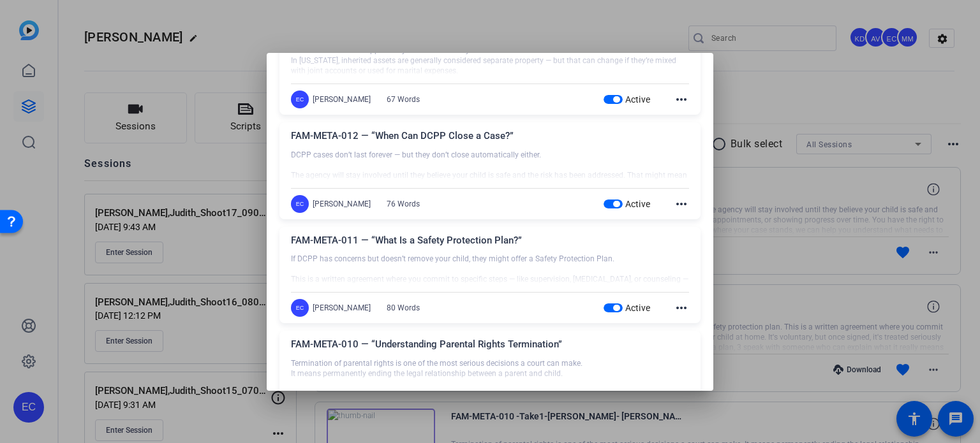
drag, startPoint x: 606, startPoint y: 204, endPoint x: 601, endPoint y: 210, distance: 7.8
click at [613, 204] on span "button" at bounding box center [616, 204] width 6 height 6
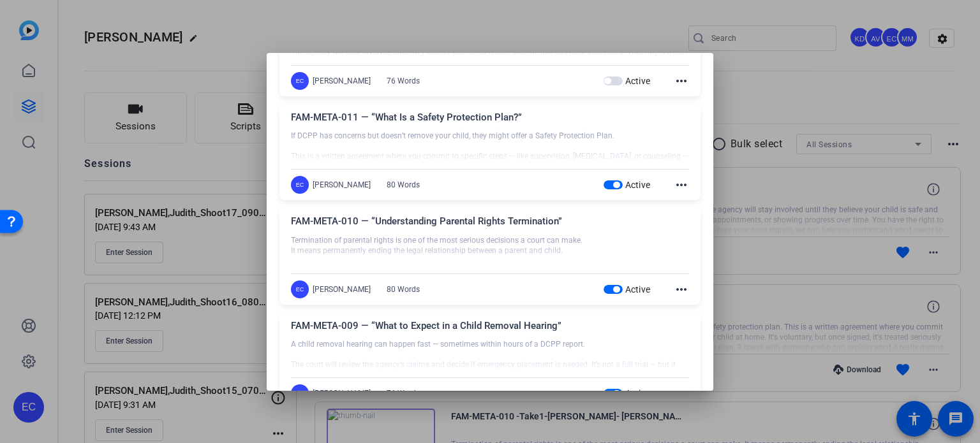
scroll to position [319, 0]
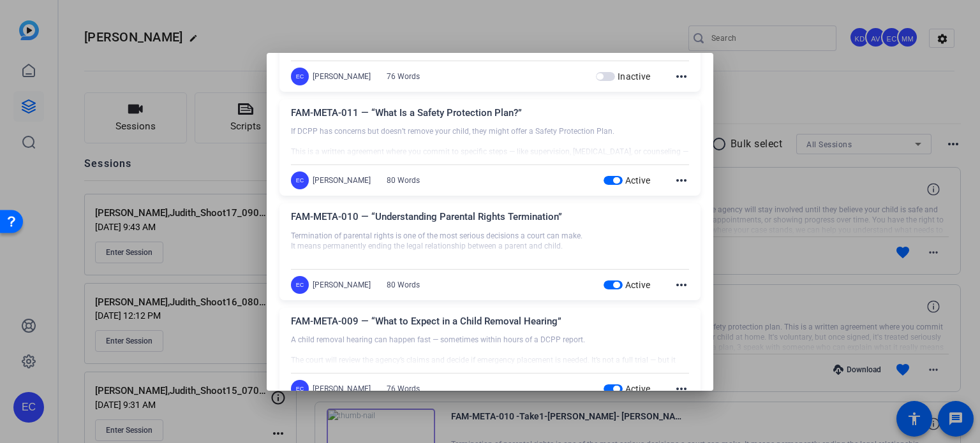
click at [604, 181] on span "button" at bounding box center [613, 180] width 19 height 9
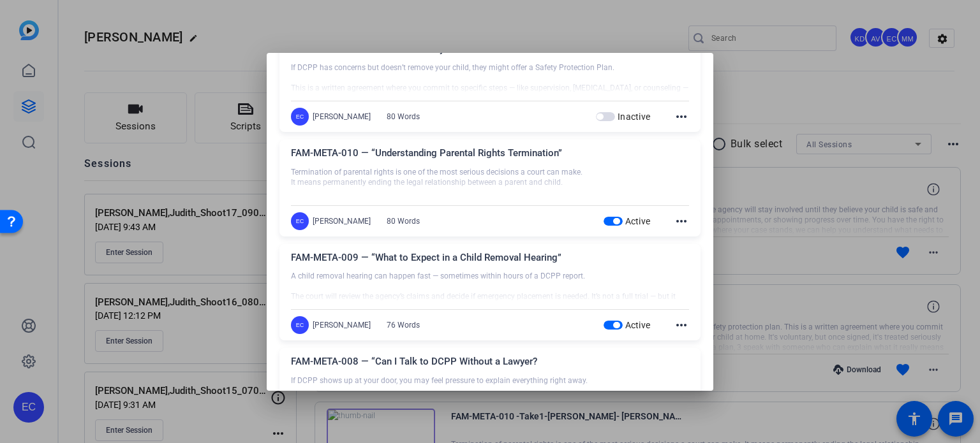
click at [613, 219] on span "button" at bounding box center [616, 221] width 6 height 6
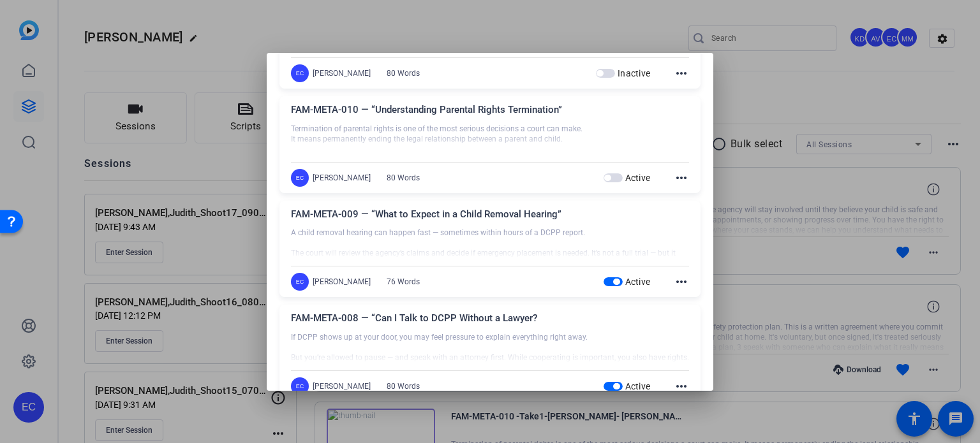
scroll to position [510, 0]
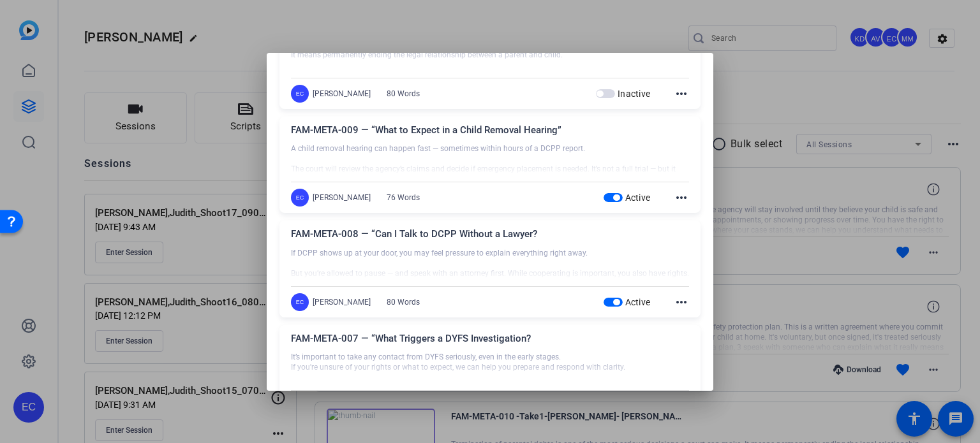
click at [604, 198] on span "button" at bounding box center [613, 197] width 19 height 9
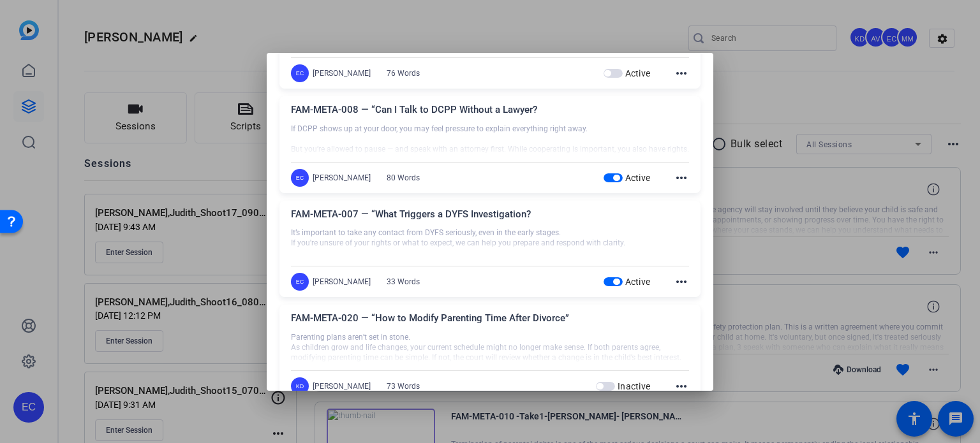
scroll to position [638, 0]
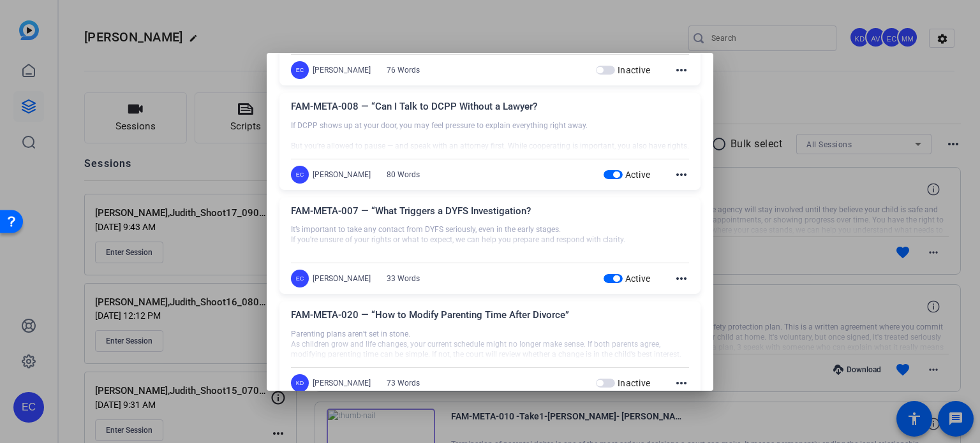
click at [605, 171] on span "button" at bounding box center [613, 174] width 19 height 9
click at [605, 274] on span "button" at bounding box center [613, 278] width 19 height 9
click at [776, 234] on div at bounding box center [490, 221] width 980 height 443
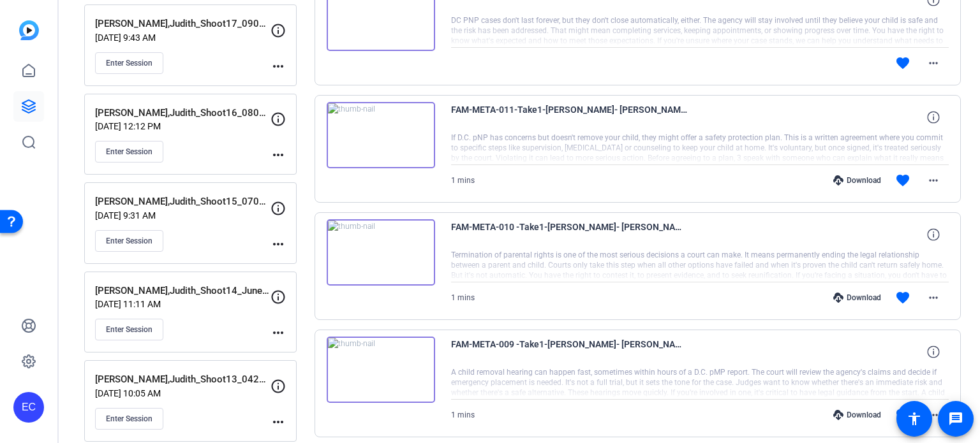
scroll to position [255, 0]
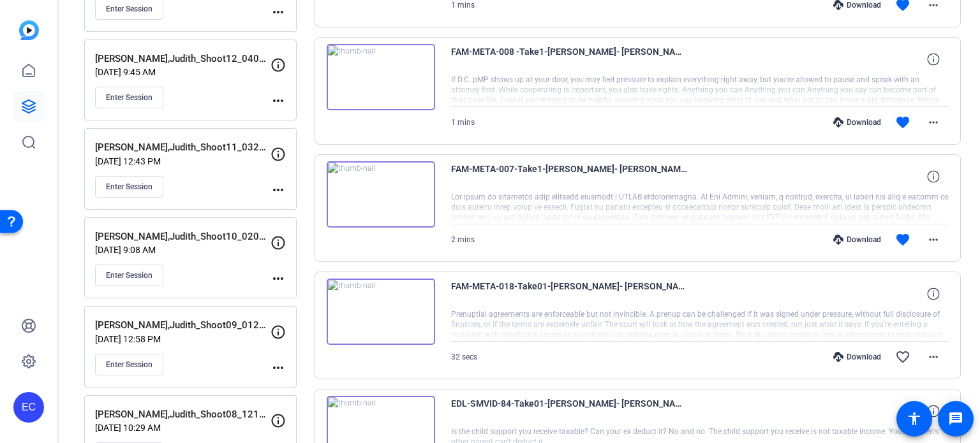
scroll to position [638, 0]
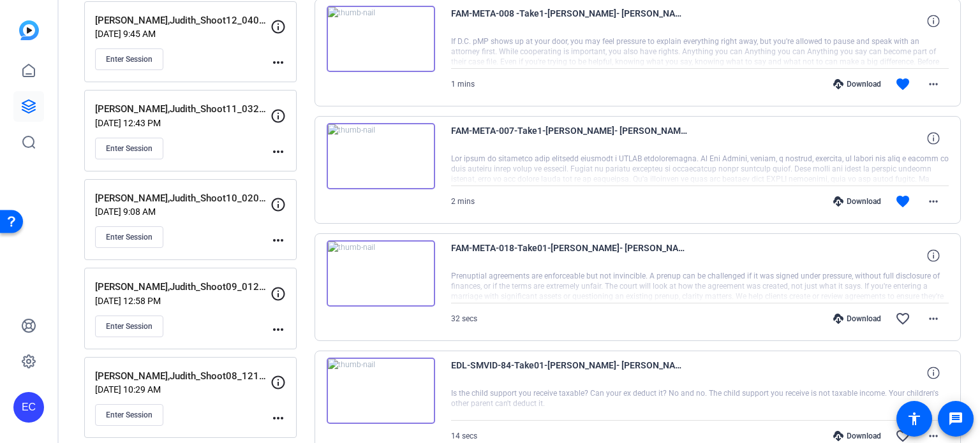
click at [863, 198] on div "Download" at bounding box center [857, 202] width 61 height 10
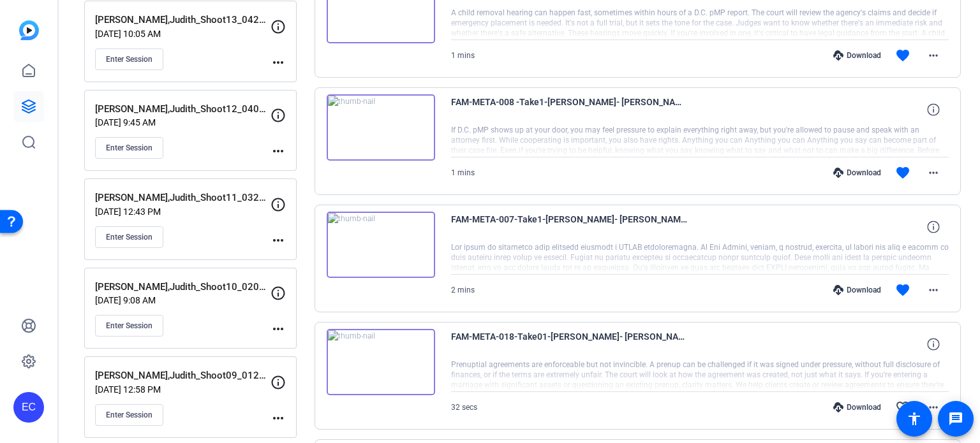
scroll to position [510, 0]
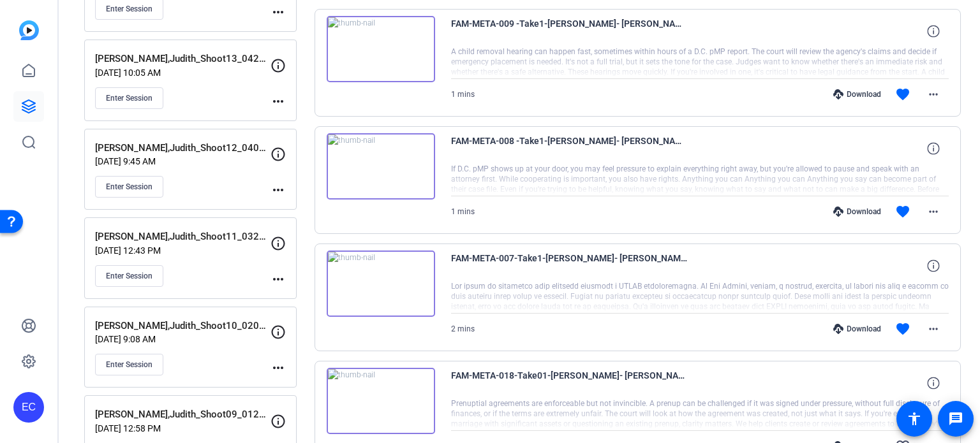
click at [853, 209] on div "Download" at bounding box center [857, 212] width 61 height 10
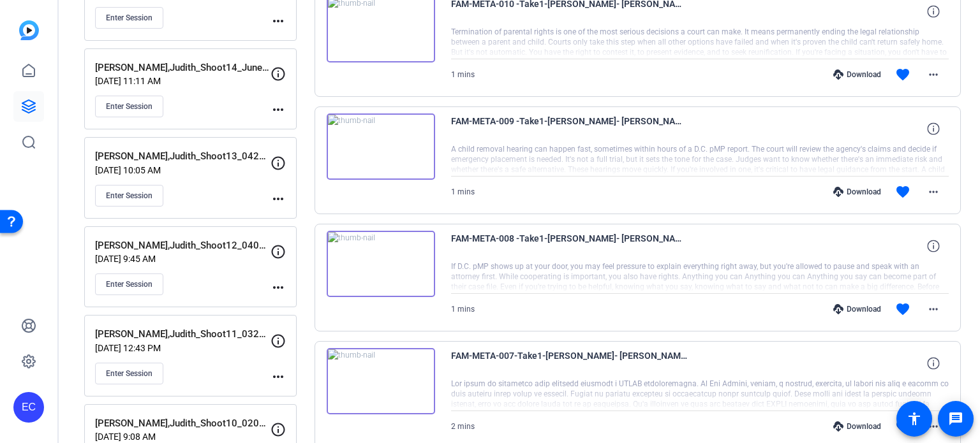
scroll to position [383, 0]
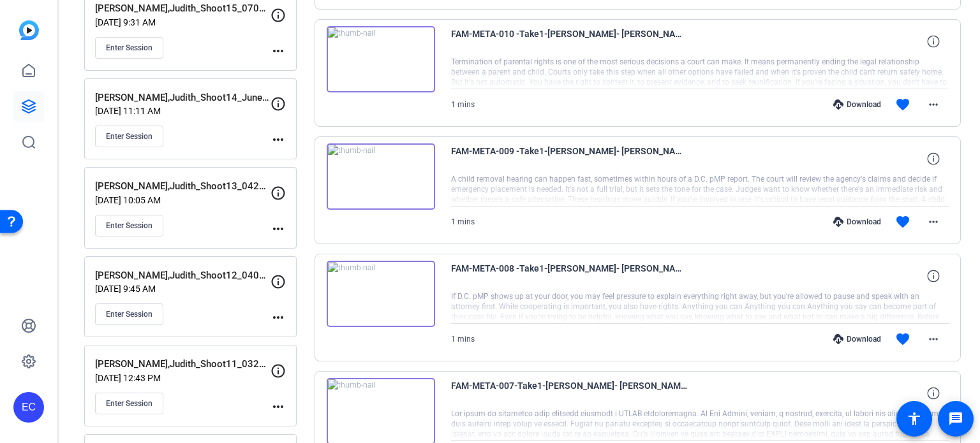
click at [861, 221] on div "Download" at bounding box center [857, 222] width 61 height 10
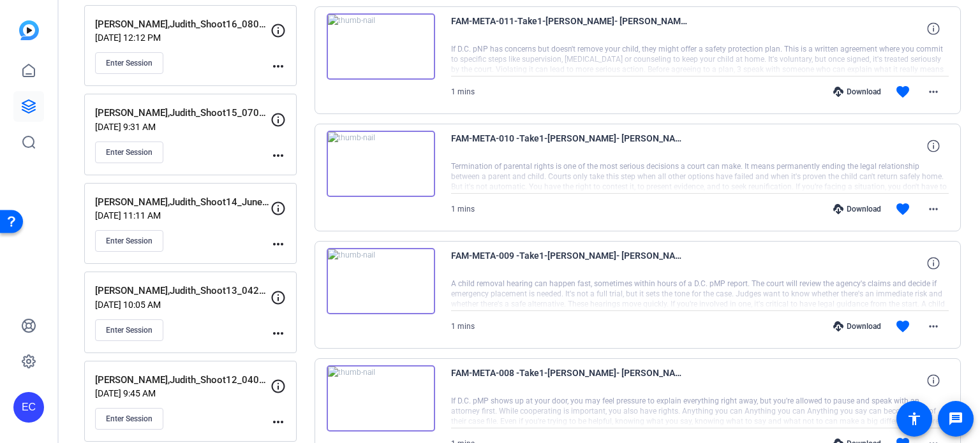
scroll to position [255, 0]
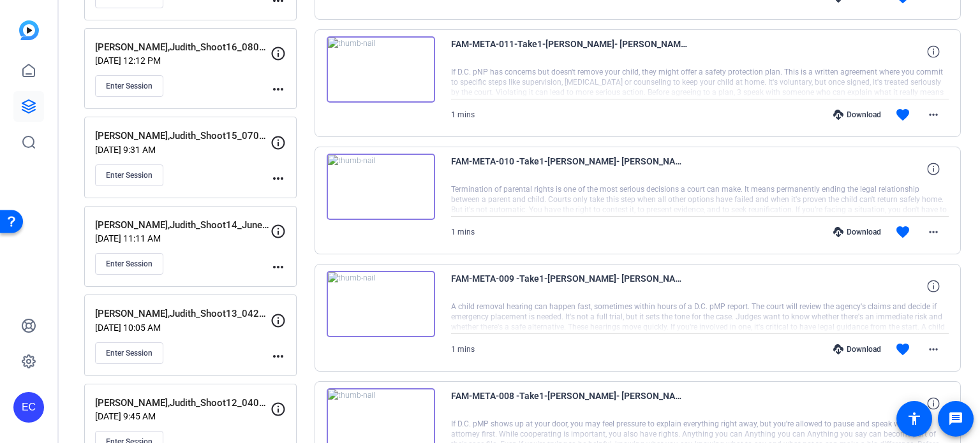
click at [861, 228] on div "Download" at bounding box center [857, 232] width 61 height 10
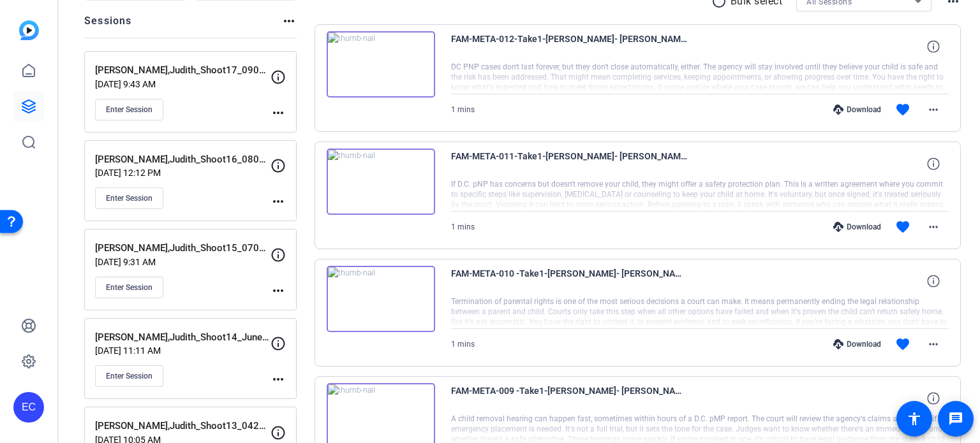
scroll to position [128, 0]
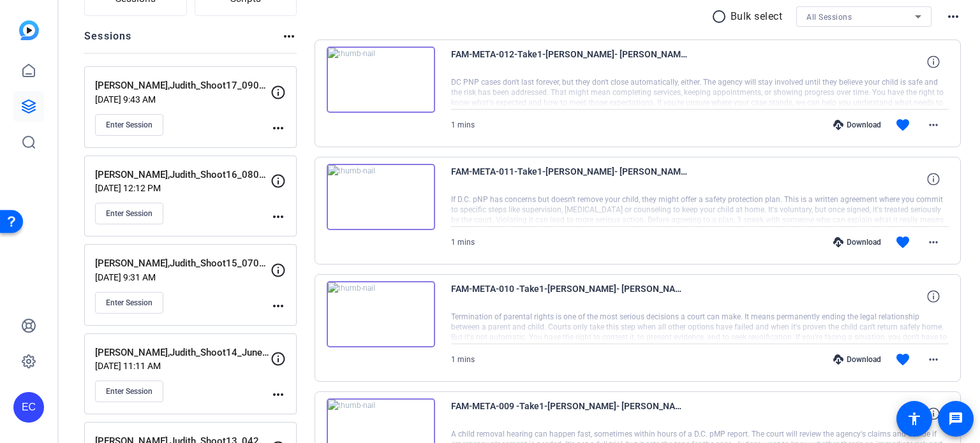
click at [854, 242] on div "Download" at bounding box center [857, 242] width 61 height 10
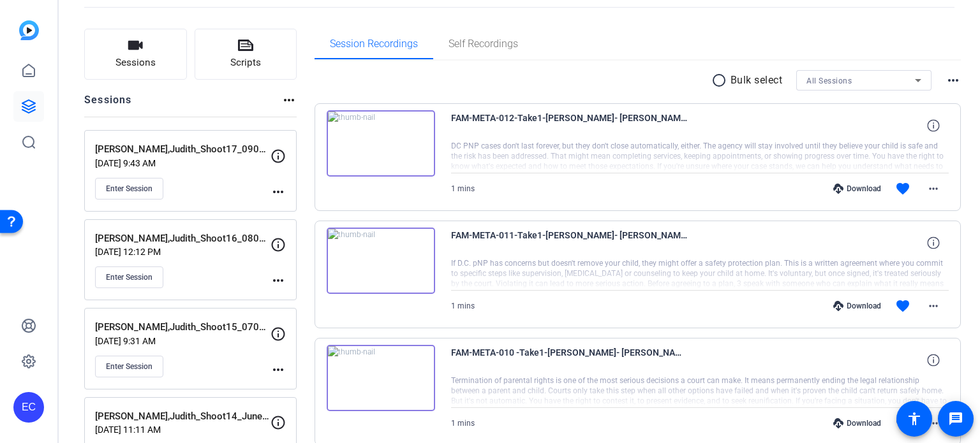
click at [865, 188] on div "Download" at bounding box center [857, 189] width 61 height 10
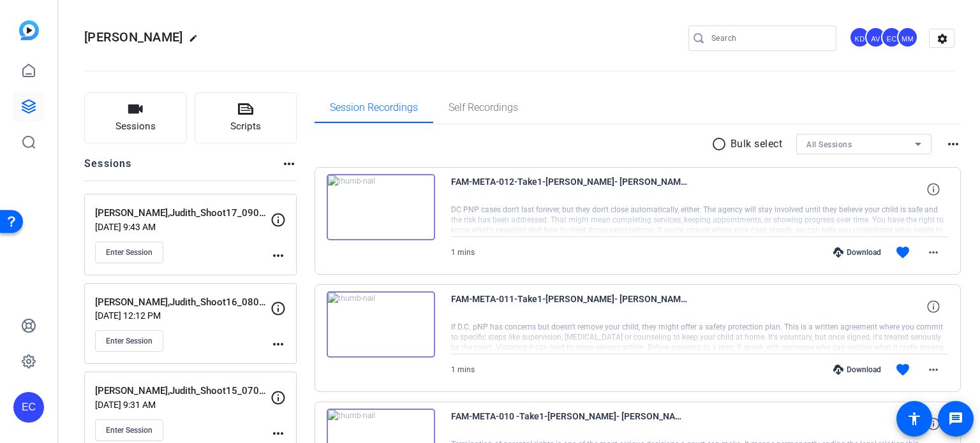
click at [280, 255] on mat-icon "more_horiz" at bounding box center [278, 255] width 15 height 15
click at [300, 276] on span "Edit Session" at bounding box center [310, 273] width 58 height 15
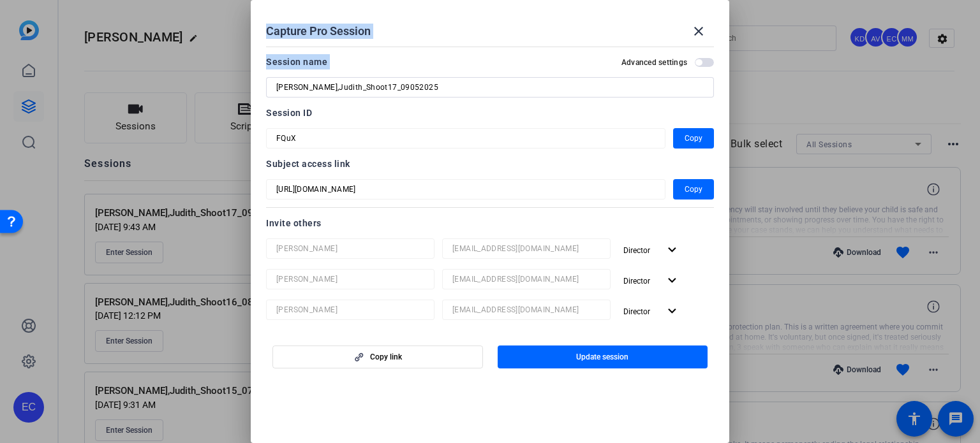
drag, startPoint x: 306, startPoint y: 78, endPoint x: 186, endPoint y: 74, distance: 120.7
click at [186, 74] on div "Capture Pro Session close Session name Advanced settings Miller,Judith_Shoot17_…" at bounding box center [490, 221] width 980 height 443
click at [346, 81] on input "[PERSON_NAME],Judith_Shoot17_09052025" at bounding box center [490, 87] width 428 height 15
drag, startPoint x: 416, startPoint y: 87, endPoint x: 112, endPoint y: 89, distance: 304.4
click at [112, 89] on div "Capture Pro Session close Session name Advanced settings Miller,Judith_Shoot17_…" at bounding box center [490, 221] width 980 height 443
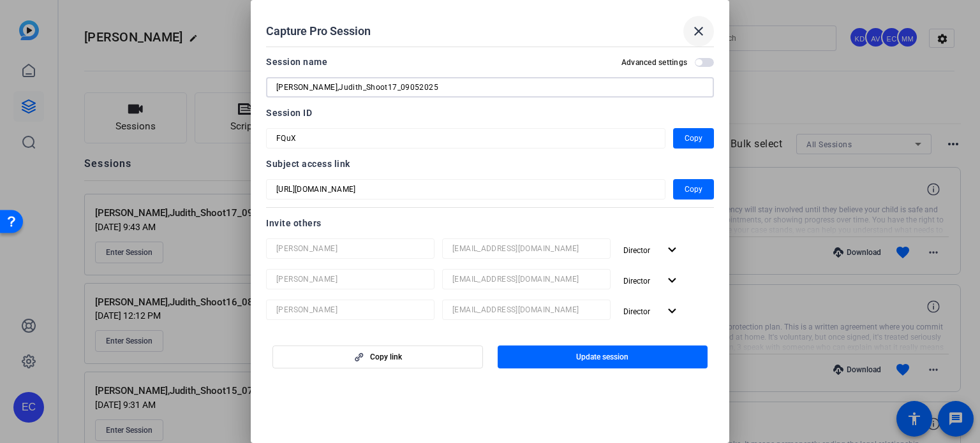
click at [698, 35] on mat-icon "close" at bounding box center [698, 31] width 15 height 15
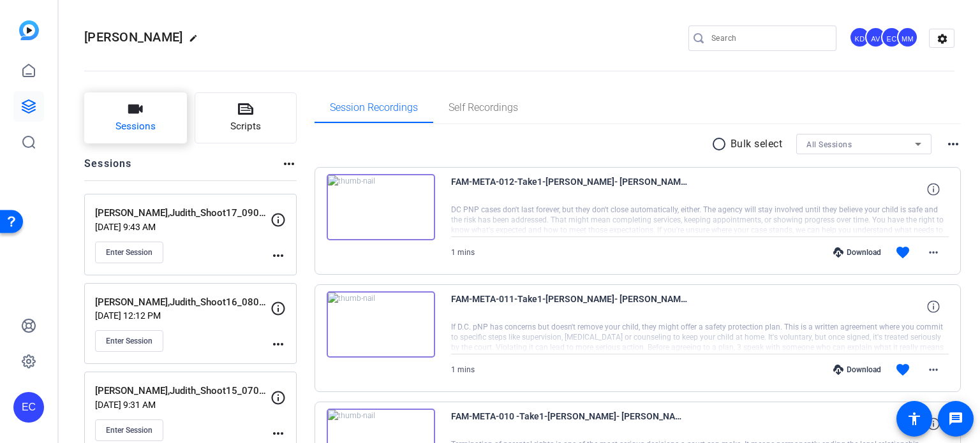
click at [127, 127] on span "Sessions" at bounding box center [135, 126] width 40 height 15
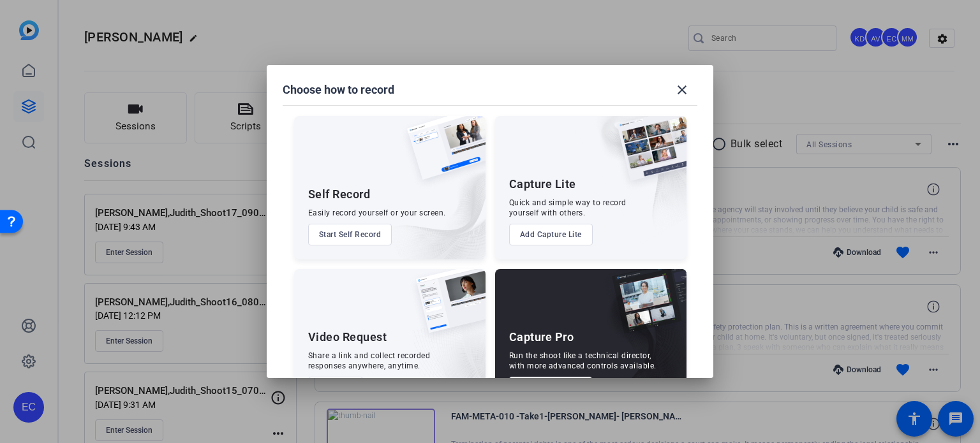
scroll to position [46, 0]
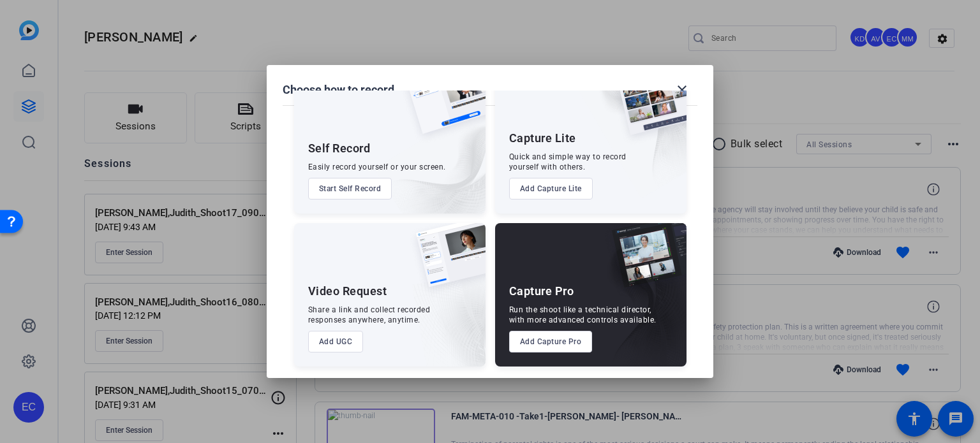
click at [566, 346] on button "Add Capture Pro" at bounding box center [551, 342] width 84 height 22
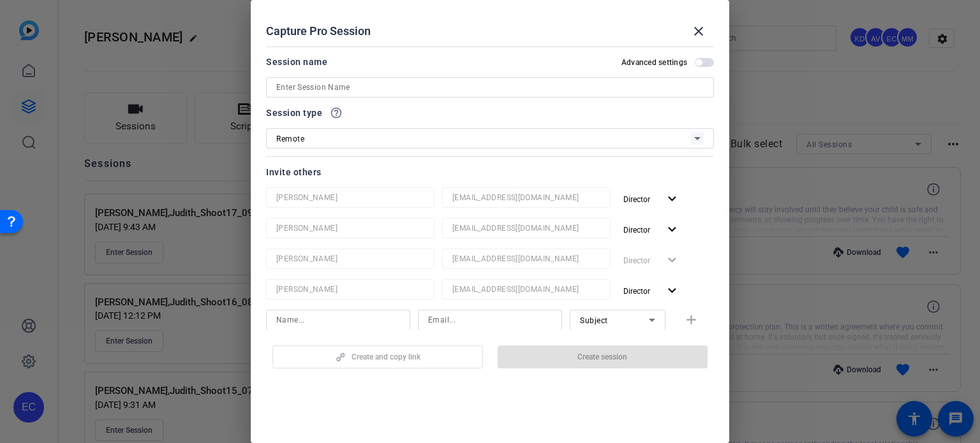
click at [321, 96] on div at bounding box center [490, 87] width 428 height 20
paste input "[PERSON_NAME],Judith_Shoot17_09052025"
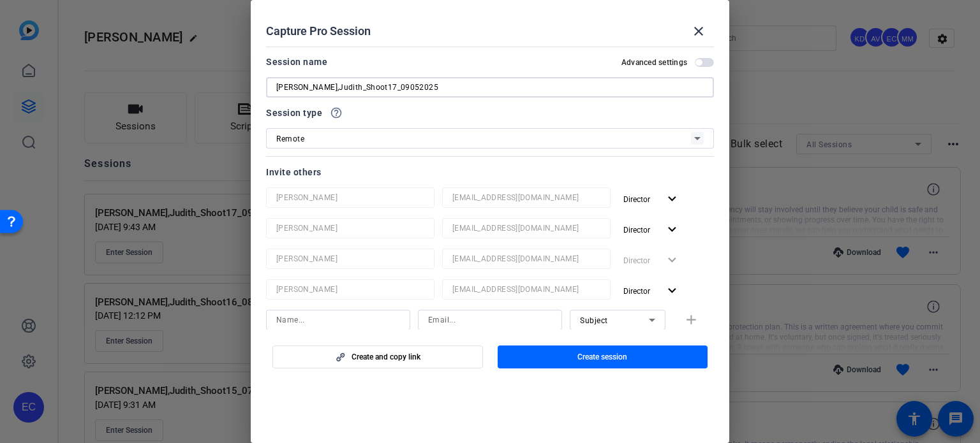
click at [355, 87] on input "[PERSON_NAME],Judith_Shoot17_09052025" at bounding box center [490, 87] width 428 height 15
drag, startPoint x: 360, startPoint y: 86, endPoint x: 494, endPoint y: 97, distance: 134.4
click at [494, 96] on div "Miller,Judith_Shoot18_09052025" at bounding box center [490, 87] width 428 height 20
type input "Miller,Judith_Shoot18_TBD"
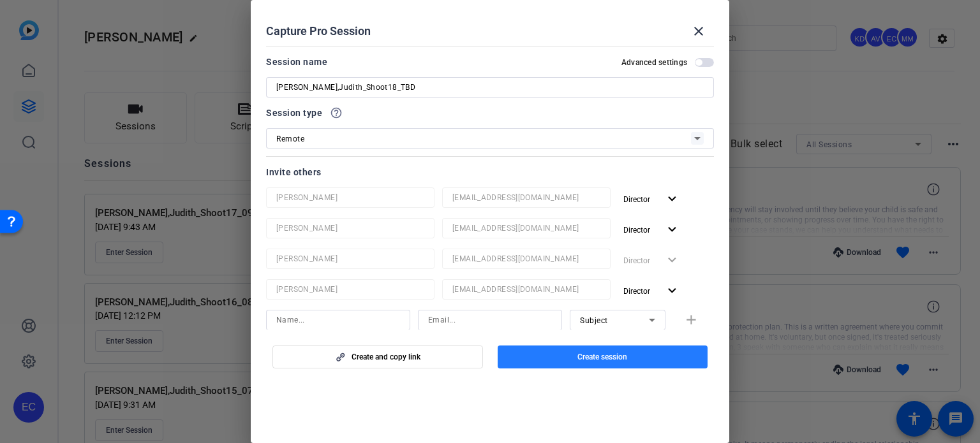
click at [629, 358] on span "button" at bounding box center [603, 357] width 211 height 31
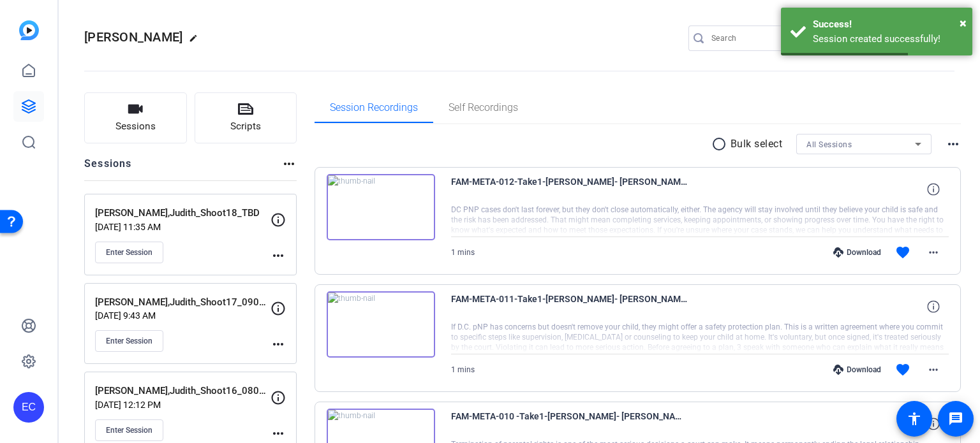
click at [281, 255] on mat-icon "more_horiz" at bounding box center [278, 255] width 15 height 15
click at [286, 267] on span "Edit Session" at bounding box center [310, 273] width 58 height 15
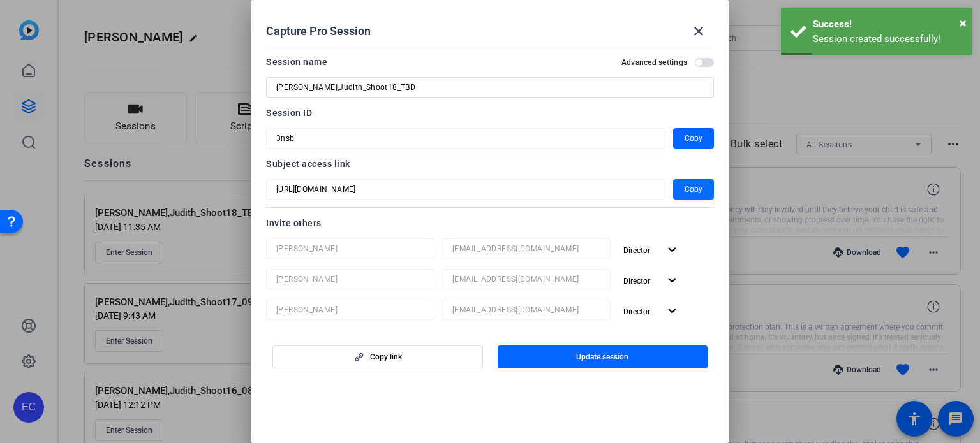
click at [692, 184] on span "Copy" at bounding box center [694, 189] width 18 height 15
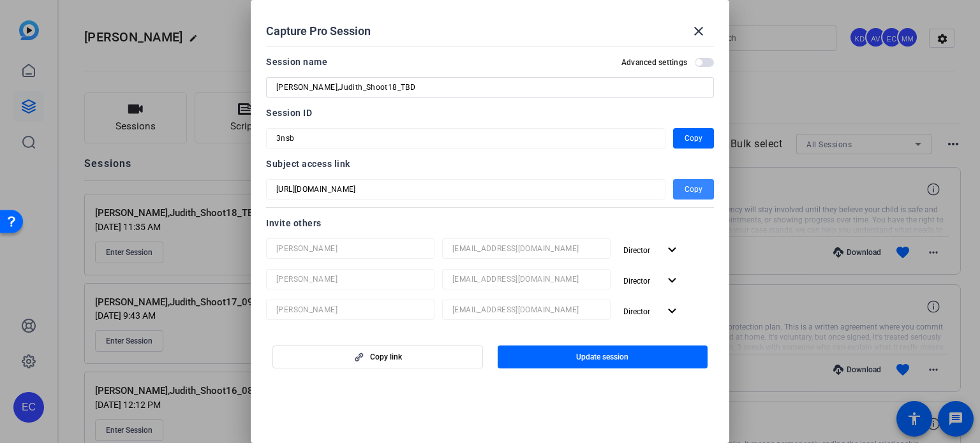
click at [689, 192] on span "Copy" at bounding box center [694, 189] width 18 height 15
